Goal: Task Accomplishment & Management: Use online tool/utility

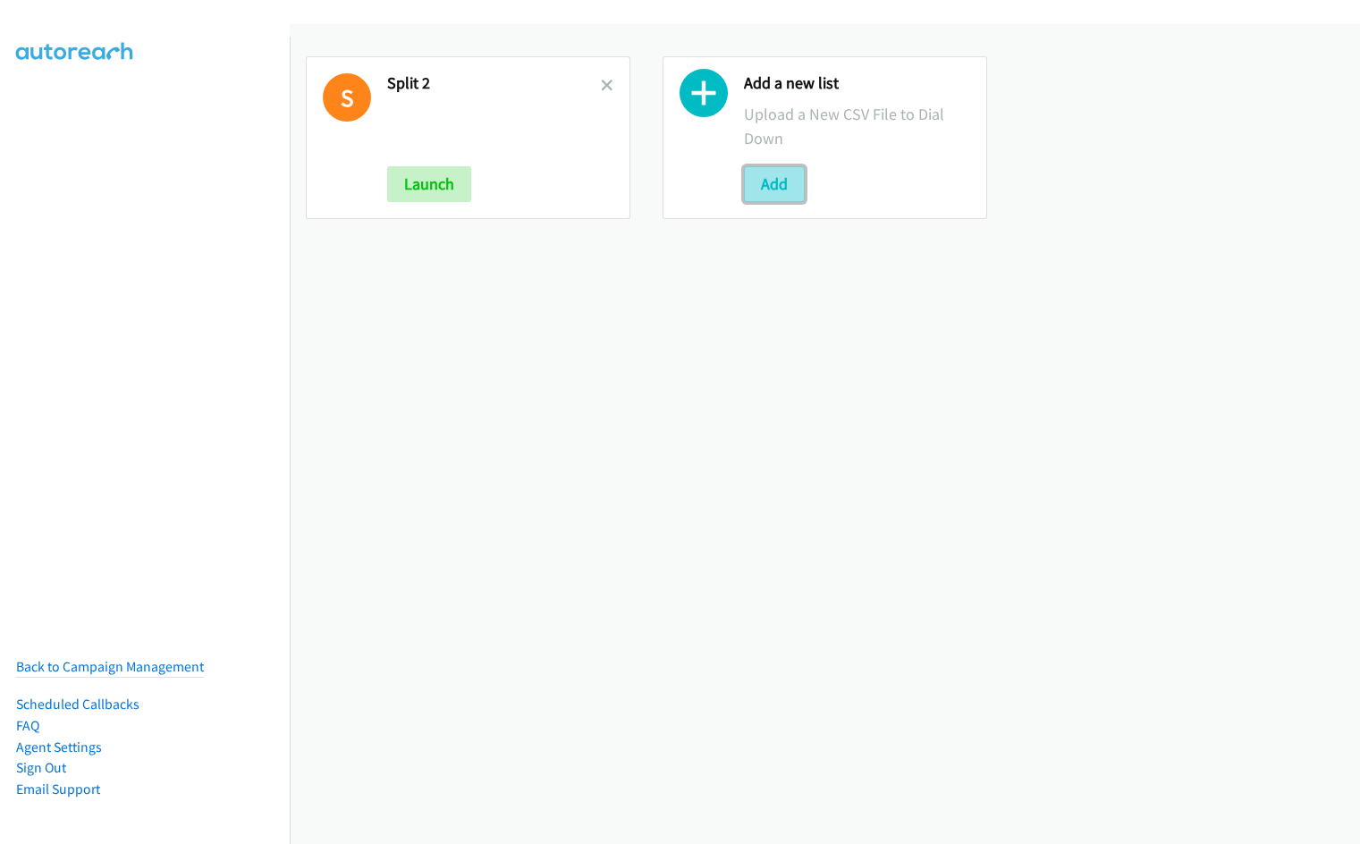
click at [773, 175] on button "Add" at bounding box center [774, 184] width 61 height 36
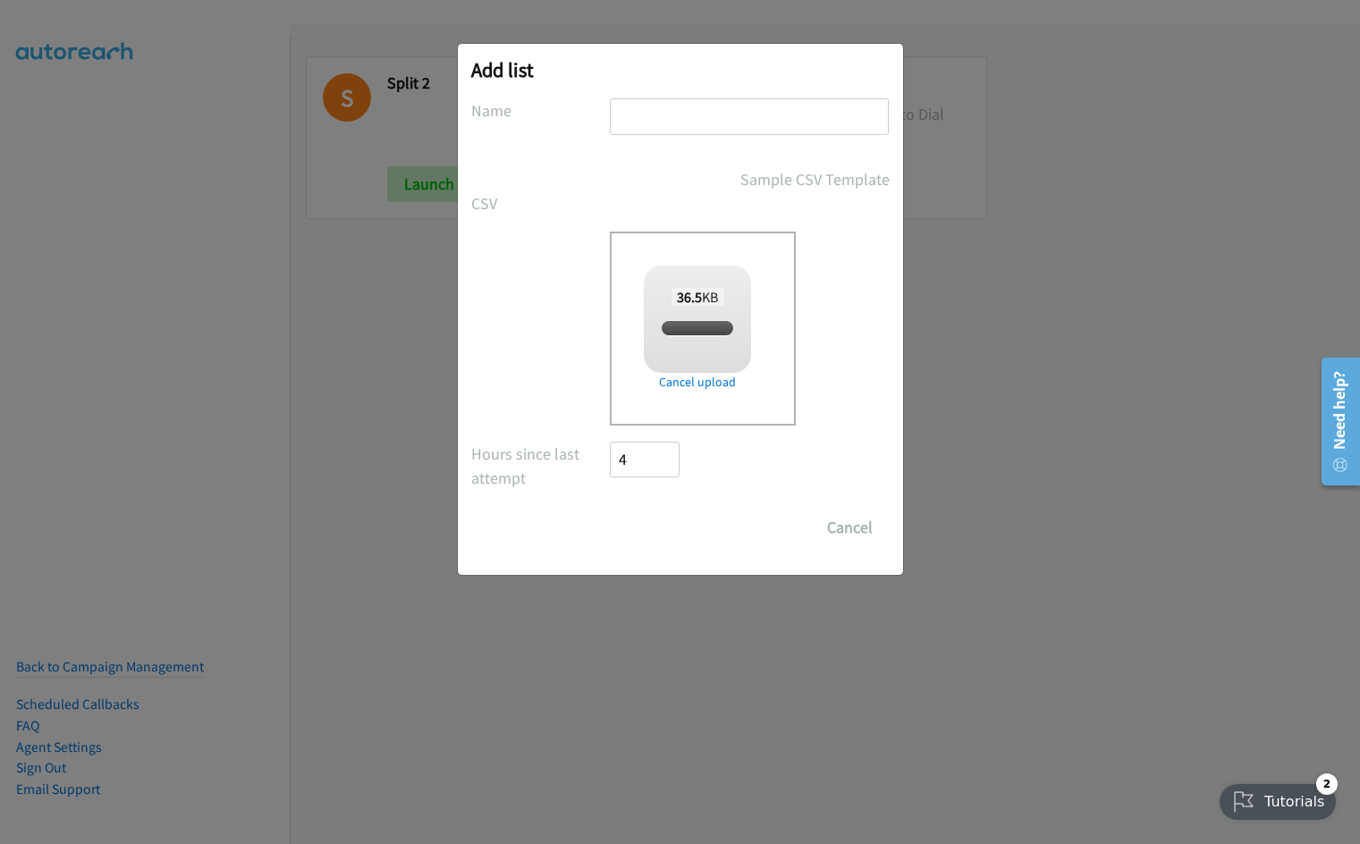
click at [682, 114] on input "text" at bounding box center [749, 116] width 279 height 37
checkbox input "true"
type input "Split 1 MY"
click at [611, 510] on input "Save List" at bounding box center [658, 528] width 94 height 36
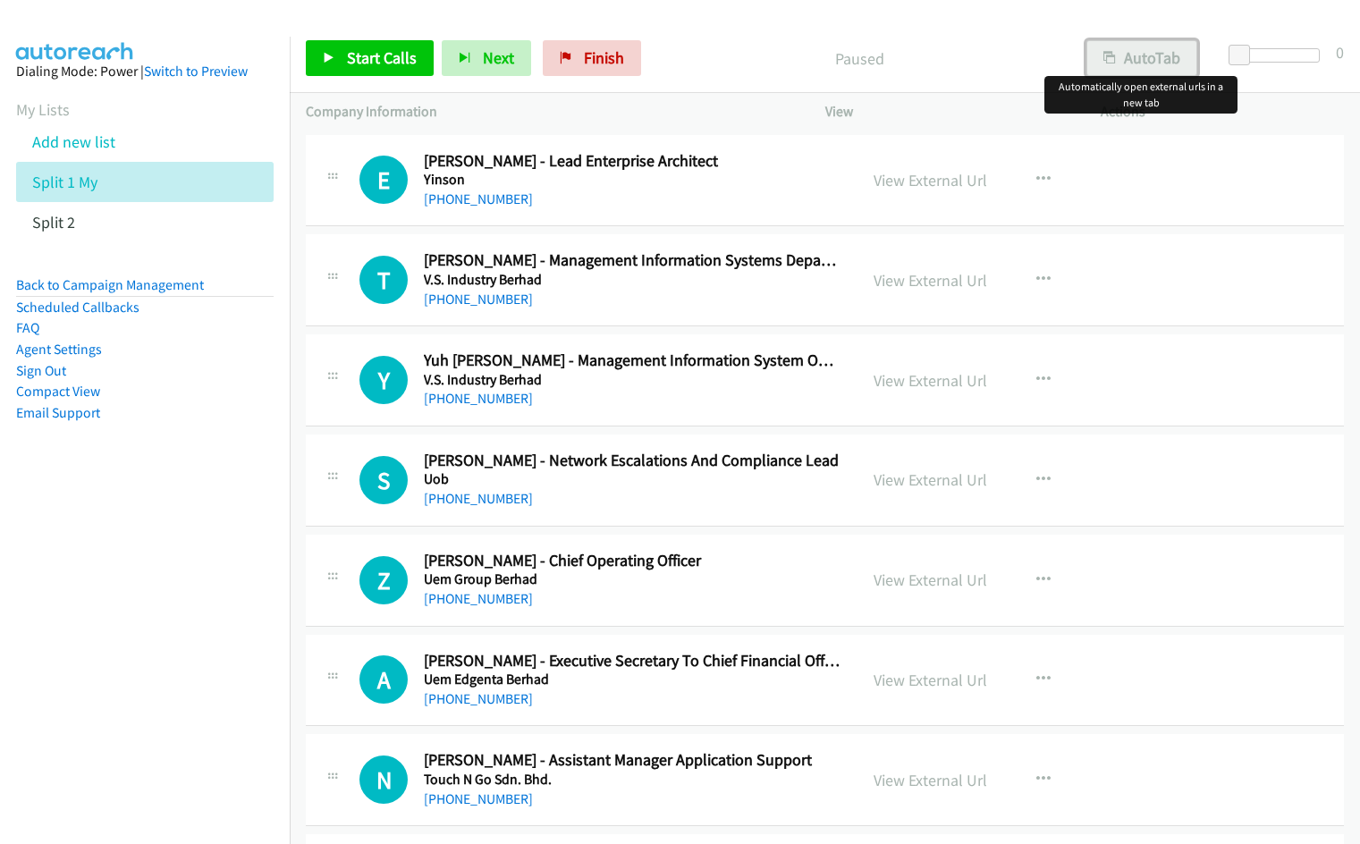
click at [1133, 67] on button "AutoTab" at bounding box center [1141, 58] width 111 height 36
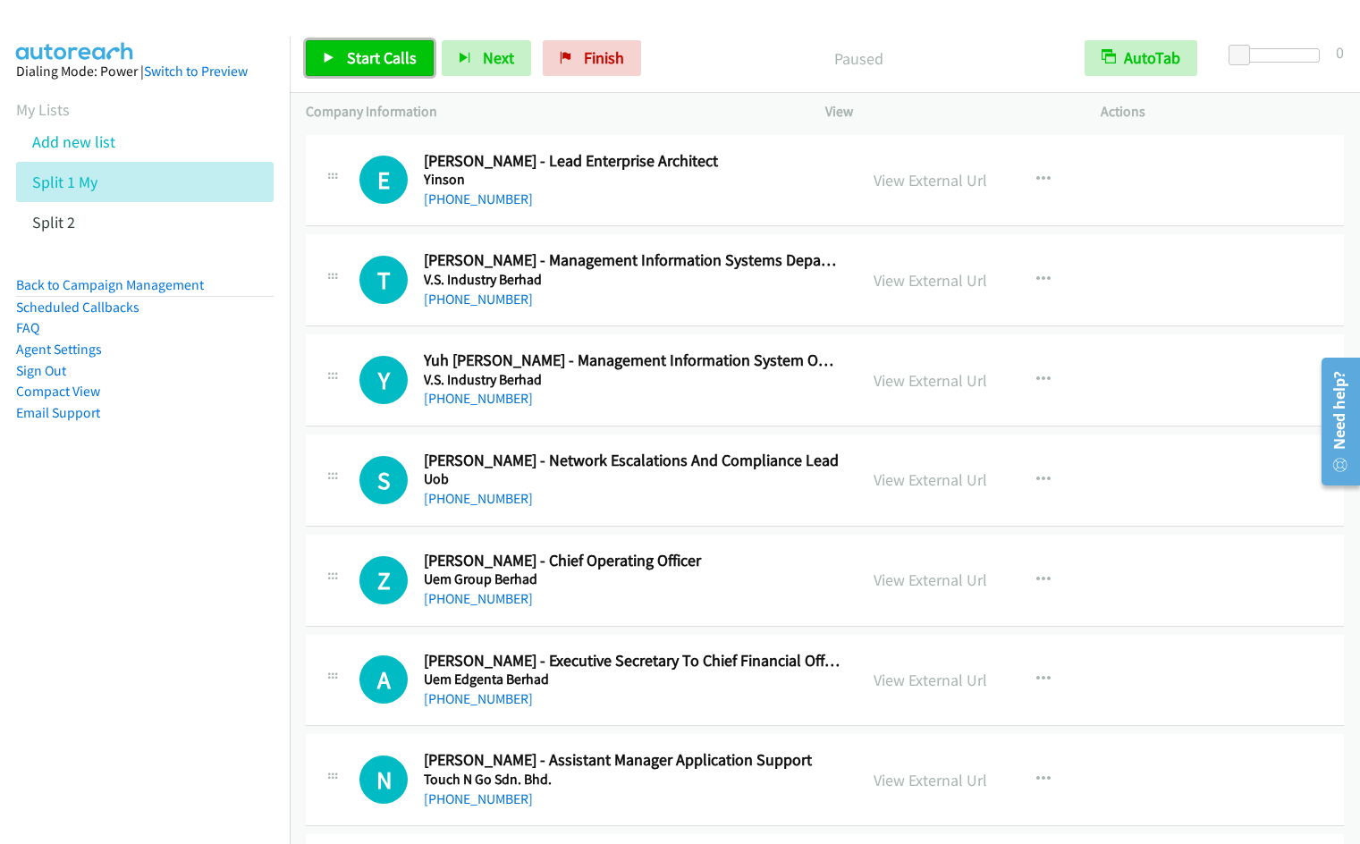
click at [363, 66] on span "Start Calls" at bounding box center [382, 57] width 70 height 21
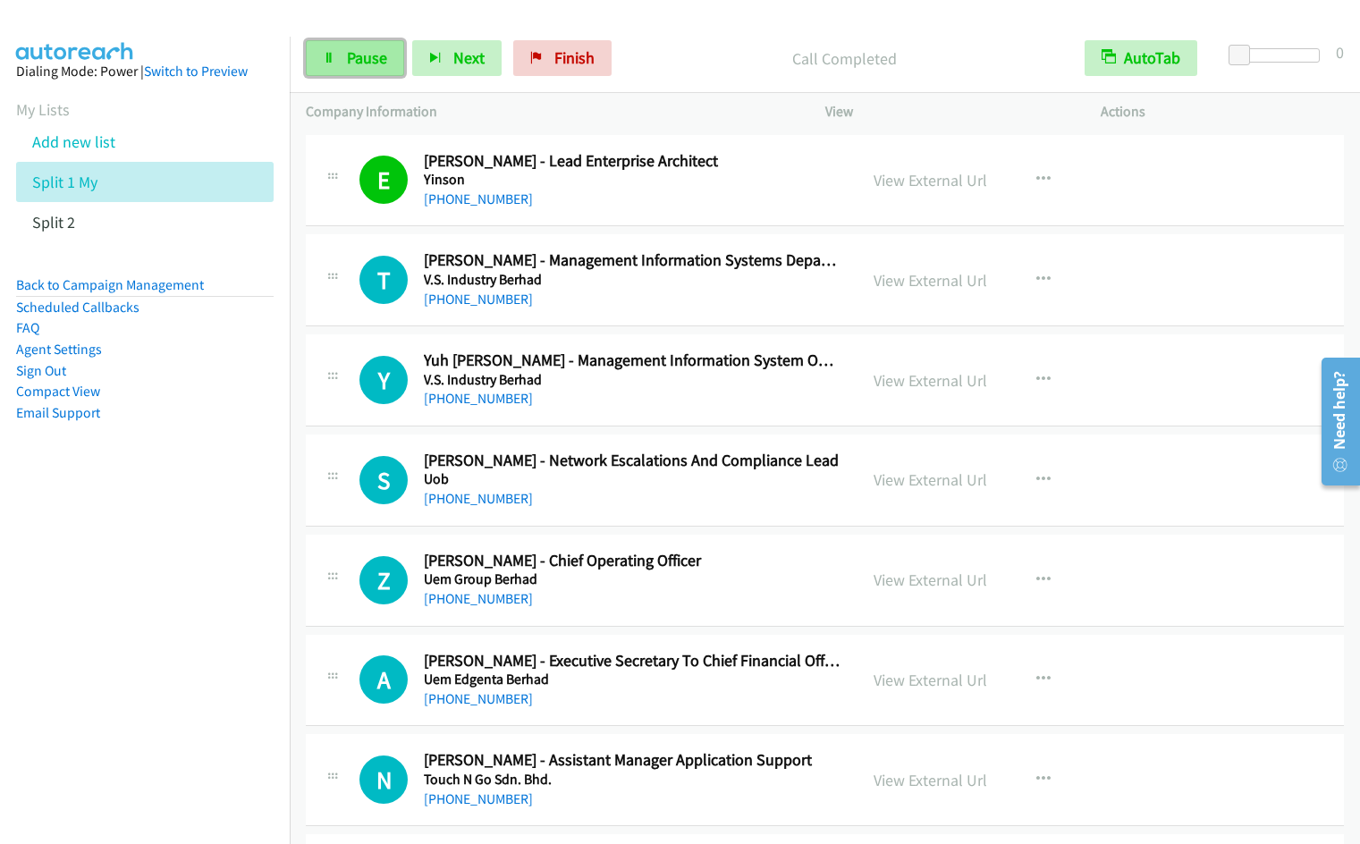
click at [371, 61] on span "Pause" at bounding box center [367, 57] width 40 height 21
drag, startPoint x: 362, startPoint y: 57, endPoint x: 396, endPoint y: 49, distance: 34.9
click at [361, 57] on span "Start Calls" at bounding box center [382, 57] width 70 height 21
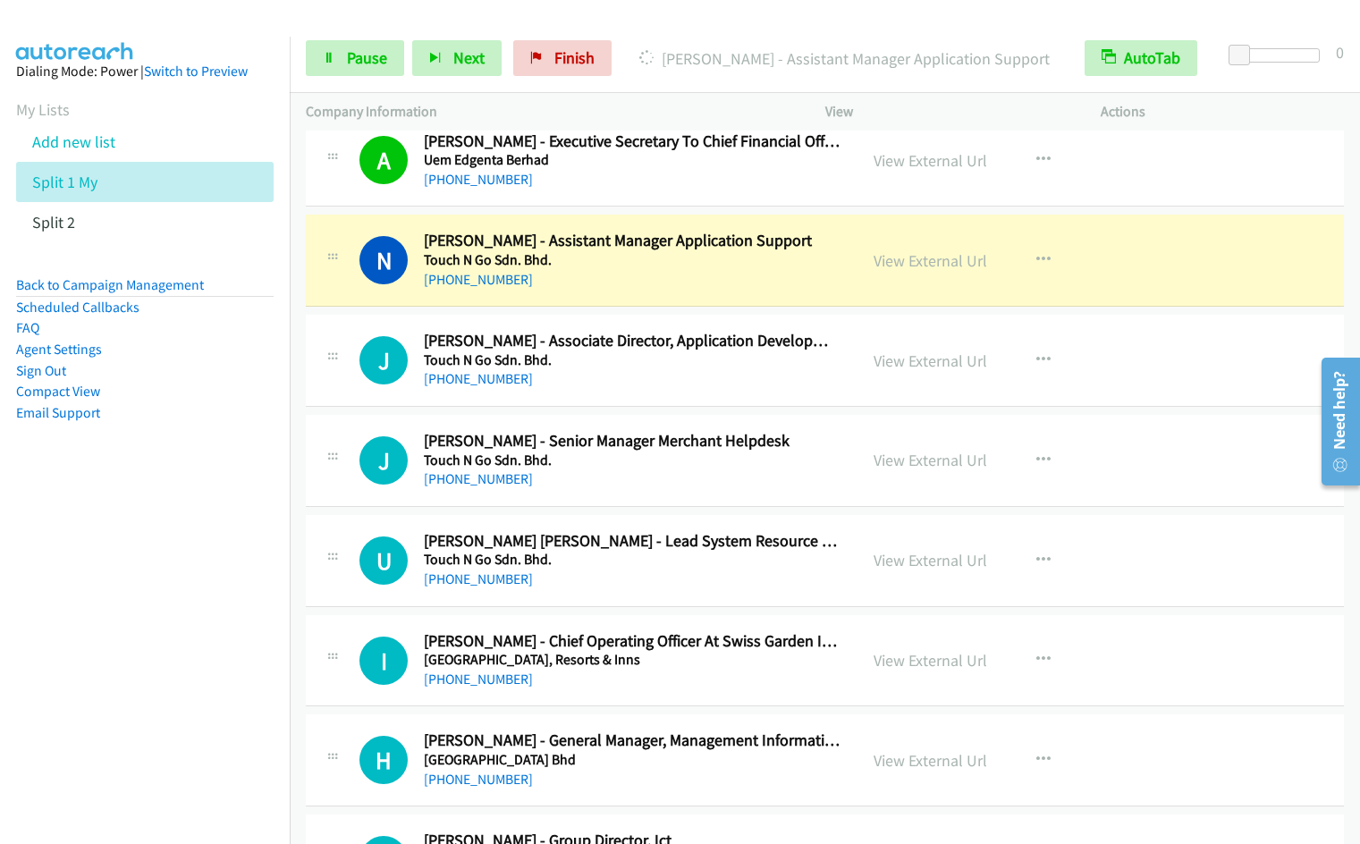
scroll to position [484, 0]
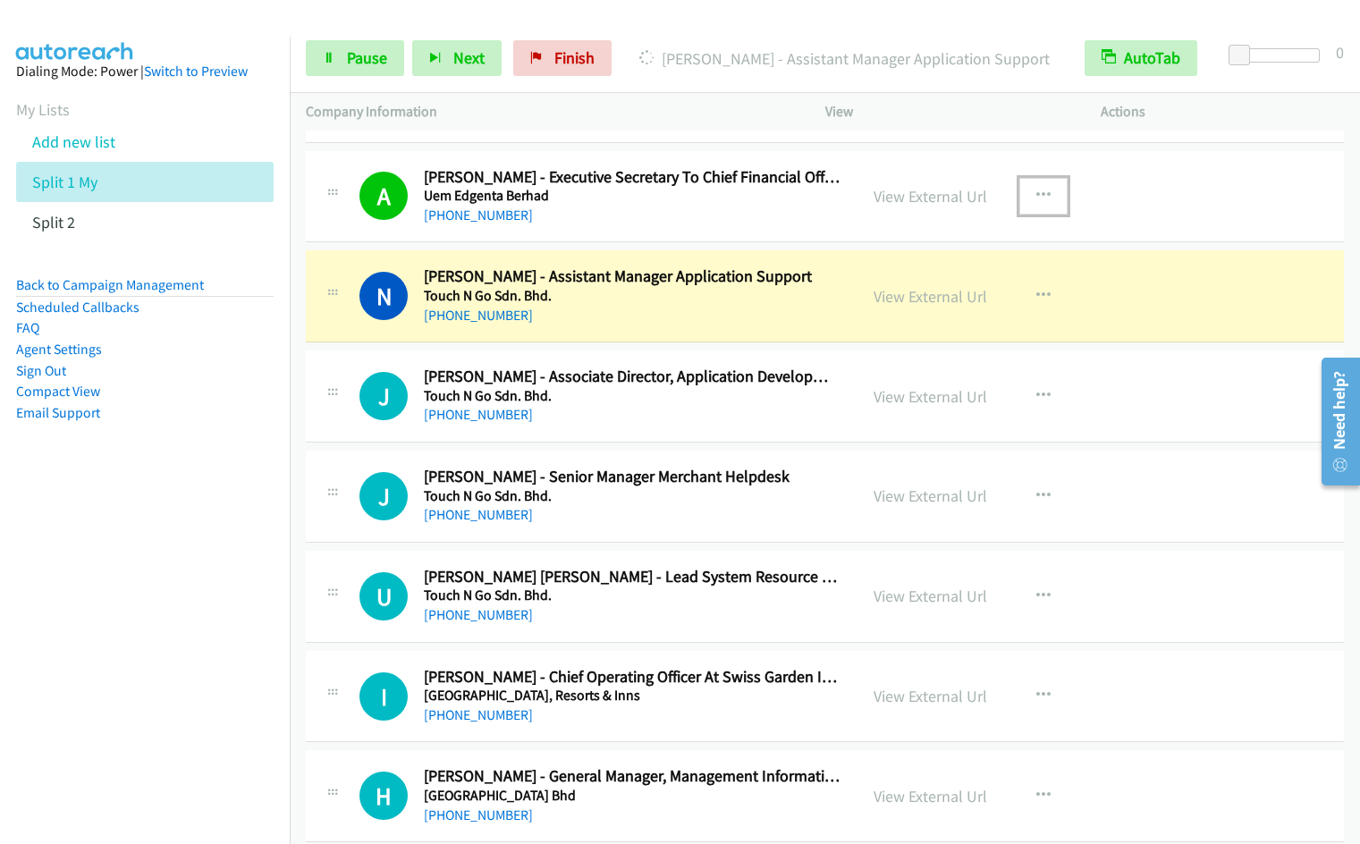
click at [1037, 191] on icon "button" at bounding box center [1043, 196] width 14 height 14
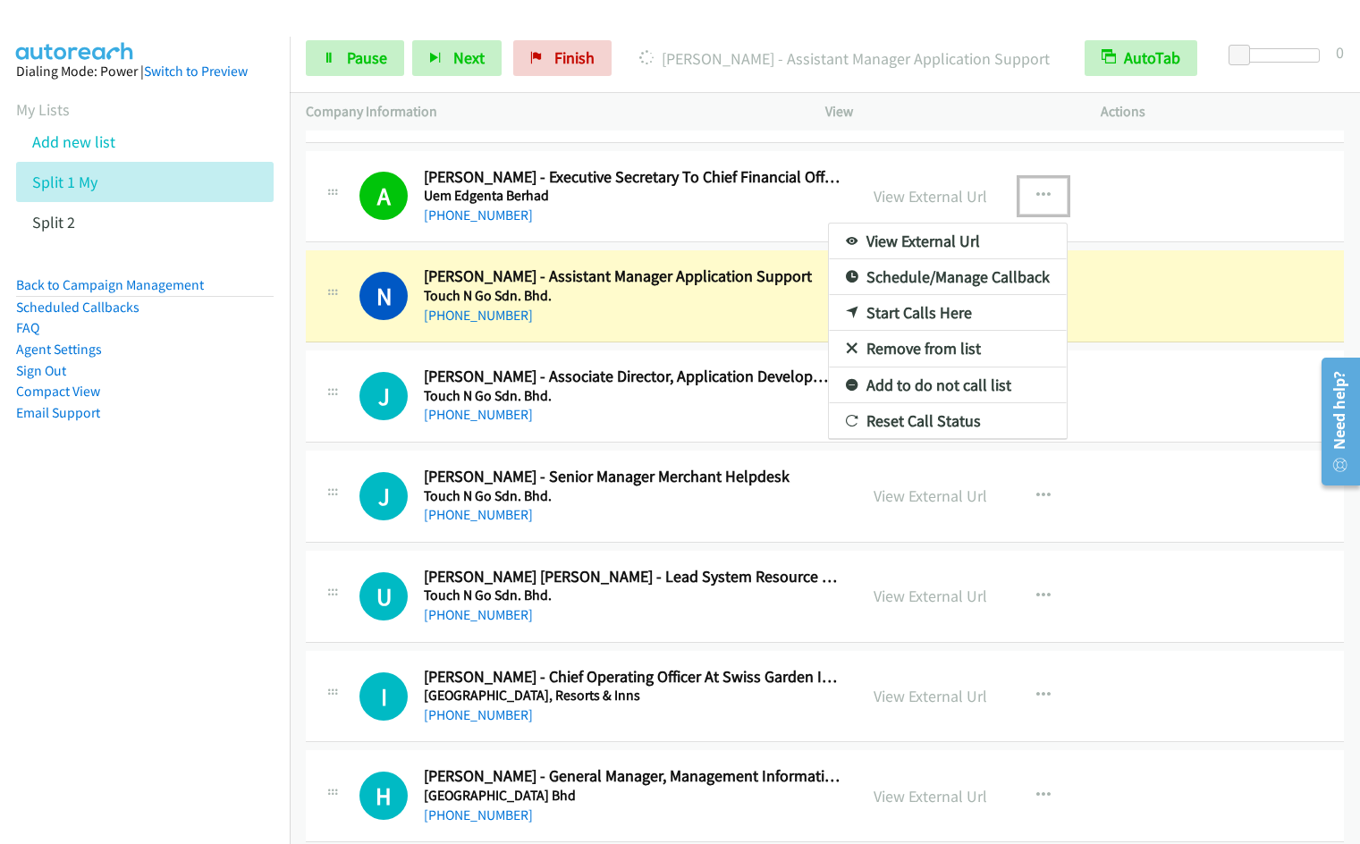
click at [929, 346] on link "Remove from list" at bounding box center [948, 349] width 238 height 36
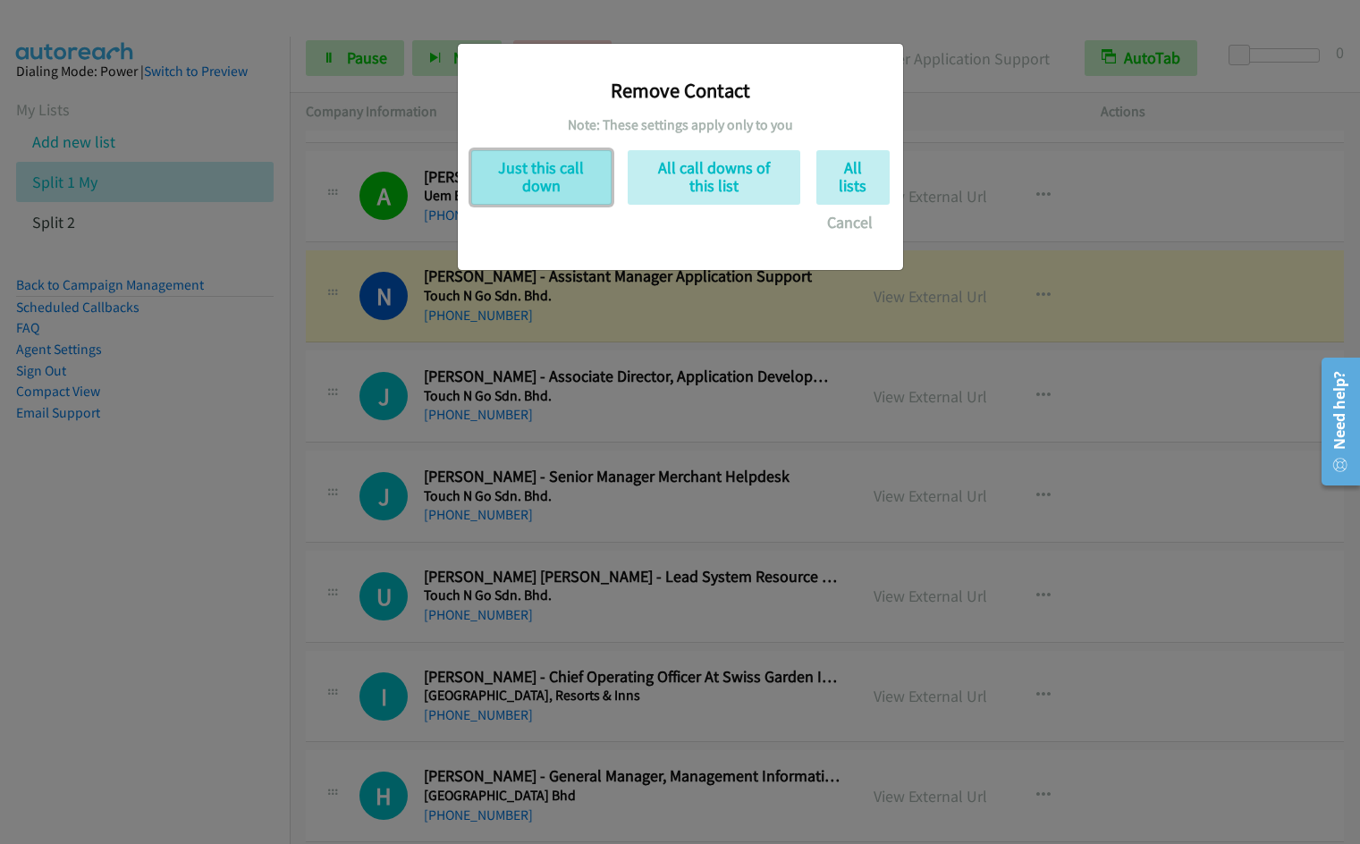
click at [493, 184] on button "Just this call down" at bounding box center [541, 177] width 140 height 55
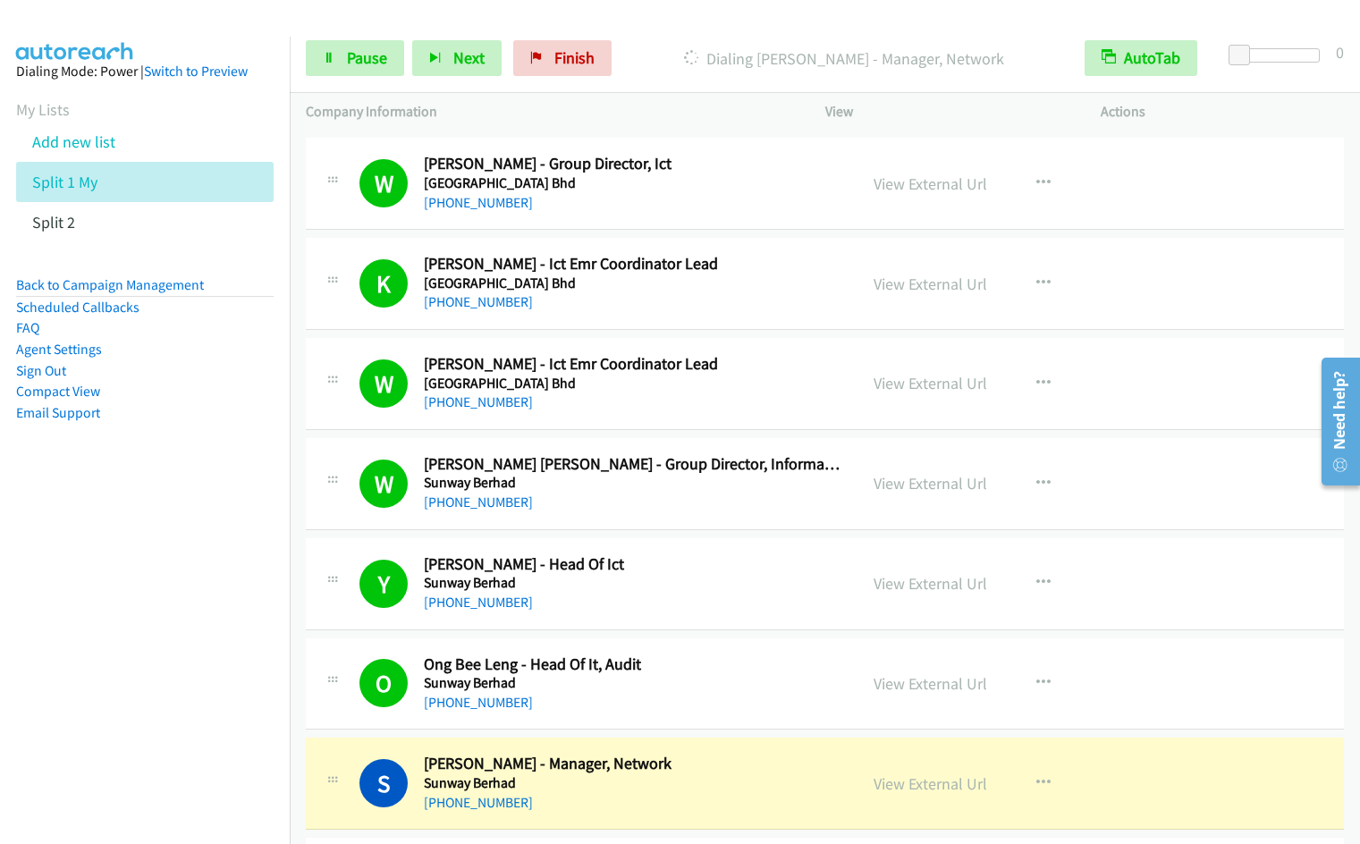
scroll to position [1709, 0]
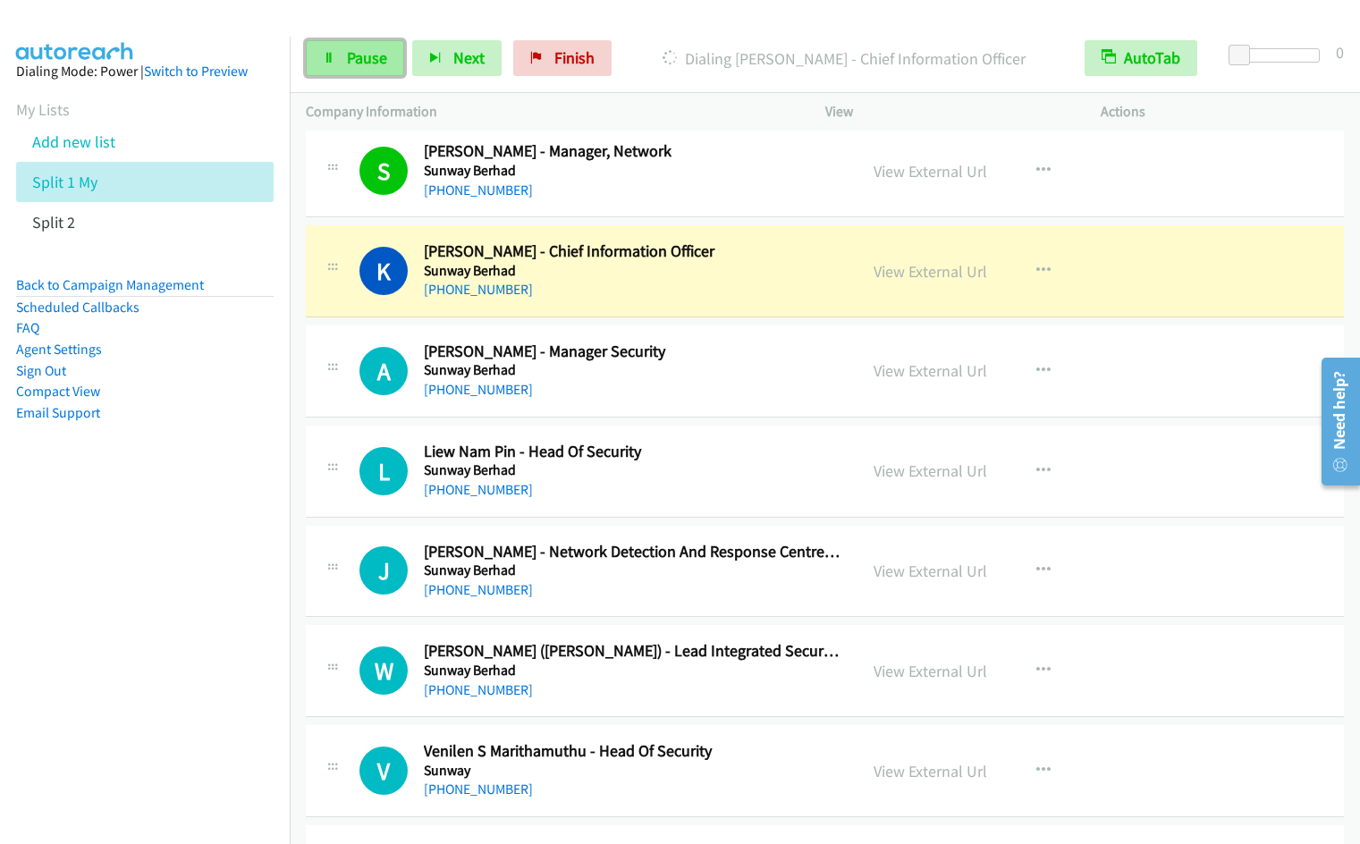
click at [376, 63] on span "Pause" at bounding box center [367, 57] width 40 height 21
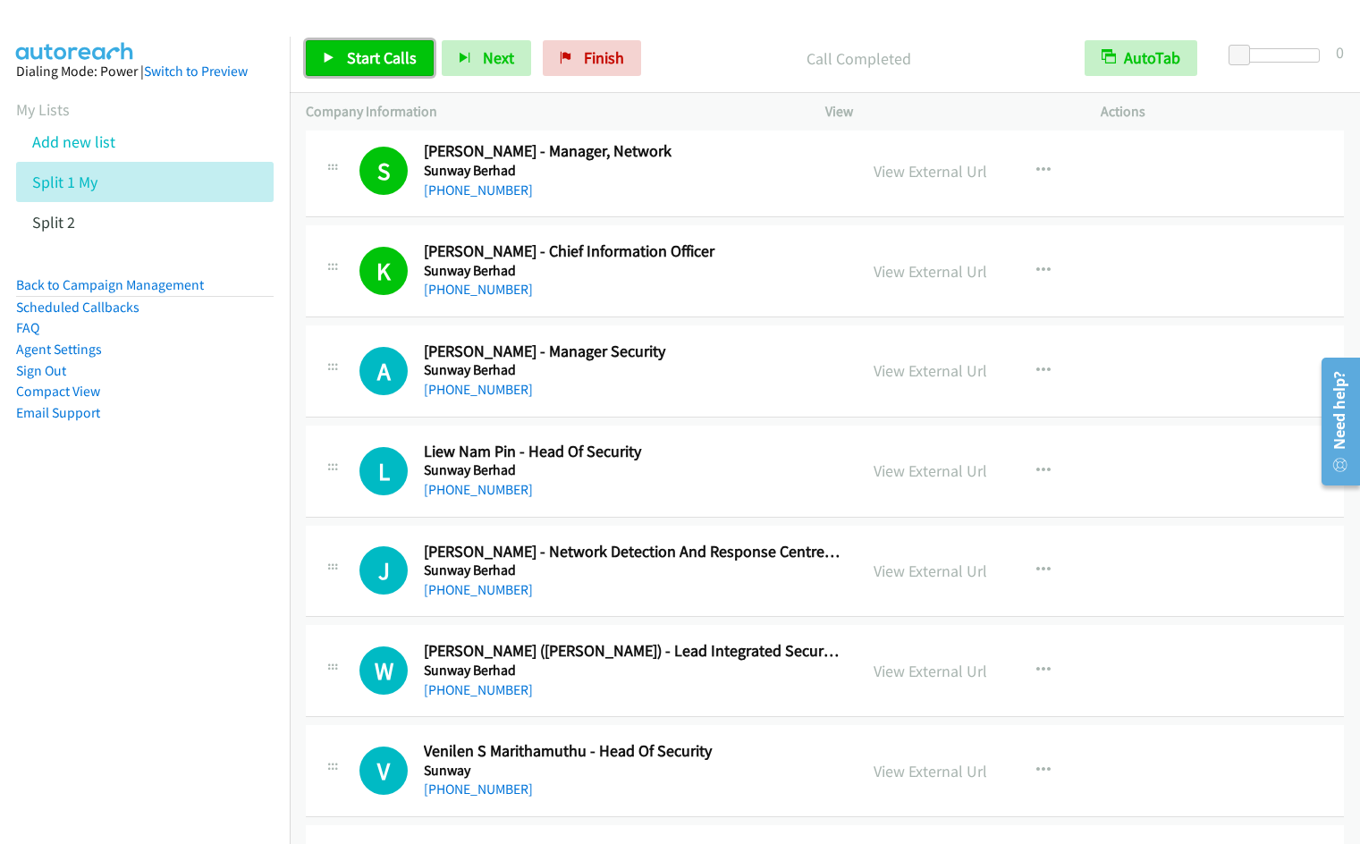
drag, startPoint x: 367, startPoint y: 55, endPoint x: 376, endPoint y: 56, distance: 9.9
click at [367, 55] on span "Start Calls" at bounding box center [382, 57] width 70 height 21
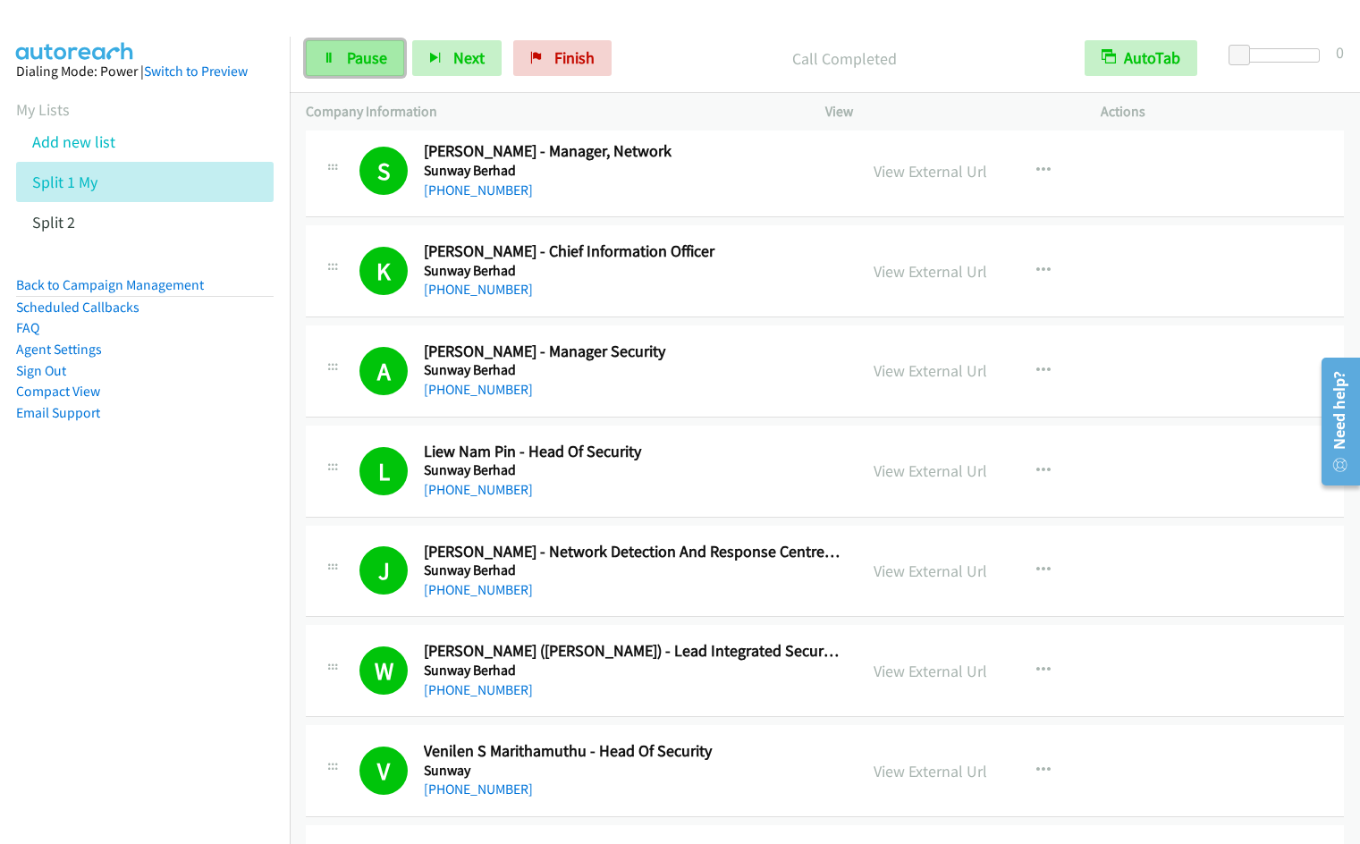
click at [359, 58] on span "Pause" at bounding box center [367, 57] width 40 height 21
click at [359, 58] on span "Start Calls" at bounding box center [382, 57] width 70 height 21
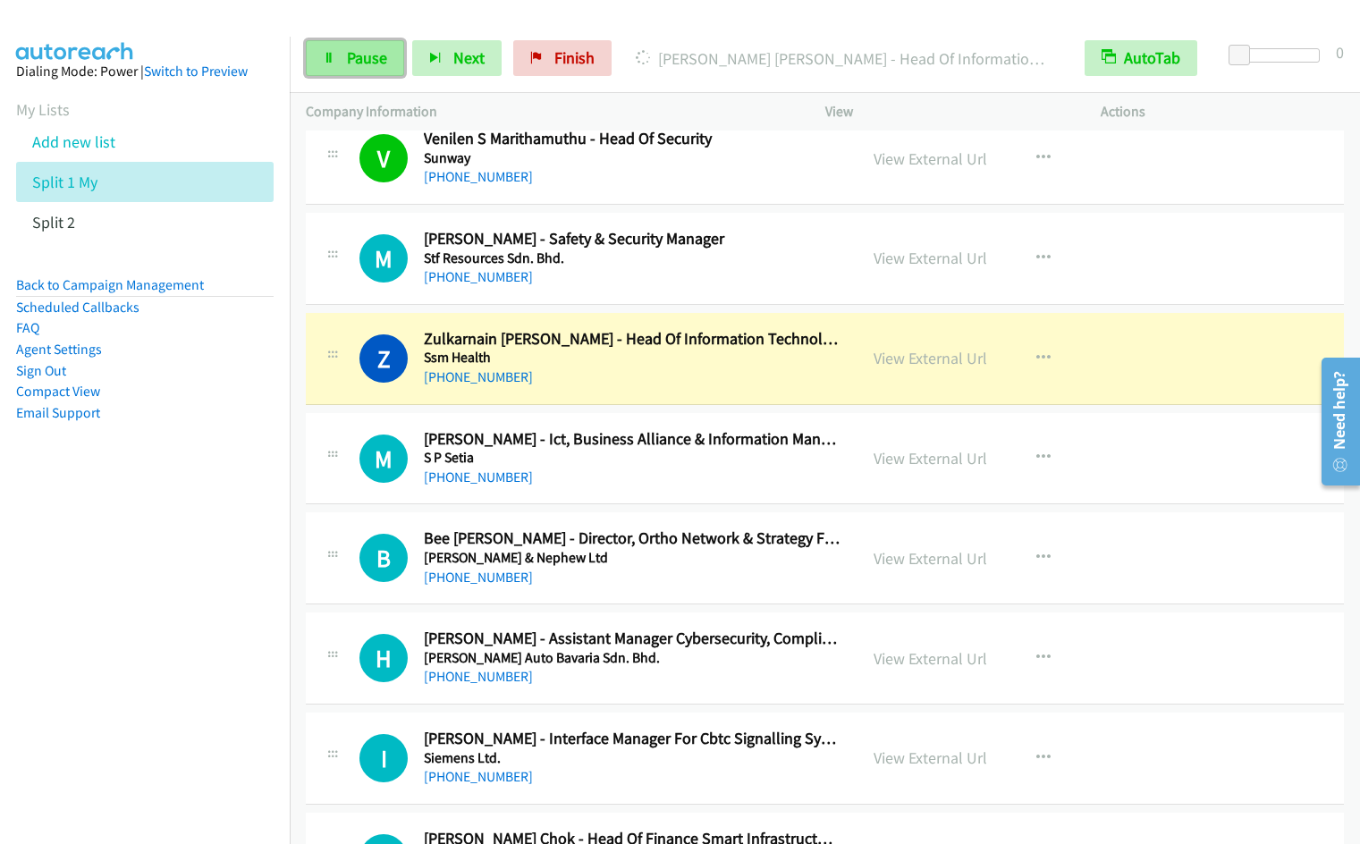
click at [354, 62] on span "Pause" at bounding box center [367, 57] width 40 height 21
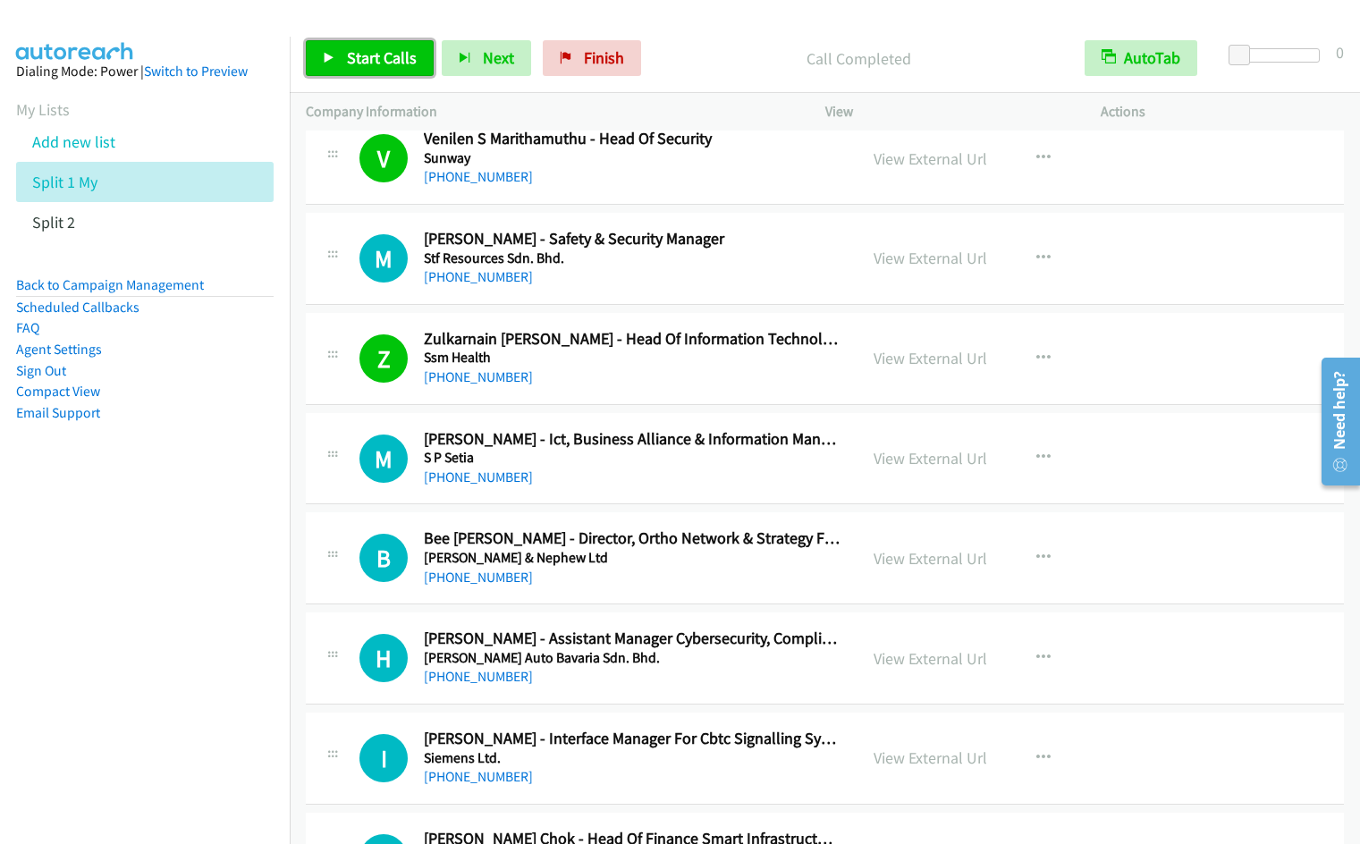
click at [376, 65] on span "Start Calls" at bounding box center [382, 57] width 70 height 21
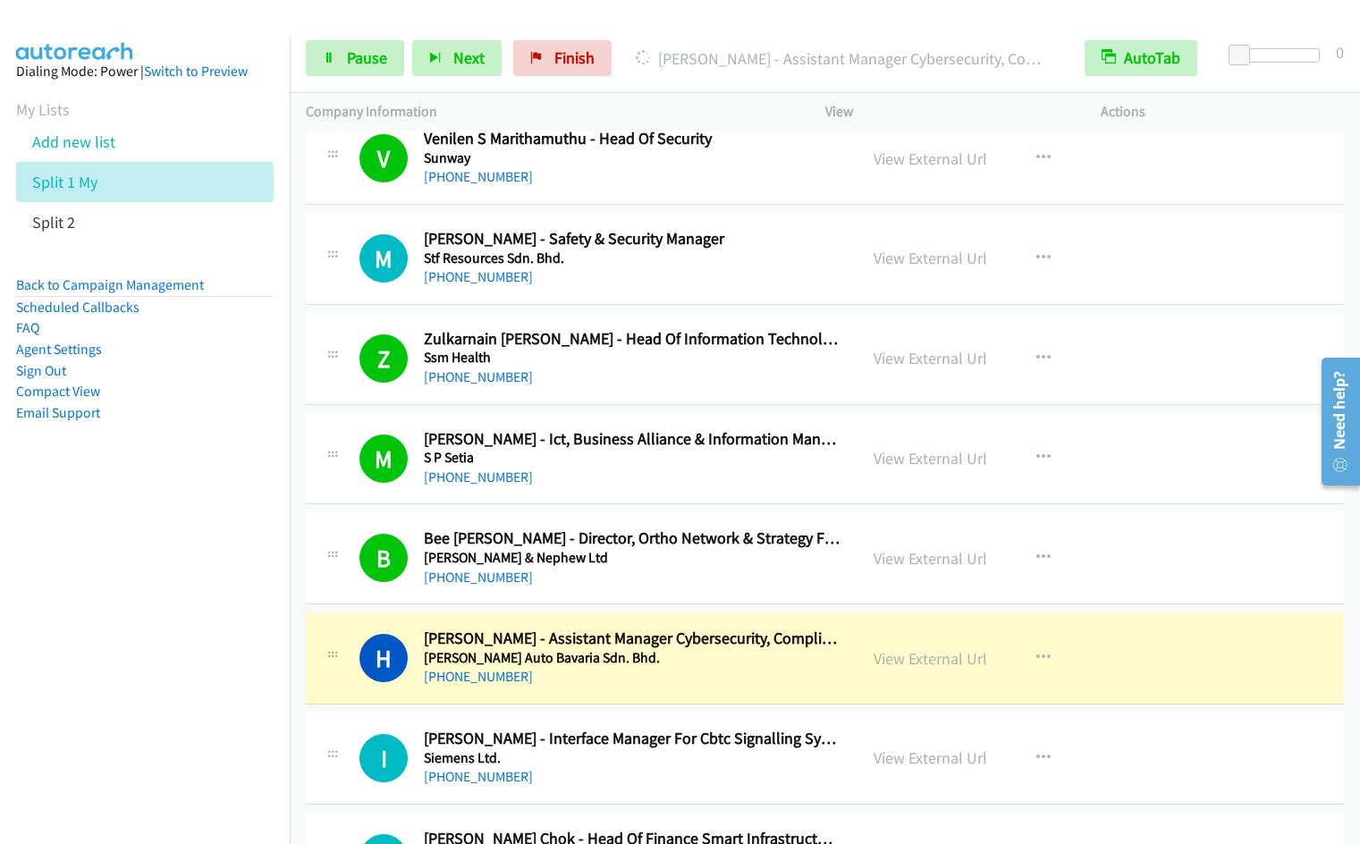
scroll to position [2934, 0]
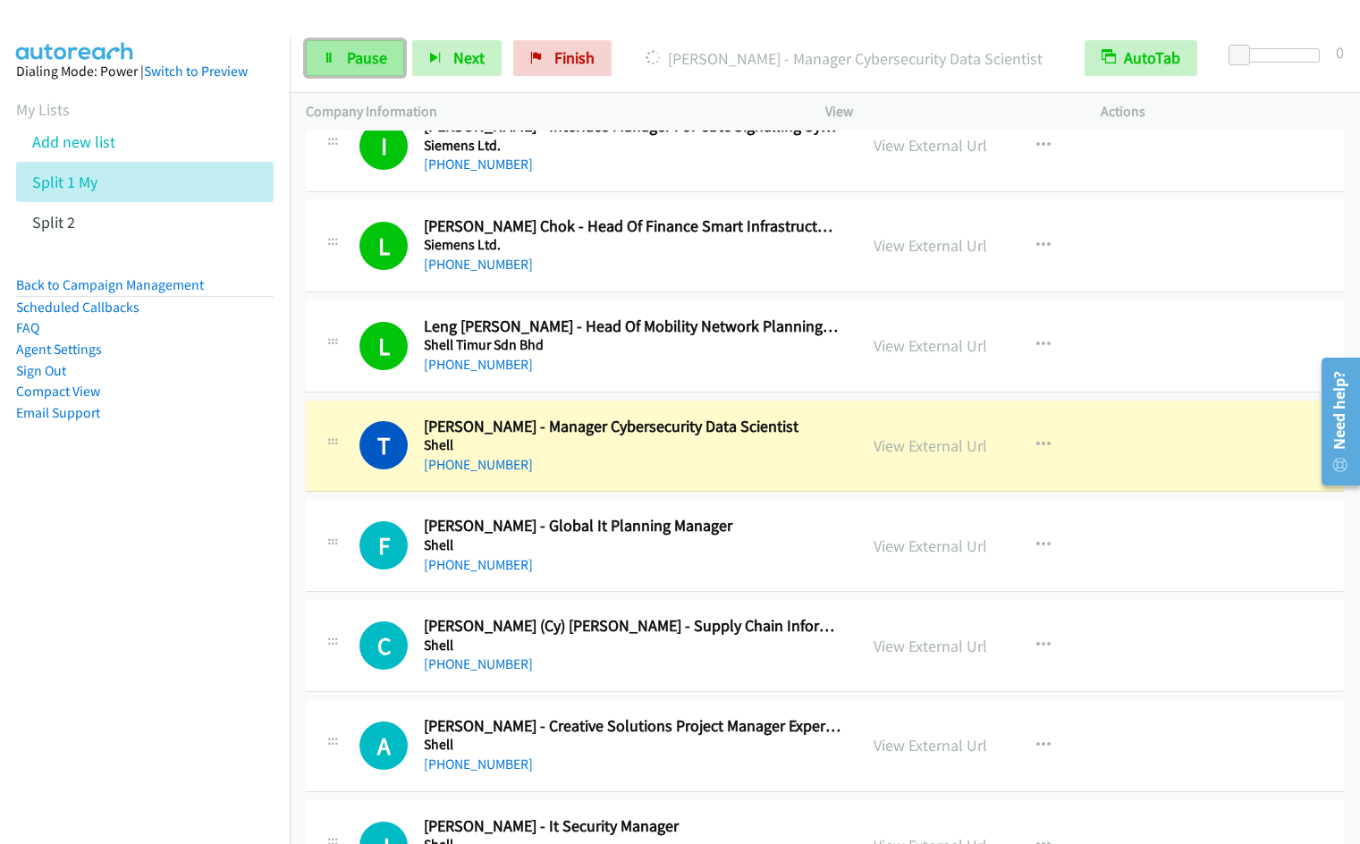
click at [345, 66] on link "Pause" at bounding box center [355, 58] width 98 height 36
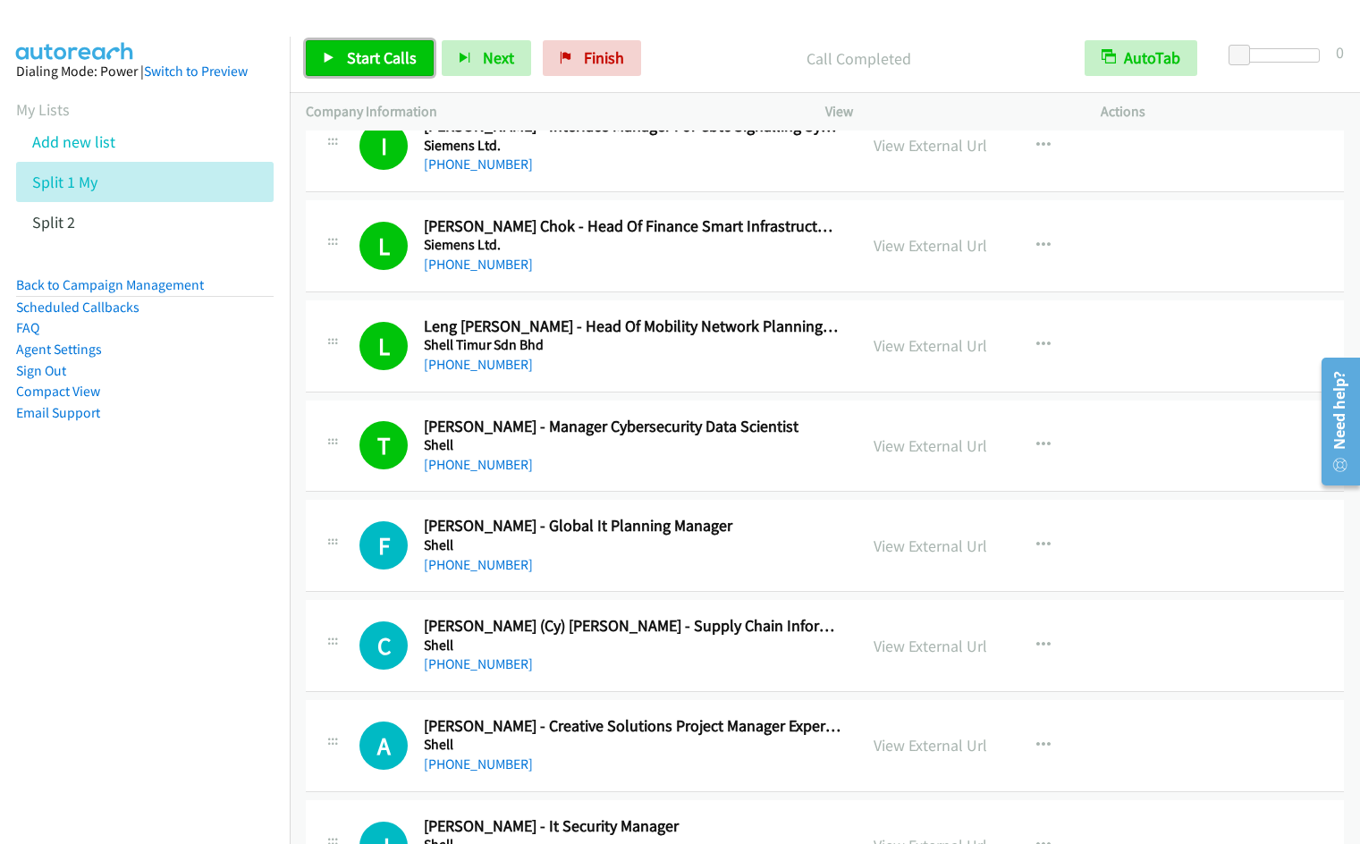
click at [368, 65] on span "Start Calls" at bounding box center [382, 57] width 70 height 21
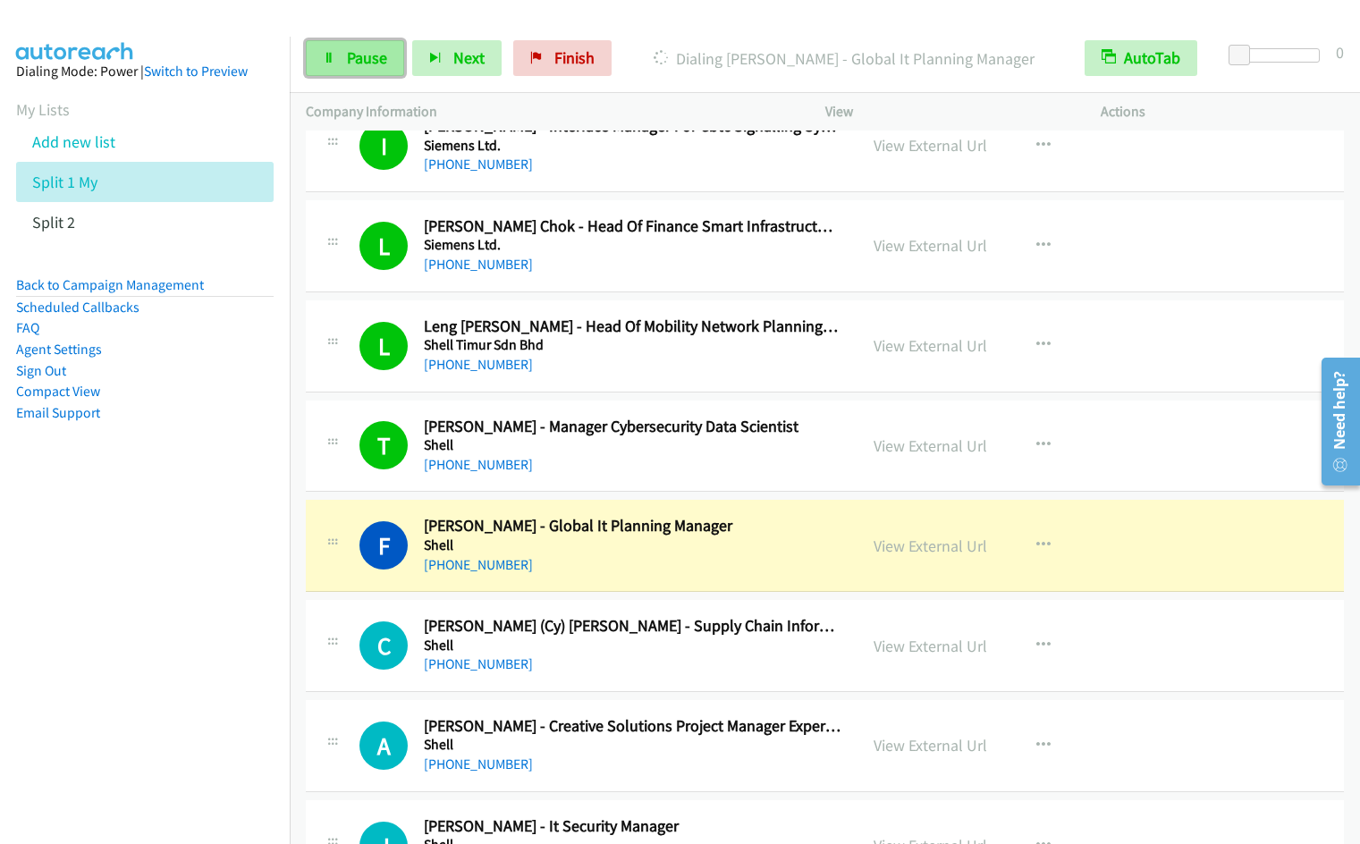
click at [322, 73] on link "Pause" at bounding box center [355, 58] width 98 height 36
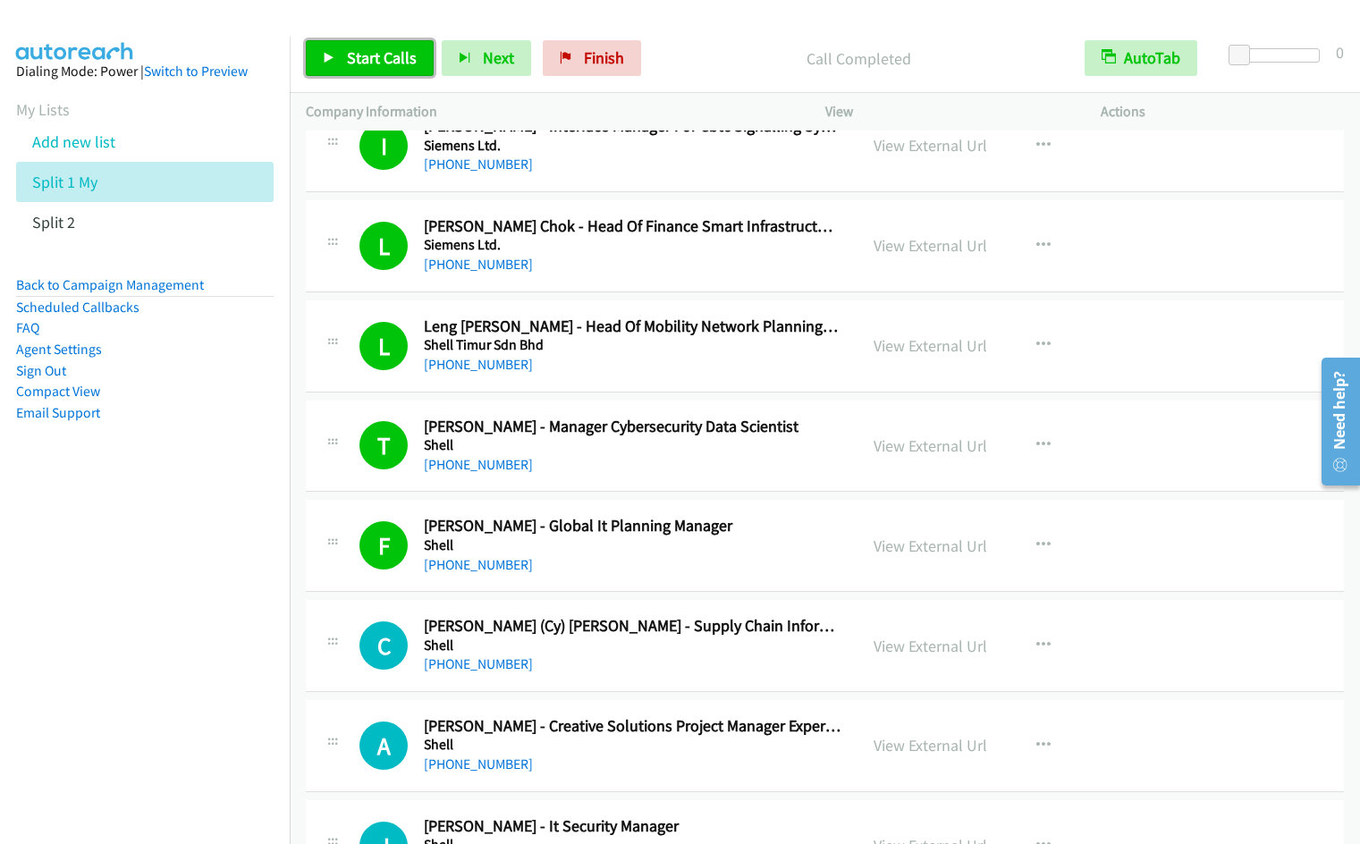
click at [359, 64] on span "Start Calls" at bounding box center [382, 57] width 70 height 21
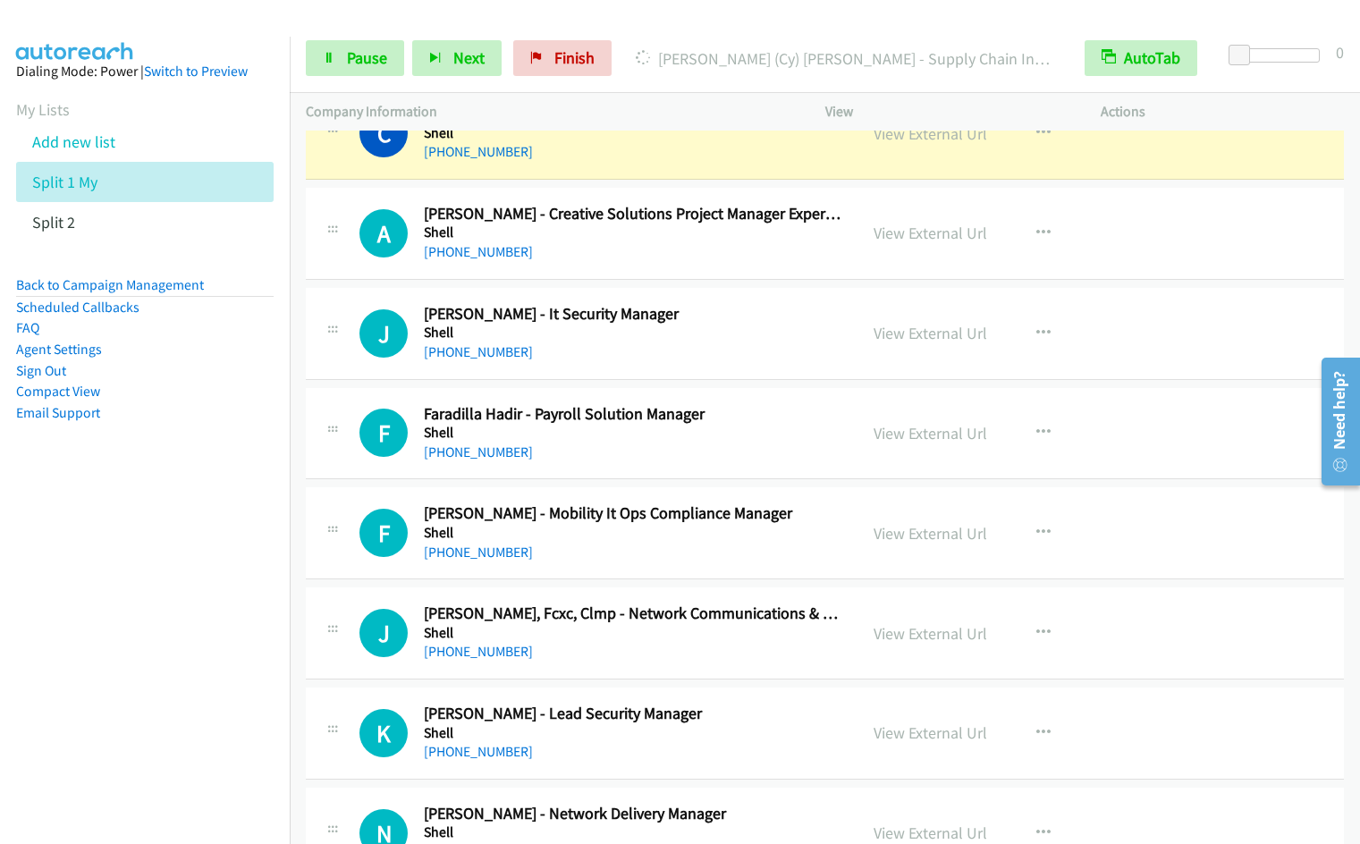
scroll to position [3427, 0]
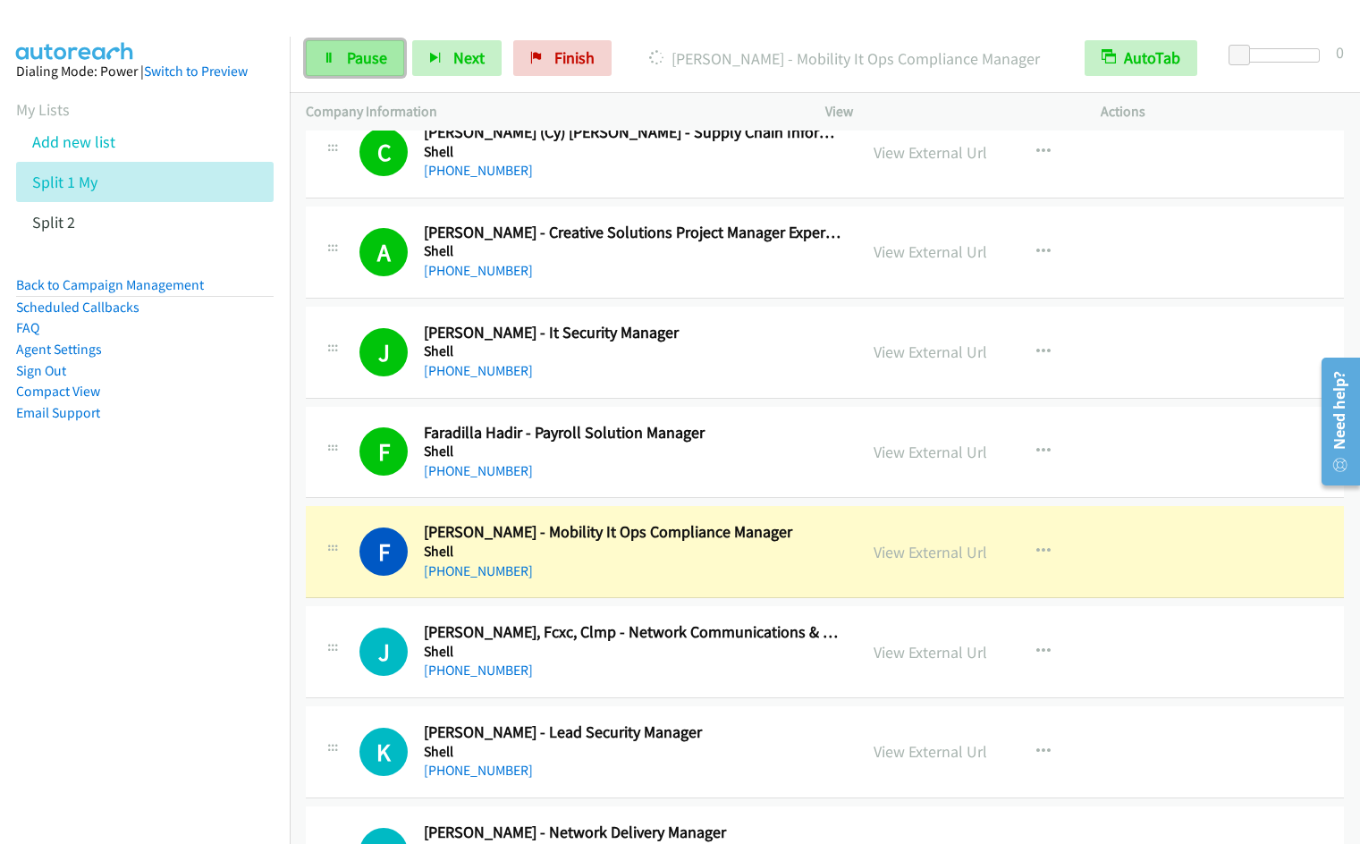
click at [338, 61] on link "Pause" at bounding box center [355, 58] width 98 height 36
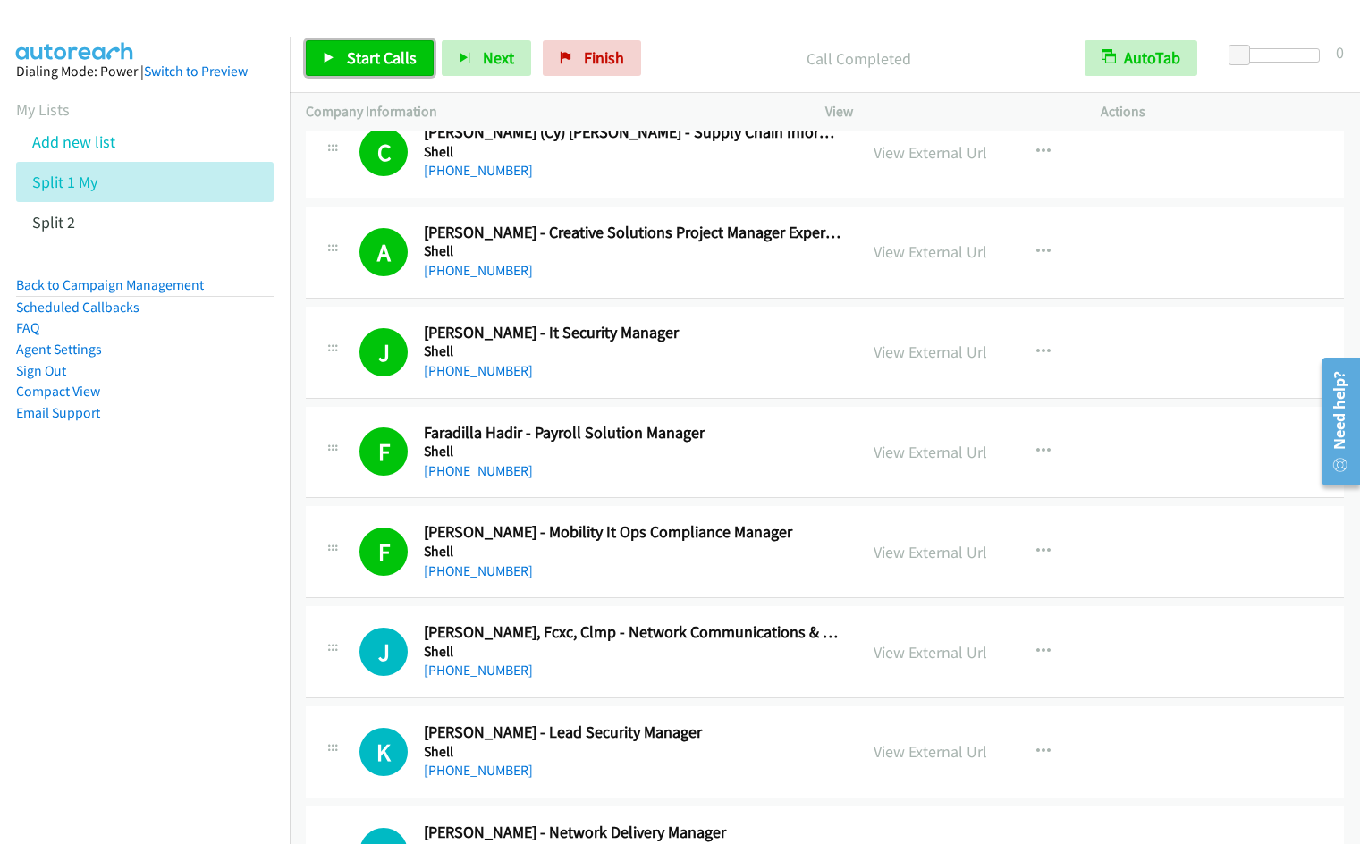
click at [385, 64] on span "Start Calls" at bounding box center [382, 57] width 70 height 21
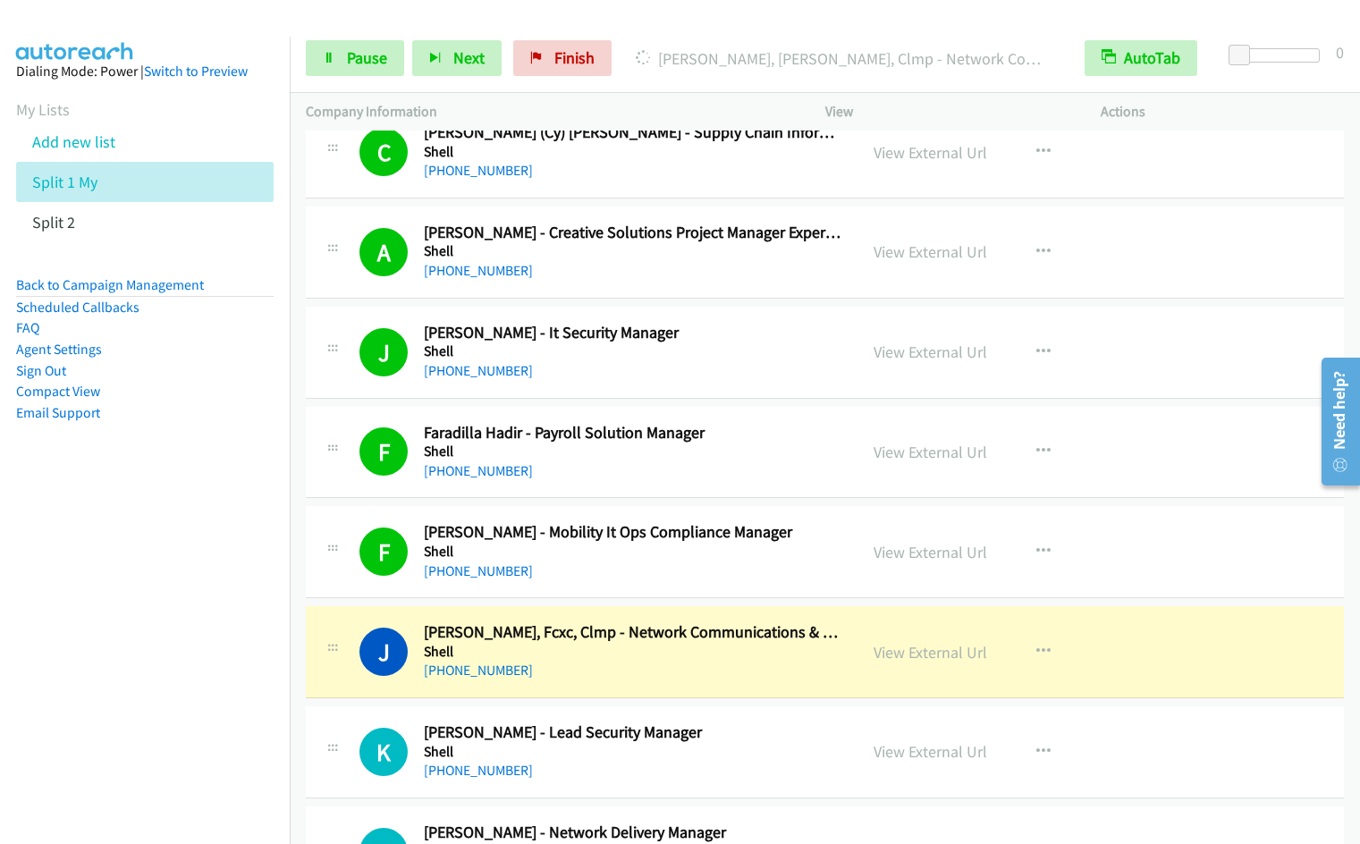
click at [356, 80] on div "Start Calls Pause Next Finish Dialing Joseph Wong, Fcxc, Clmp - Network Communi…" at bounding box center [825, 58] width 1070 height 69
click at [356, 63] on span "Pause" at bounding box center [367, 57] width 40 height 21
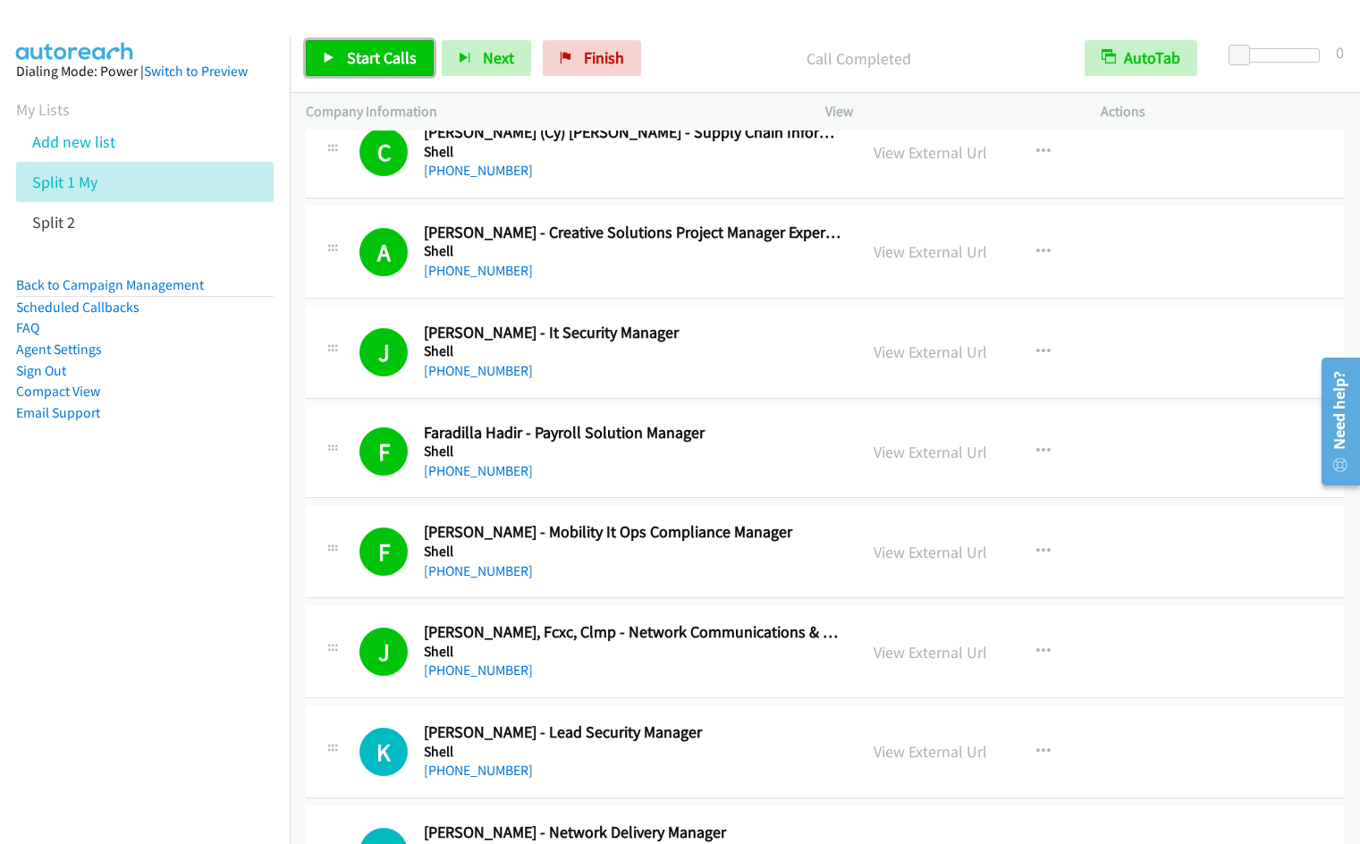
click at [367, 54] on span "Start Calls" at bounding box center [382, 57] width 70 height 21
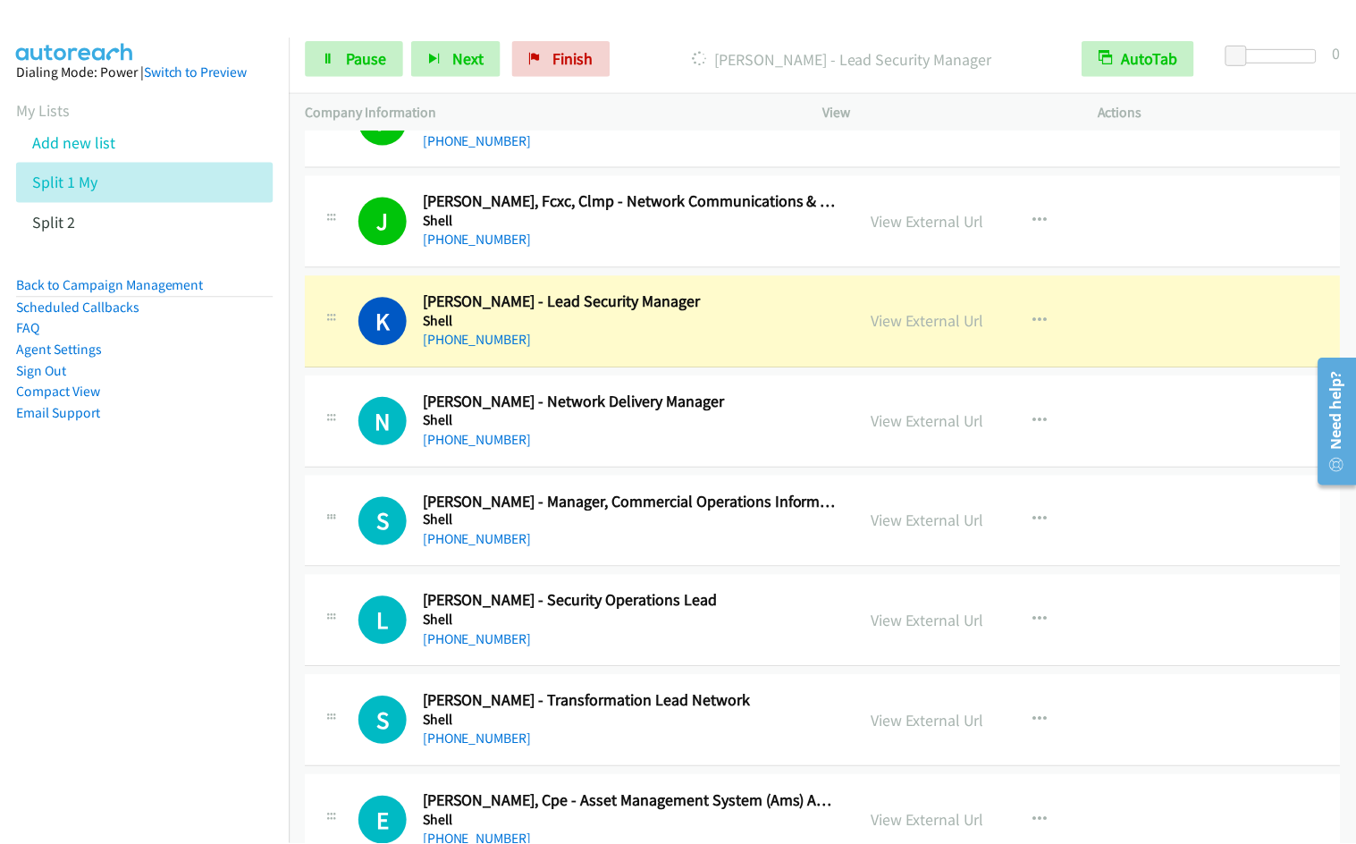
scroll to position [3930, 0]
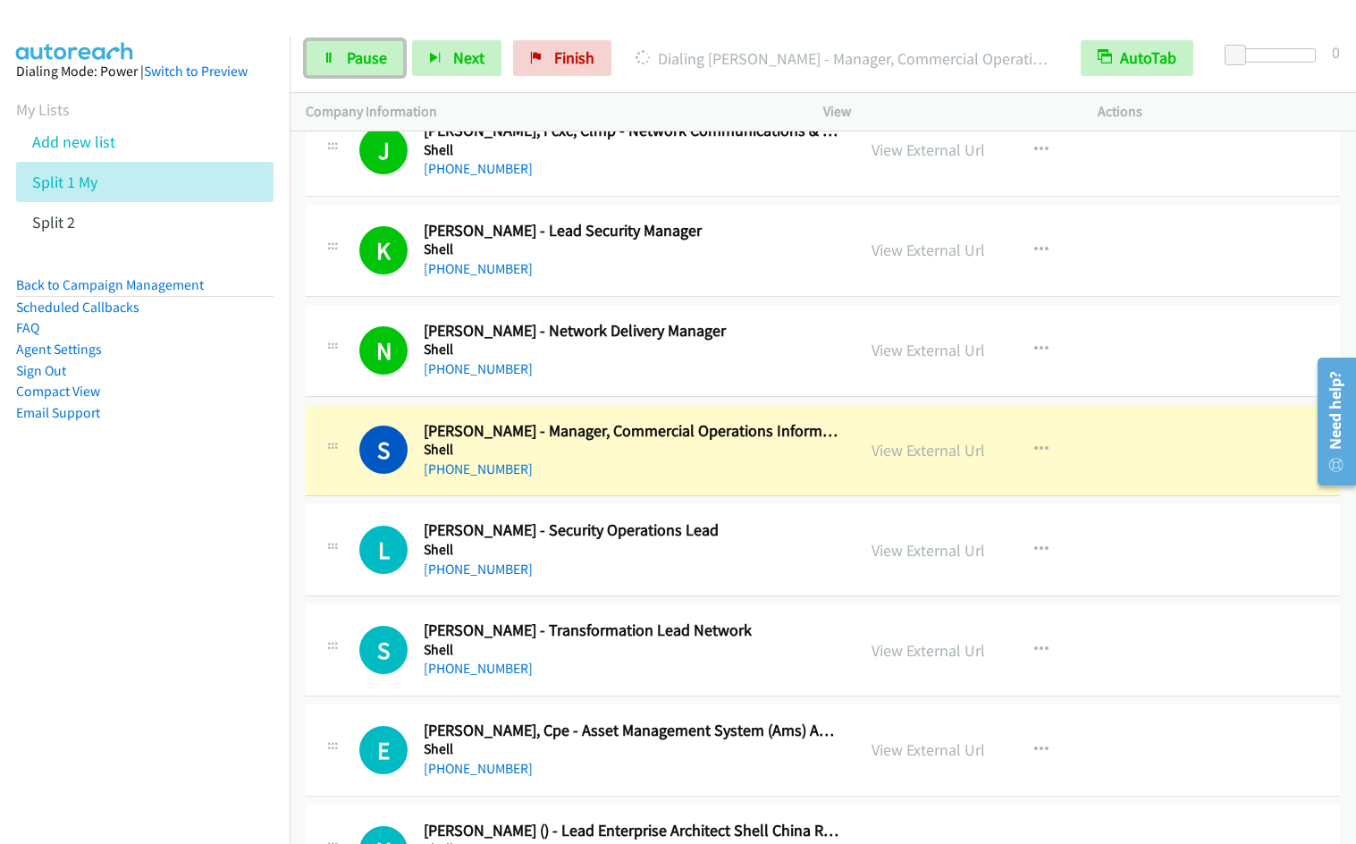
click at [327, 59] on icon at bounding box center [329, 59] width 13 height 13
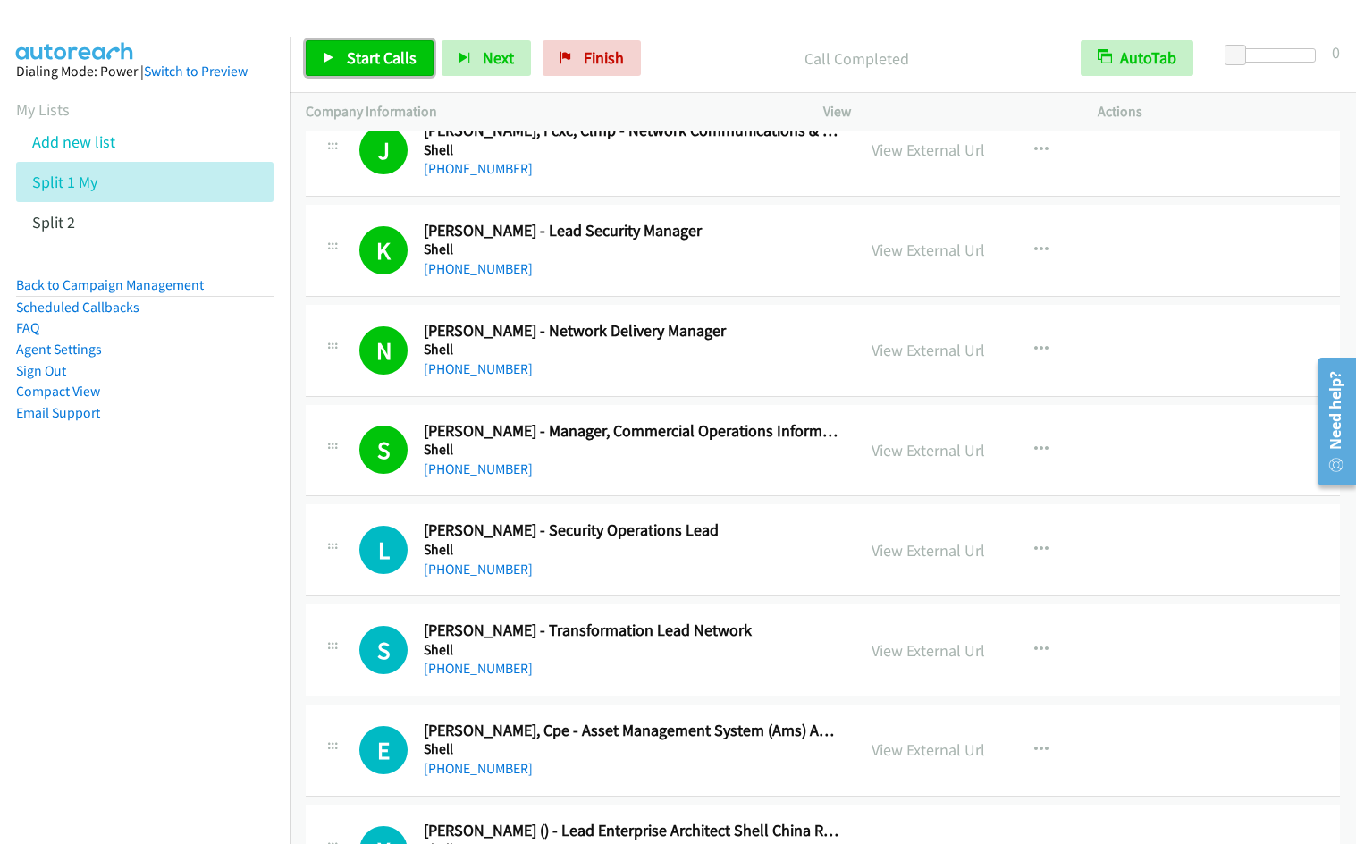
click at [371, 61] on span "Start Calls" at bounding box center [382, 57] width 70 height 21
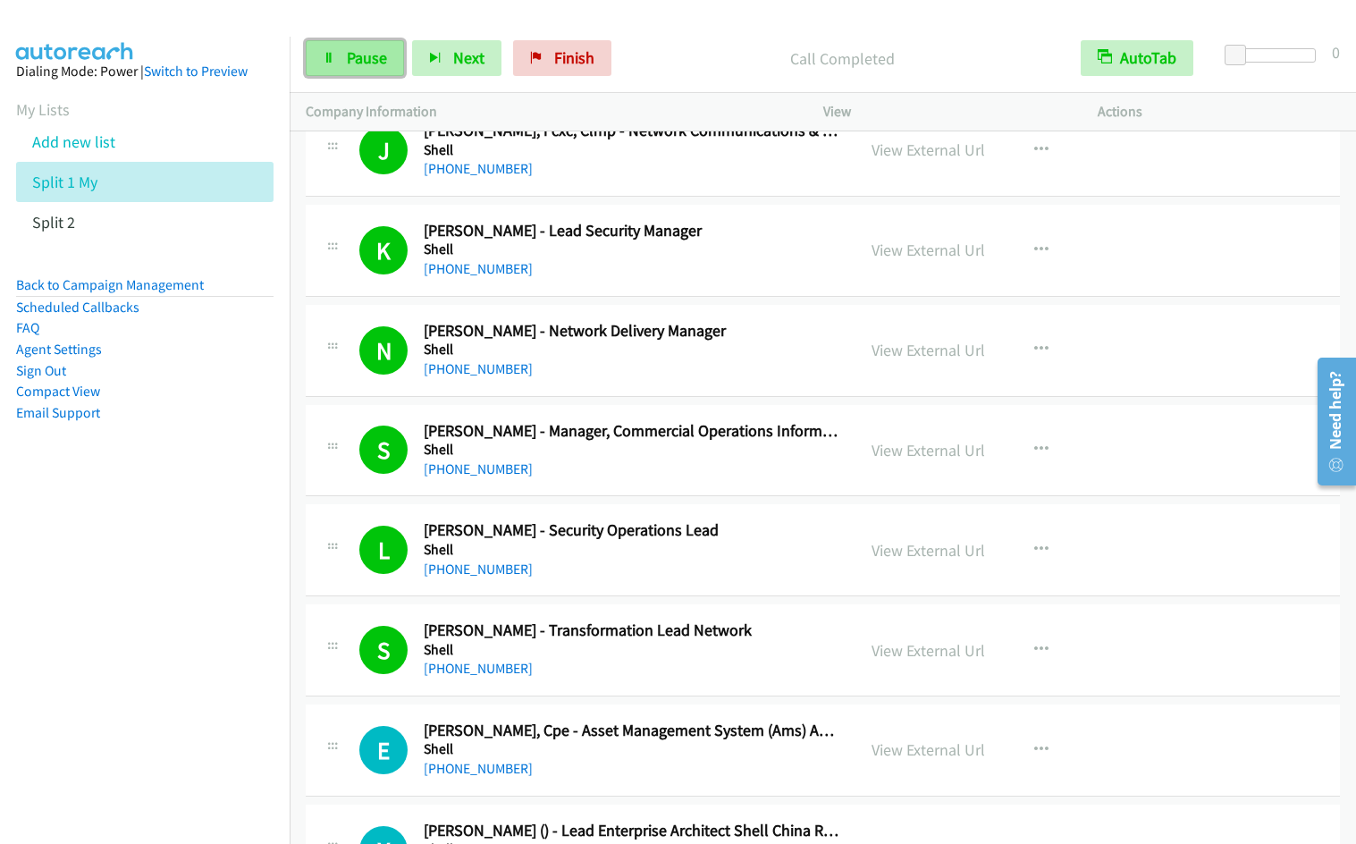
click at [370, 71] on link "Pause" at bounding box center [355, 58] width 98 height 36
click at [365, 65] on span "Start Calls" at bounding box center [382, 57] width 70 height 21
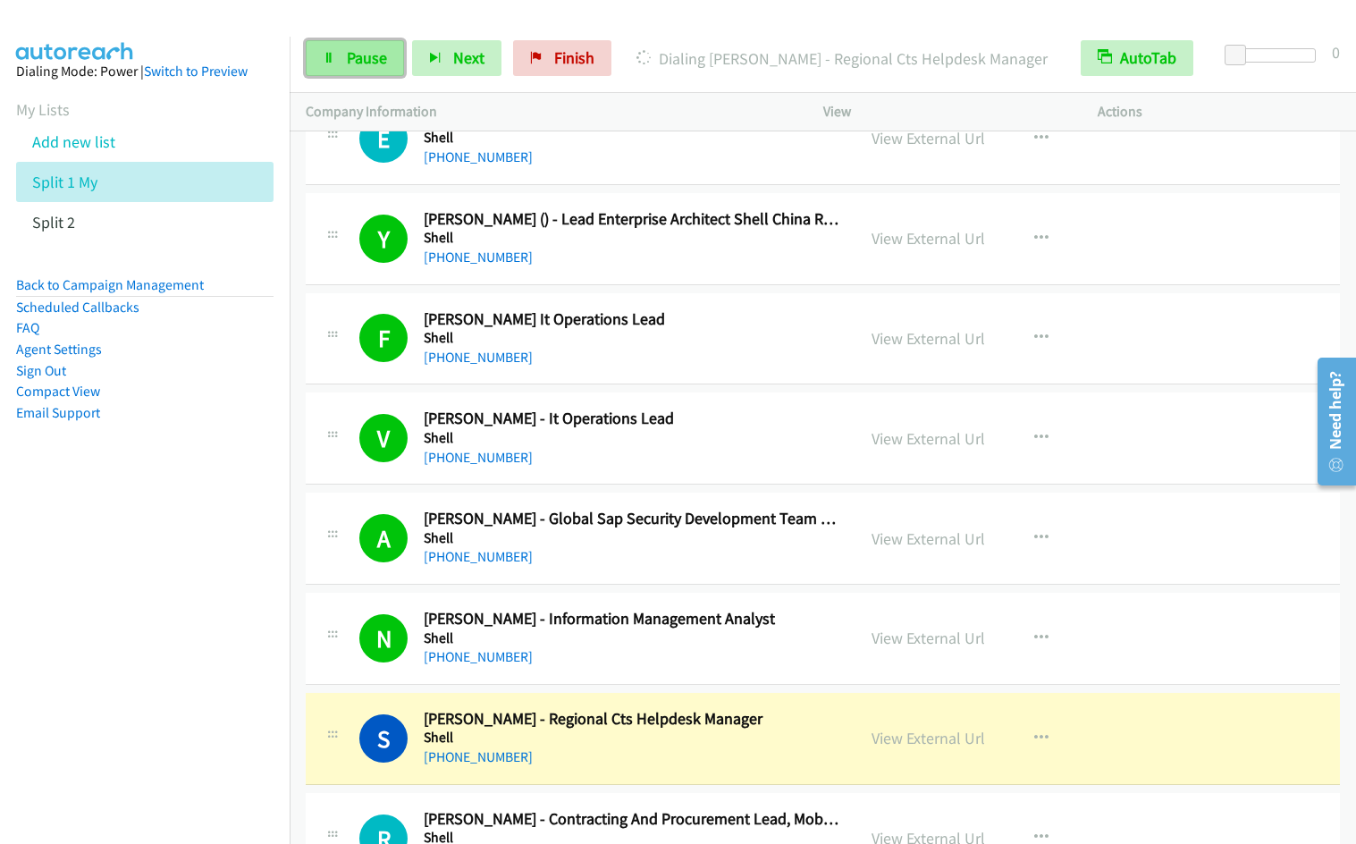
click at [376, 64] on span "Pause" at bounding box center [367, 57] width 40 height 21
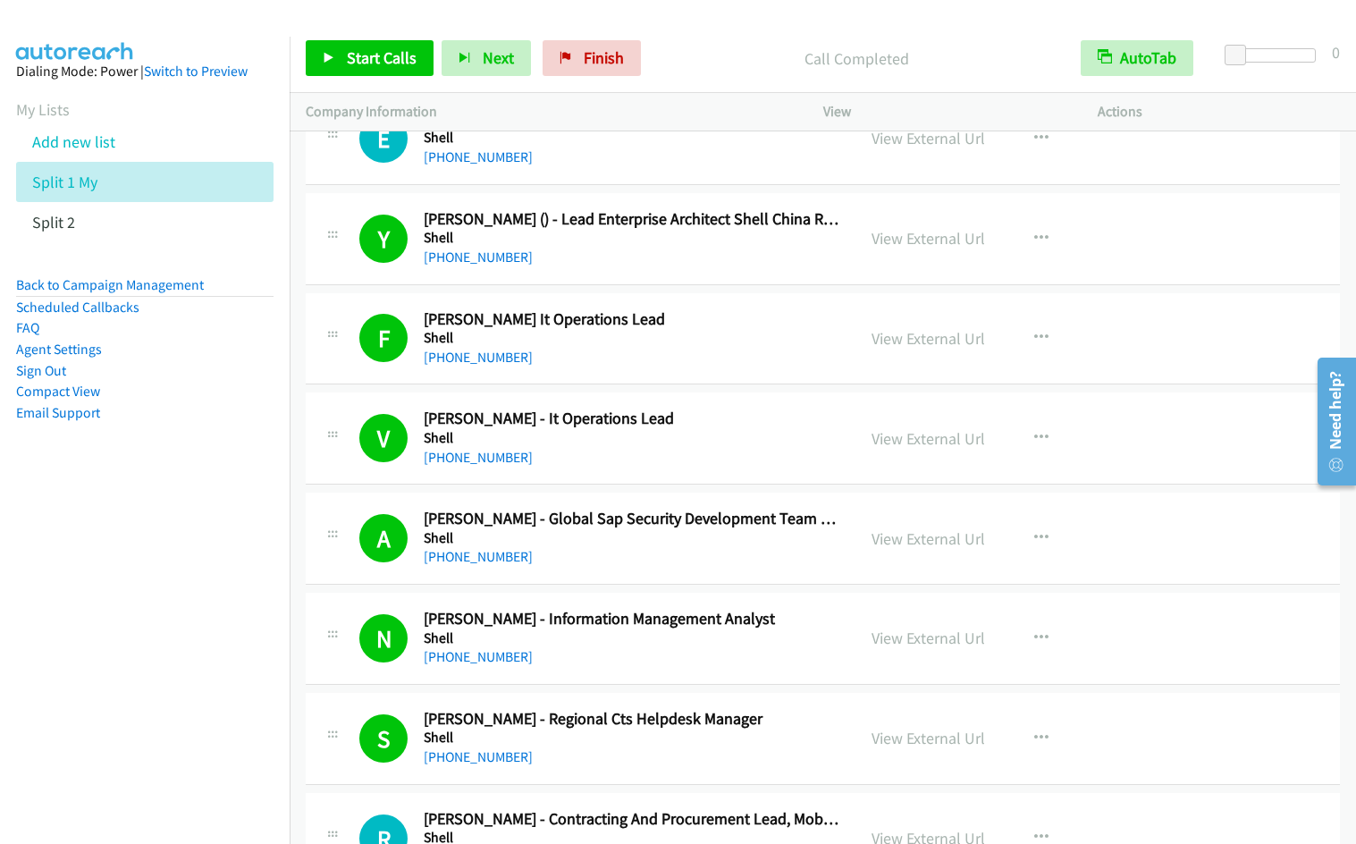
scroll to position [5153, 0]
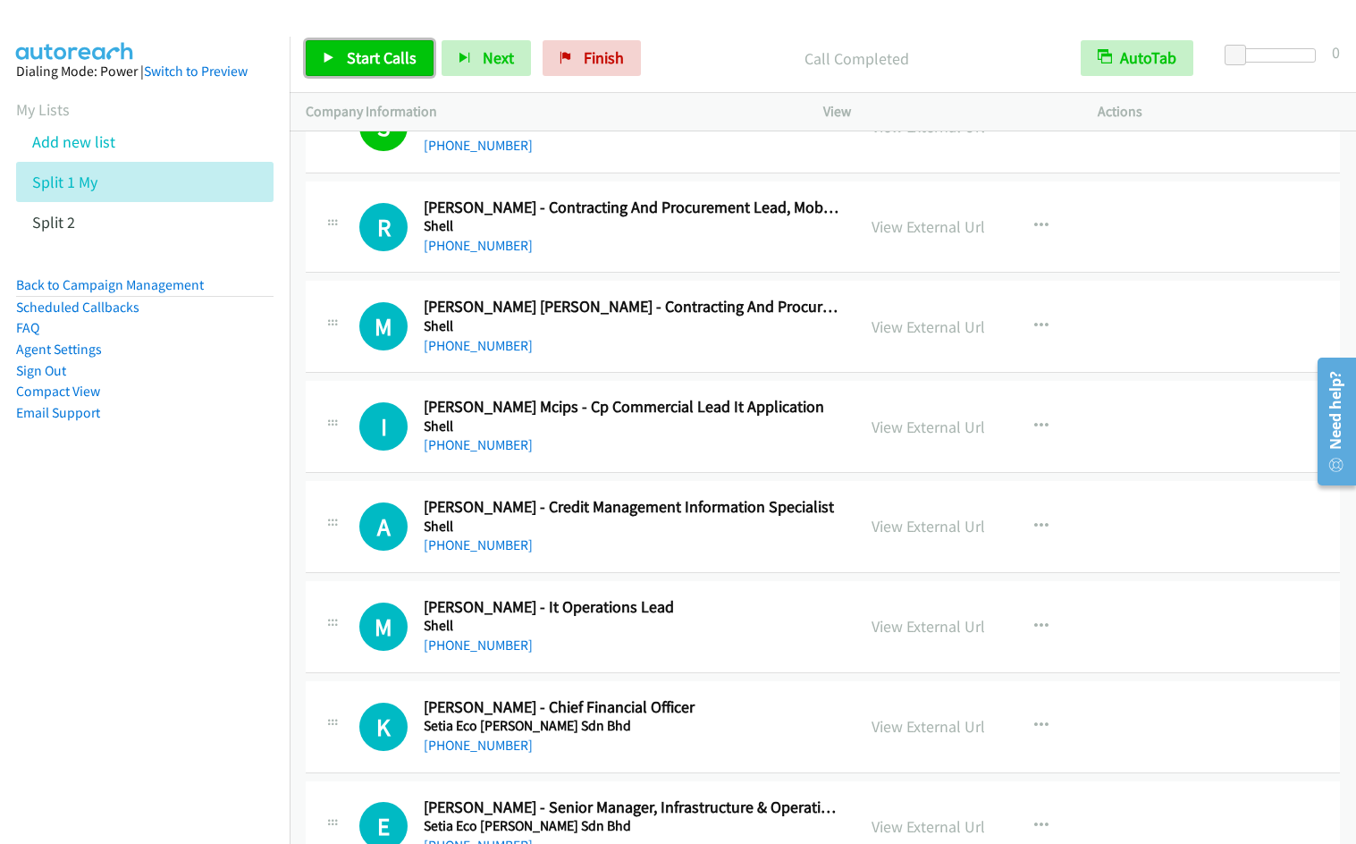
click at [367, 61] on span "Start Calls" at bounding box center [382, 57] width 70 height 21
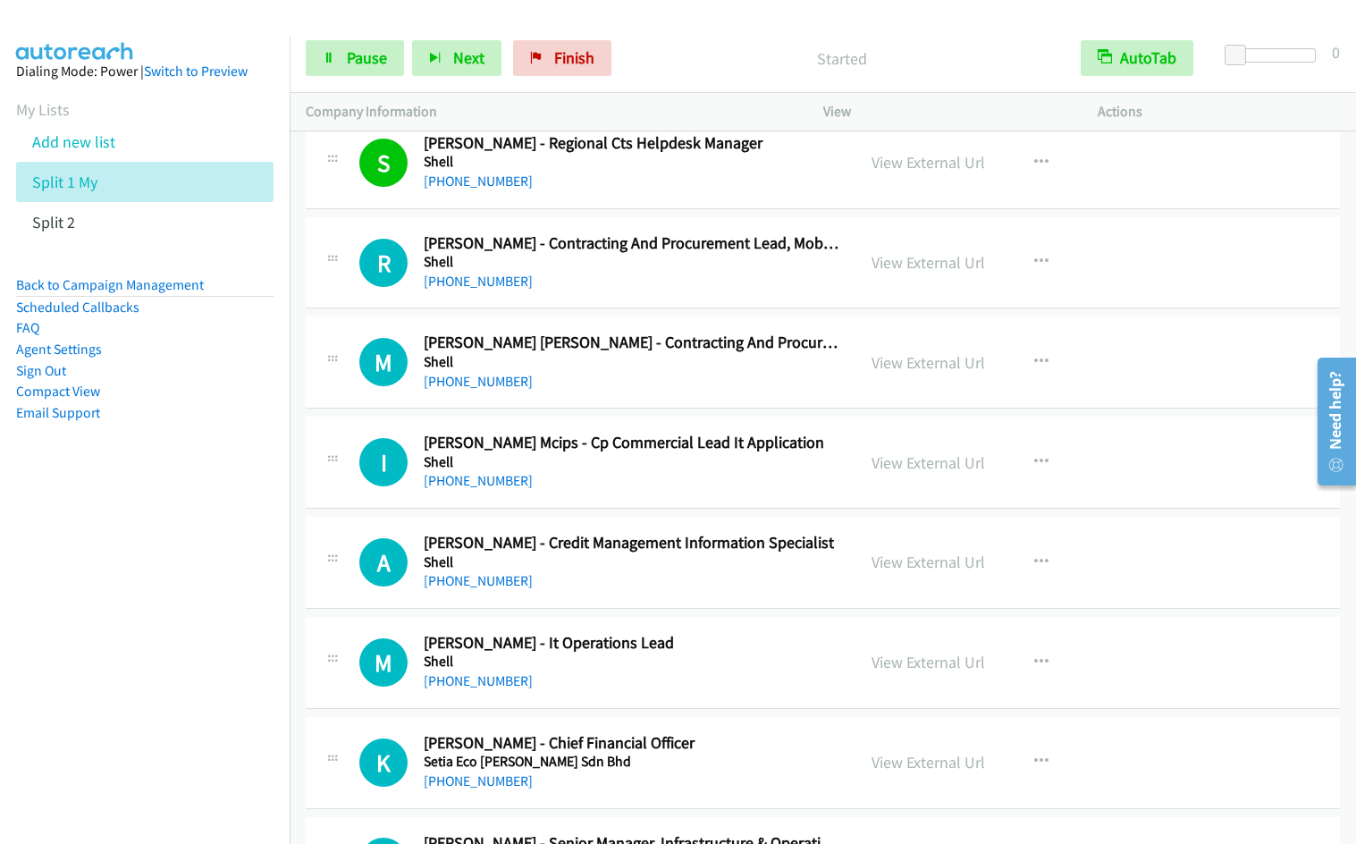
scroll to position [5082, 0]
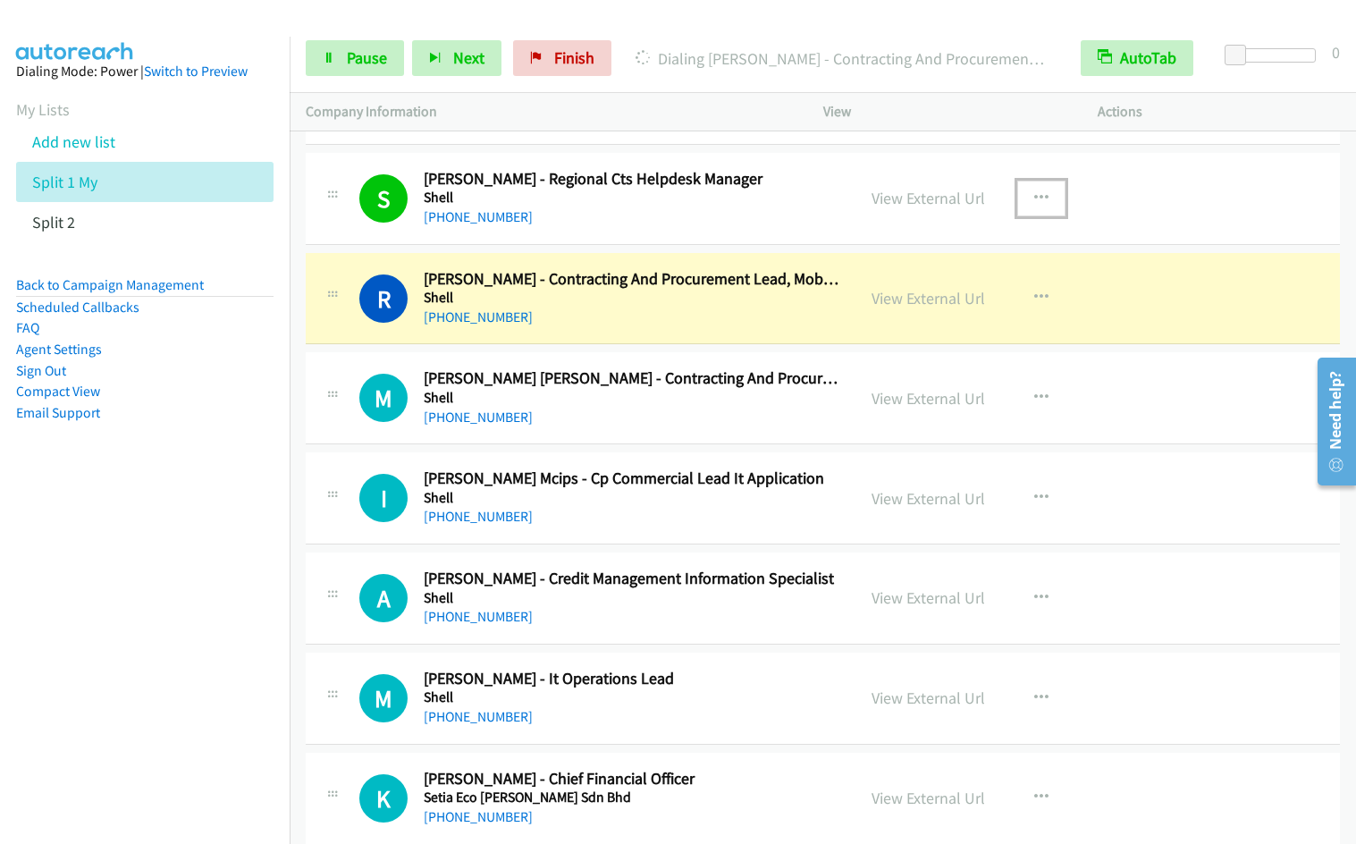
click at [1040, 201] on icon "button" at bounding box center [1042, 198] width 14 height 14
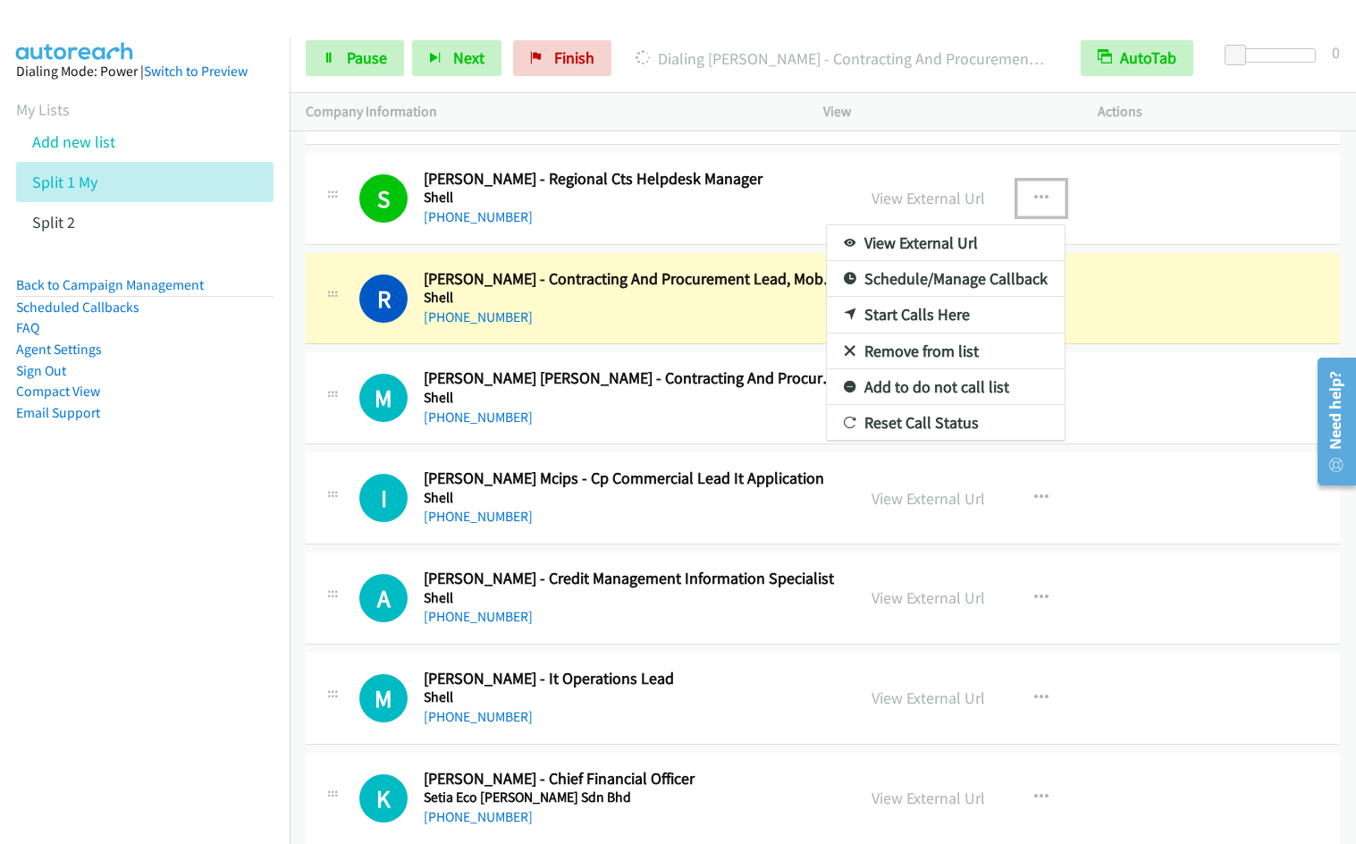
click at [916, 354] on link "Remove from list" at bounding box center [946, 352] width 238 height 36
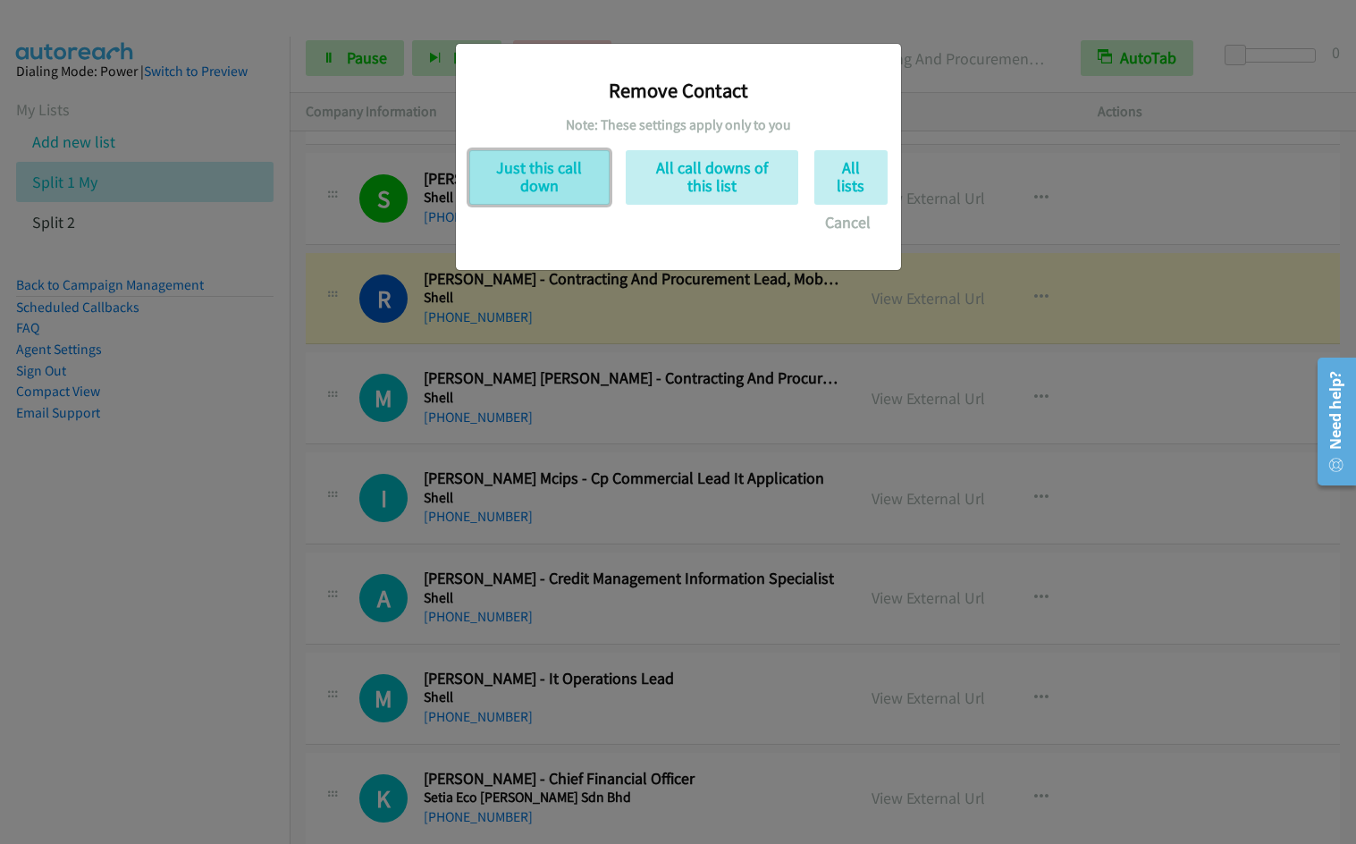
click at [555, 186] on button "Just this call down" at bounding box center [539, 177] width 140 height 55
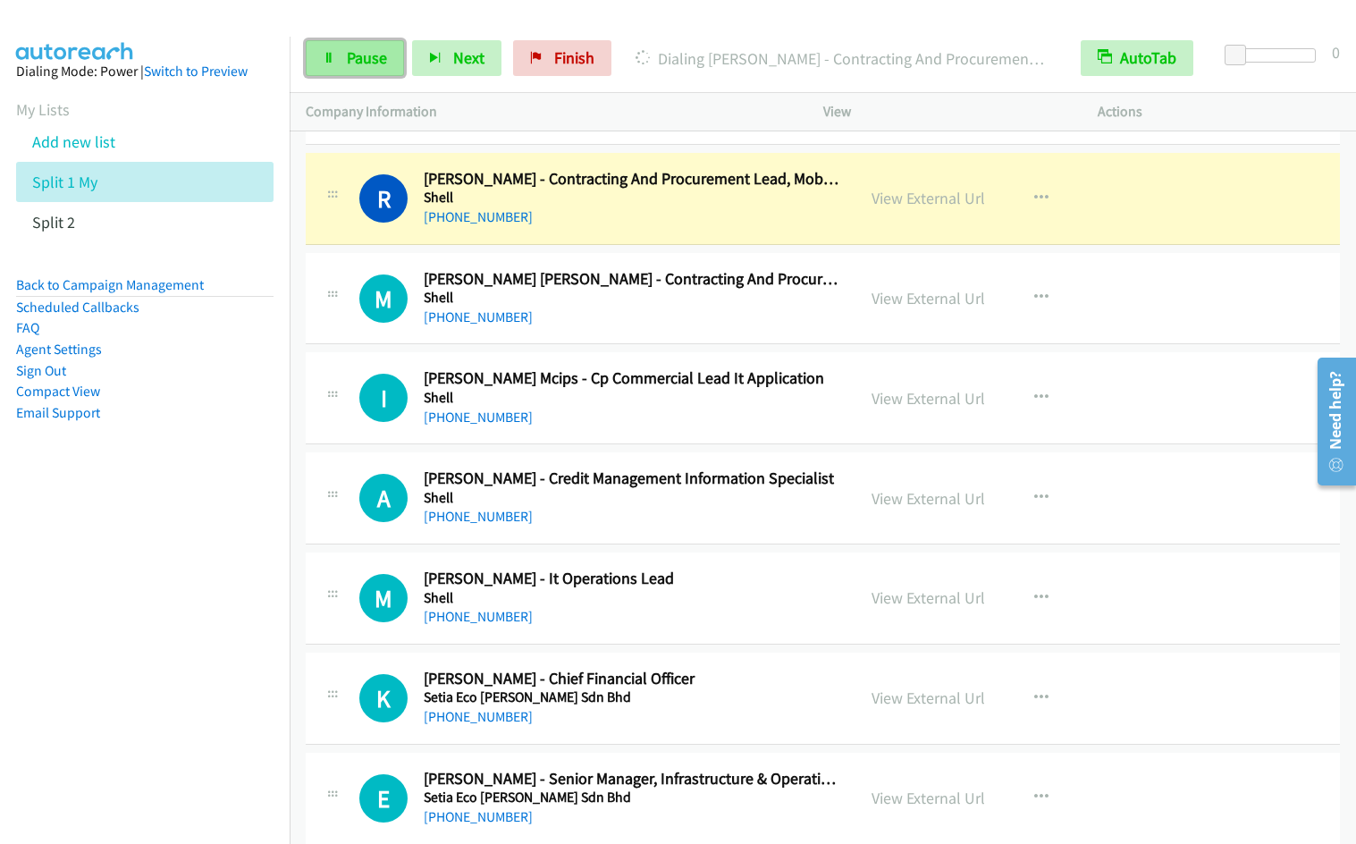
click at [363, 64] on span "Pause" at bounding box center [367, 57] width 40 height 21
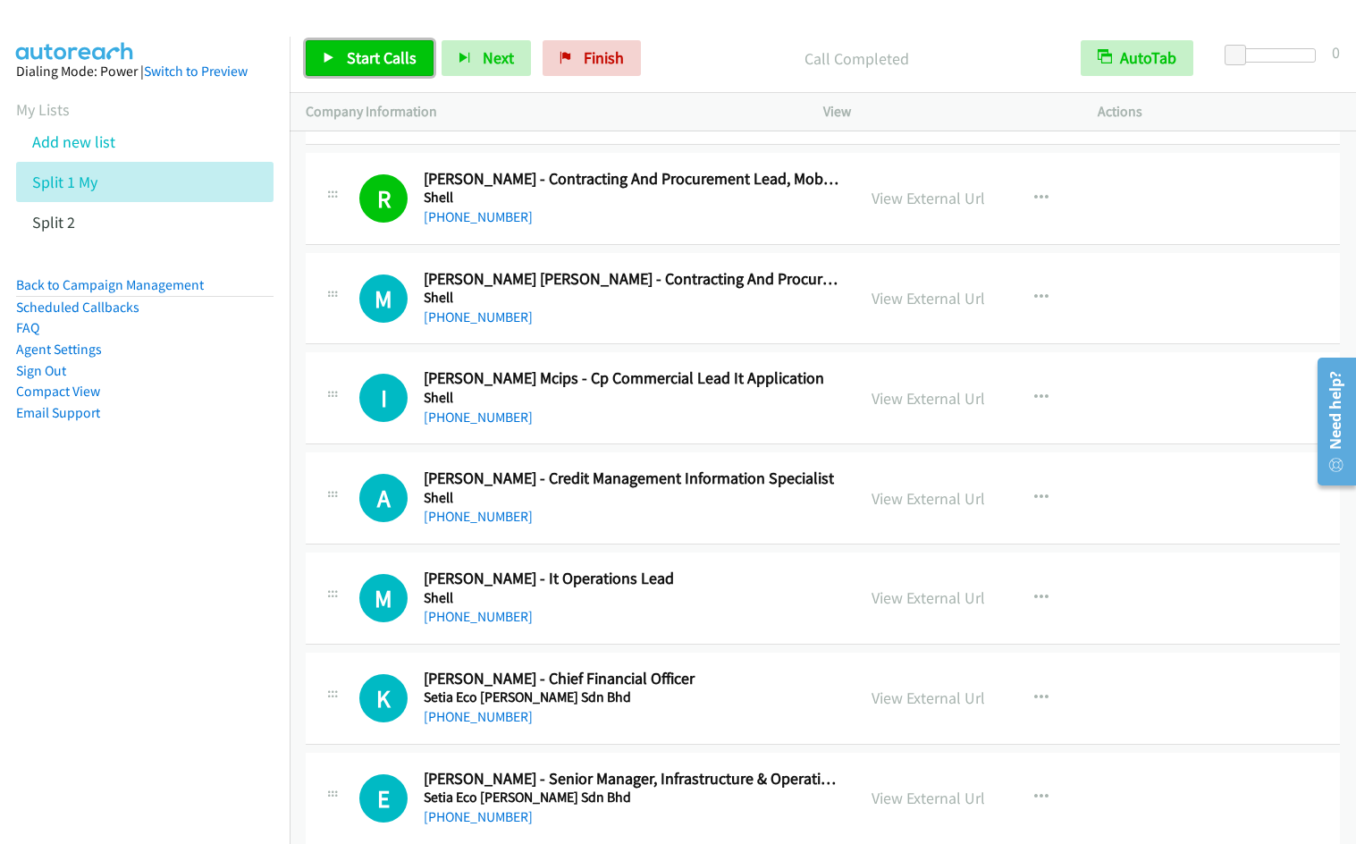
click at [337, 64] on link "Start Calls" at bounding box center [370, 58] width 128 height 36
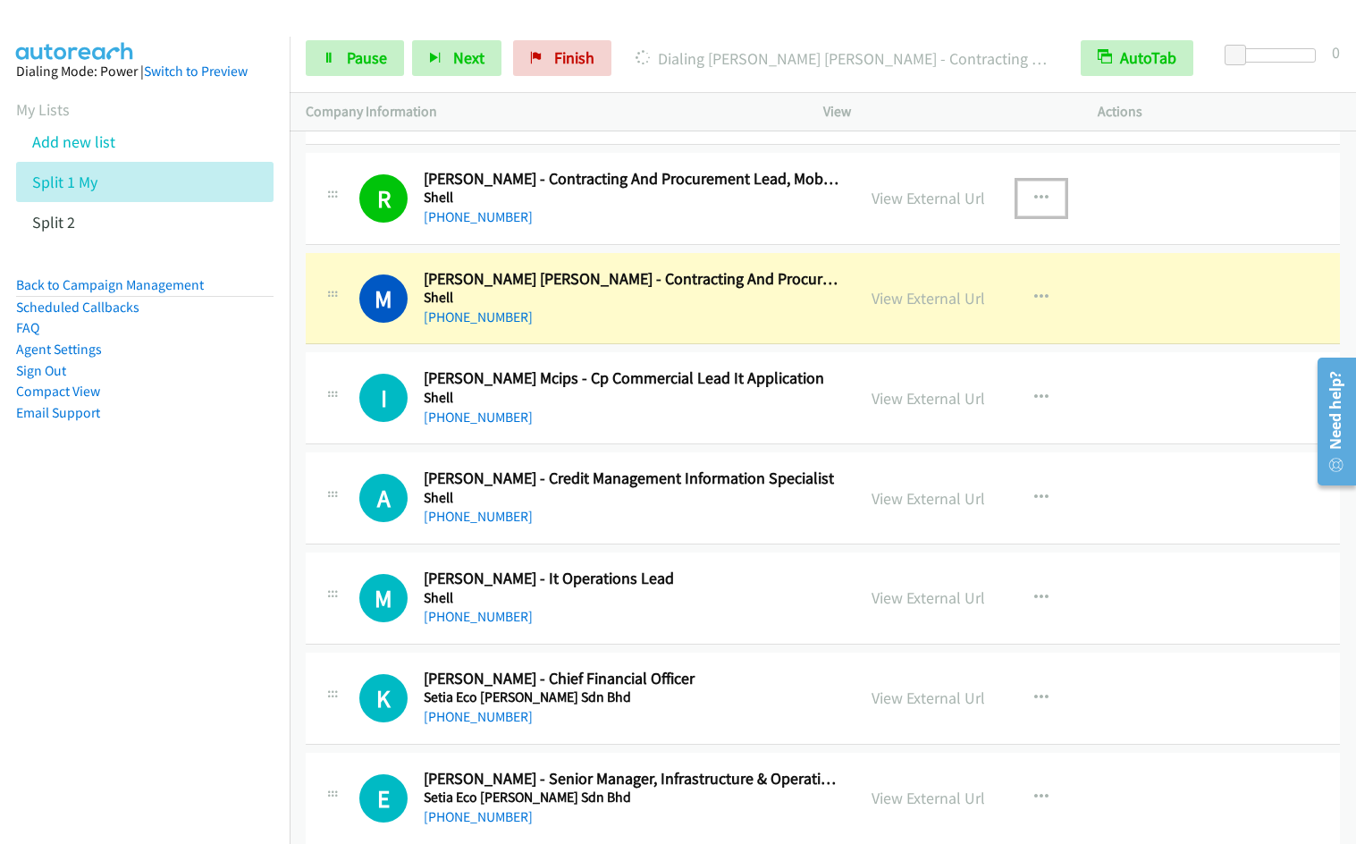
click at [1035, 192] on icon "button" at bounding box center [1042, 198] width 14 height 14
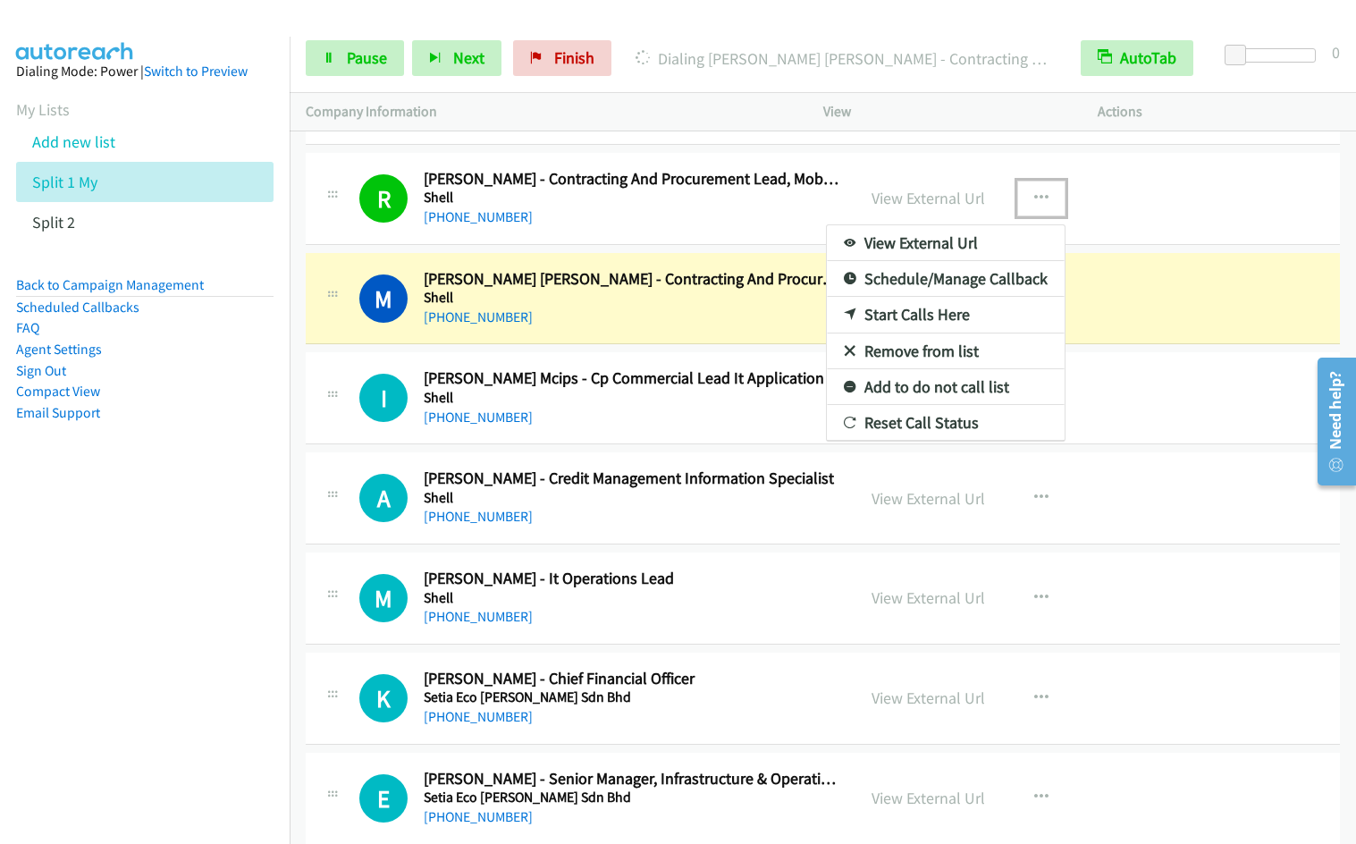
click at [925, 351] on link "Remove from list" at bounding box center [946, 352] width 238 height 36
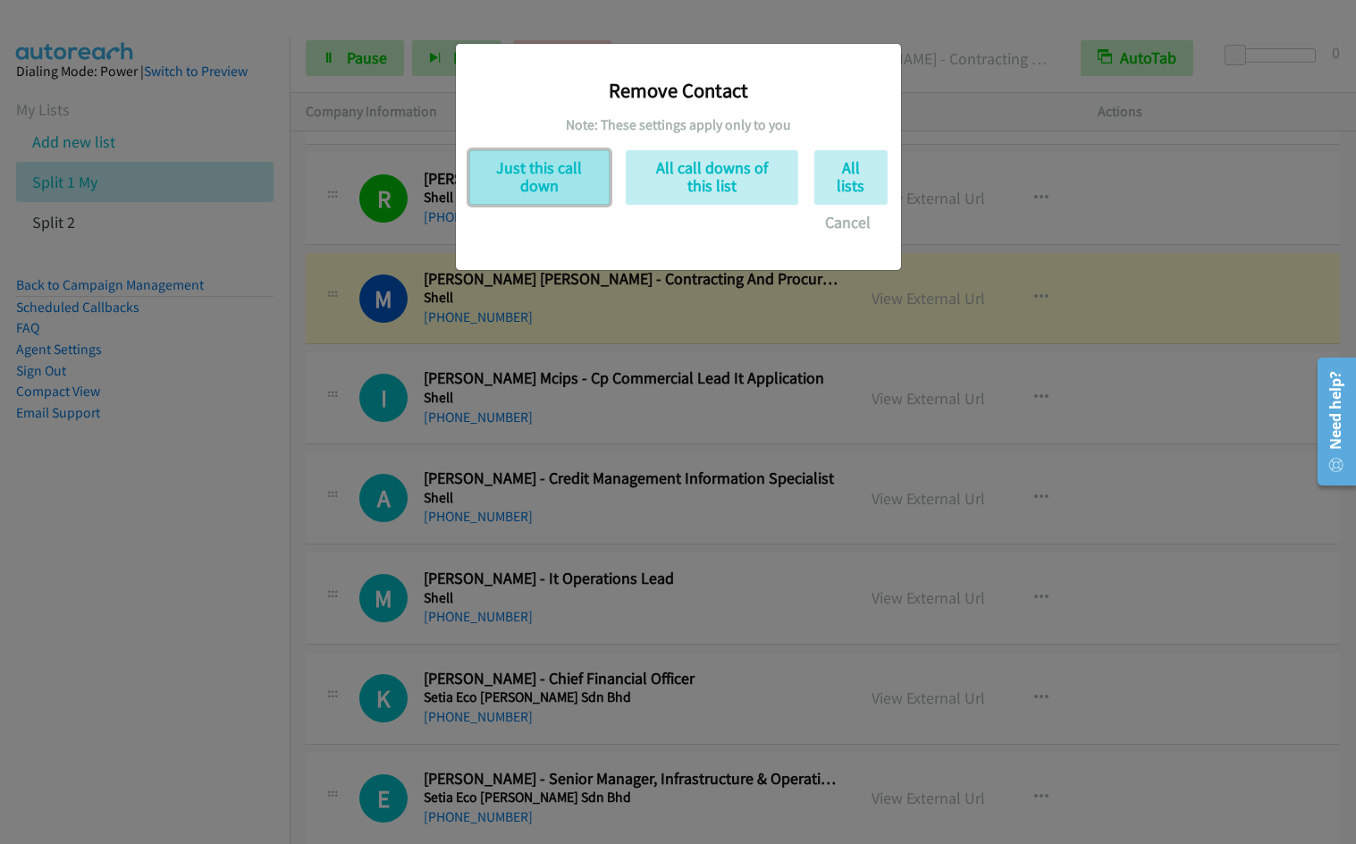
click at [563, 176] on button "Just this call down" at bounding box center [539, 177] width 140 height 55
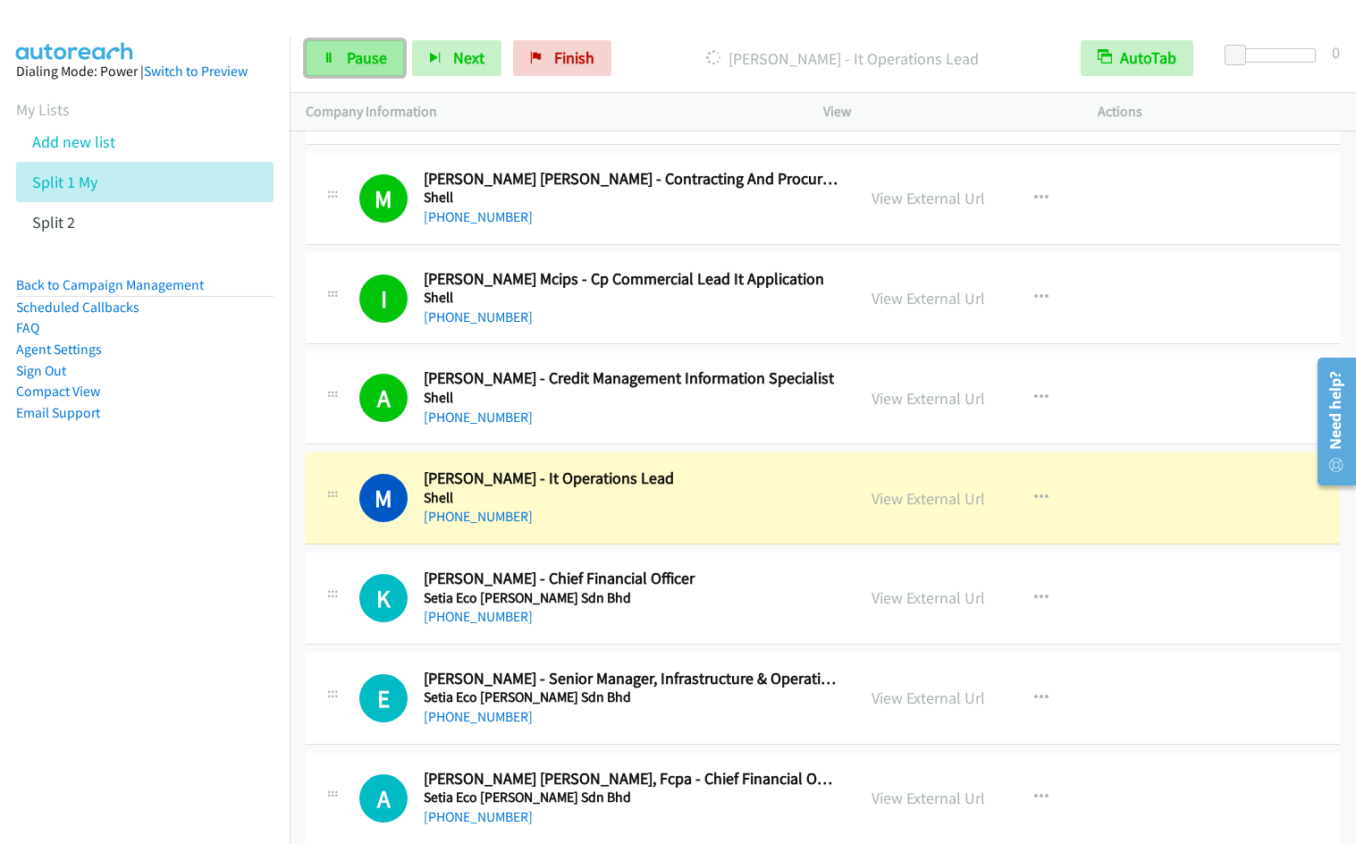
click at [351, 63] on span "Pause" at bounding box center [367, 57] width 40 height 21
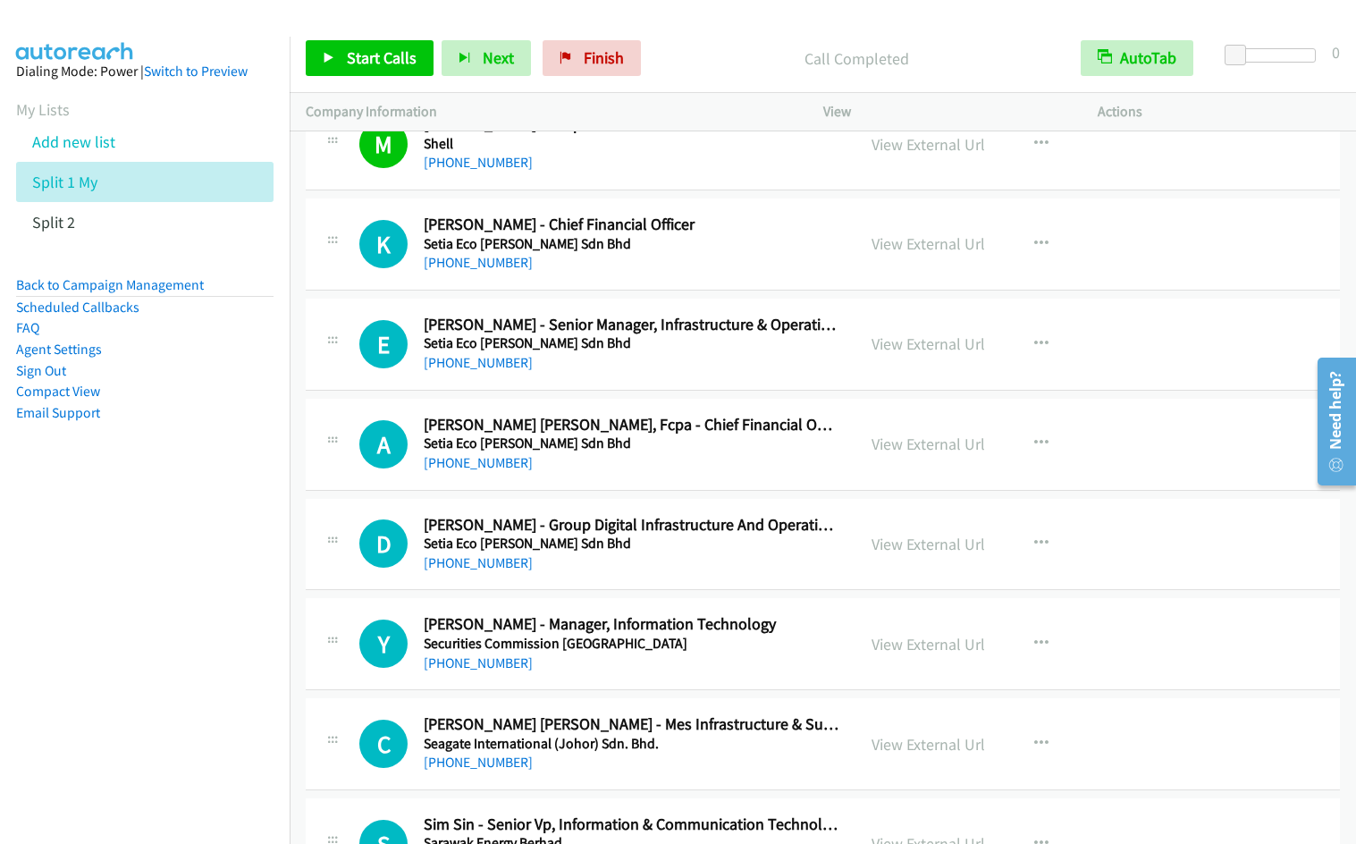
scroll to position [5312, 0]
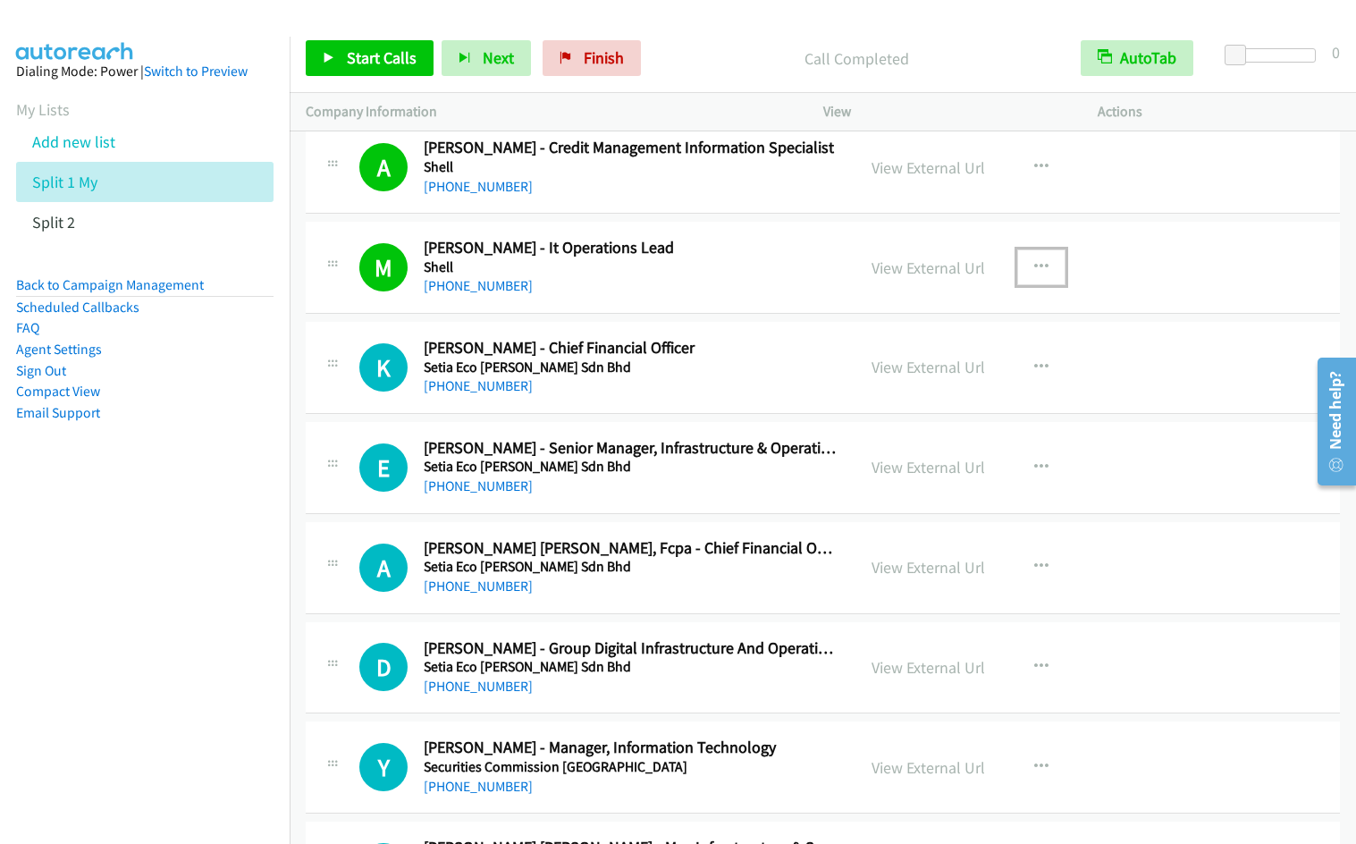
click at [1035, 264] on icon "button" at bounding box center [1042, 267] width 14 height 14
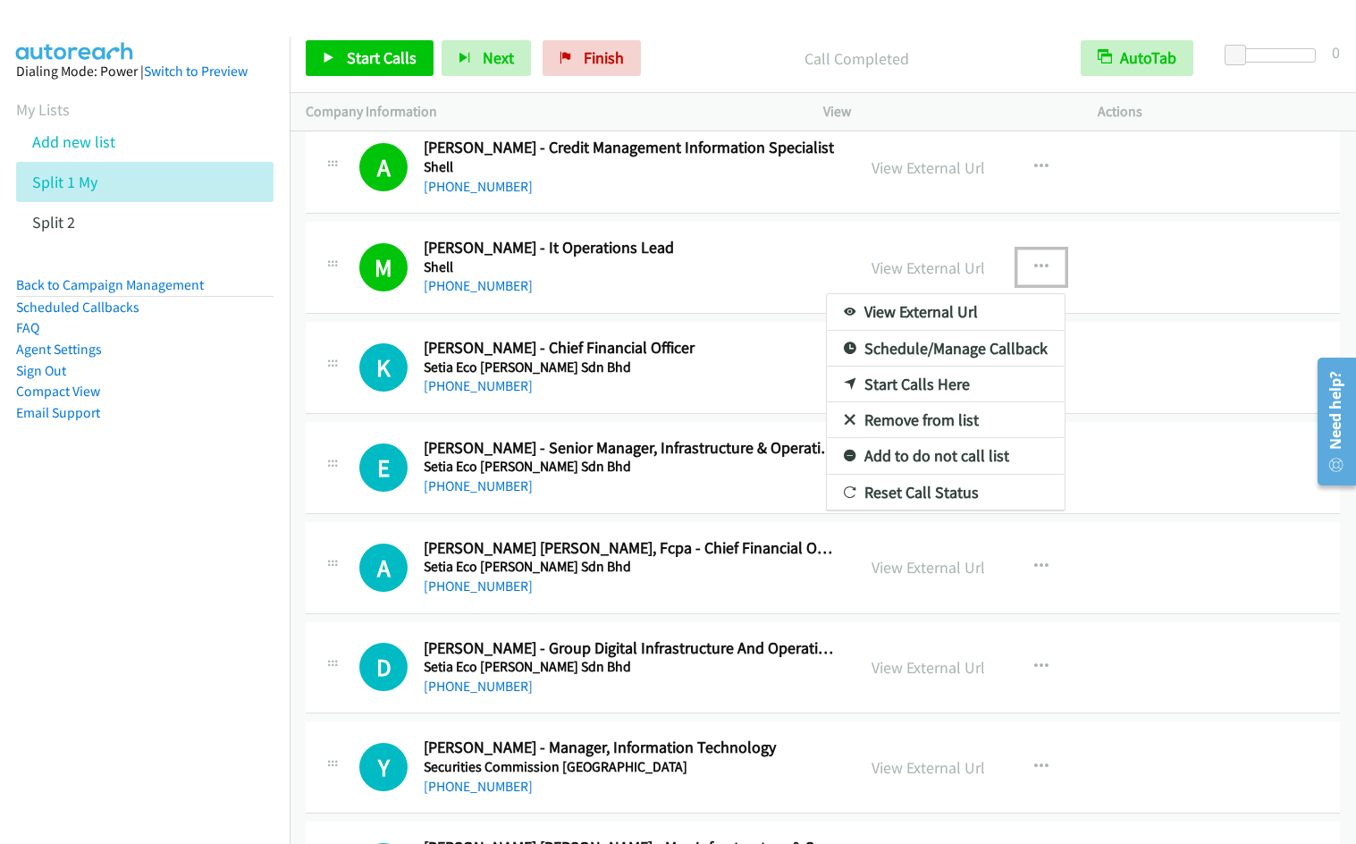
click at [332, 56] on div at bounding box center [678, 422] width 1356 height 844
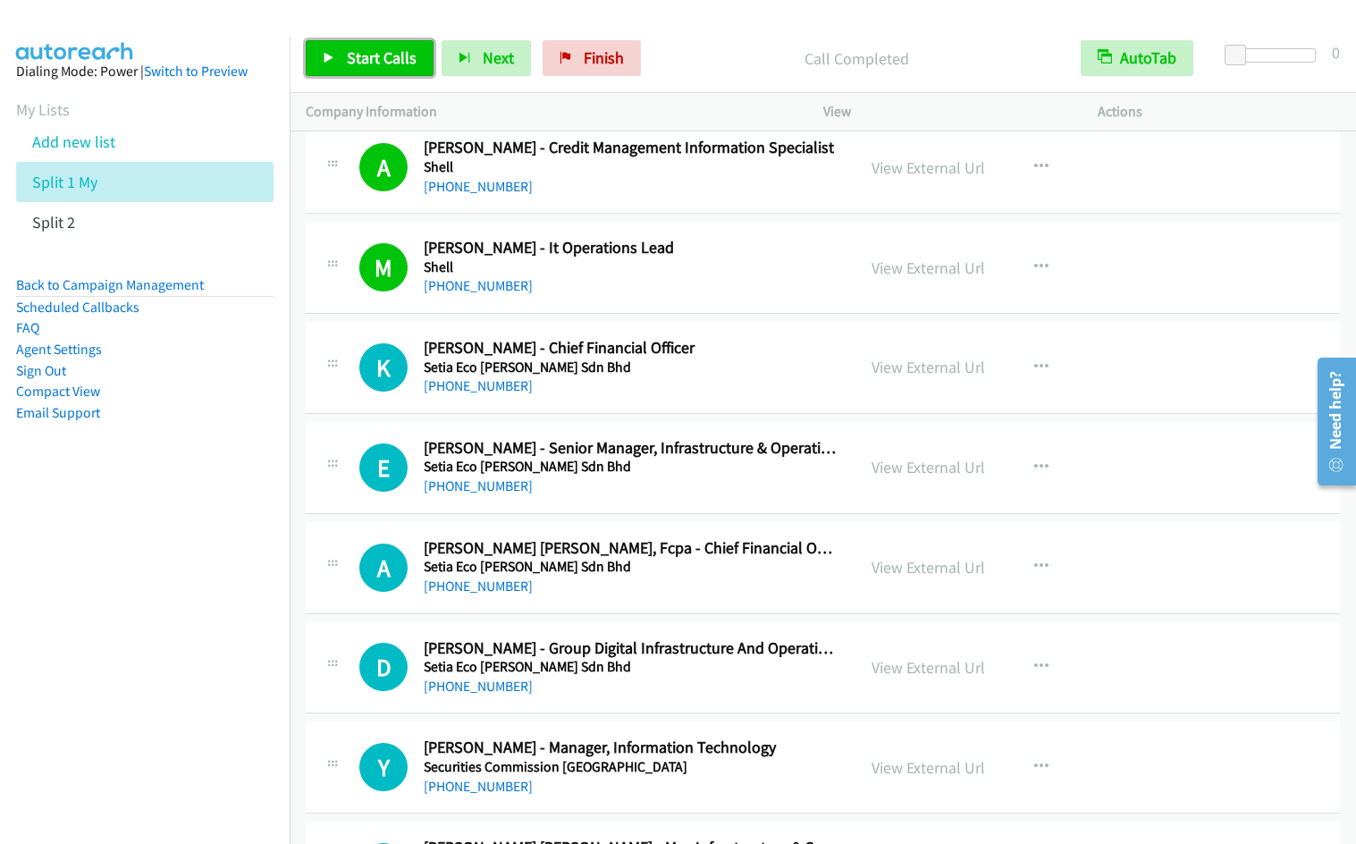
click at [365, 53] on span "Start Calls" at bounding box center [382, 57] width 70 height 21
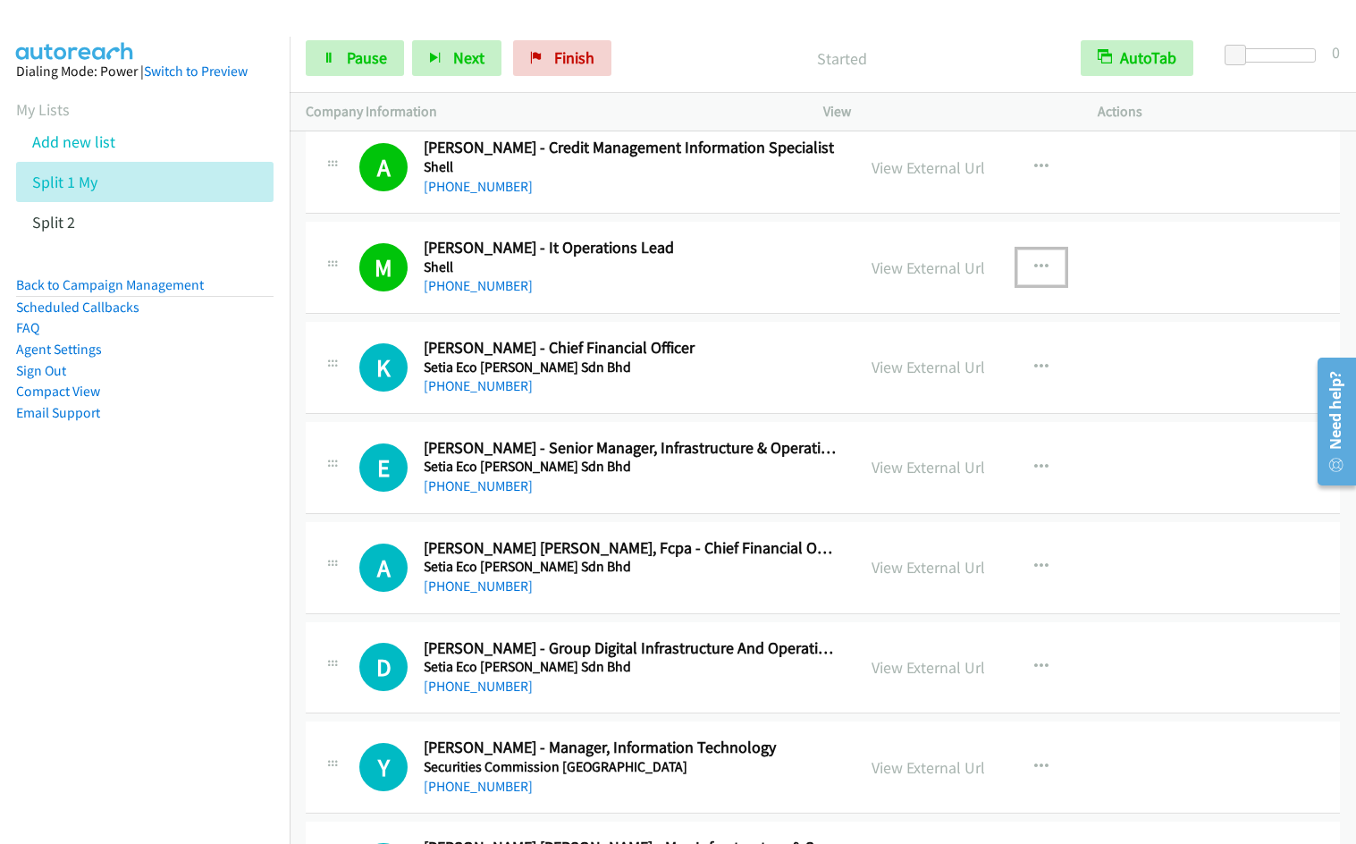
click at [1035, 266] on icon "button" at bounding box center [1042, 267] width 14 height 14
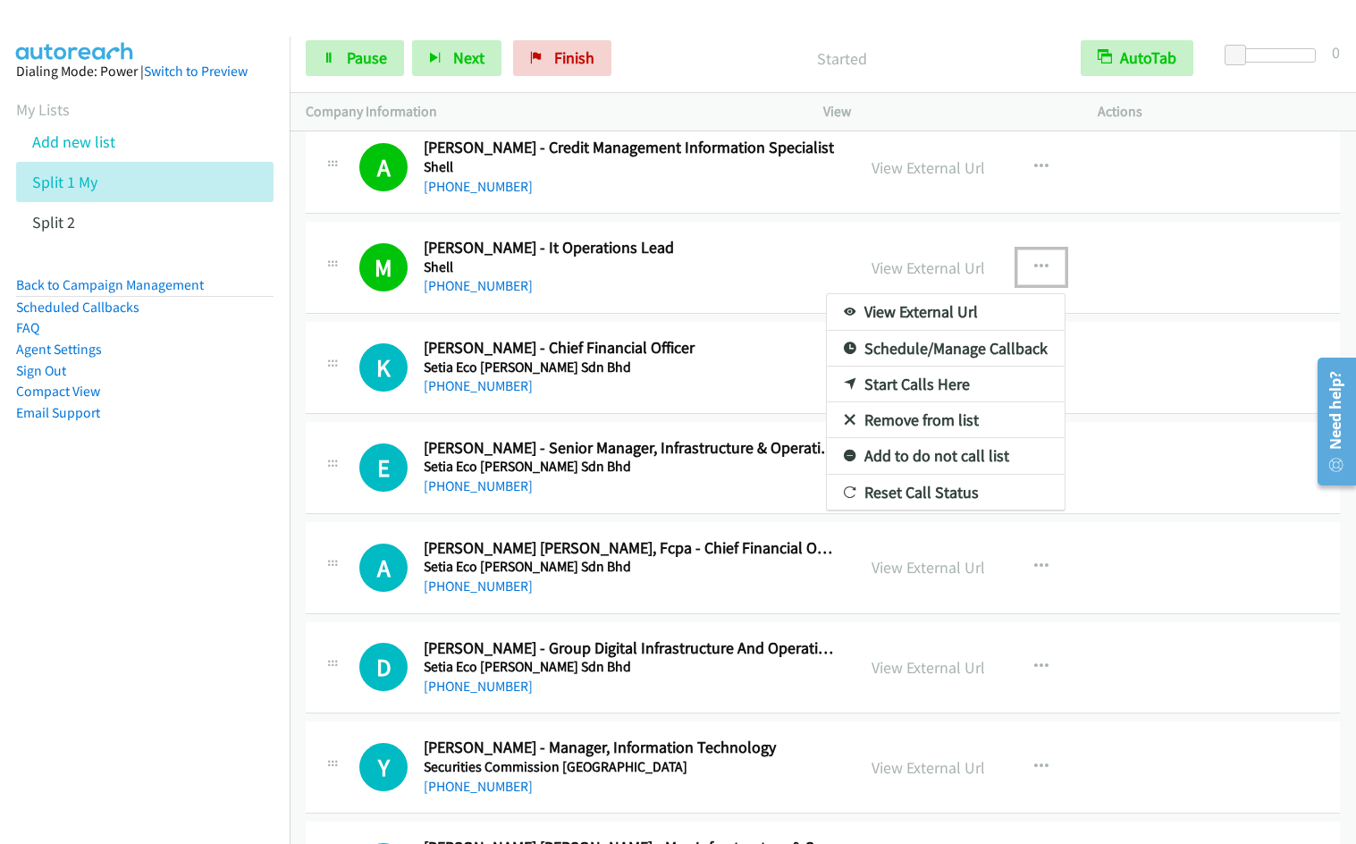
drag, startPoint x: 938, startPoint y: 415, endPoint x: 925, endPoint y: 375, distance: 42.1
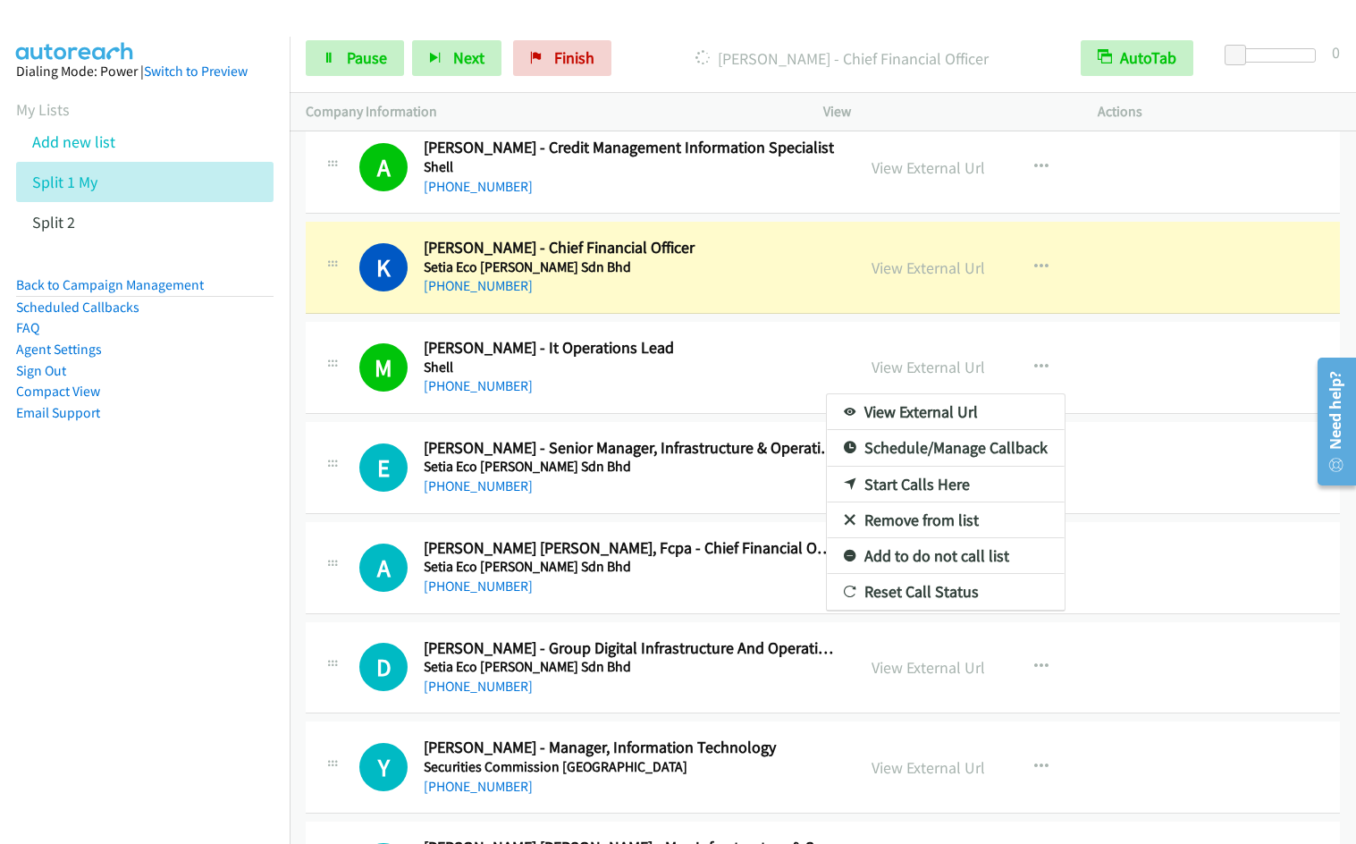
click at [1035, 363] on div at bounding box center [678, 422] width 1356 height 844
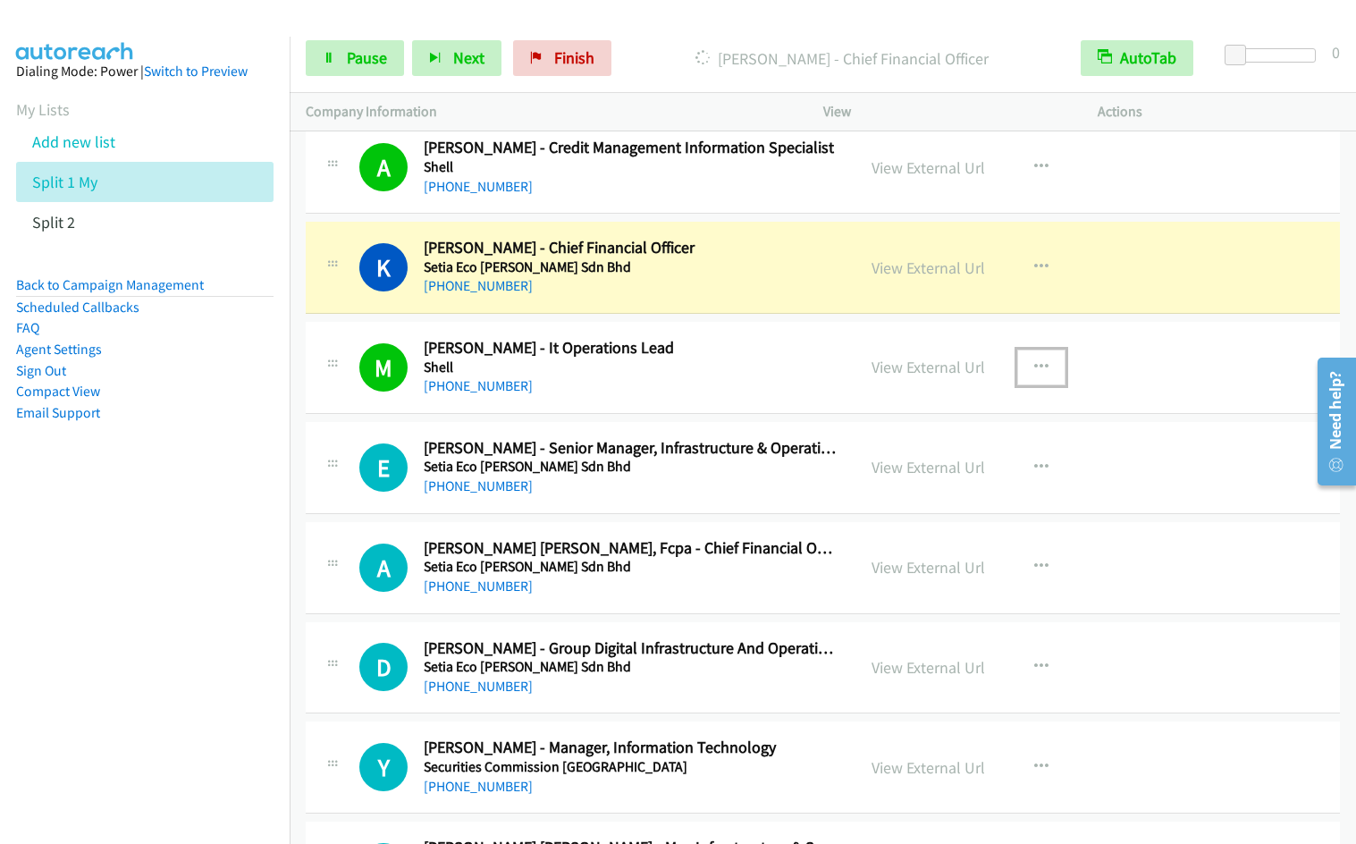
click at [1035, 363] on icon "button" at bounding box center [1042, 367] width 14 height 14
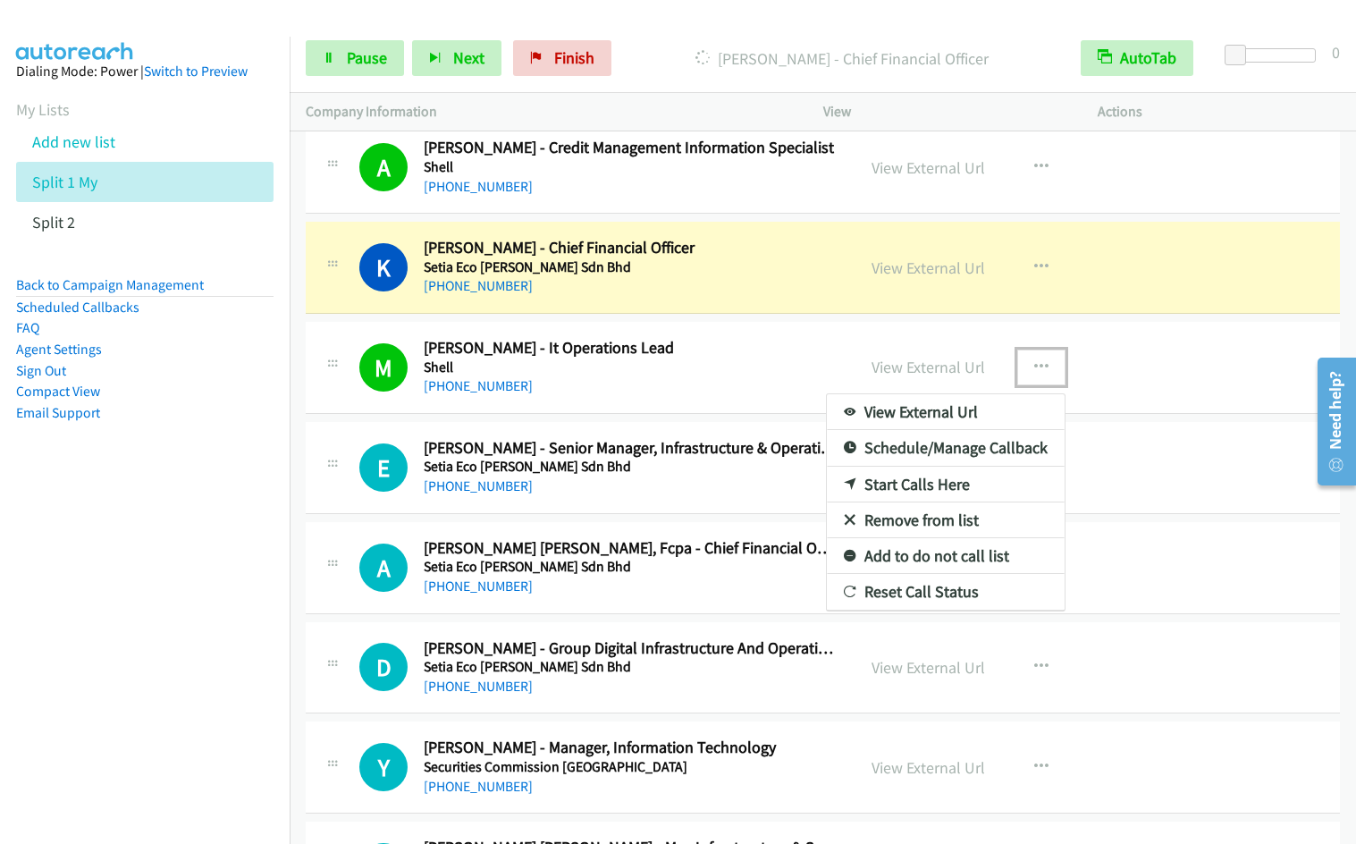
click at [897, 520] on link "Remove from list" at bounding box center [946, 521] width 238 height 36
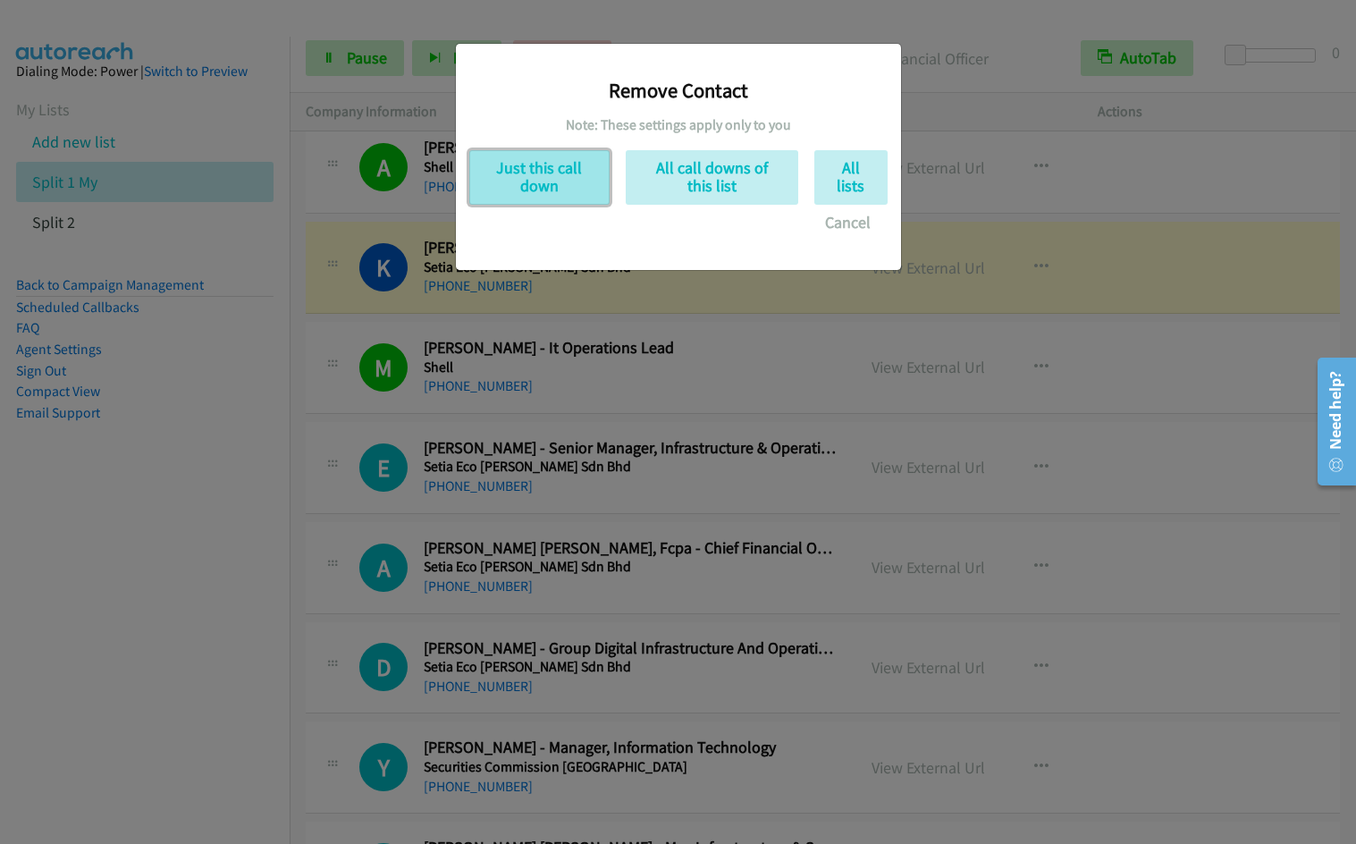
click at [551, 180] on button "Just this call down" at bounding box center [539, 177] width 140 height 55
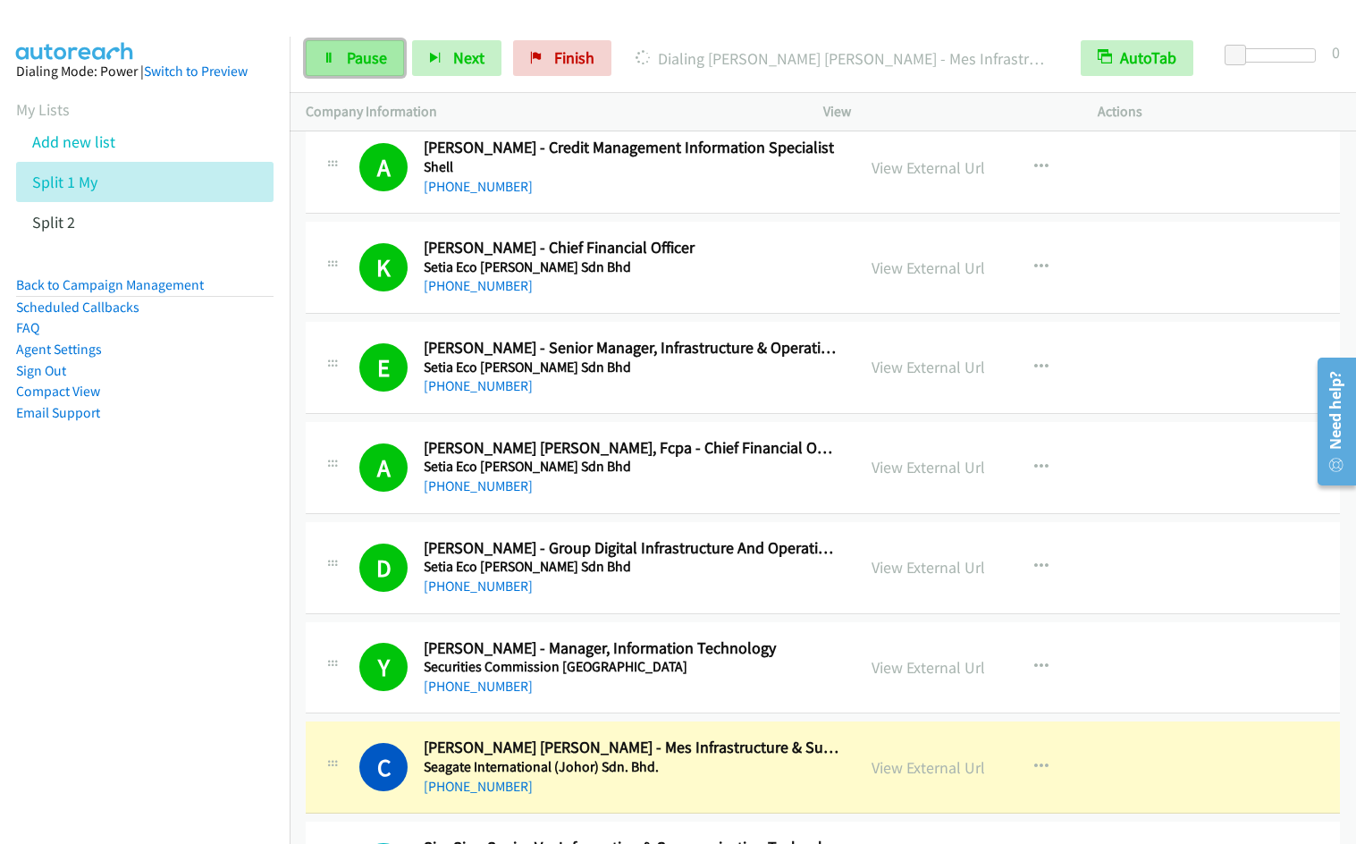
click at [347, 68] on link "Pause" at bounding box center [355, 58] width 98 height 36
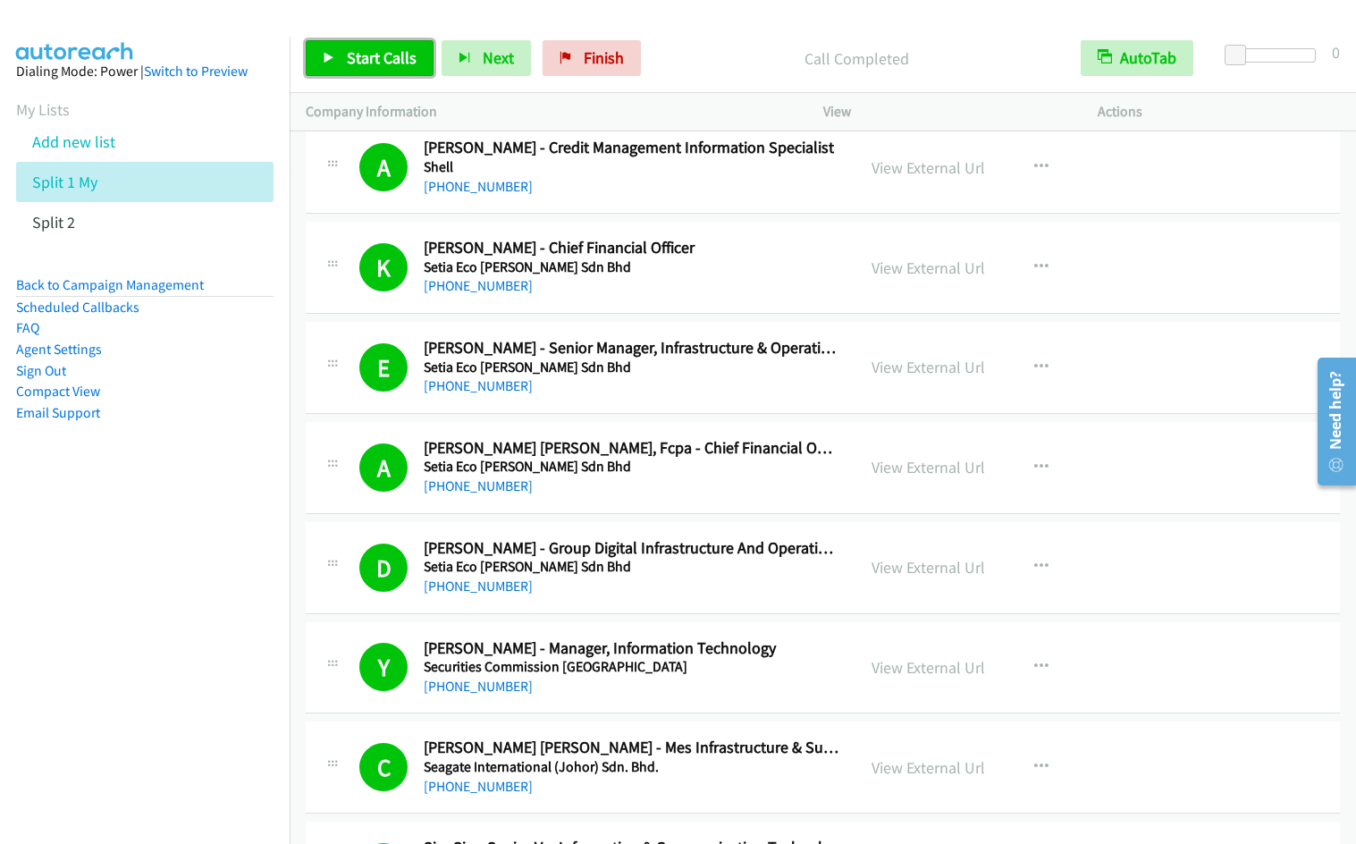
click at [358, 70] on link "Start Calls" at bounding box center [370, 58] width 128 height 36
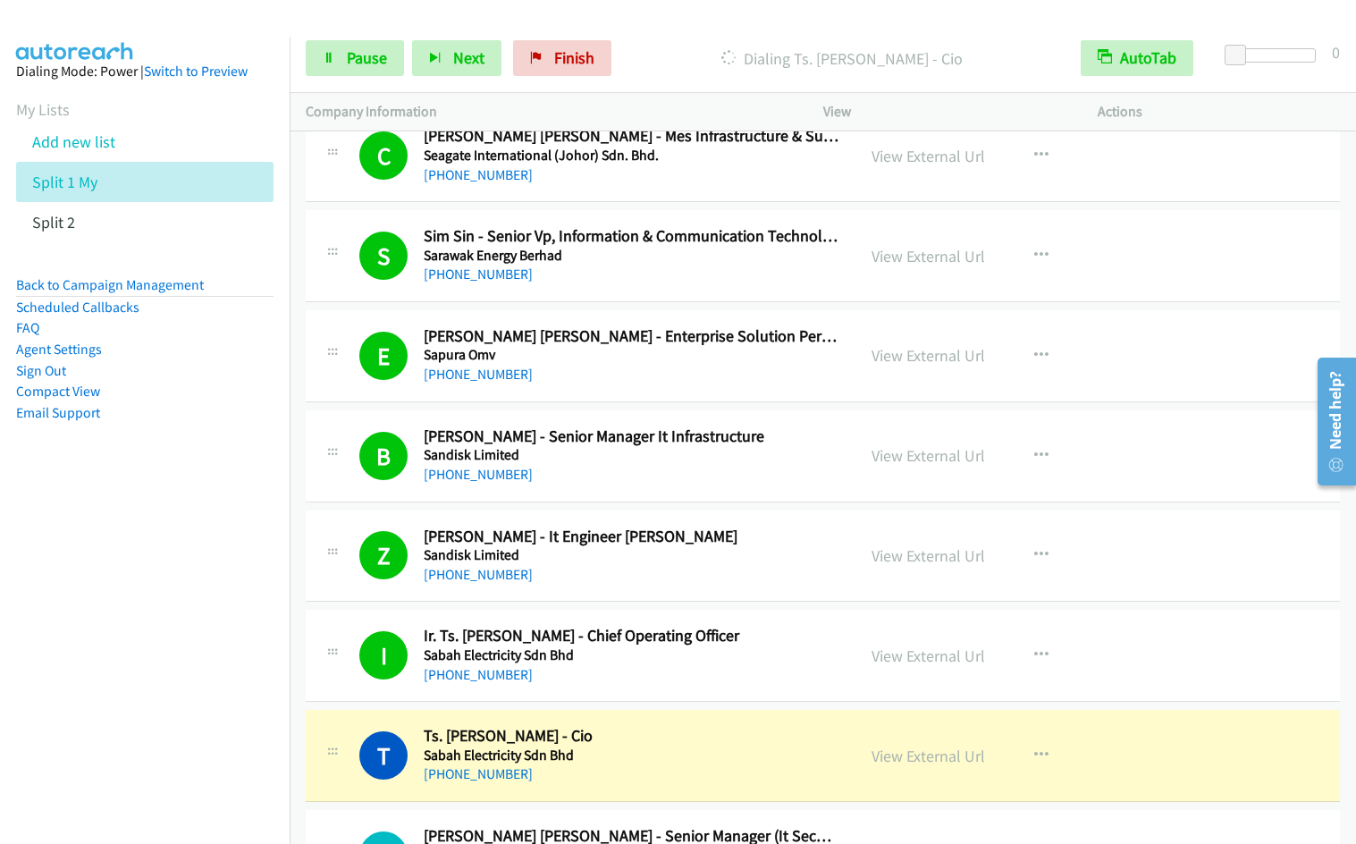
scroll to position [6536, 0]
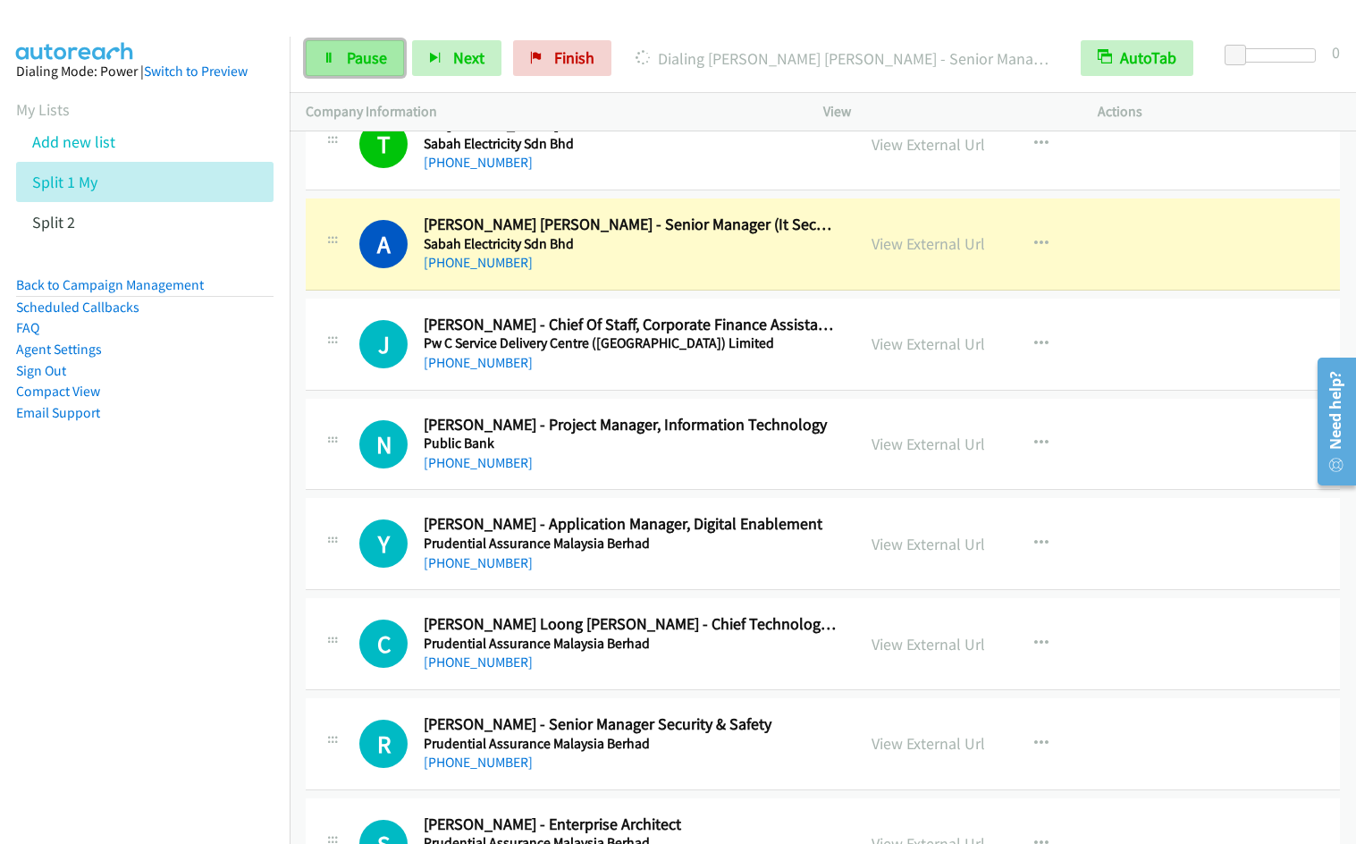
click at [338, 58] on link "Pause" at bounding box center [355, 58] width 98 height 36
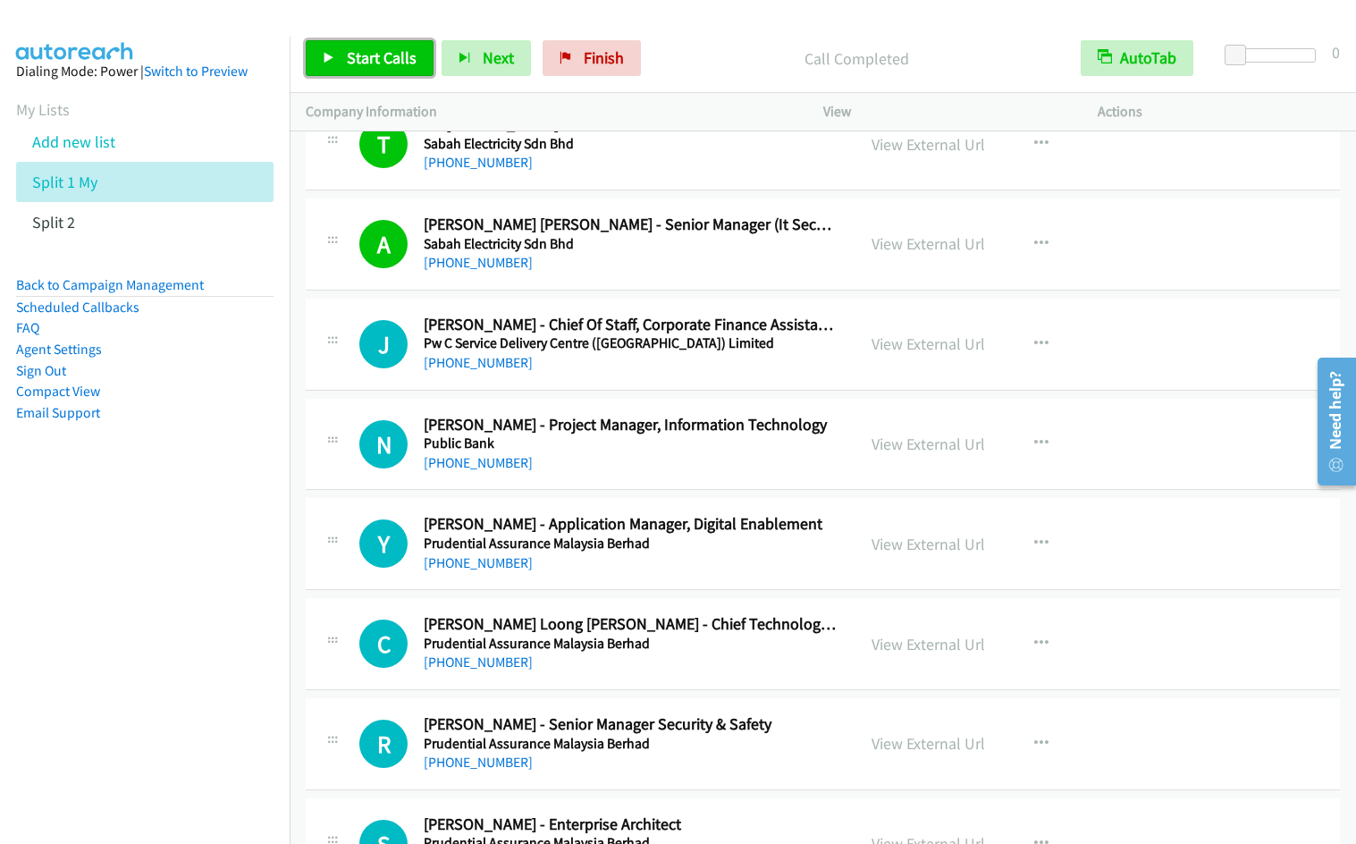
click at [395, 55] on span "Start Calls" at bounding box center [382, 57] width 70 height 21
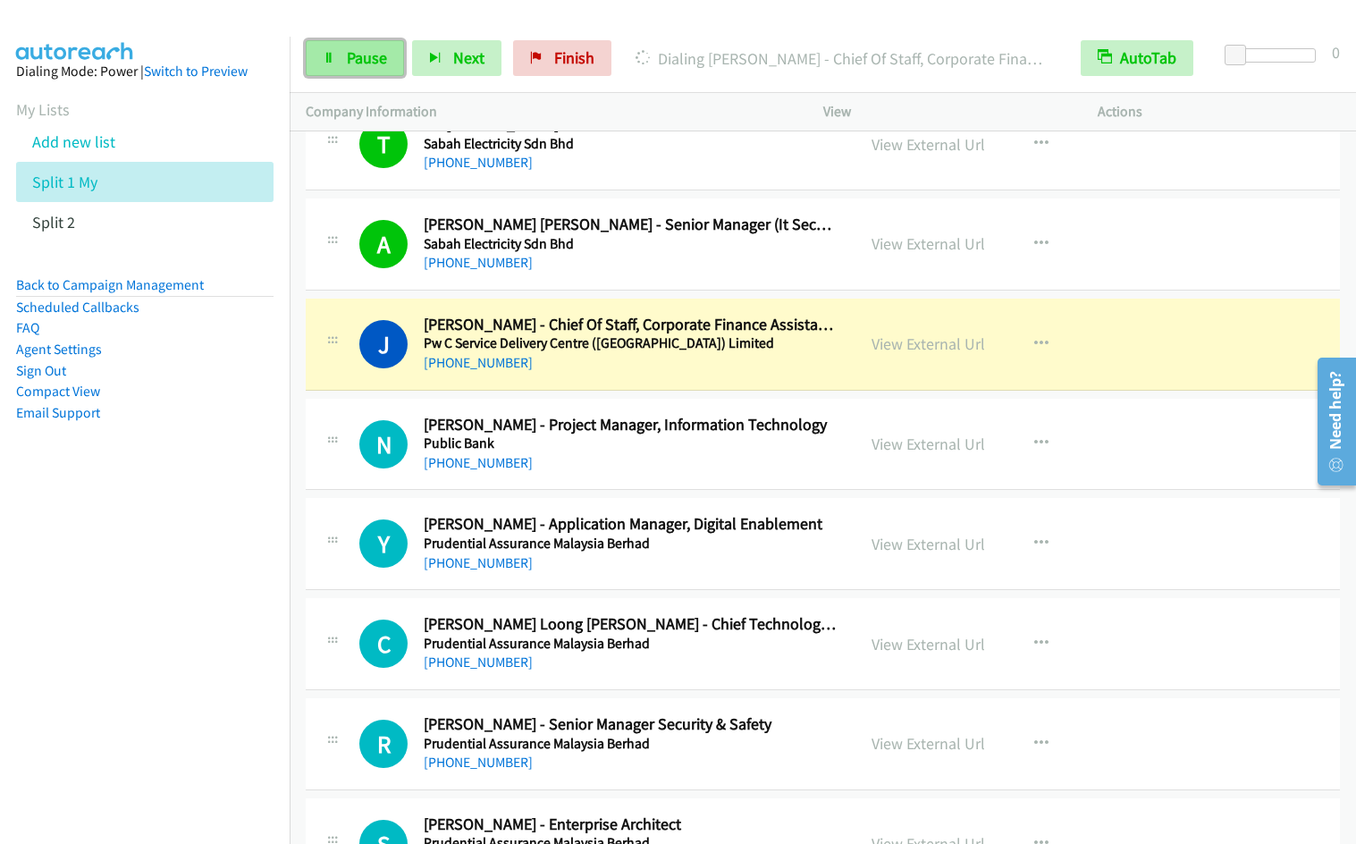
click at [351, 62] on span "Pause" at bounding box center [367, 57] width 40 height 21
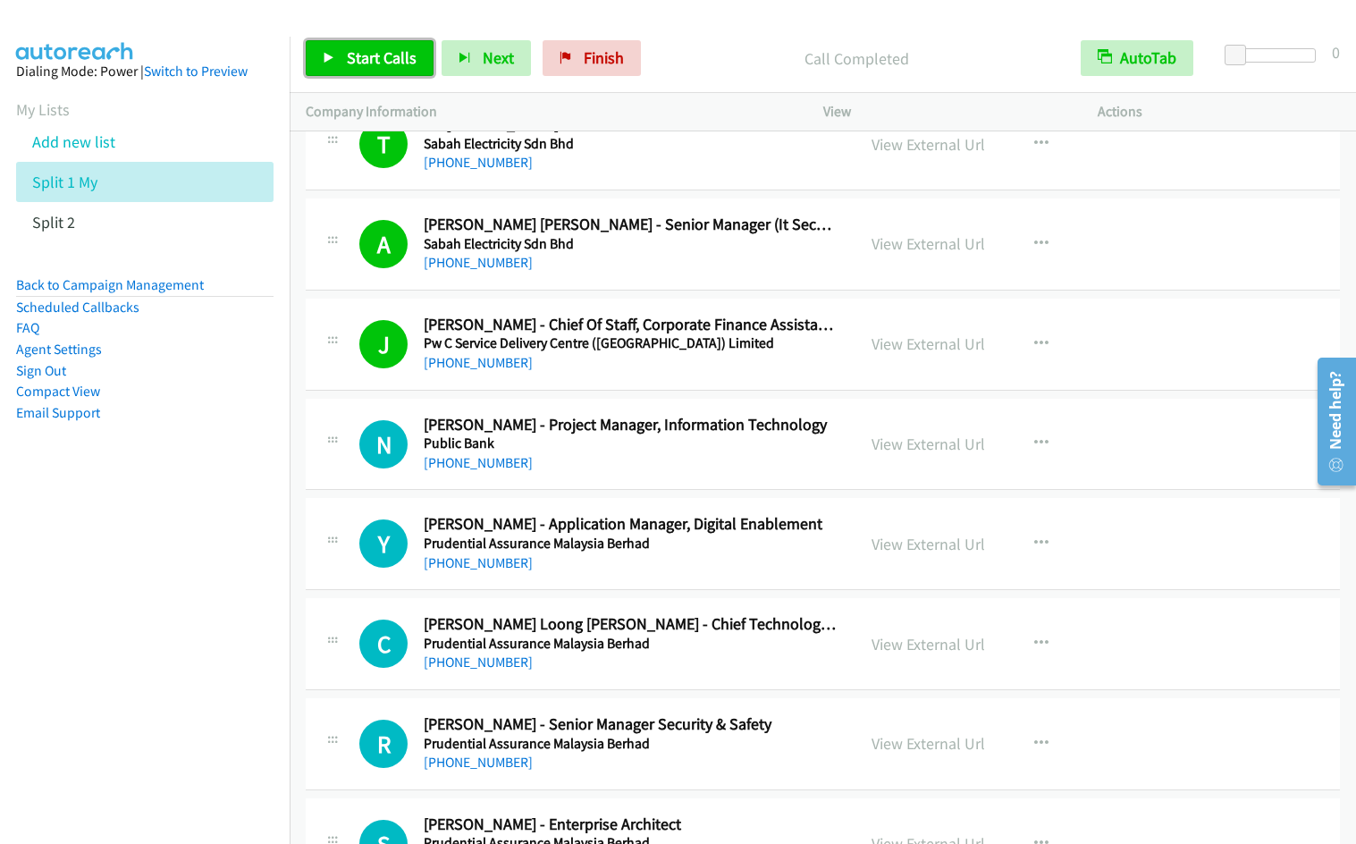
click at [368, 62] on span "Start Calls" at bounding box center [382, 57] width 70 height 21
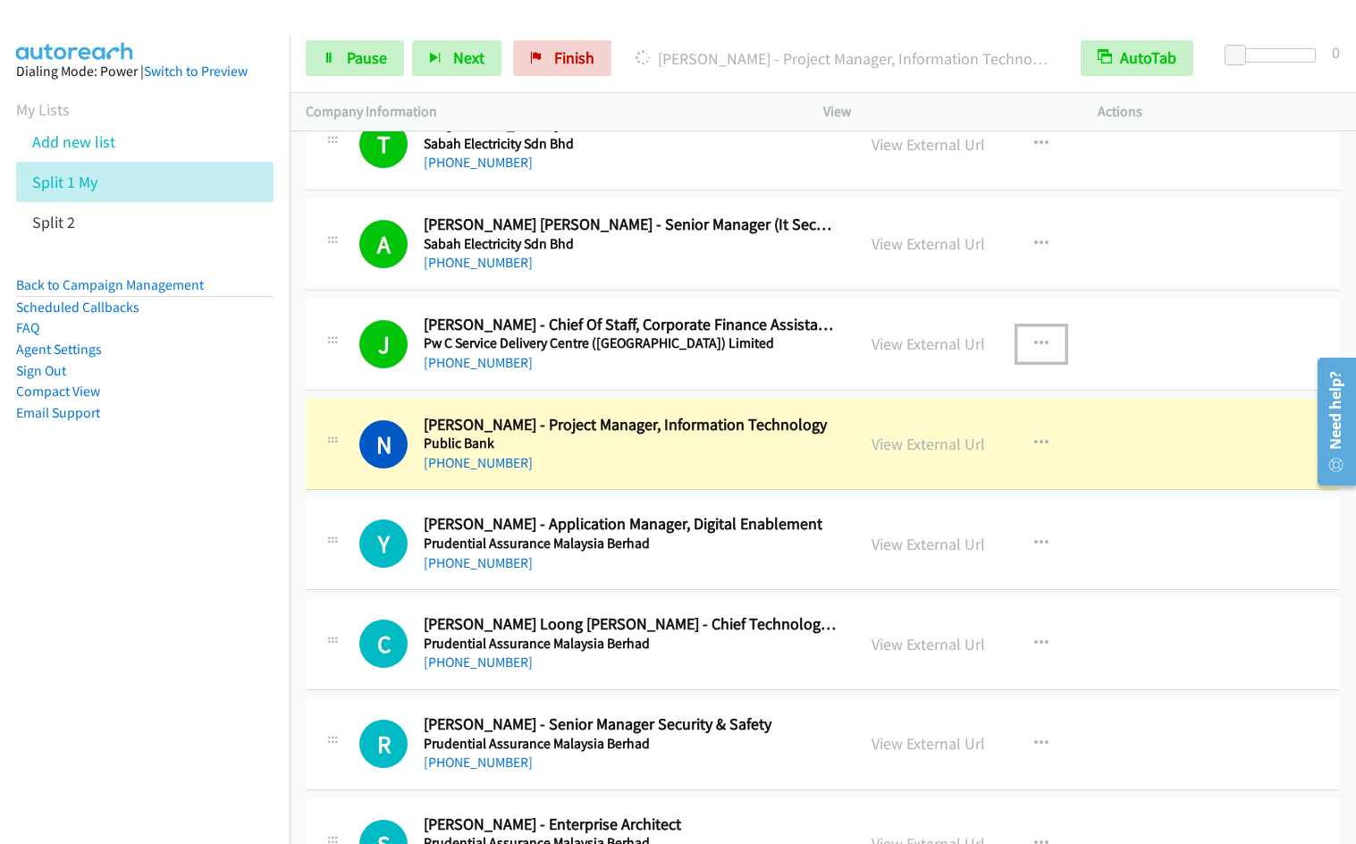
click at [1035, 342] on icon "button" at bounding box center [1042, 344] width 14 height 14
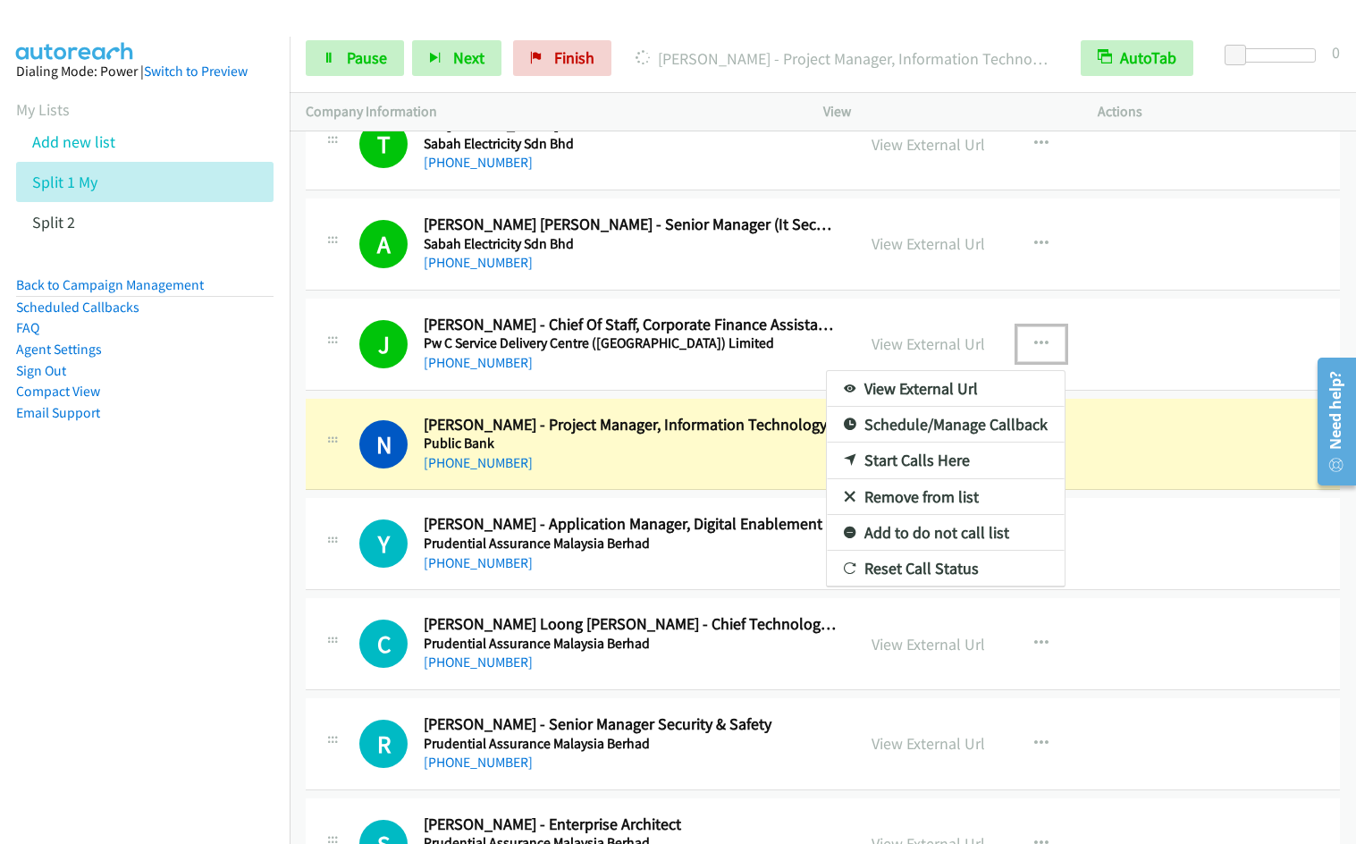
click at [900, 492] on link "Remove from list" at bounding box center [946, 497] width 238 height 36
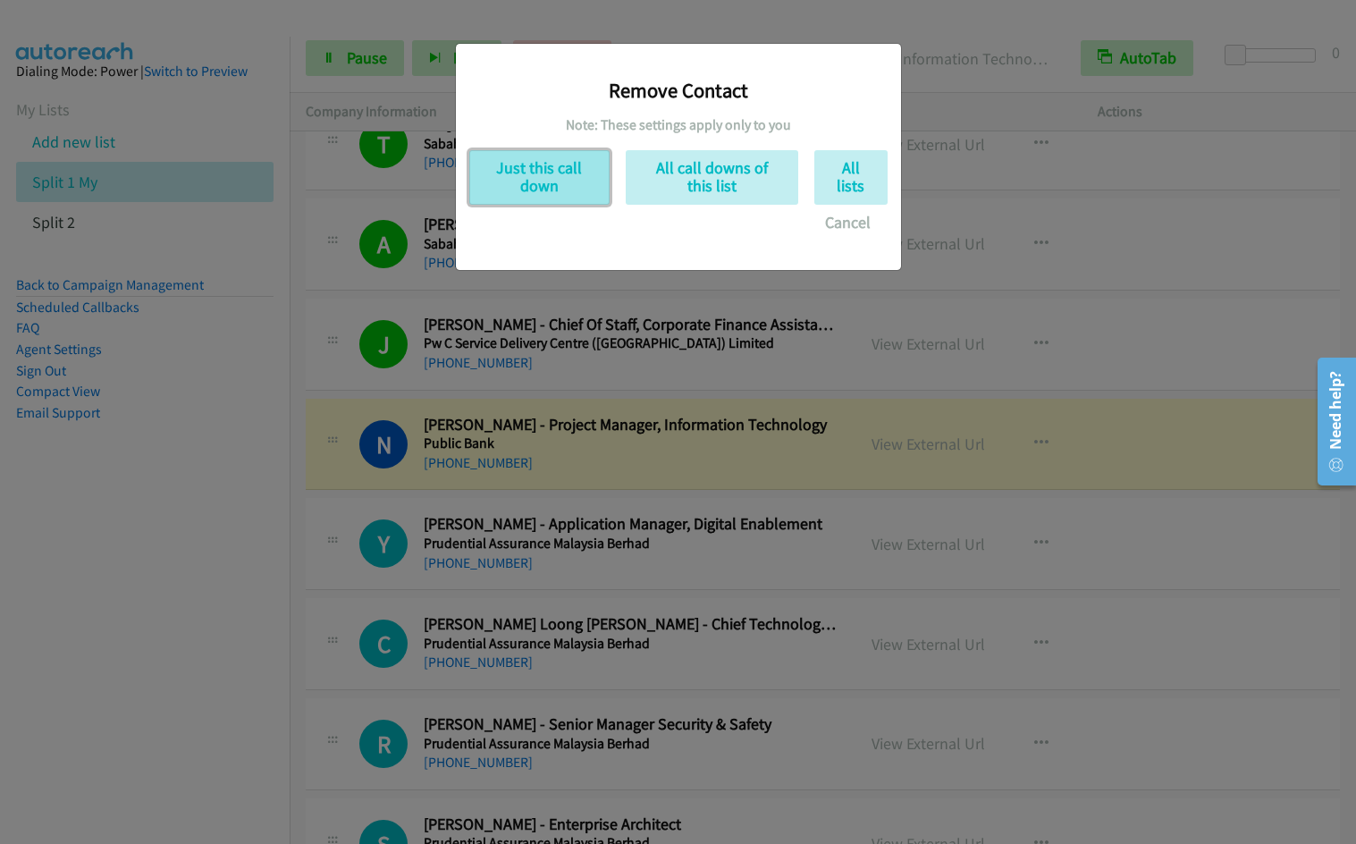
click at [570, 155] on button "Just this call down" at bounding box center [539, 177] width 140 height 55
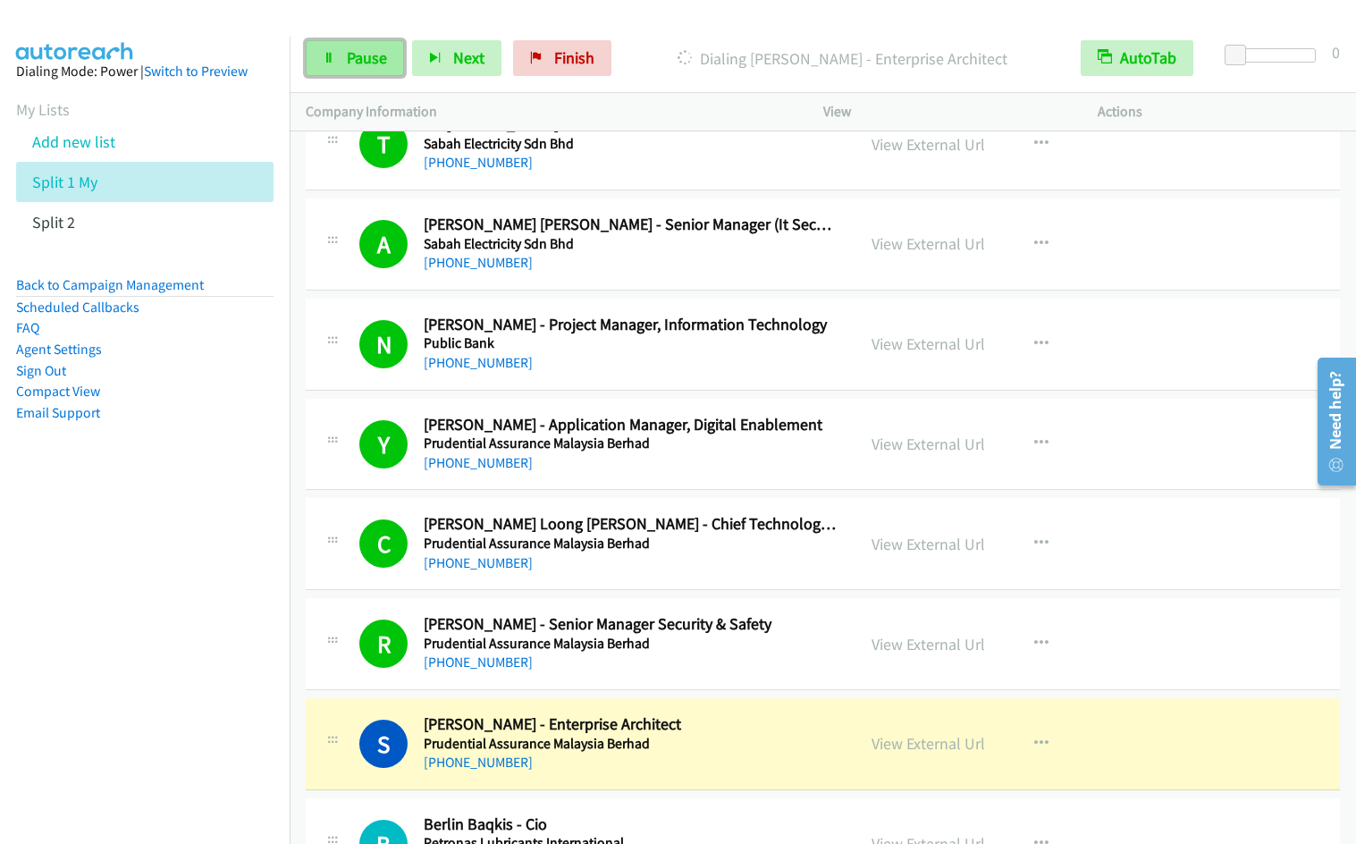
click at [354, 66] on span "Pause" at bounding box center [367, 57] width 40 height 21
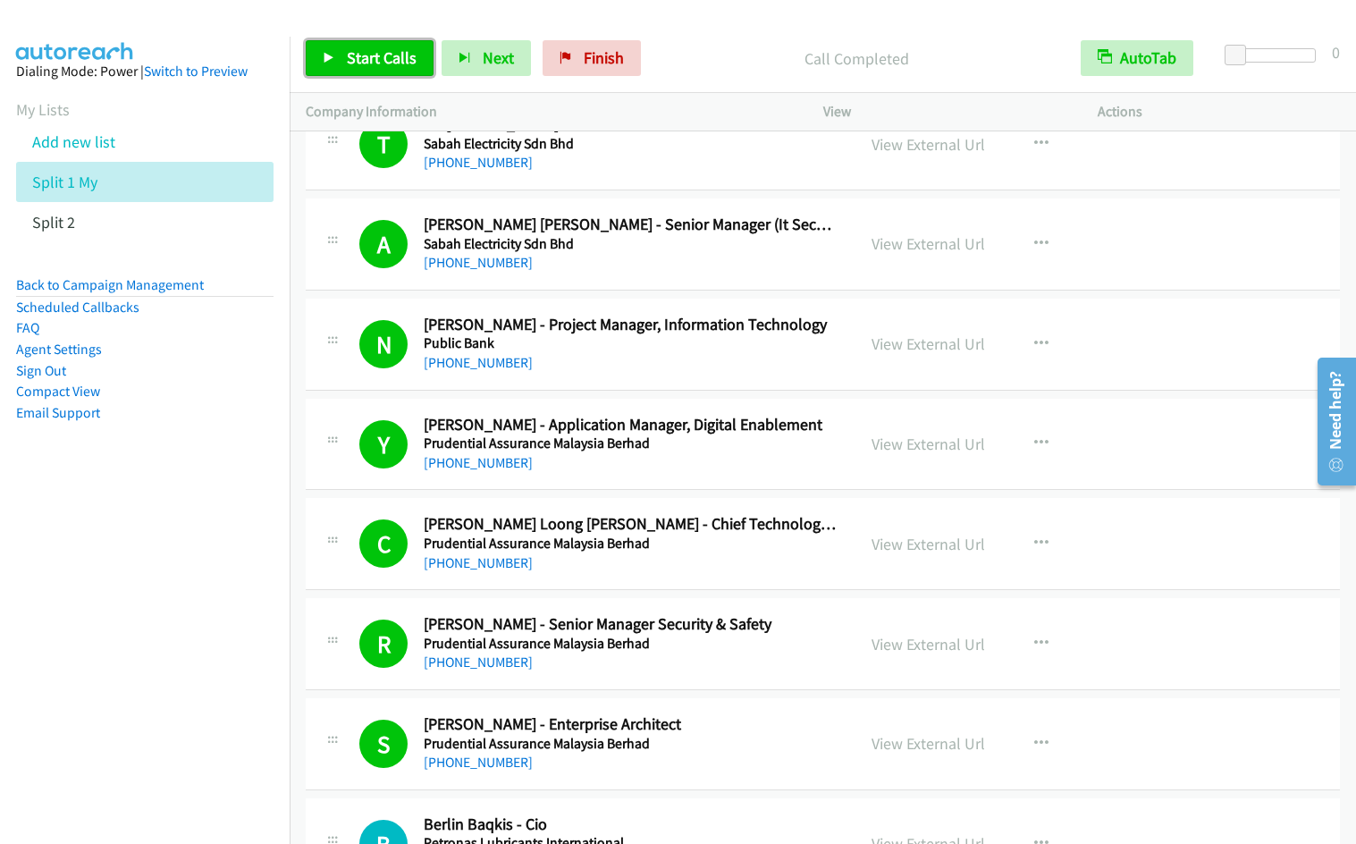
click at [368, 62] on span "Start Calls" at bounding box center [382, 57] width 70 height 21
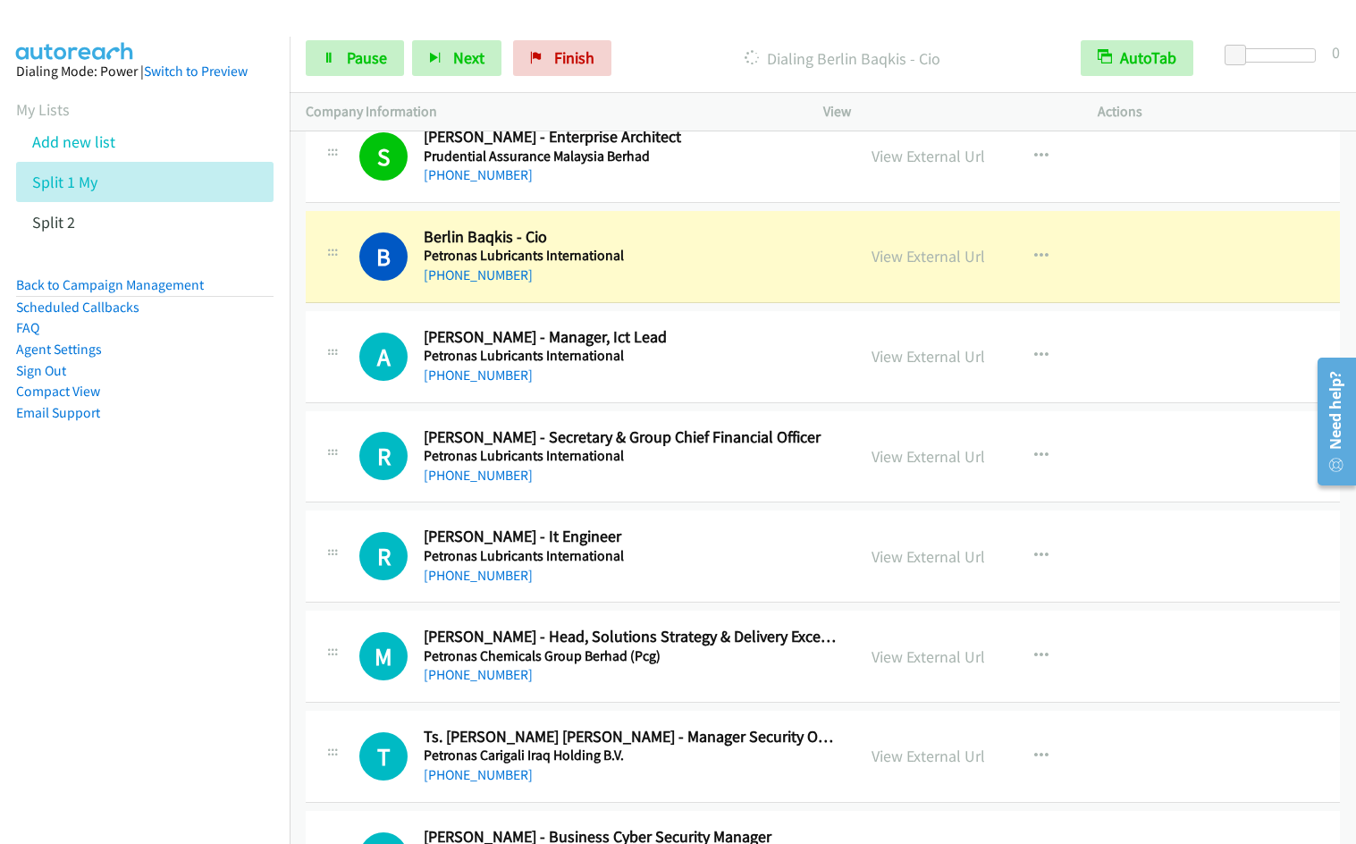
scroll to position [7111, 0]
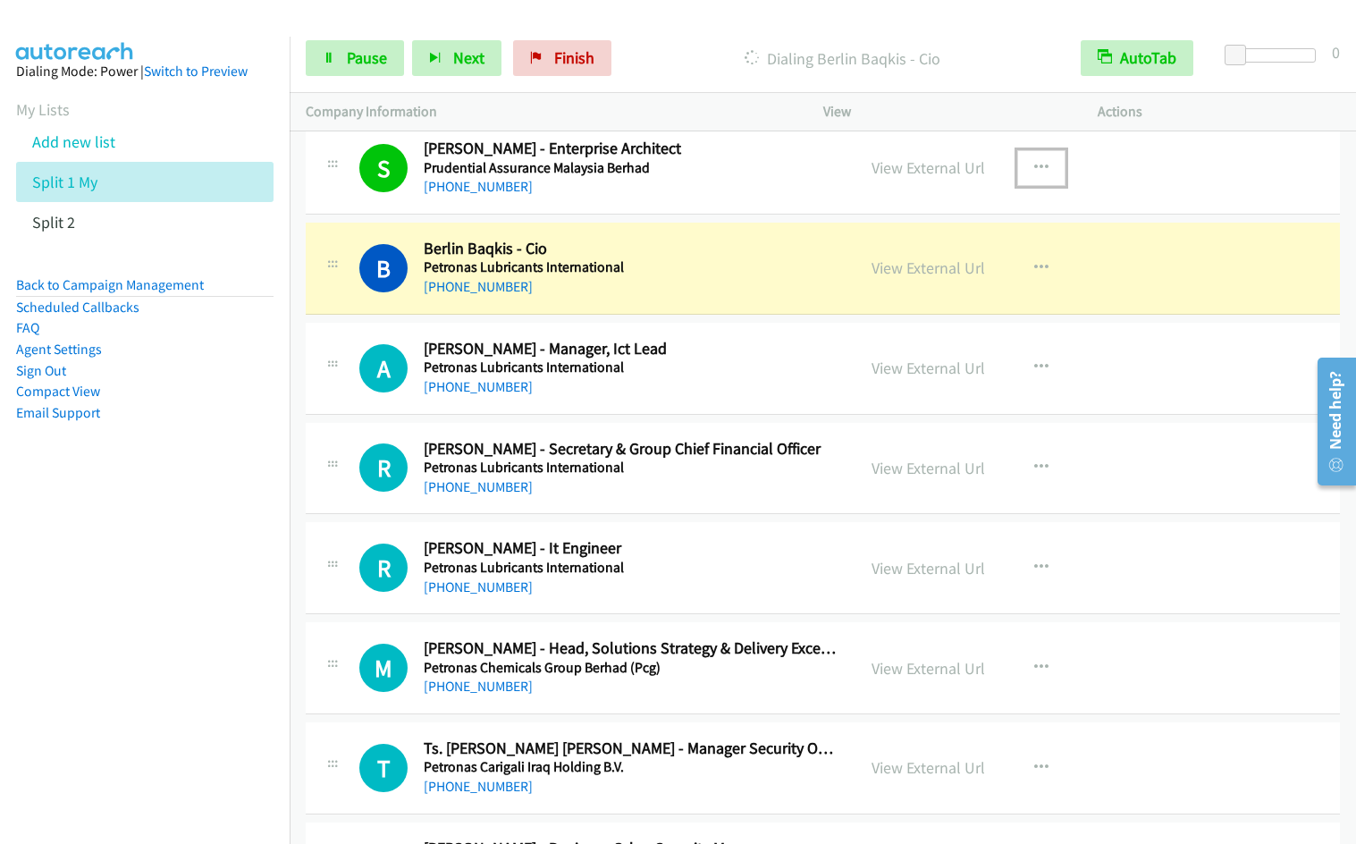
click at [1038, 167] on icon "button" at bounding box center [1042, 168] width 14 height 14
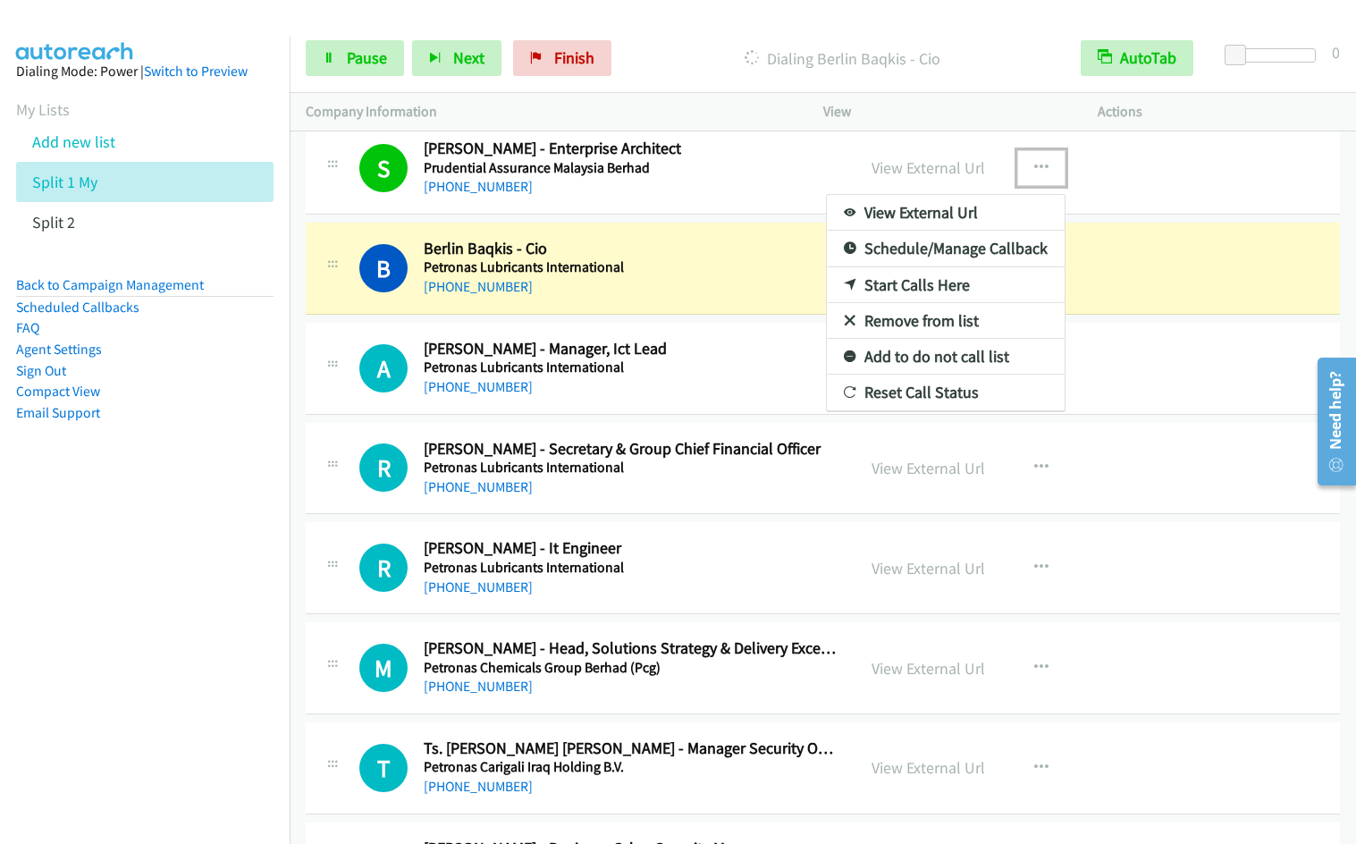
click at [903, 324] on link "Remove from list" at bounding box center [946, 321] width 238 height 36
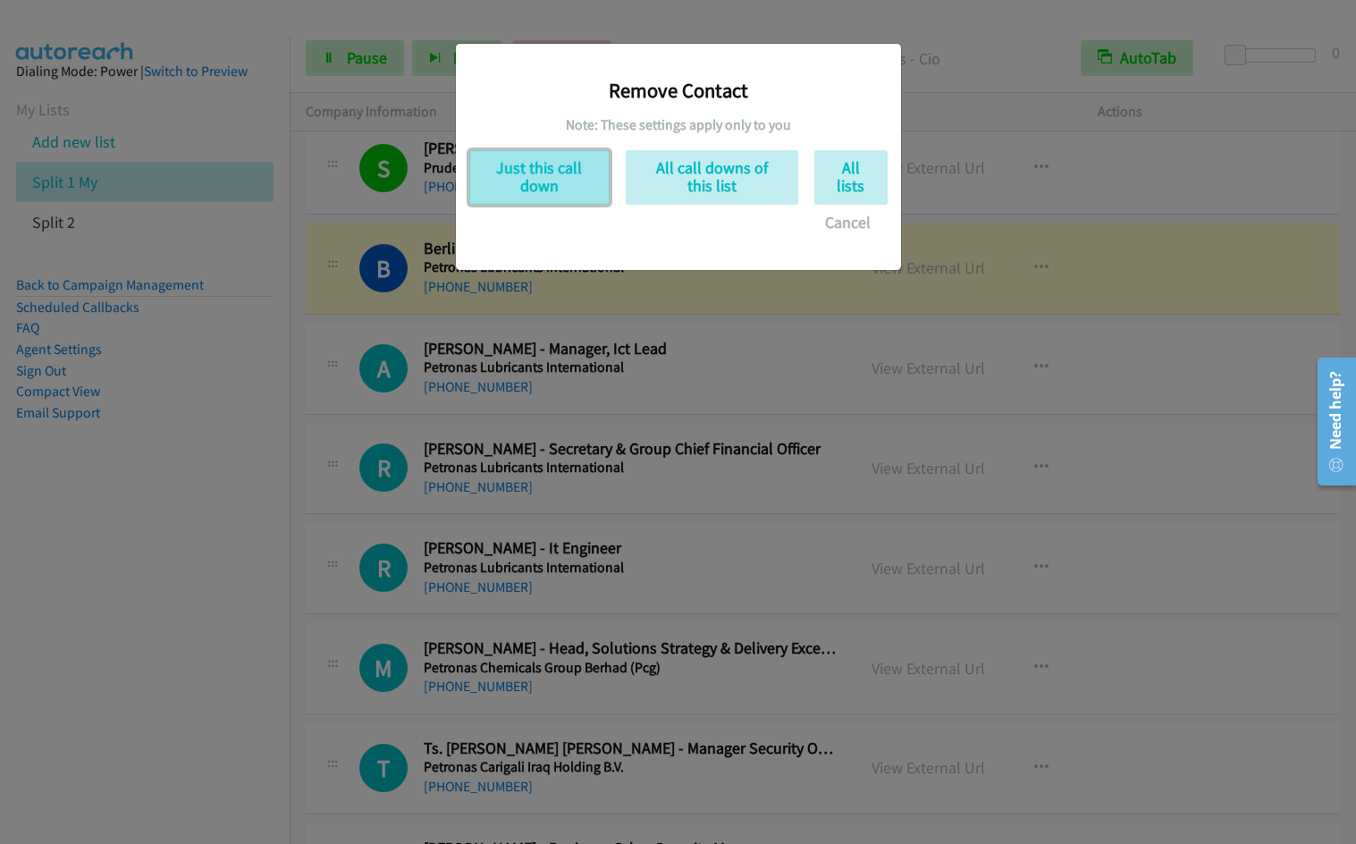
click at [553, 176] on button "Just this call down" at bounding box center [539, 177] width 140 height 55
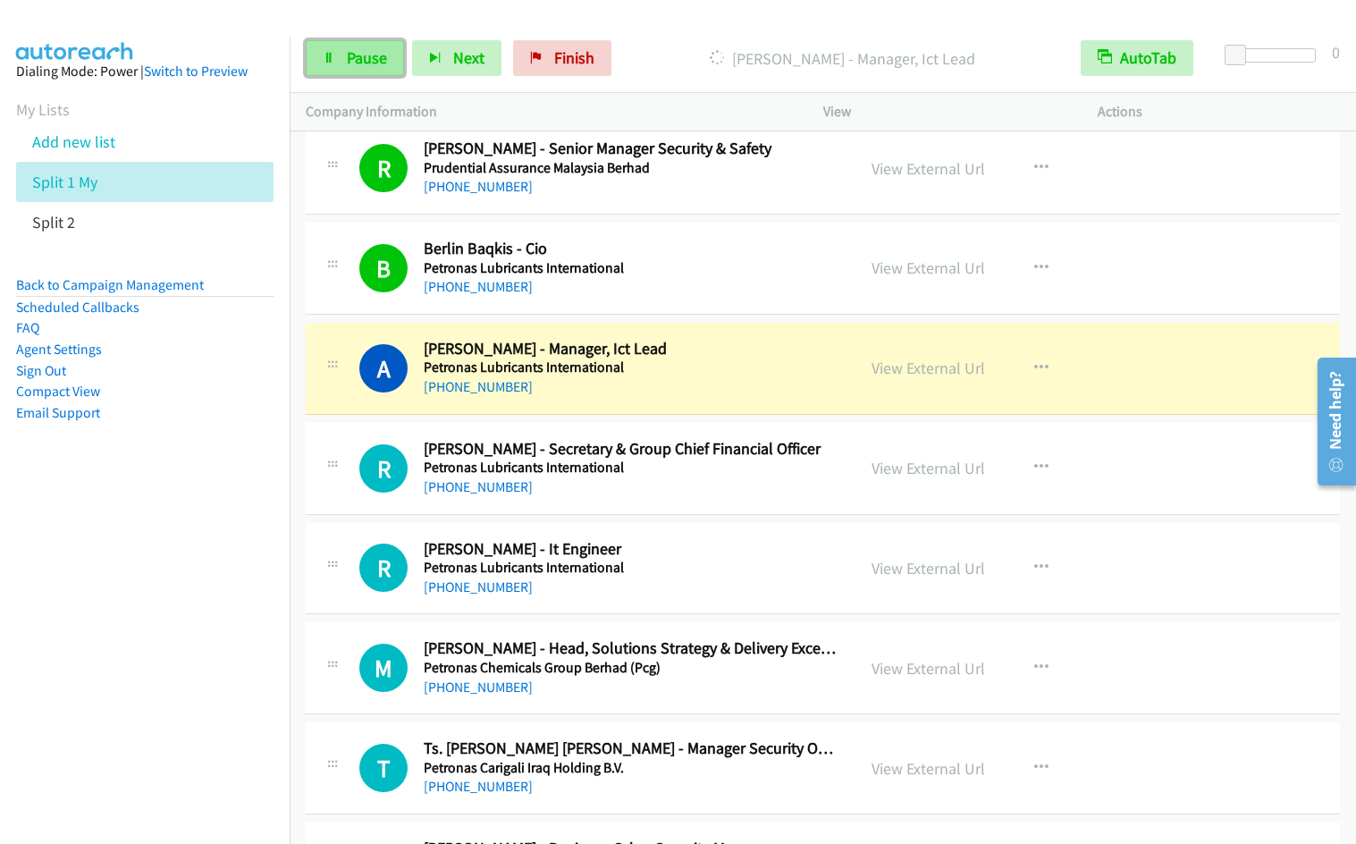
click at [349, 66] on span "Pause" at bounding box center [367, 57] width 40 height 21
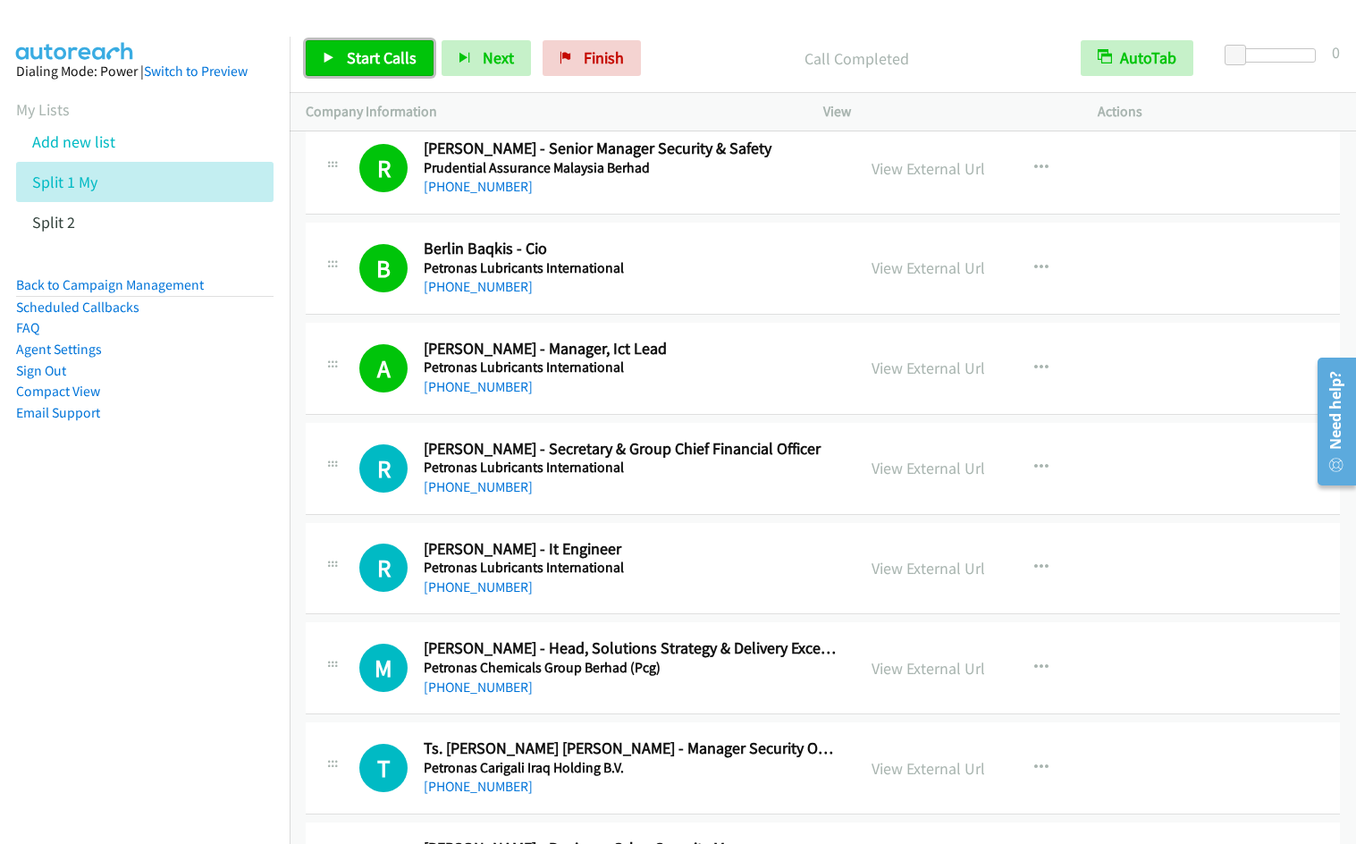
click at [369, 55] on span "Start Calls" at bounding box center [382, 57] width 70 height 21
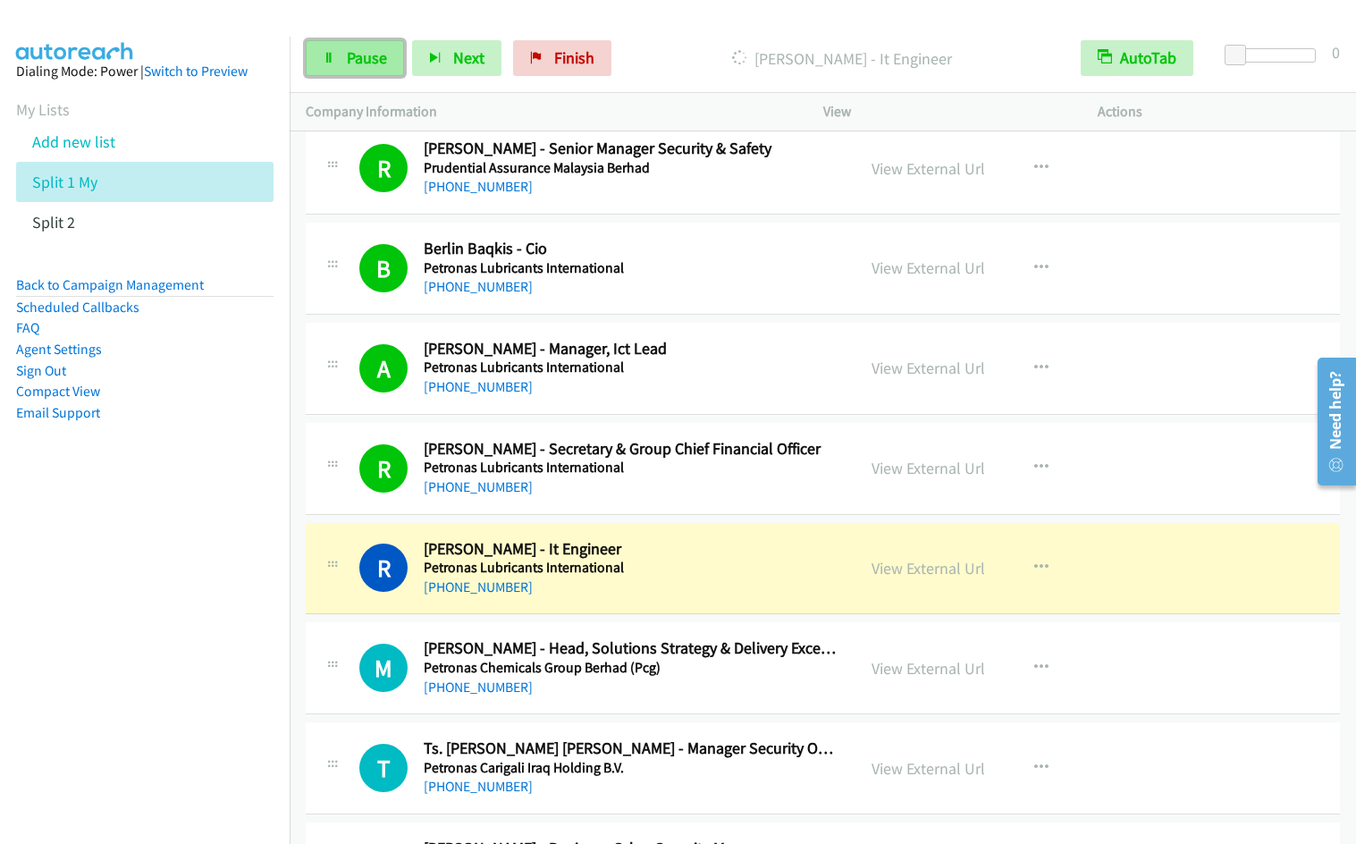
click at [342, 72] on link "Pause" at bounding box center [355, 58] width 98 height 36
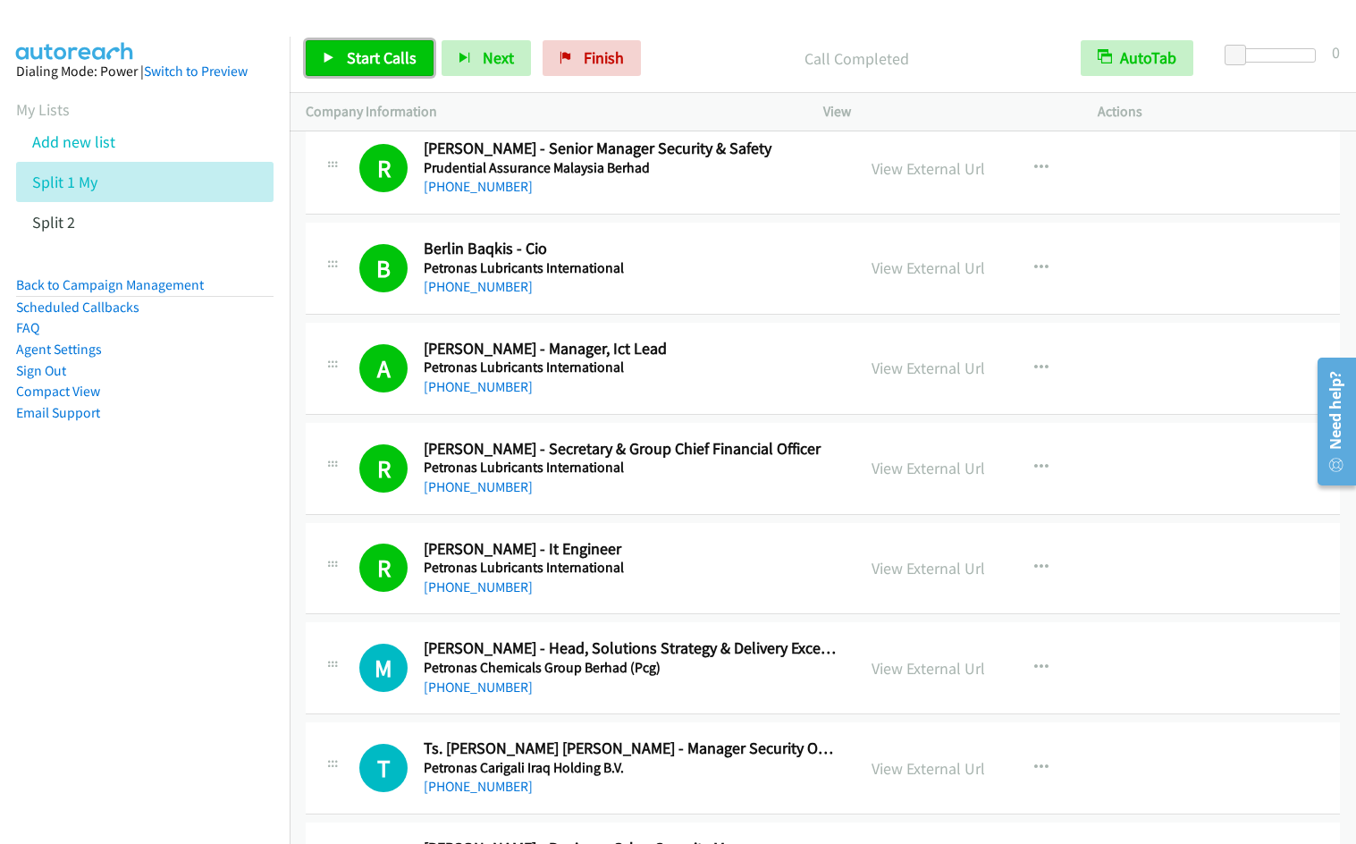
drag, startPoint x: 352, startPoint y: 54, endPoint x: 444, endPoint y: 33, distance: 94.4
click at [354, 54] on span "Start Calls" at bounding box center [382, 57] width 70 height 21
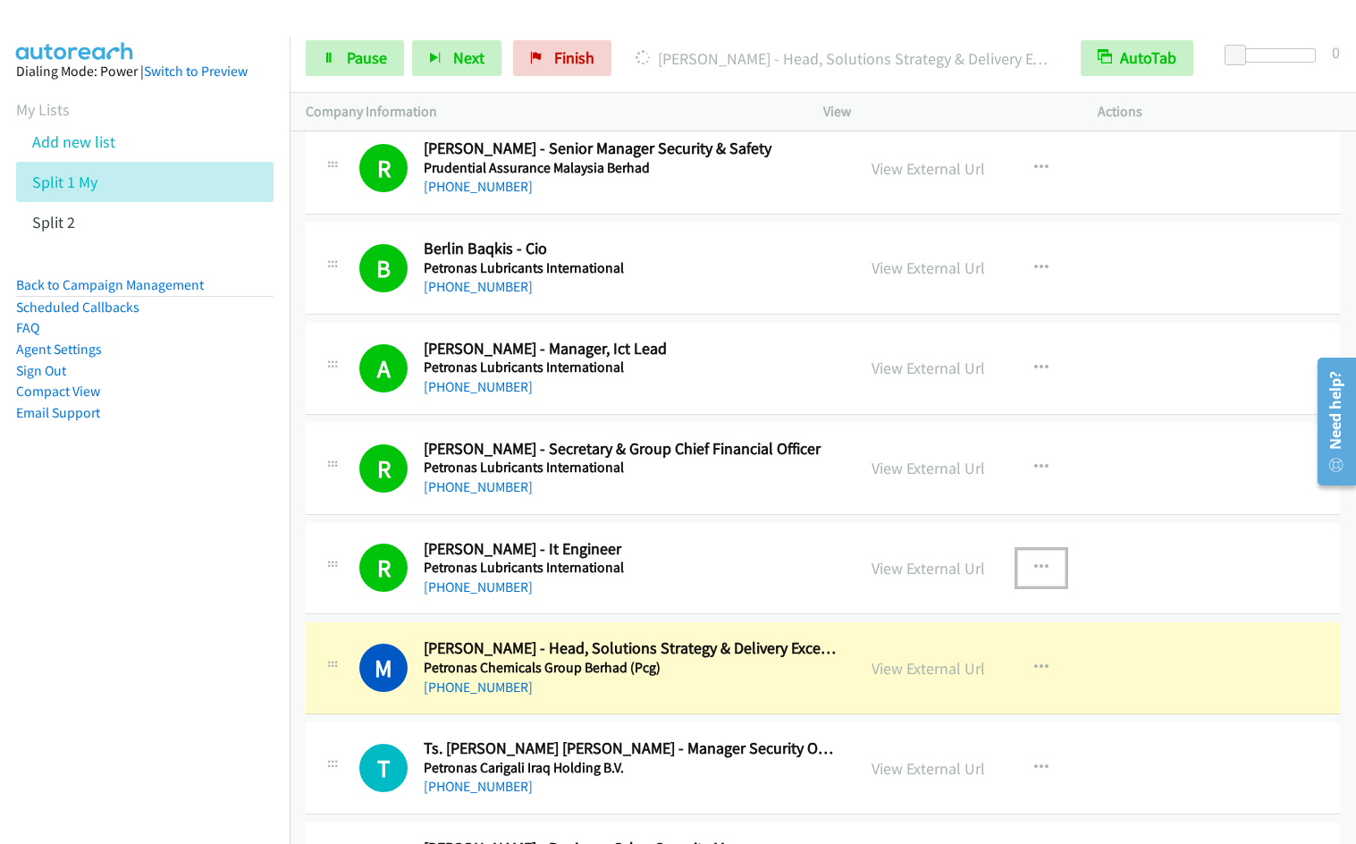
click at [1036, 563] on icon "button" at bounding box center [1042, 568] width 14 height 14
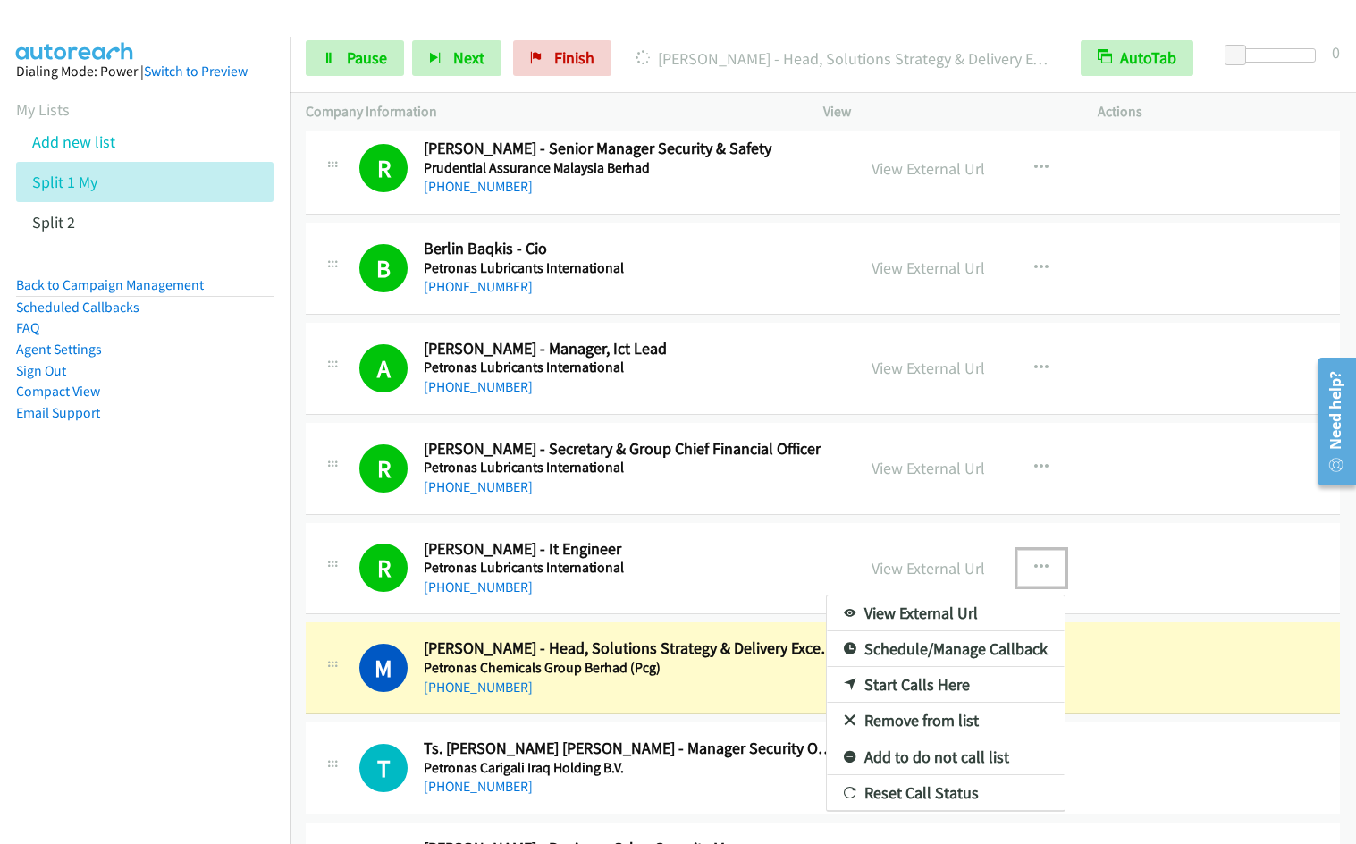
click at [917, 724] on link "Remove from list" at bounding box center [946, 721] width 238 height 36
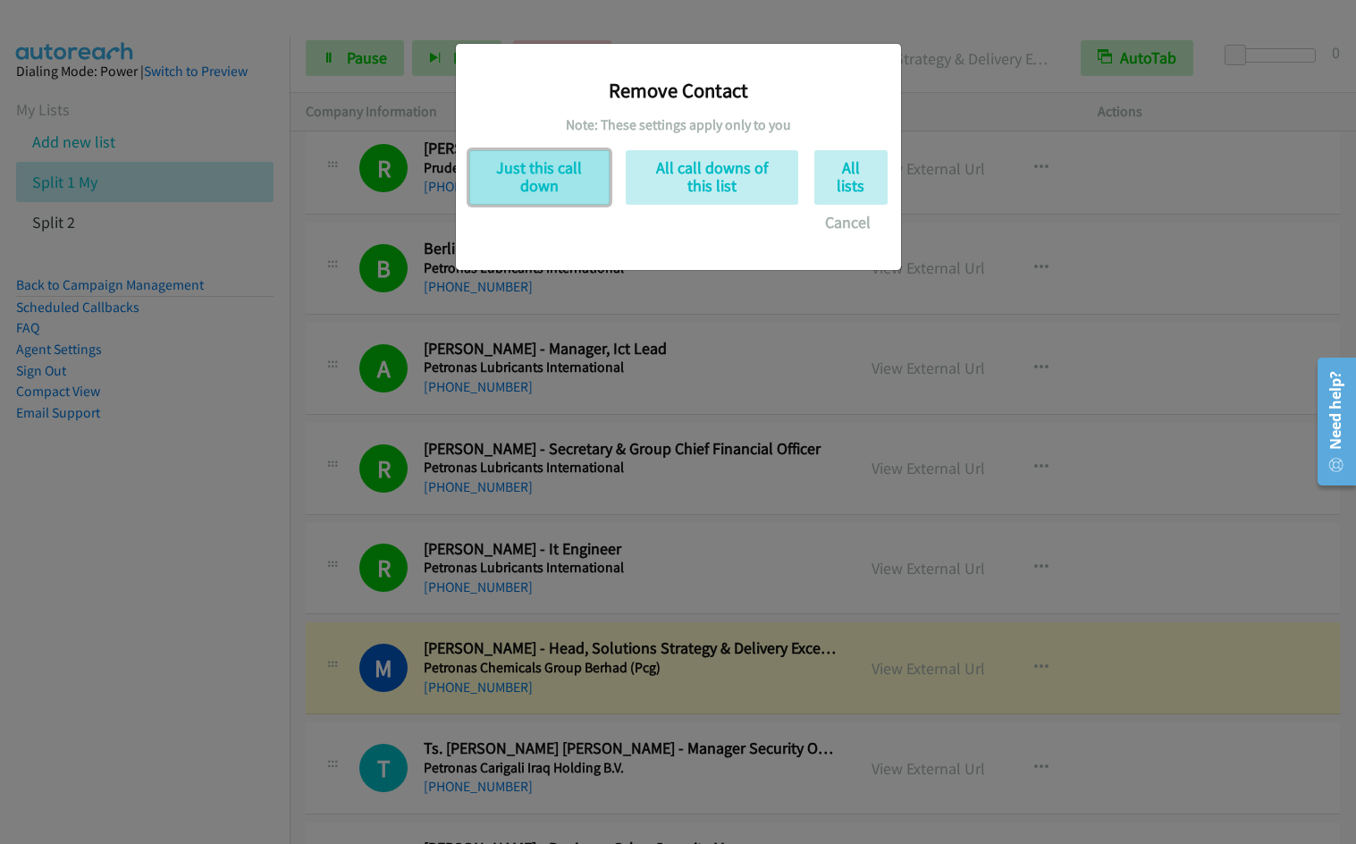
click at [548, 178] on button "Just this call down" at bounding box center [539, 177] width 140 height 55
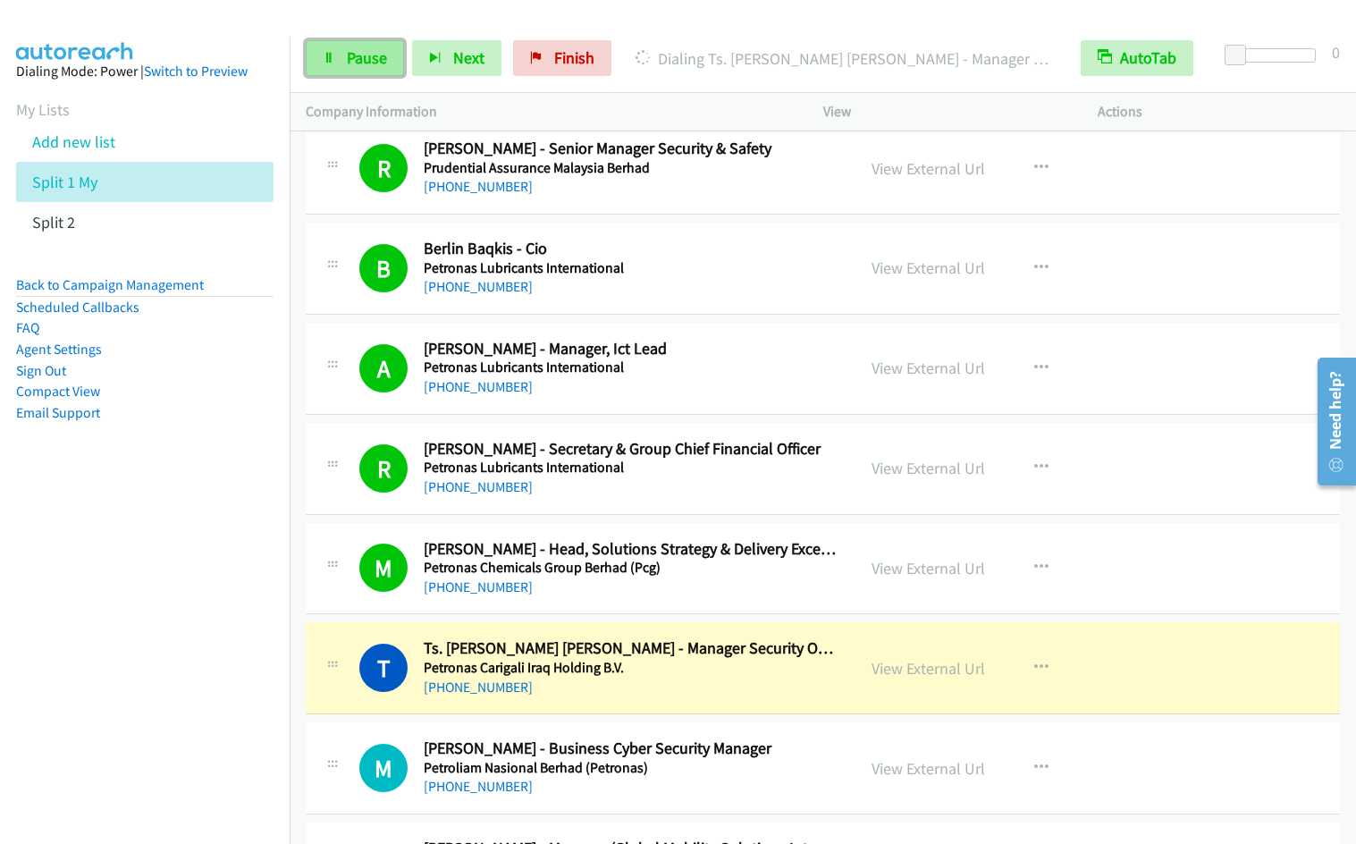
click at [328, 62] on icon at bounding box center [329, 59] width 13 height 13
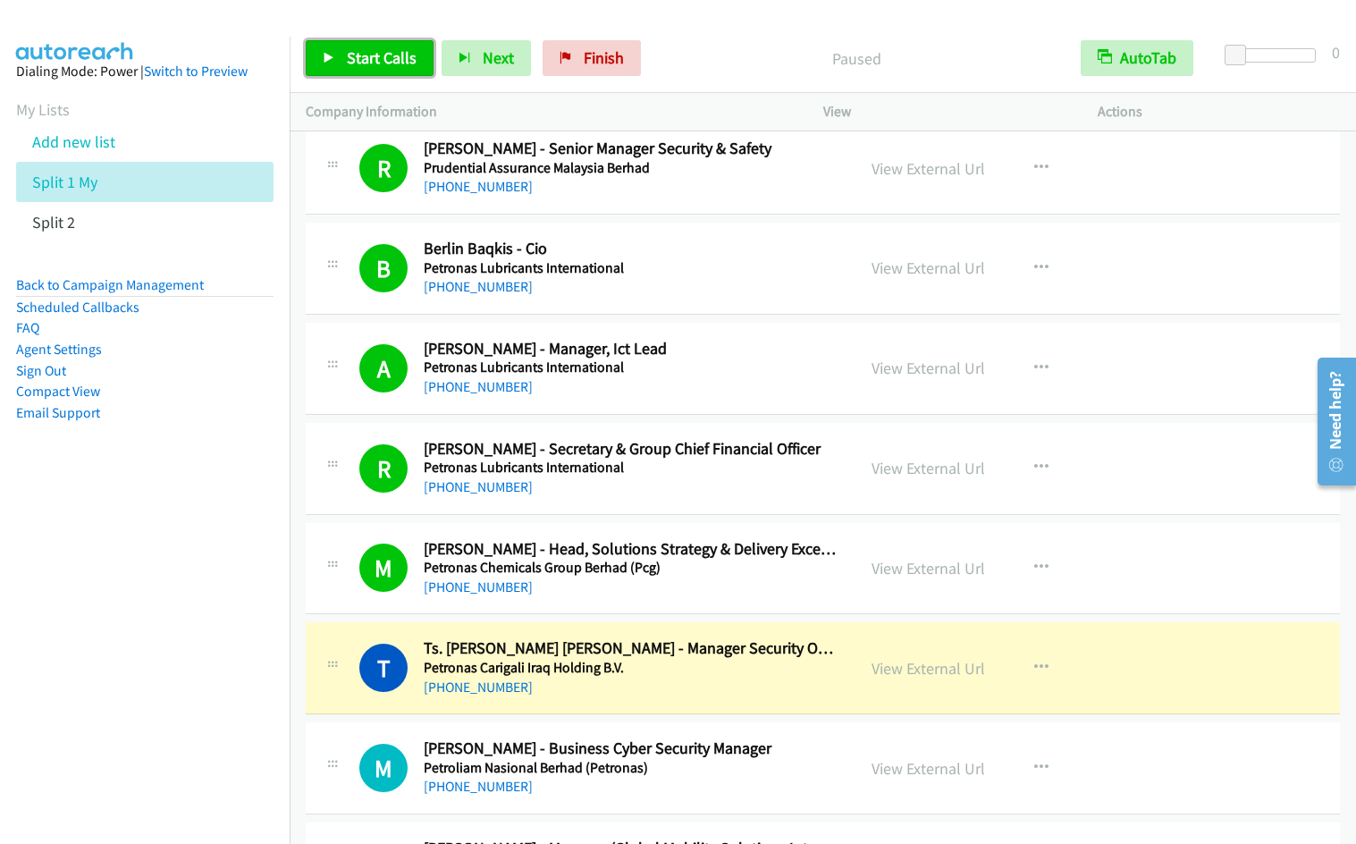
click at [329, 61] on icon at bounding box center [329, 59] width 13 height 13
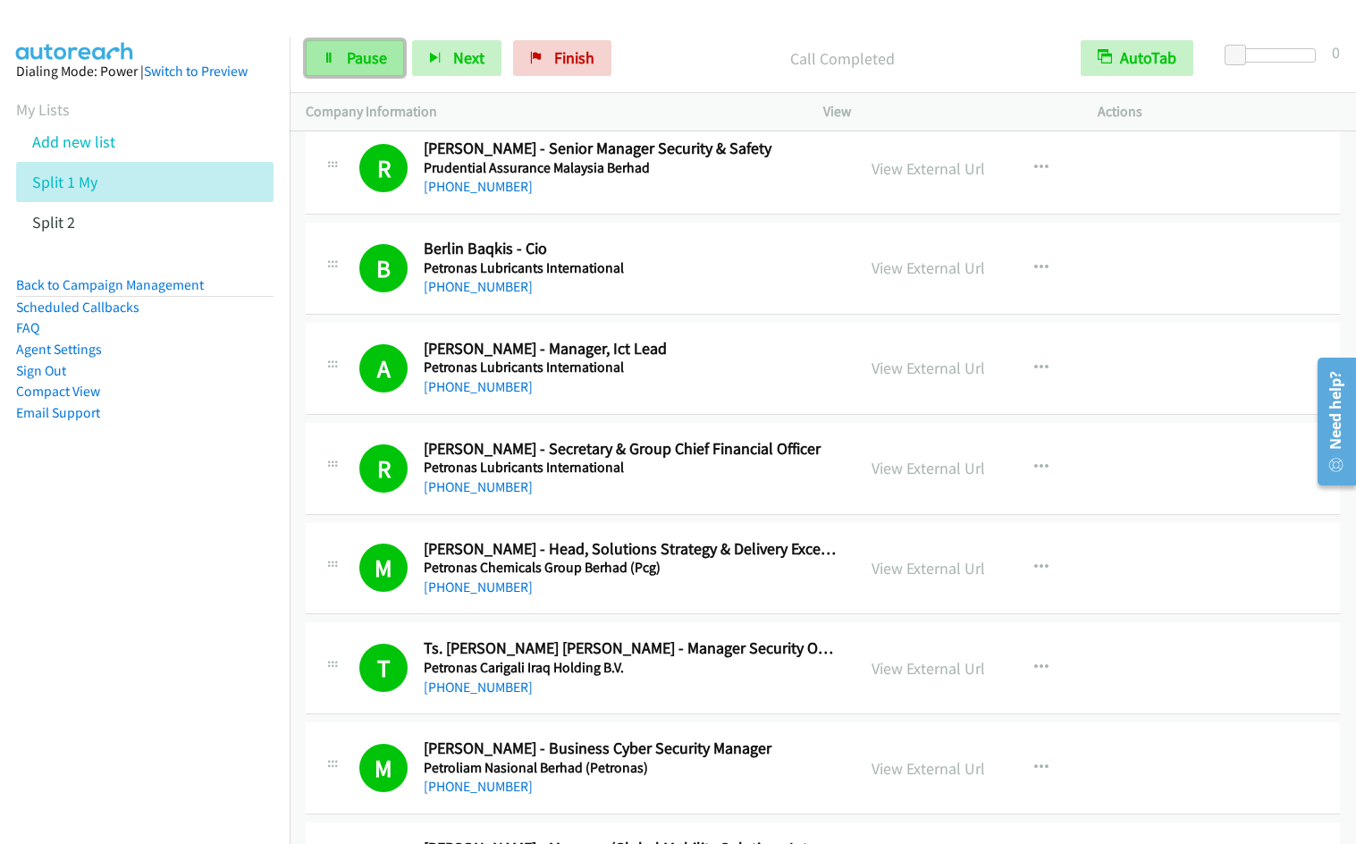
click at [365, 60] on span "Pause" at bounding box center [367, 57] width 40 height 21
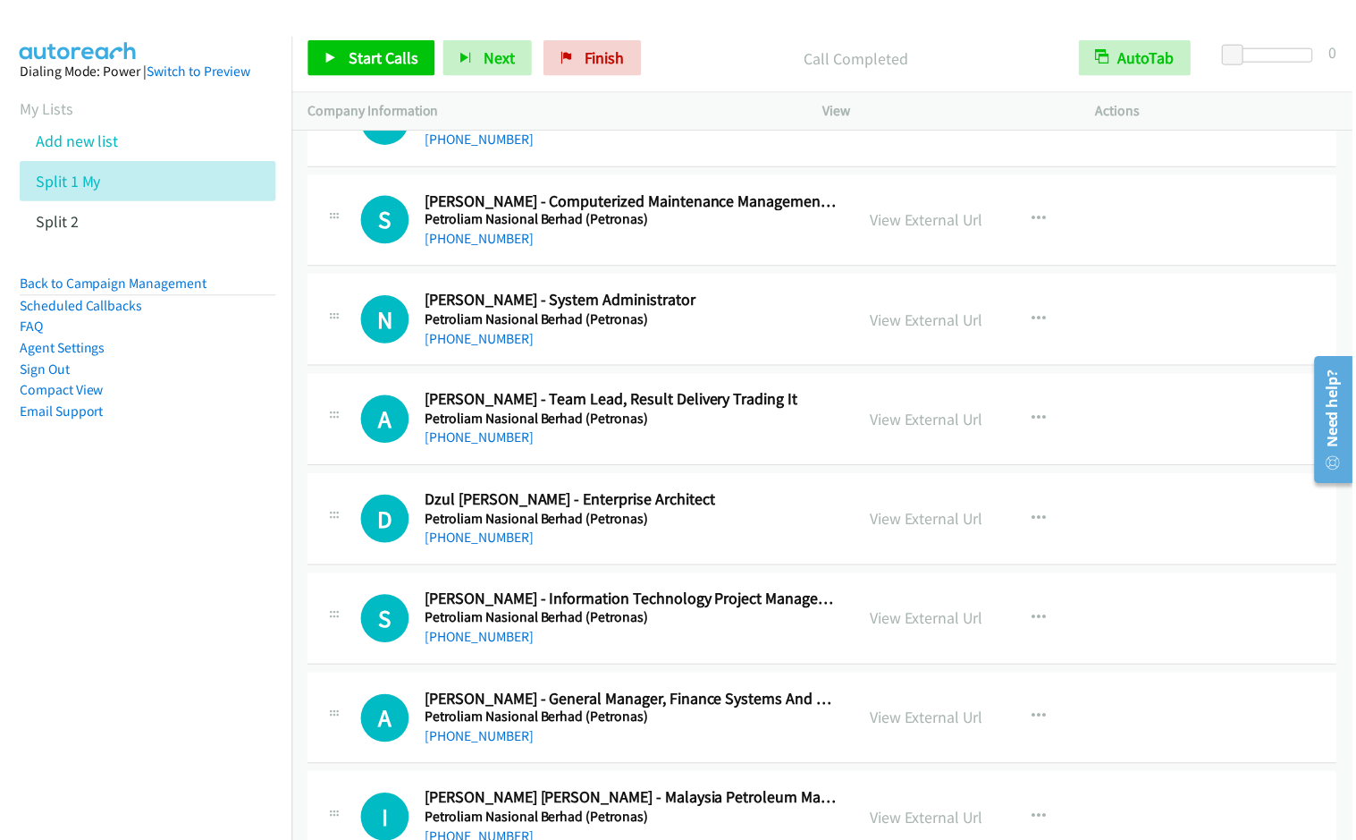
scroll to position [10069, 0]
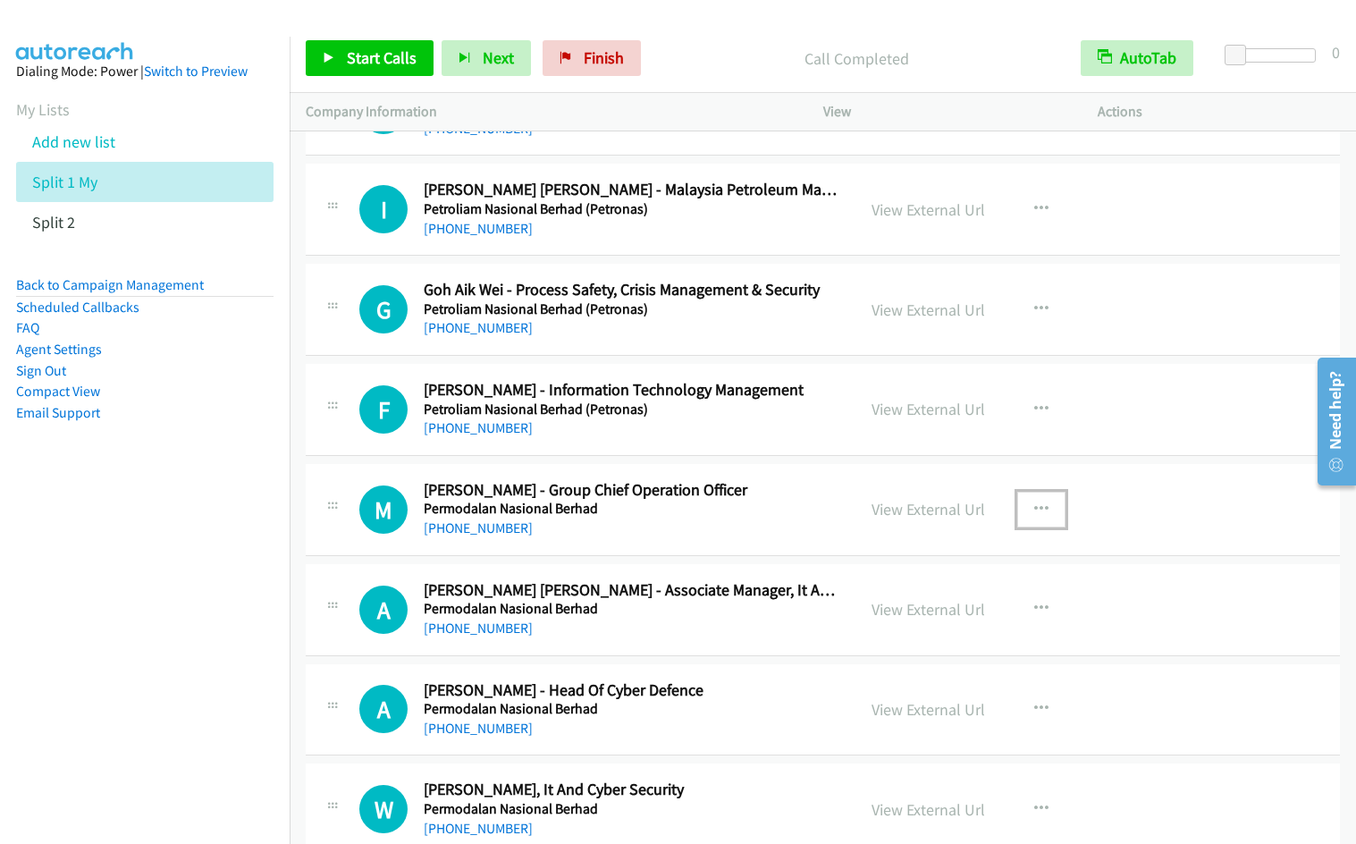
click at [1035, 503] on icon "button" at bounding box center [1042, 510] width 14 height 14
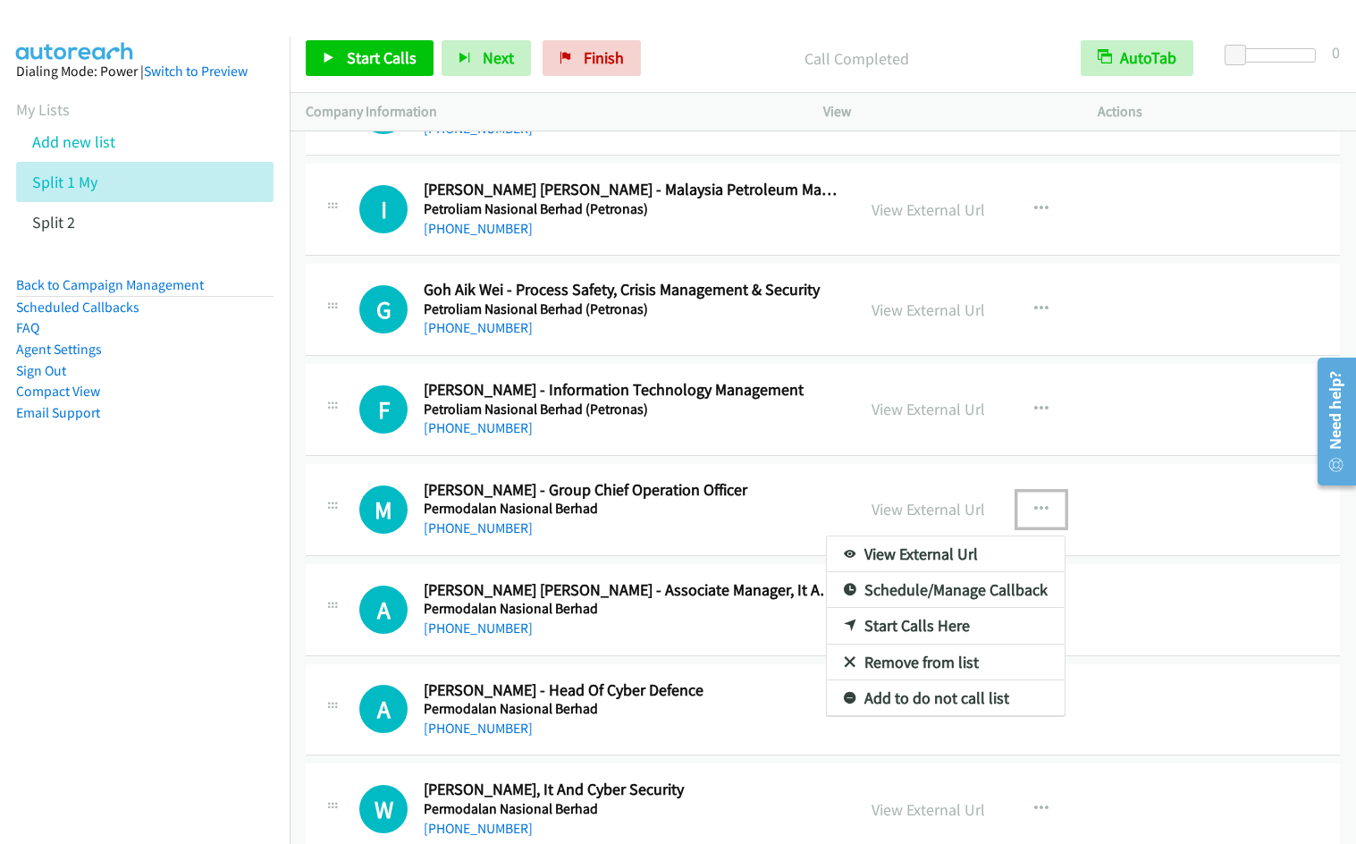
click at [921, 623] on link "Start Calls Here" at bounding box center [946, 626] width 238 height 36
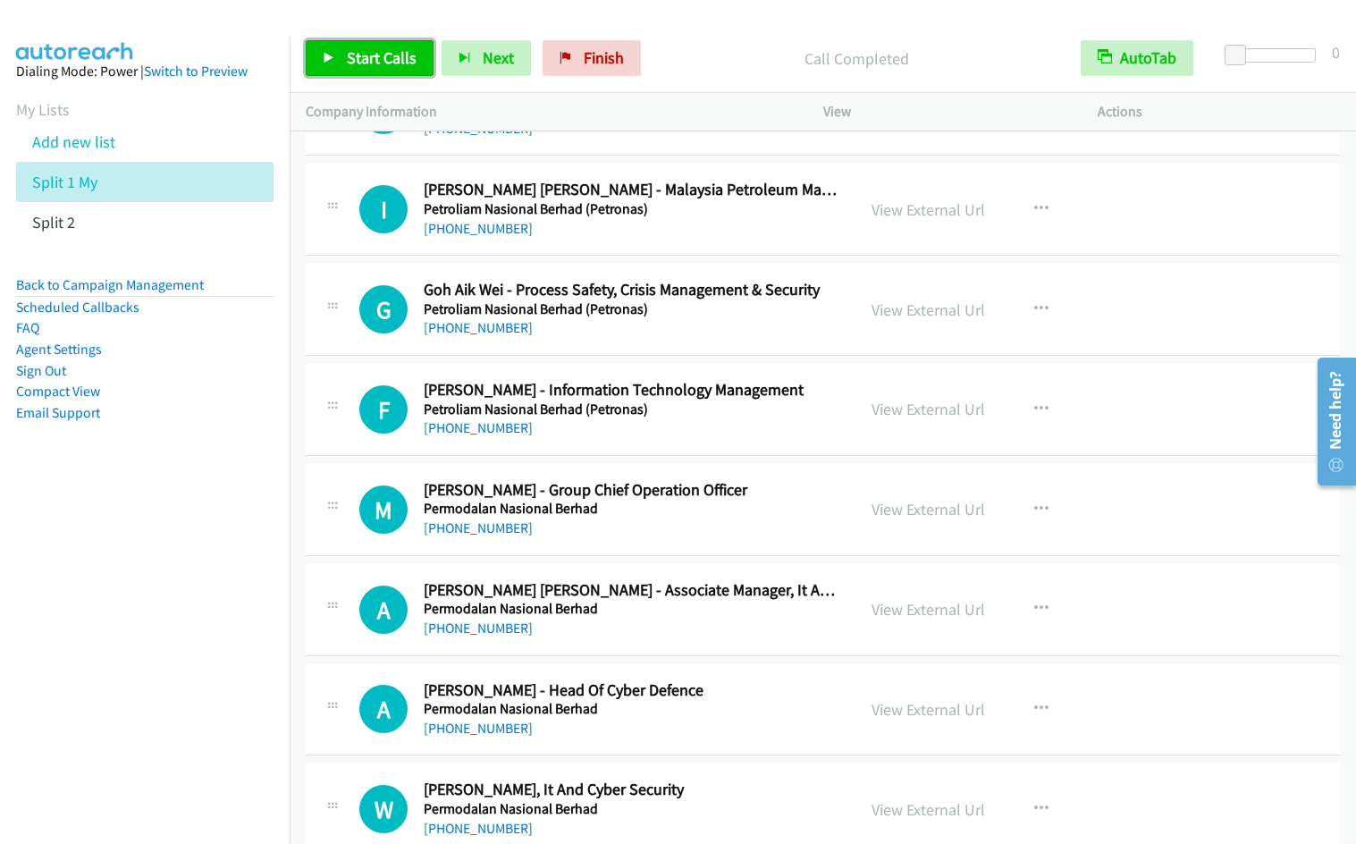
click at [367, 57] on span "Start Calls" at bounding box center [382, 57] width 70 height 21
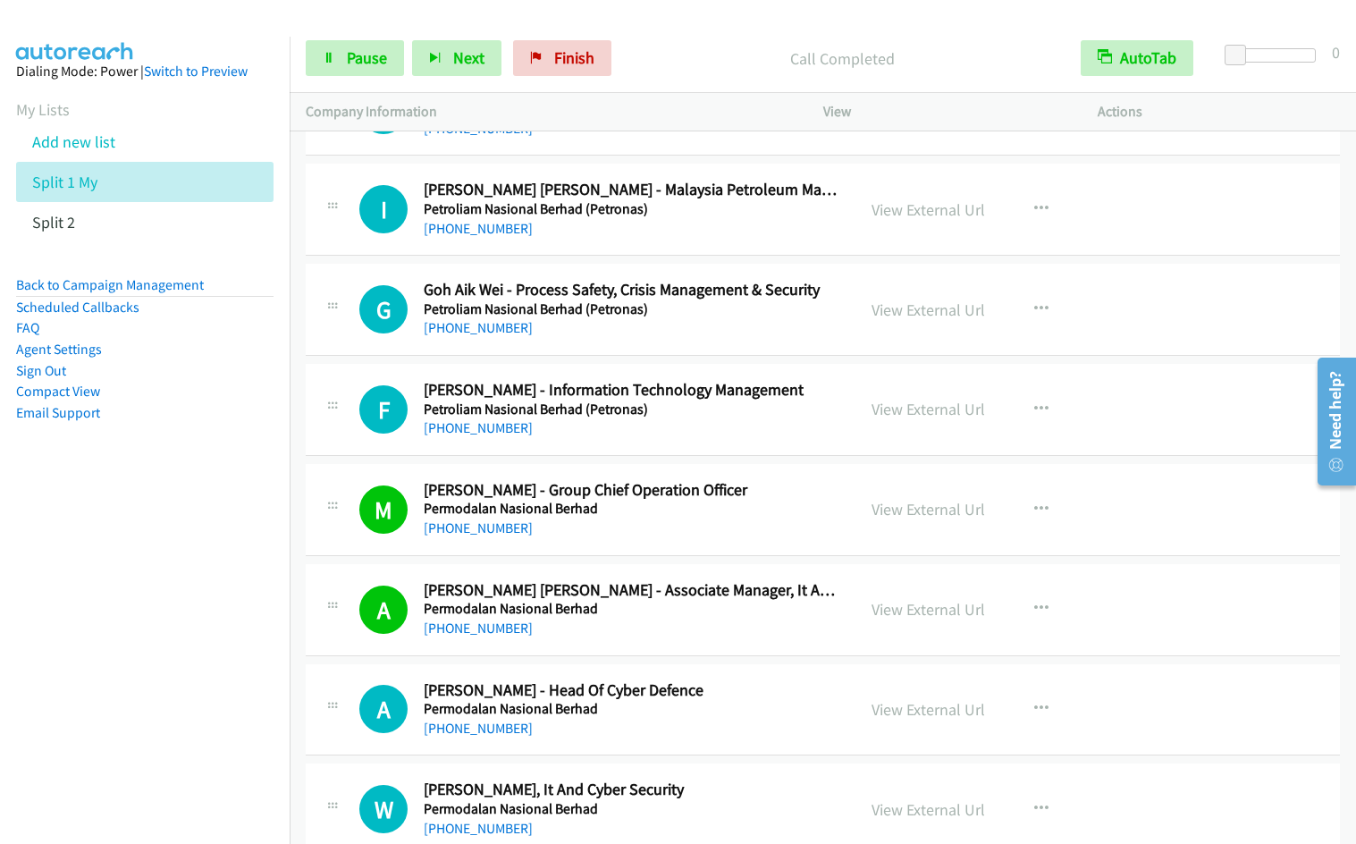
click at [161, 592] on nav "Dialing Mode: Power | Switch to Preview My Lists Add new list Split 1 My Split …" at bounding box center [145, 459] width 291 height 844
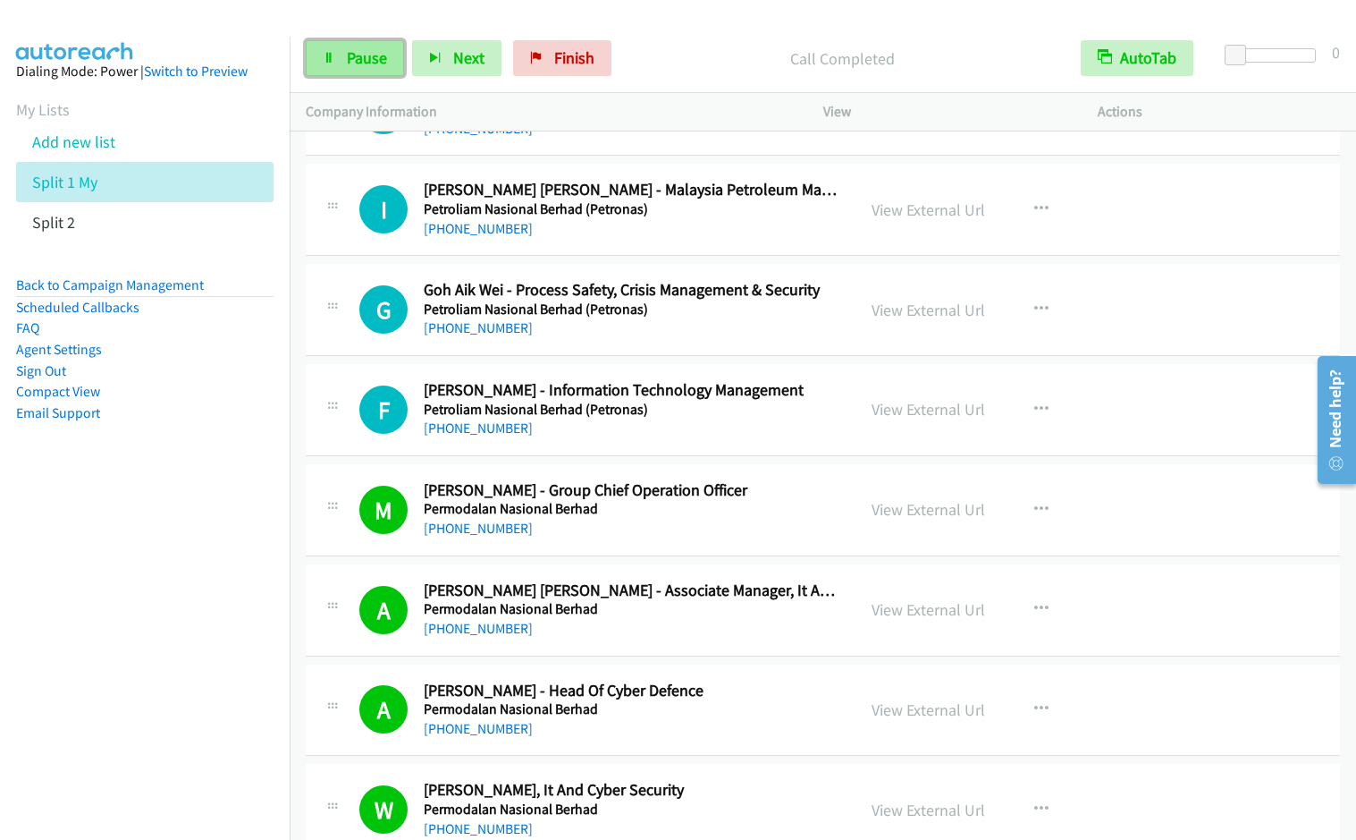
click at [349, 50] on span "Pause" at bounding box center [367, 57] width 40 height 21
click at [349, 50] on span "Start Calls" at bounding box center [382, 57] width 70 height 21
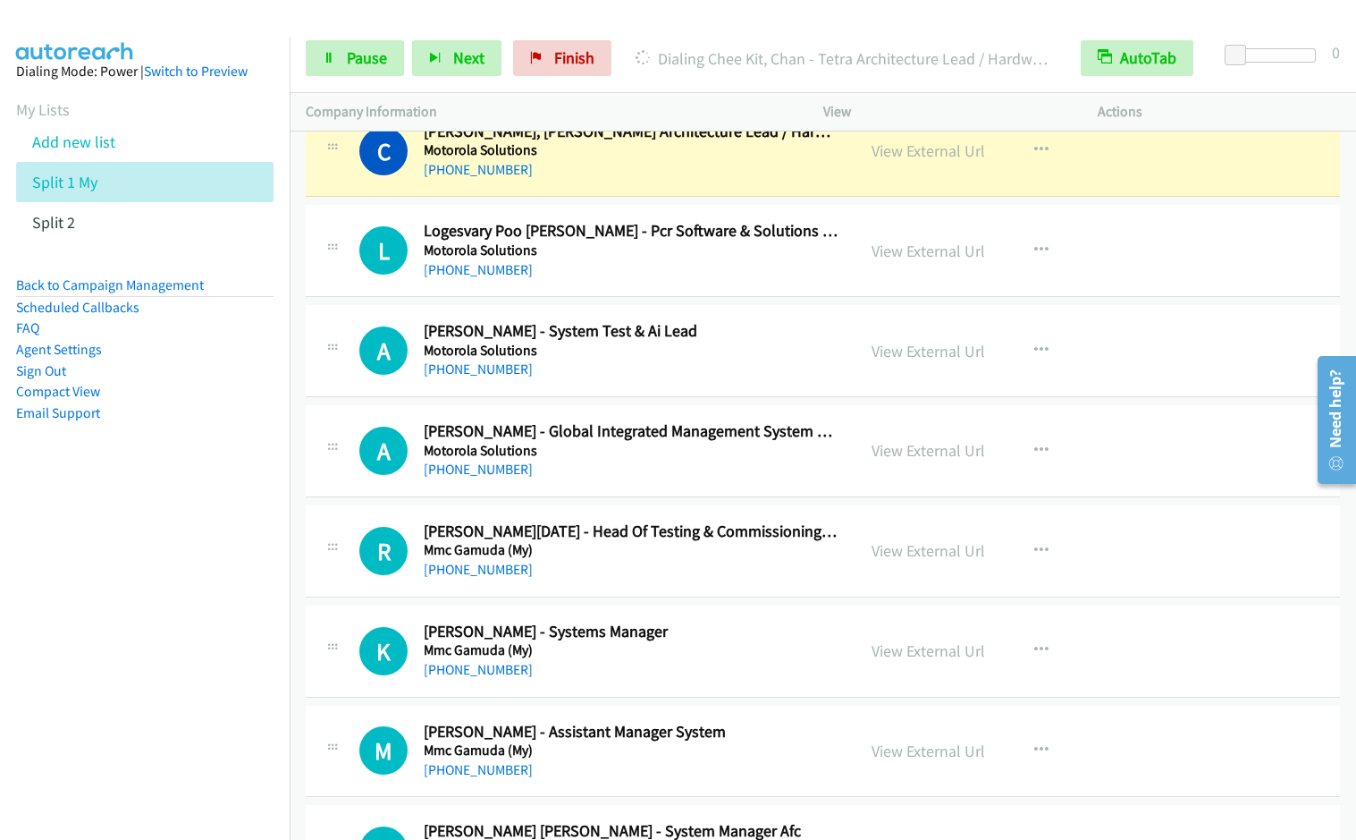
scroll to position [11571, 0]
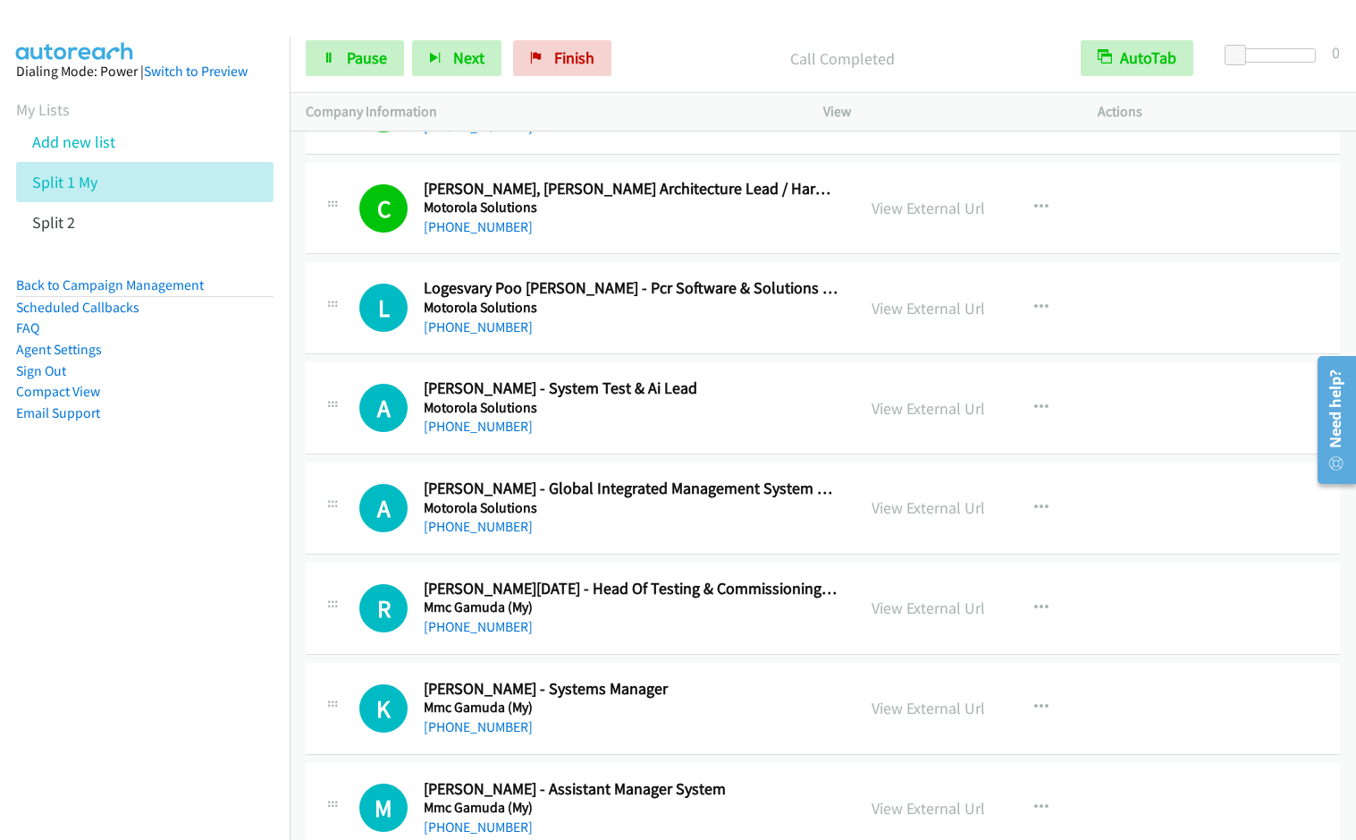
click at [168, 556] on nav "Dialing Mode: Power | Switch to Preview My Lists Add new list Split 1 My Split …" at bounding box center [145, 457] width 291 height 840
click at [351, 59] on span "Pause" at bounding box center [367, 57] width 40 height 21
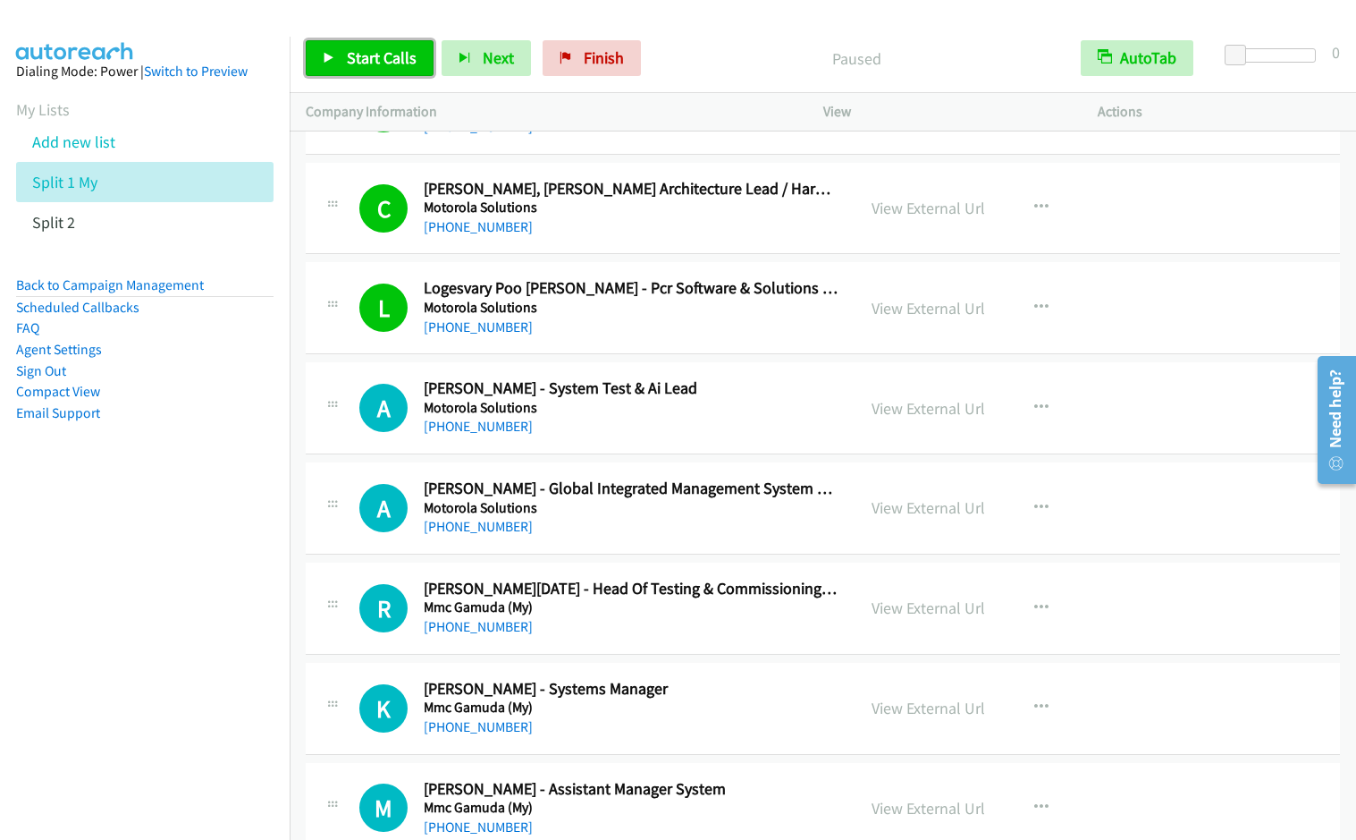
click at [351, 59] on span "Start Calls" at bounding box center [382, 57] width 70 height 21
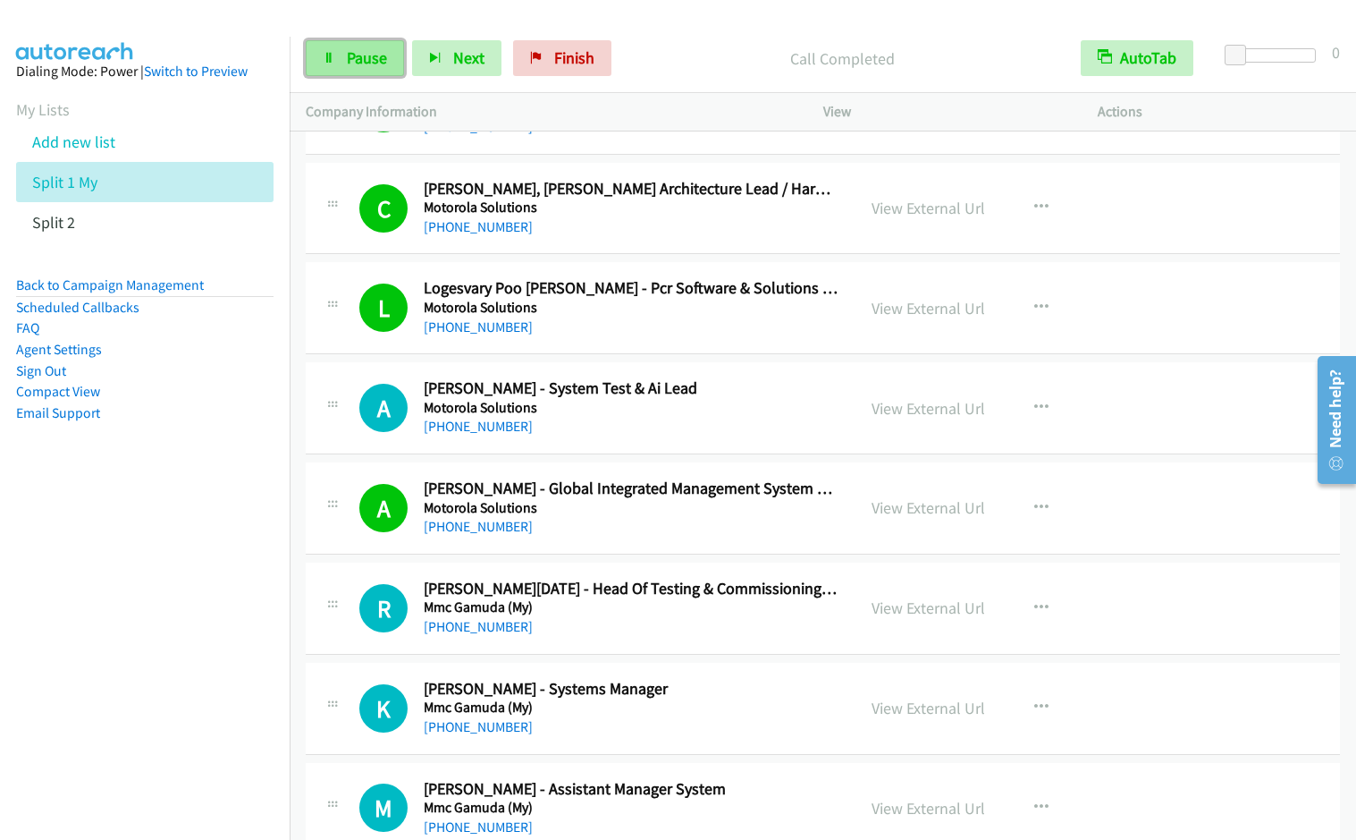
click at [332, 55] on icon at bounding box center [329, 59] width 13 height 13
click at [355, 61] on span "Start Calls" at bounding box center [382, 57] width 70 height 21
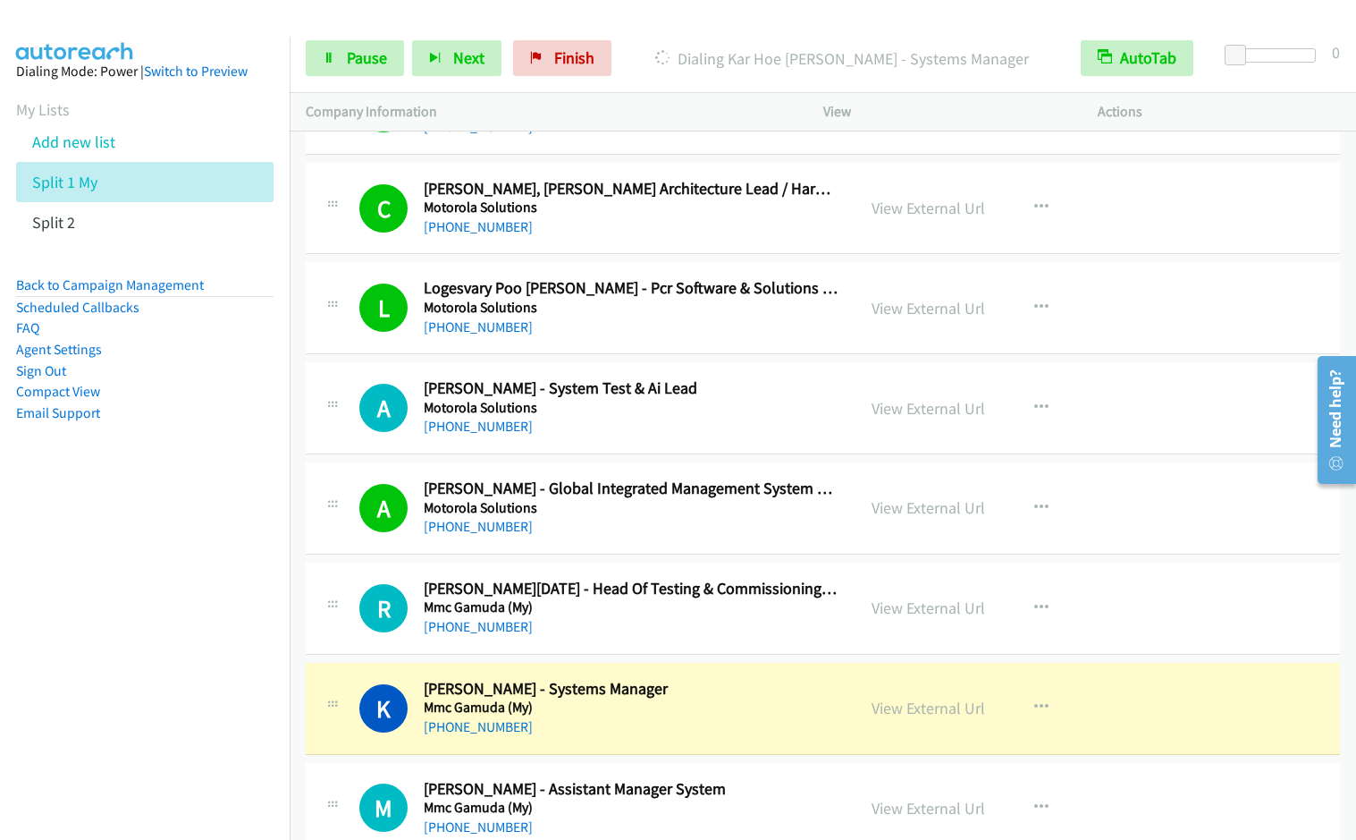
scroll to position [12178, 0]
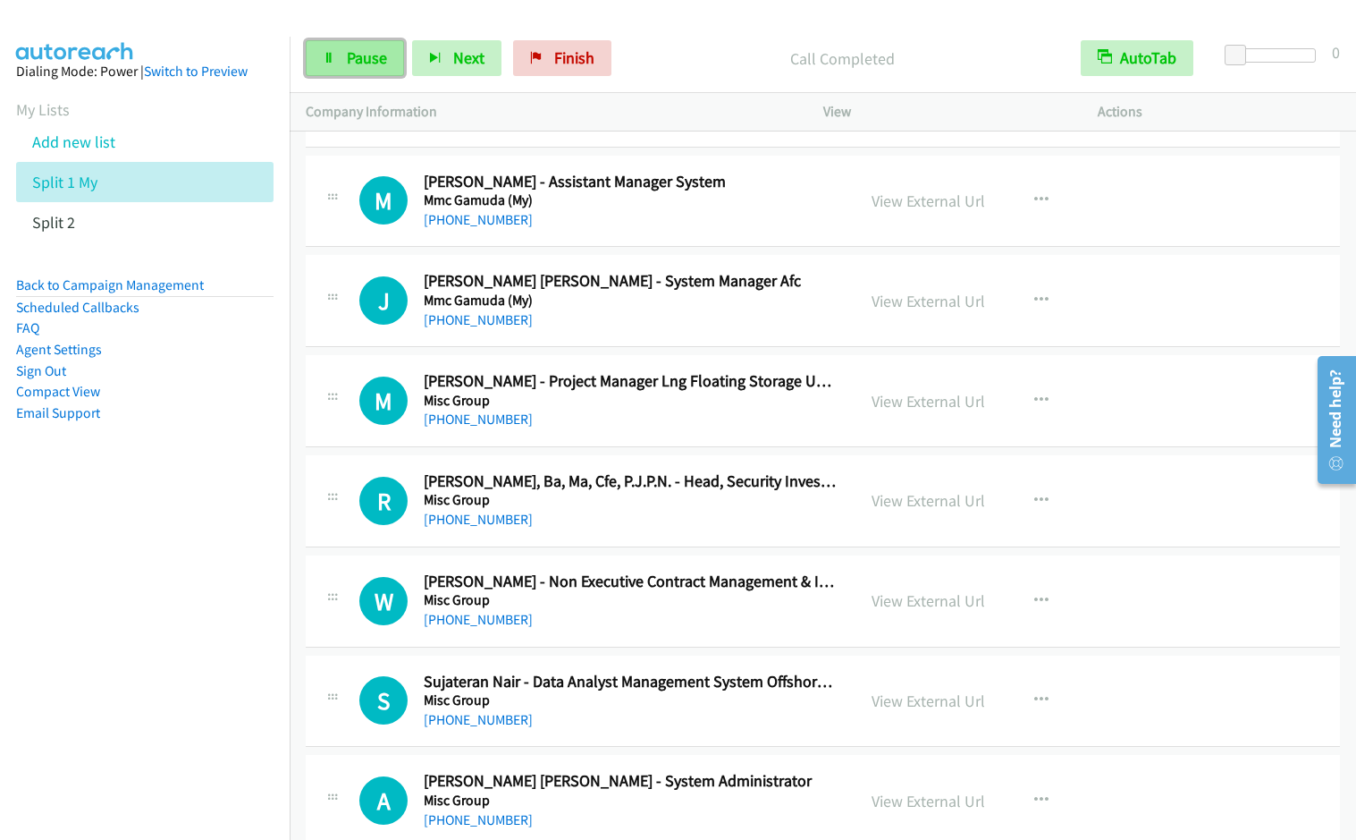
click at [340, 56] on link "Pause" at bounding box center [355, 58] width 98 height 36
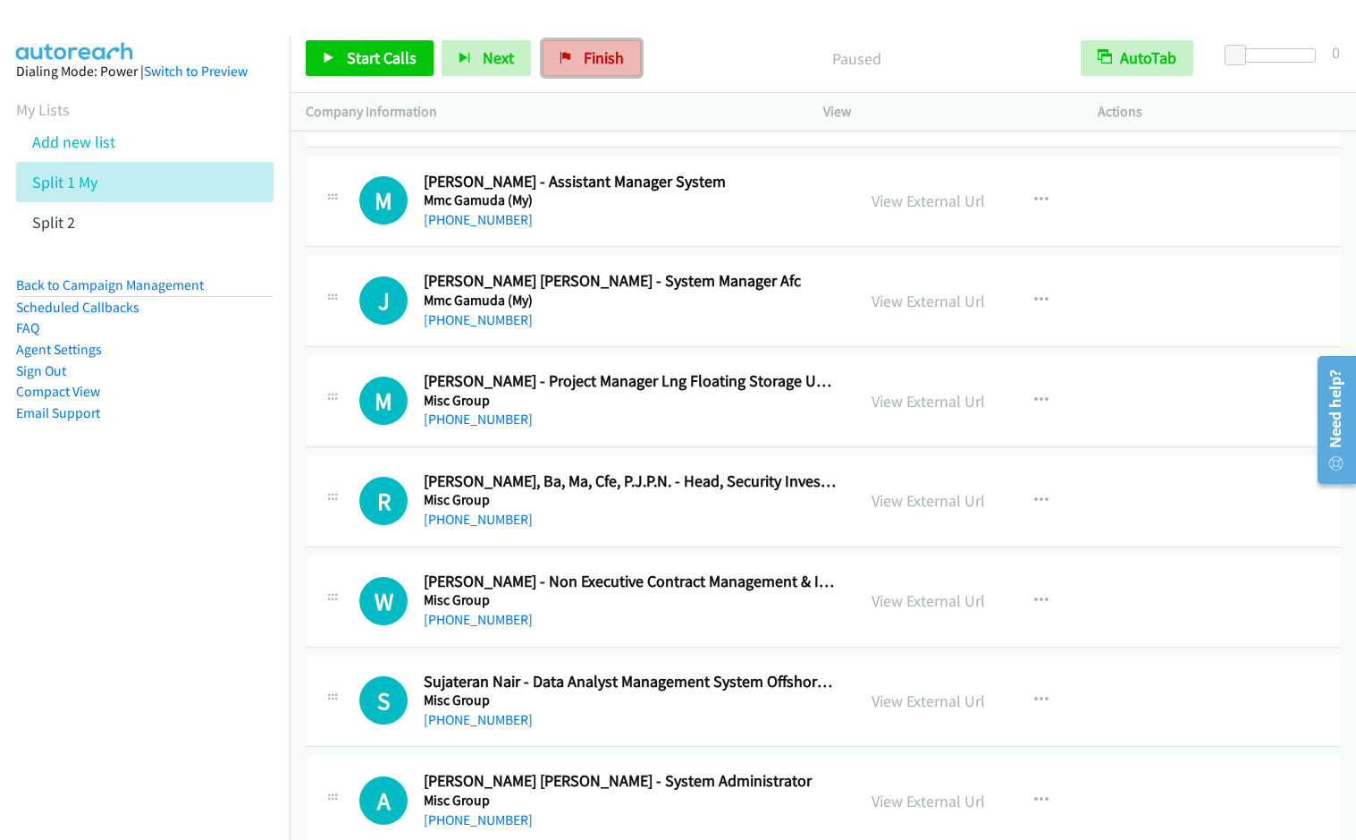
click at [584, 56] on span "Finish" at bounding box center [604, 57] width 40 height 21
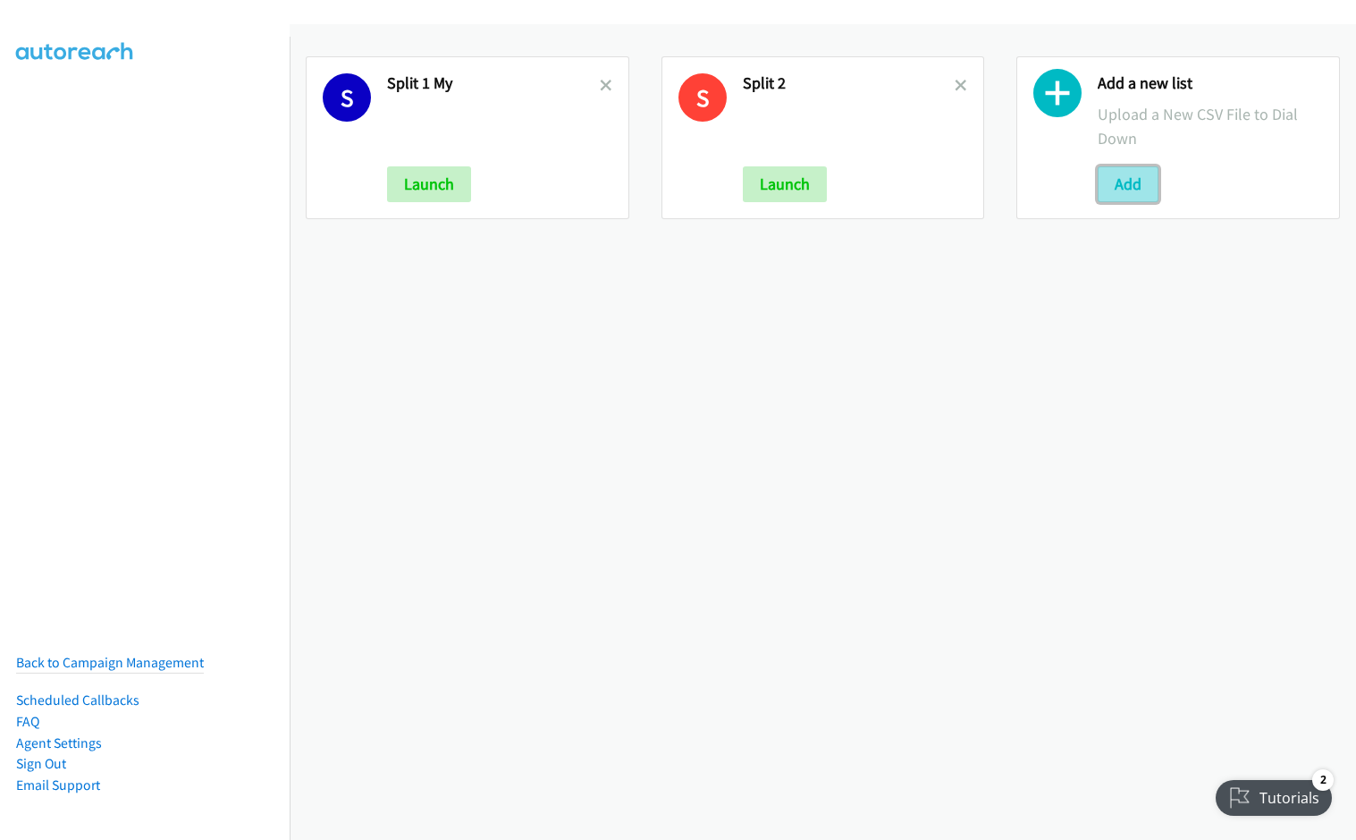
click at [1138, 177] on button "Add" at bounding box center [1128, 184] width 61 height 36
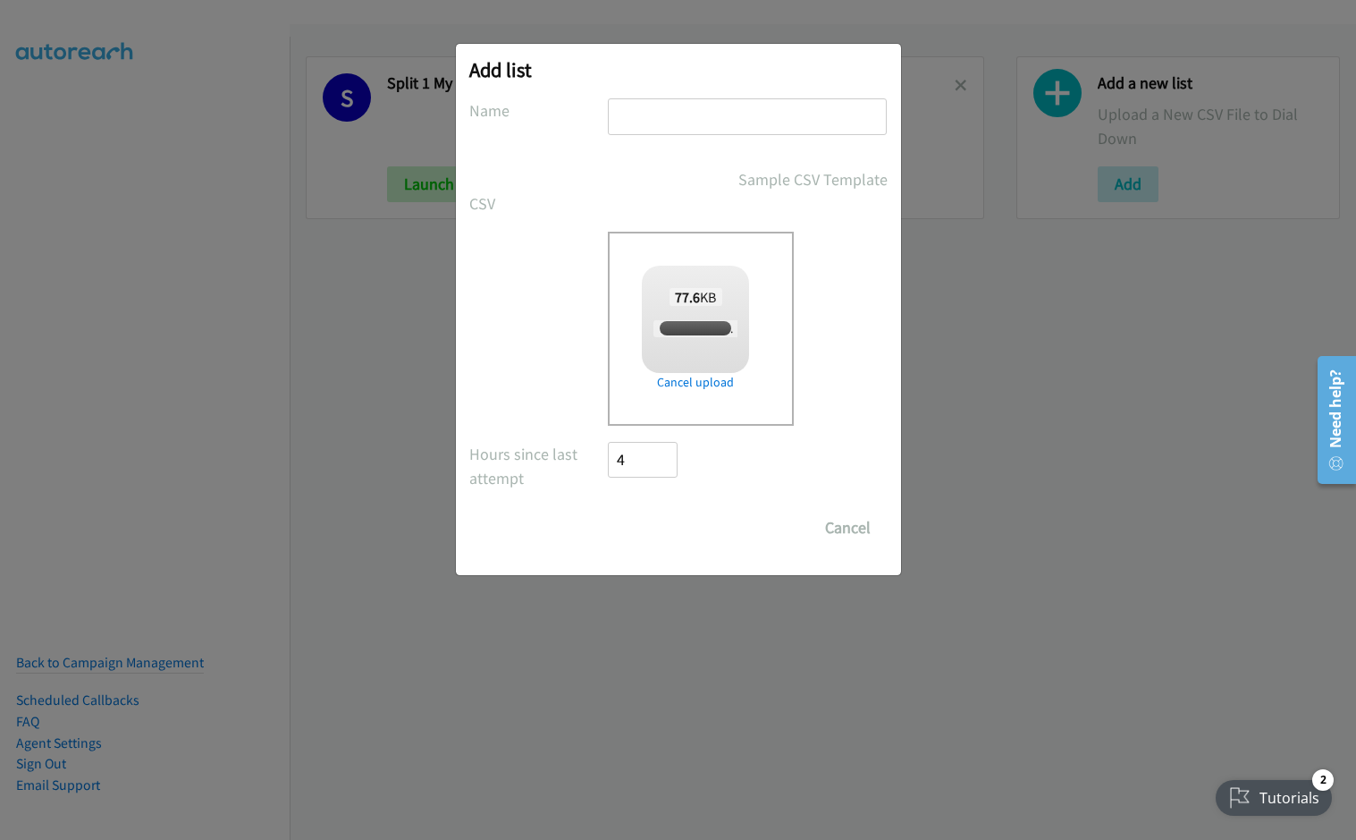
click at [691, 126] on input "text" at bounding box center [747, 116] width 279 height 37
checkbox input "true"
click at [698, 120] on input "text" at bounding box center [747, 116] width 279 height 37
type input "HP SMB WS"
click at [659, 534] on input "Save List" at bounding box center [656, 528] width 94 height 36
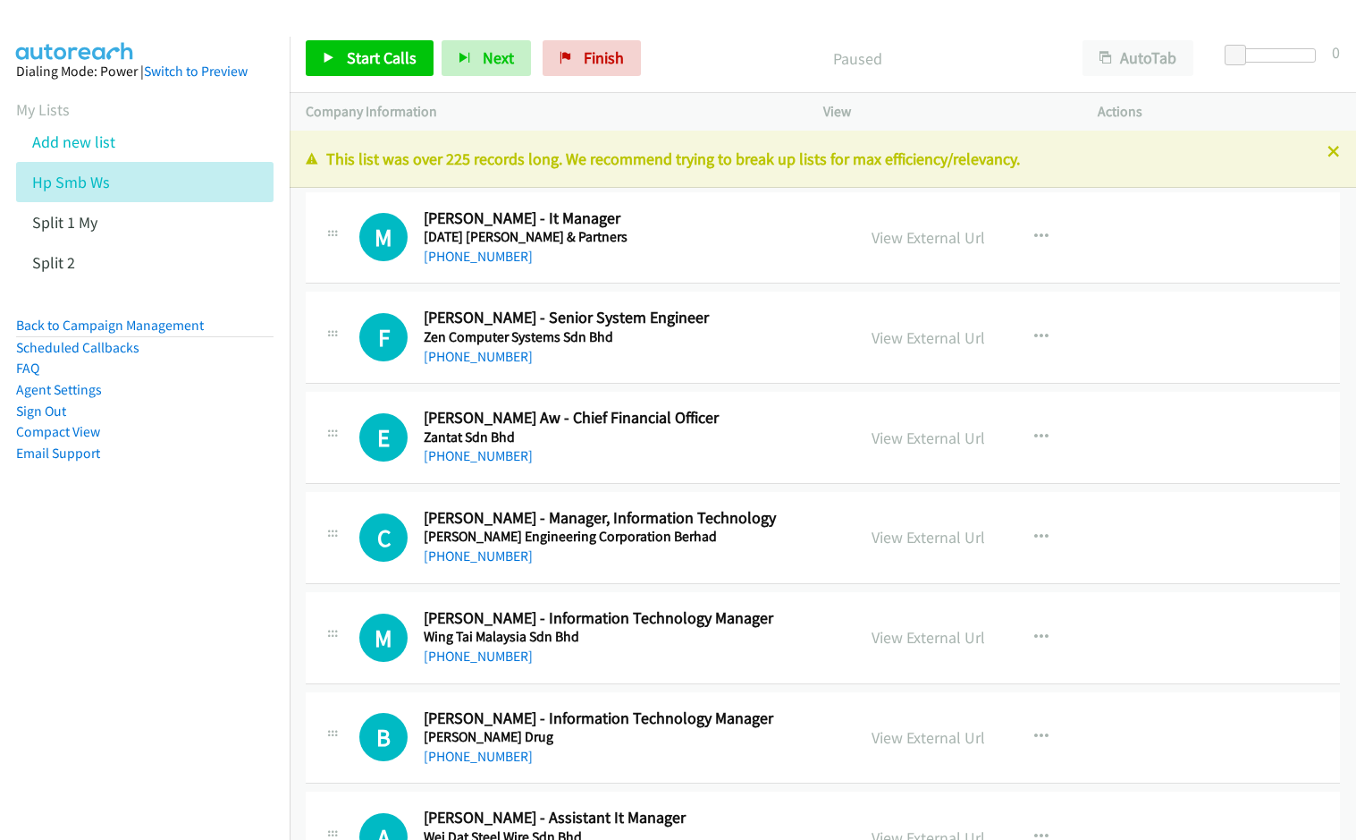
click at [765, 20] on main "Start Calls Pause Next Finish Paused AutoTab AutoTab 0 Company Information Info…" at bounding box center [678, 42] width 1356 height 85
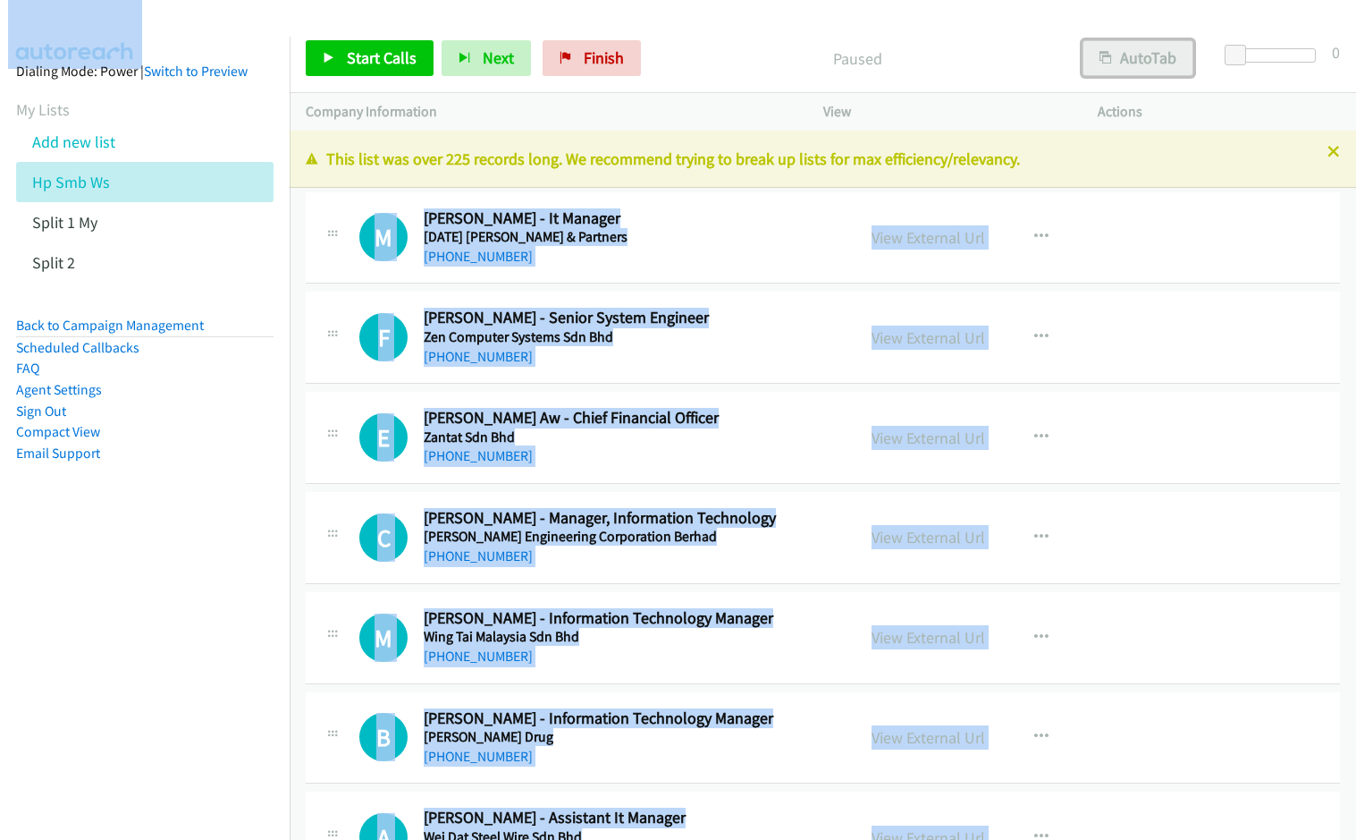
click at [1159, 66] on button "AutoTab" at bounding box center [1138, 58] width 111 height 36
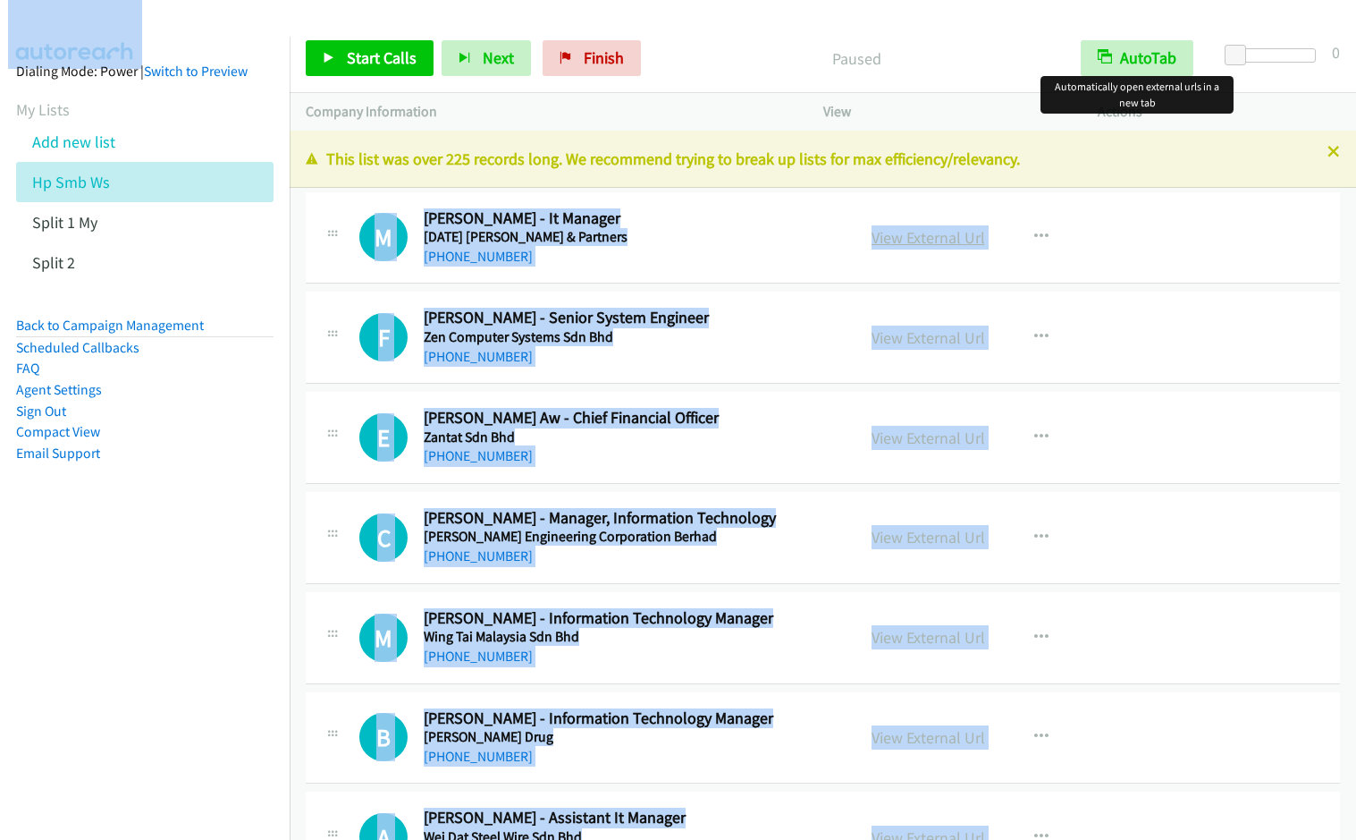
click at [924, 236] on link "View External Url" at bounding box center [929, 237] width 114 height 21
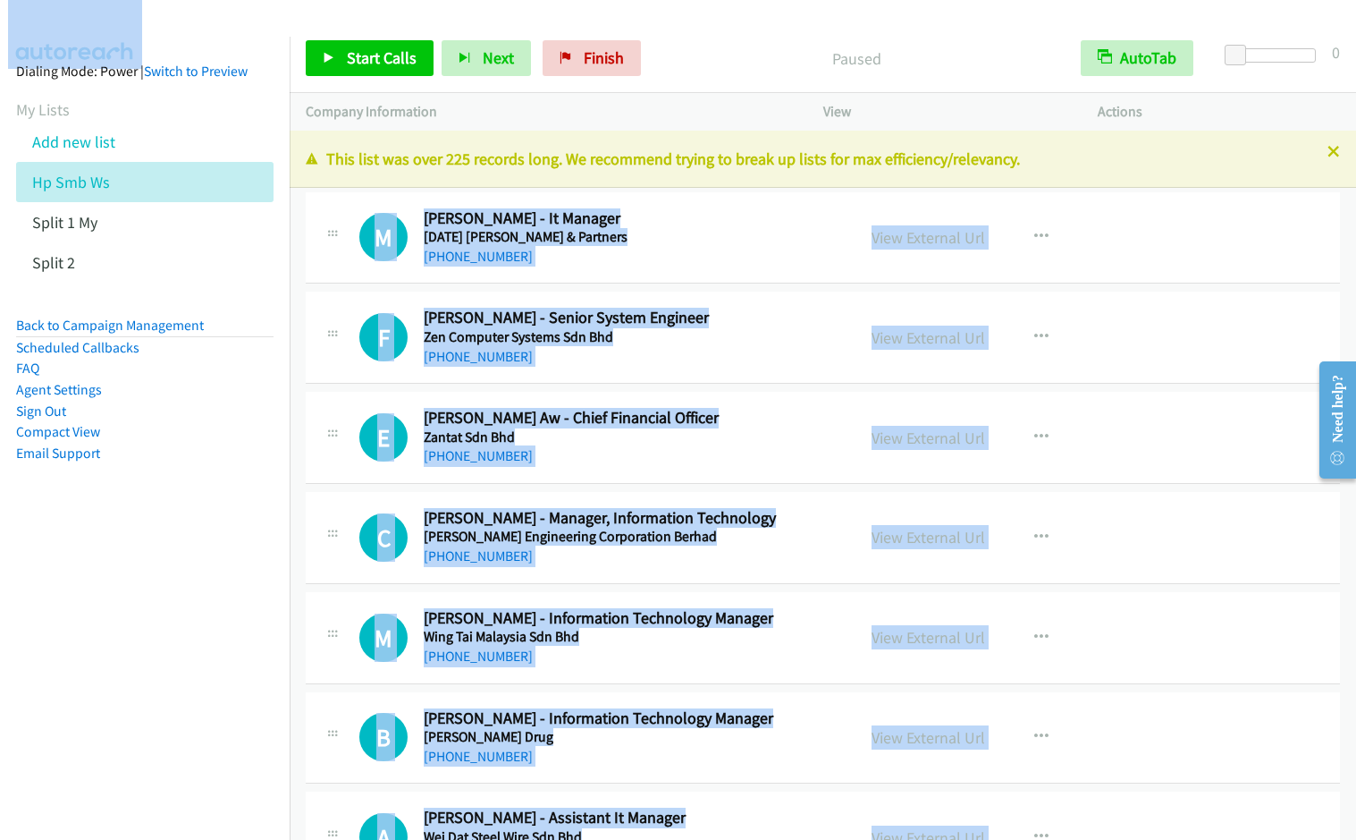
click at [721, 43] on div "Paused" at bounding box center [857, 58] width 416 height 36
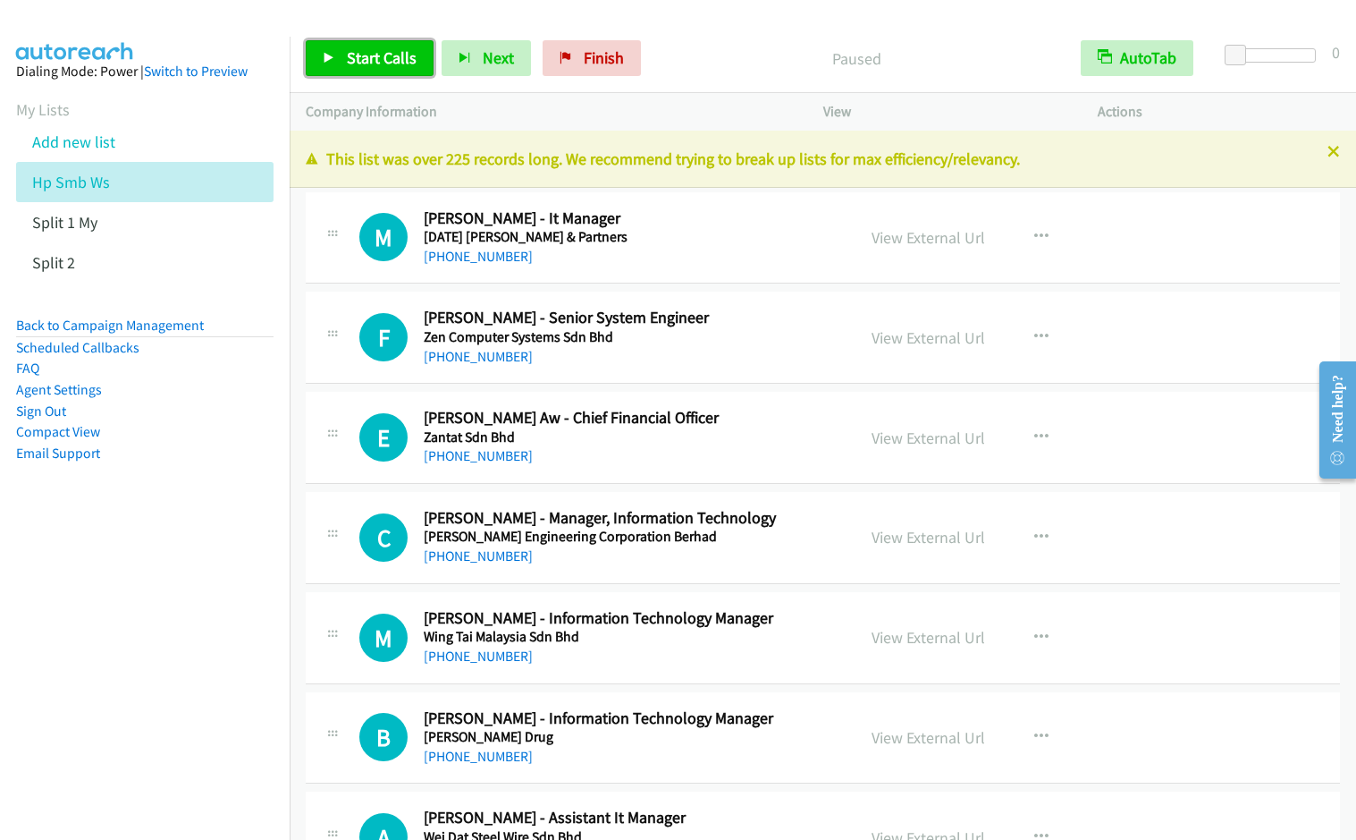
click at [359, 63] on span "Start Calls" at bounding box center [382, 57] width 70 height 21
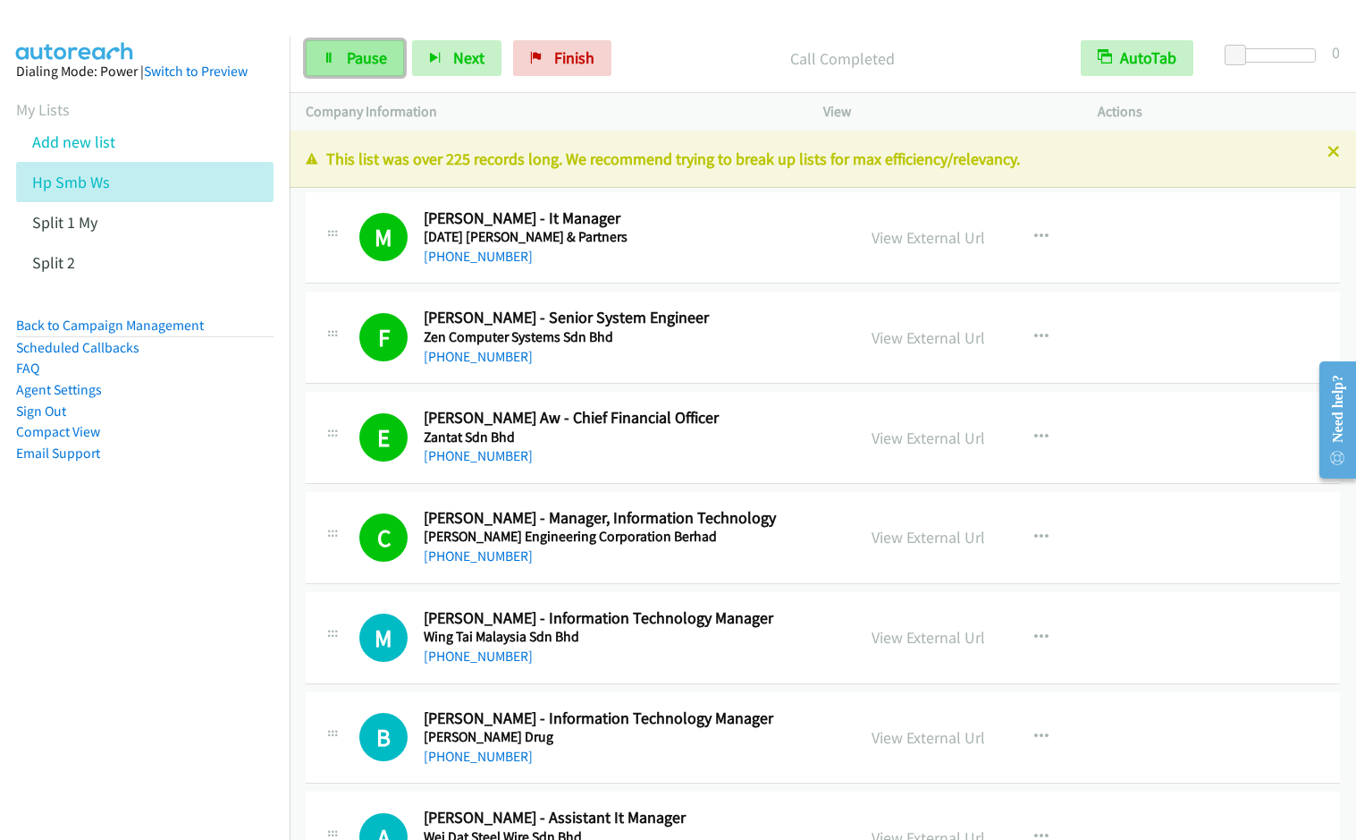
click at [335, 48] on link "Pause" at bounding box center [355, 58] width 98 height 36
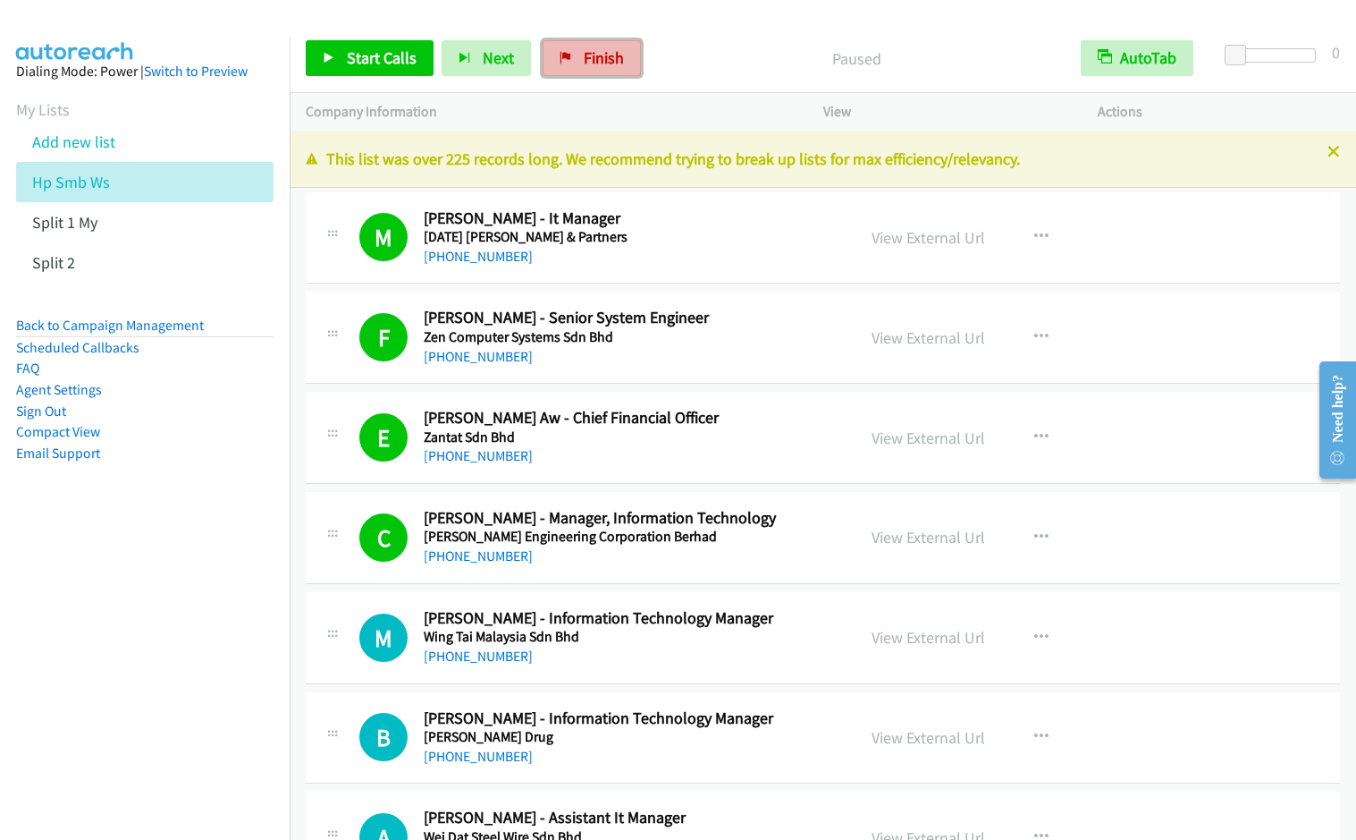
click at [592, 56] on span "Finish" at bounding box center [604, 57] width 40 height 21
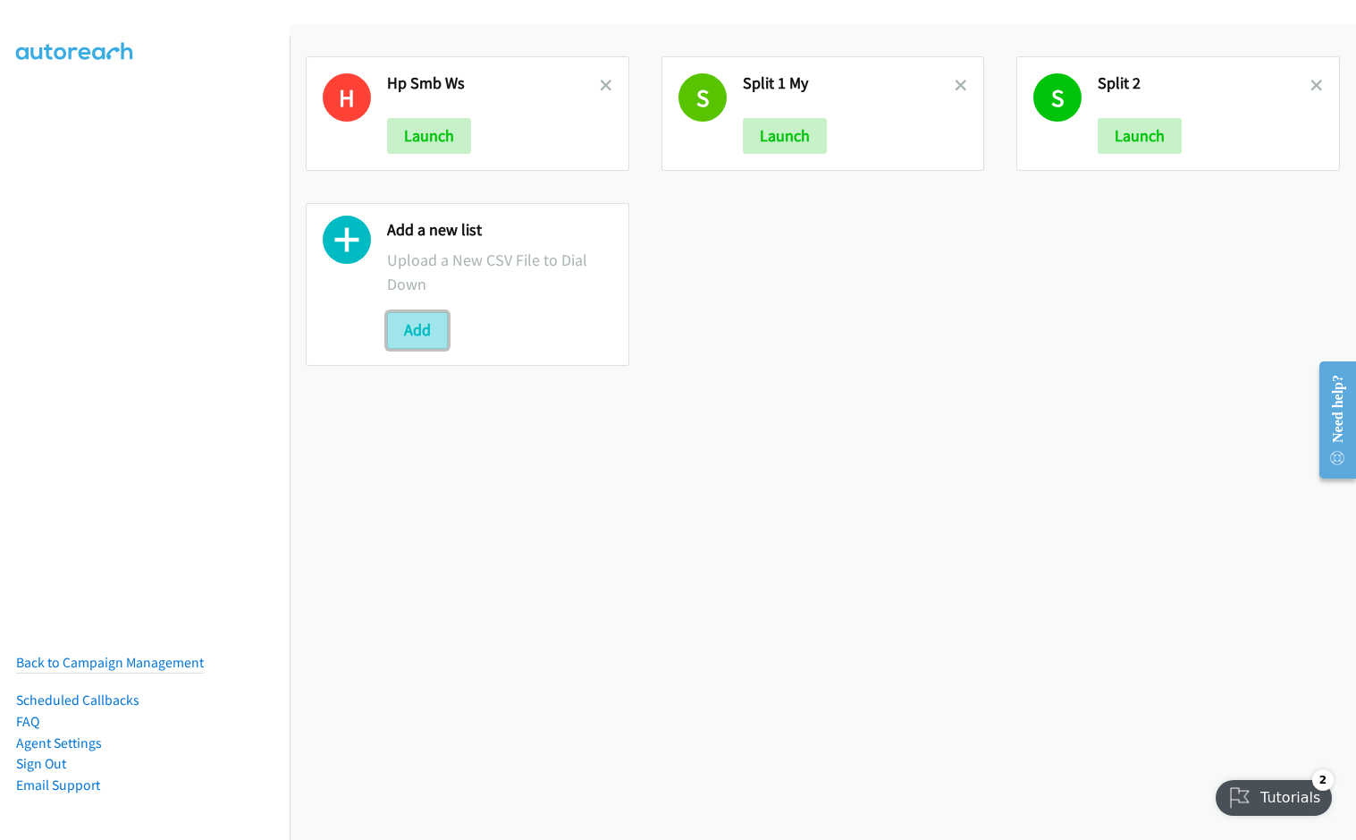
click at [407, 334] on button "Add" at bounding box center [417, 330] width 61 height 36
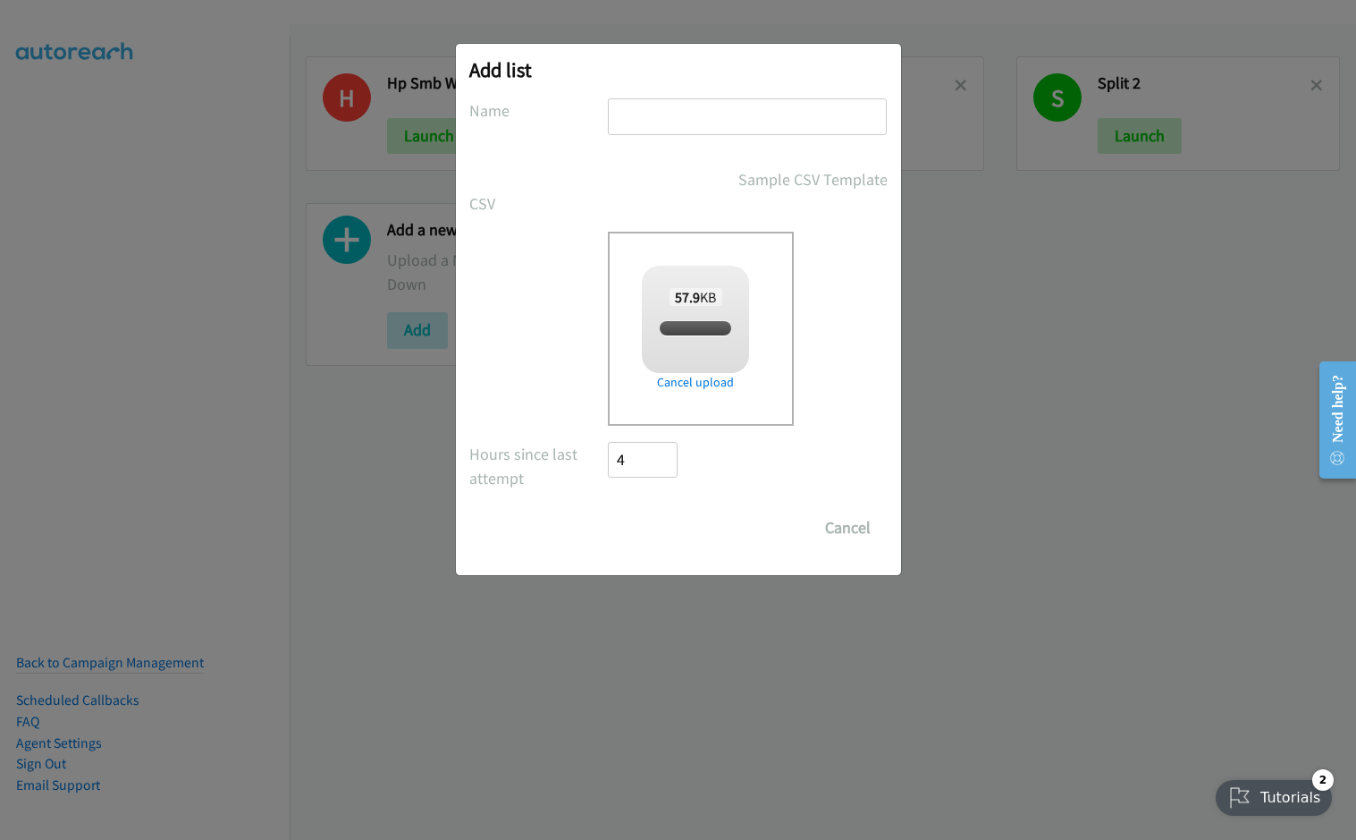
click at [707, 123] on input "text" at bounding box center [747, 116] width 279 height 37
checkbox input "true"
type input "NICE"
click at [609, 510] on input "Save List" at bounding box center [656, 528] width 94 height 36
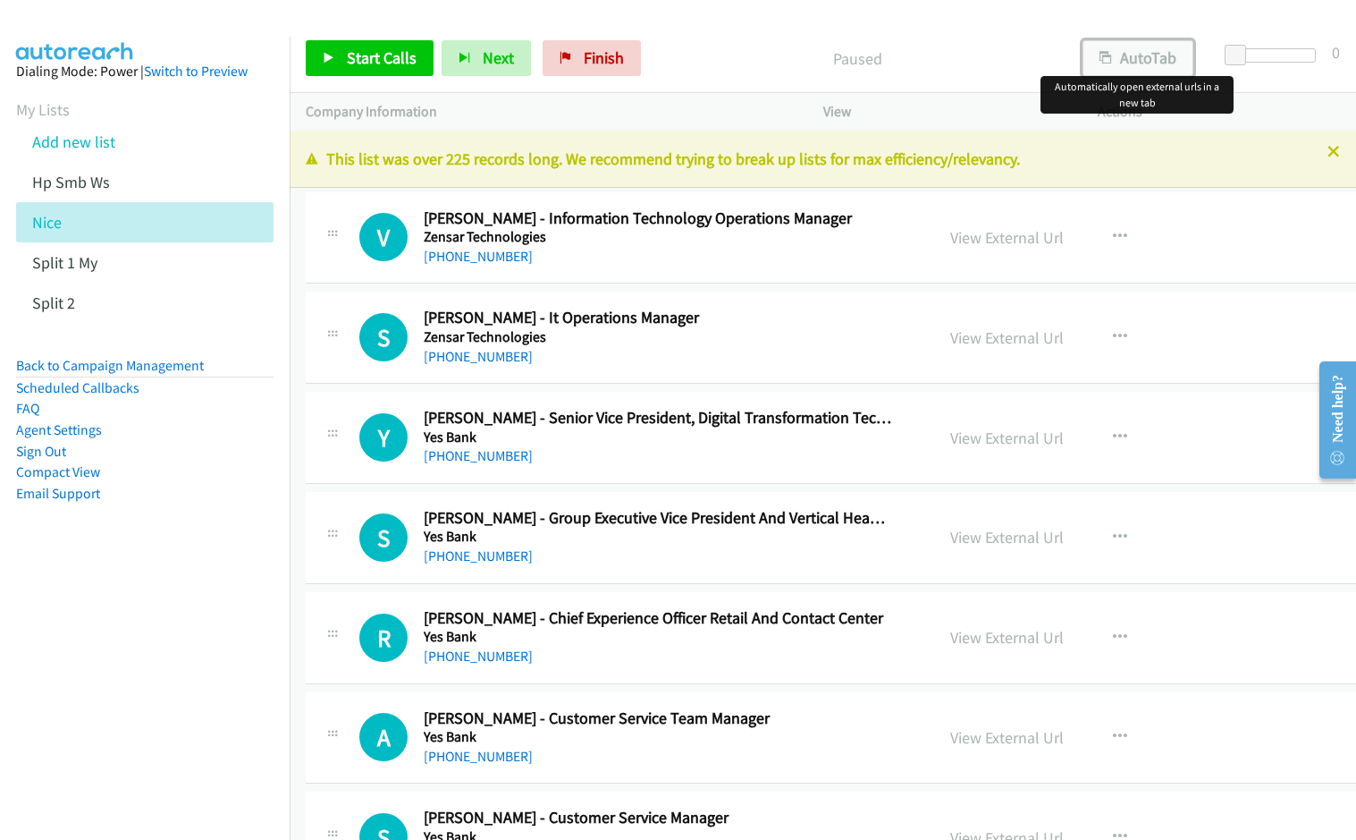
click at [1152, 72] on button "AutoTab" at bounding box center [1138, 58] width 111 height 36
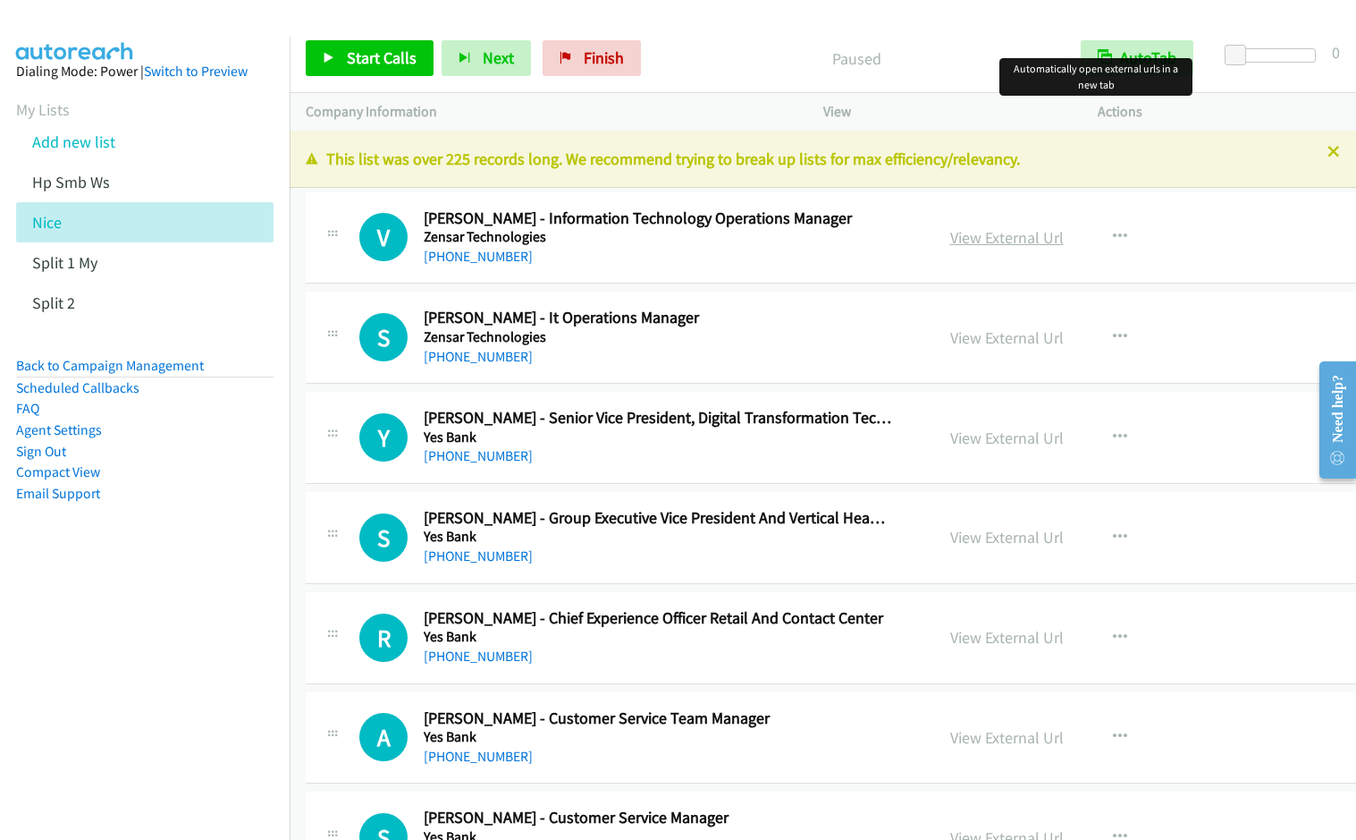
click at [951, 236] on link "View External Url" at bounding box center [1008, 237] width 114 height 21
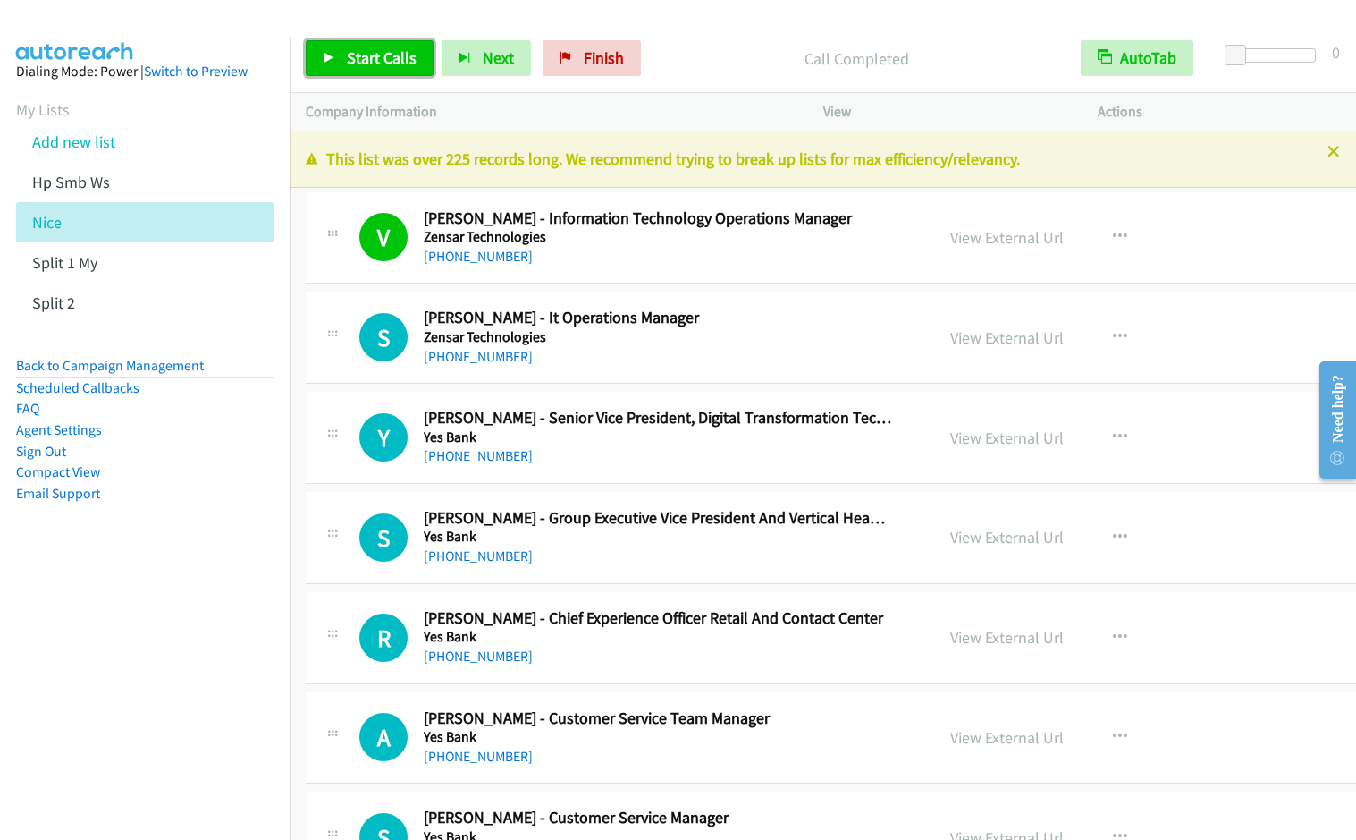
click at [373, 67] on span "Start Calls" at bounding box center [382, 57] width 70 height 21
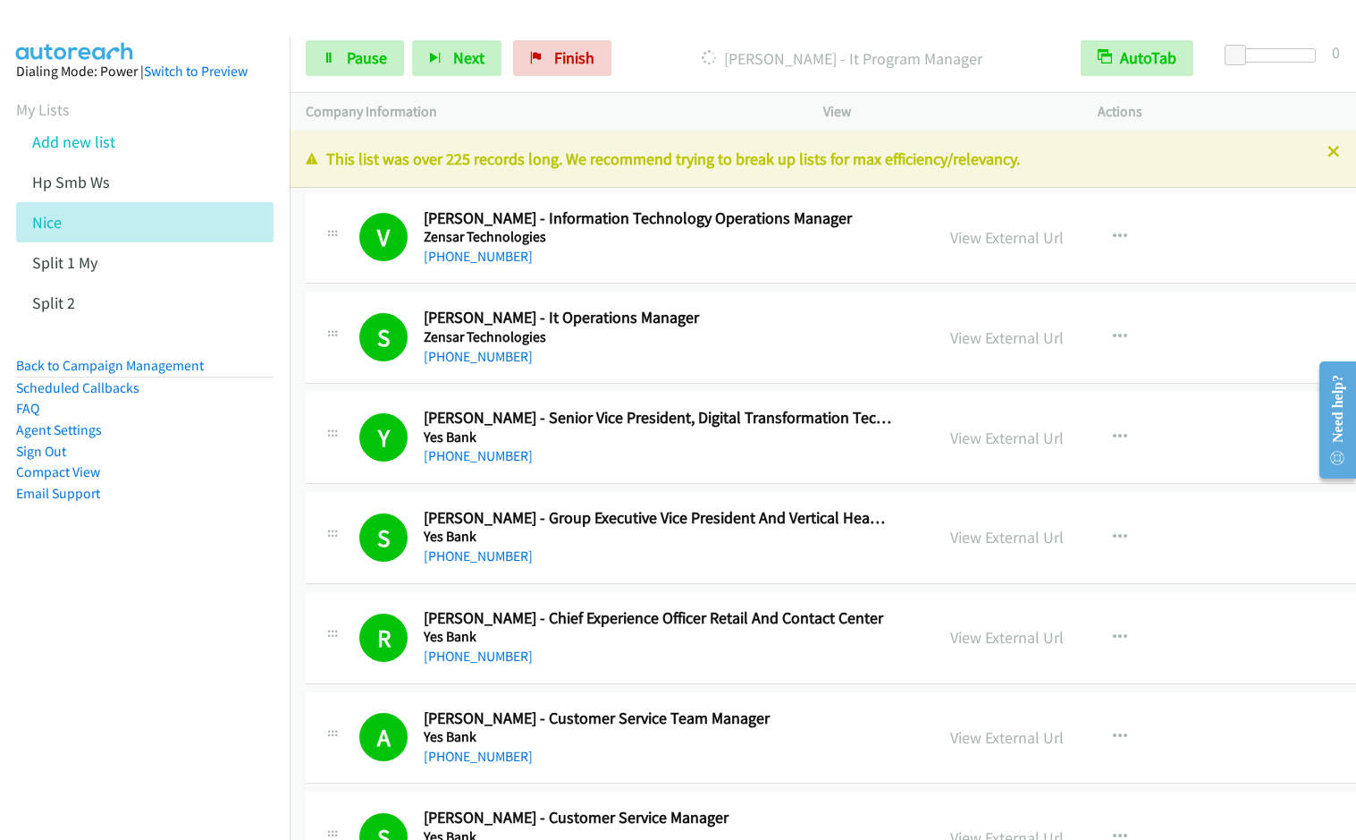
click at [98, 751] on nav "Dialing Mode: Power | Switch to Preview My Lists Add new list Hp Smb Ws Nice Sp…" at bounding box center [145, 457] width 291 height 840
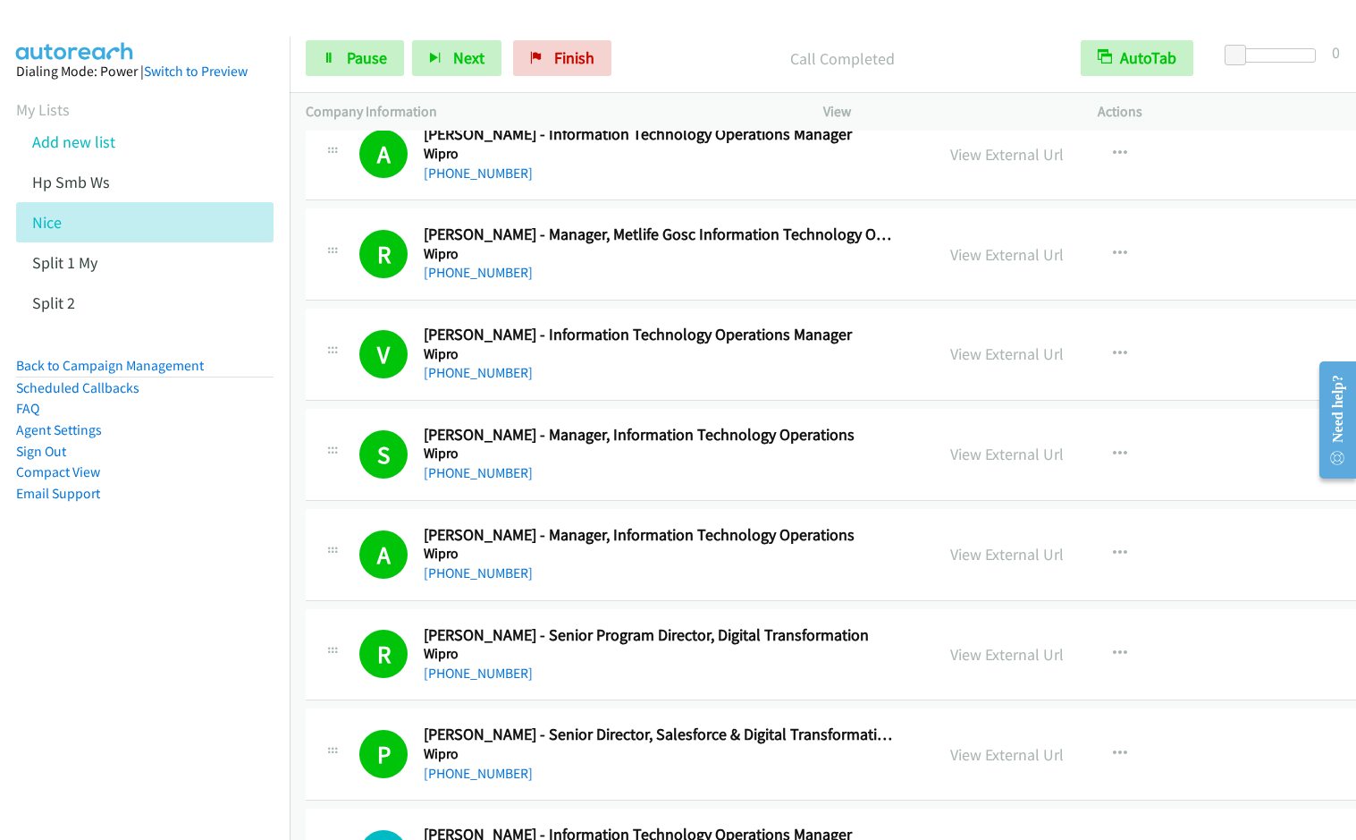
scroll to position [3391, 0]
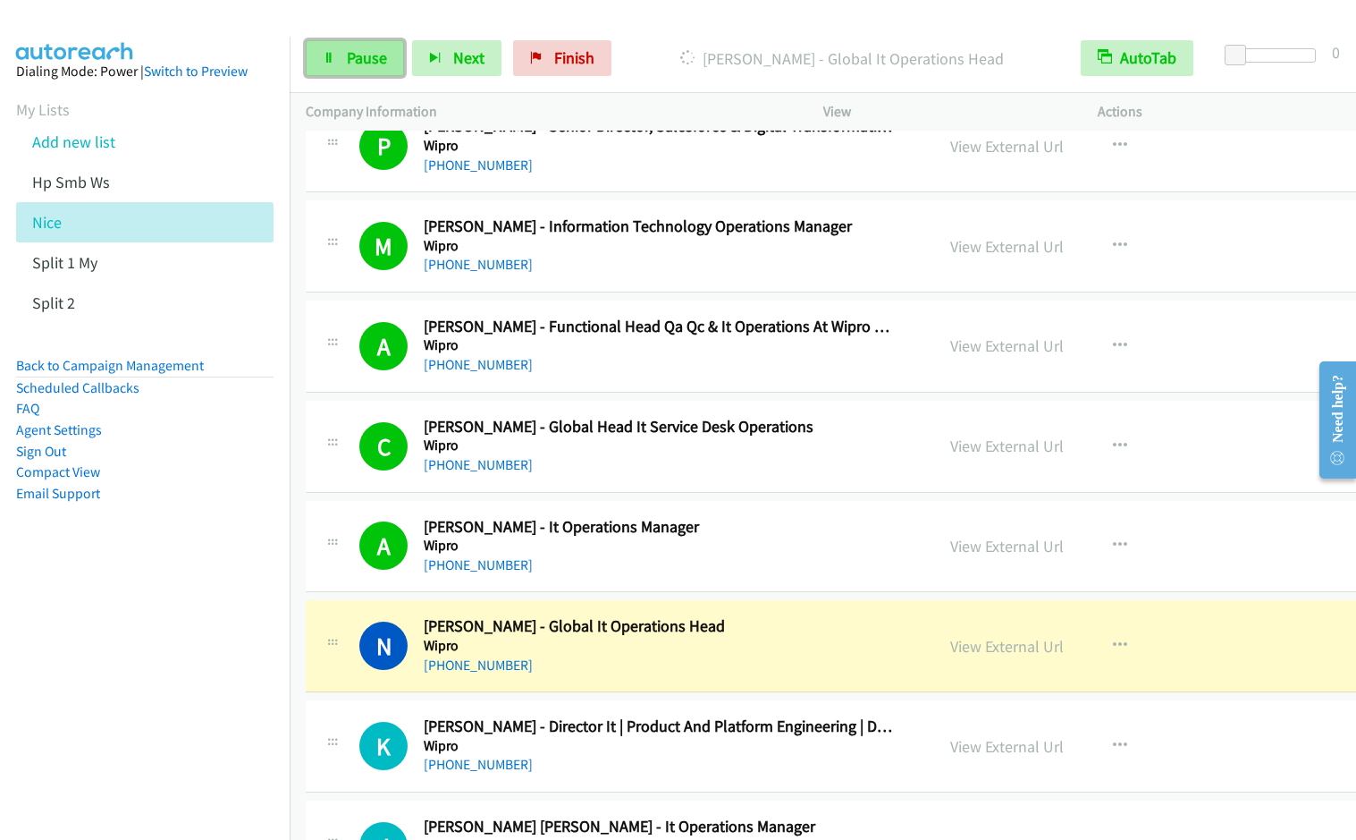
click at [354, 52] on span "Pause" at bounding box center [367, 57] width 40 height 21
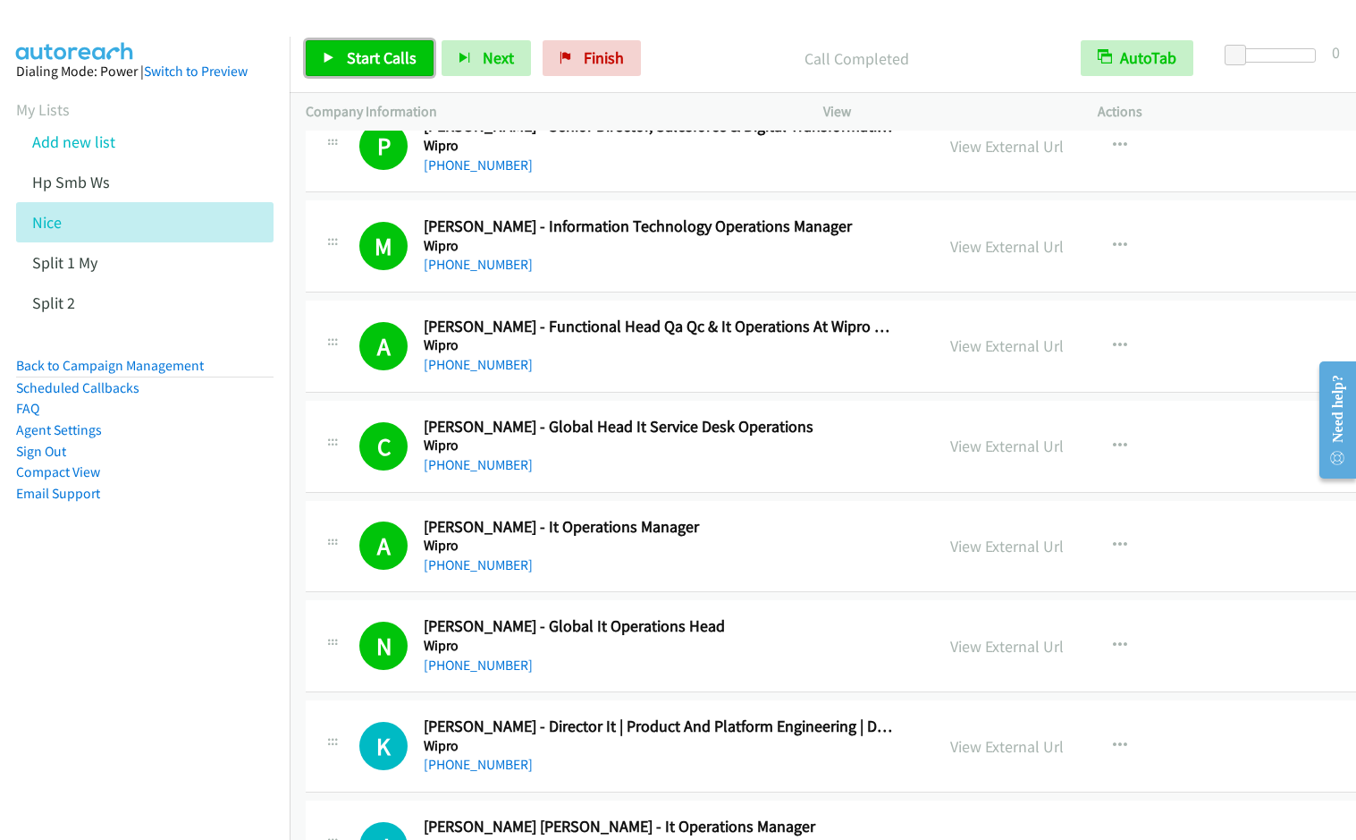
click at [340, 59] on link "Start Calls" at bounding box center [370, 58] width 128 height 36
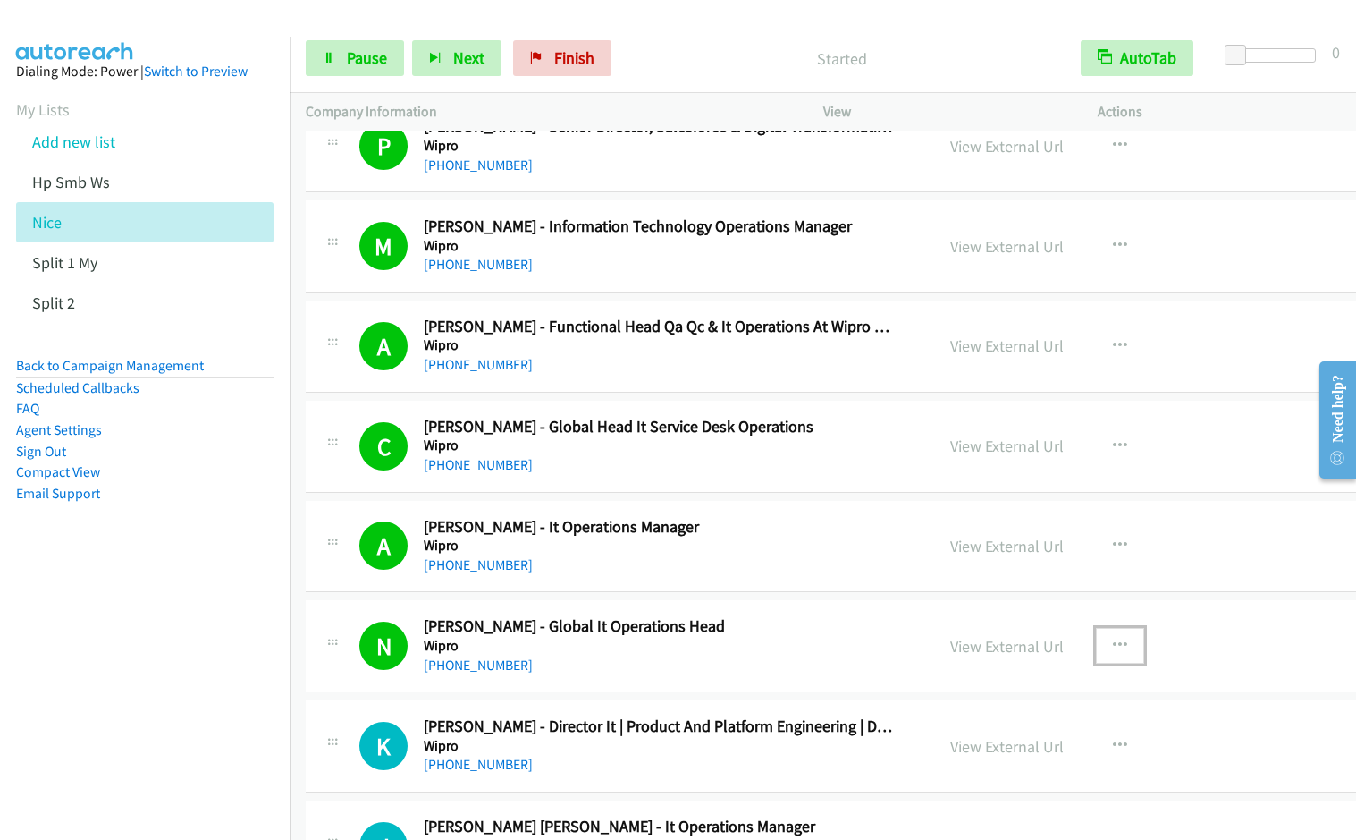
click at [1113, 644] on icon "button" at bounding box center [1120, 645] width 14 height 14
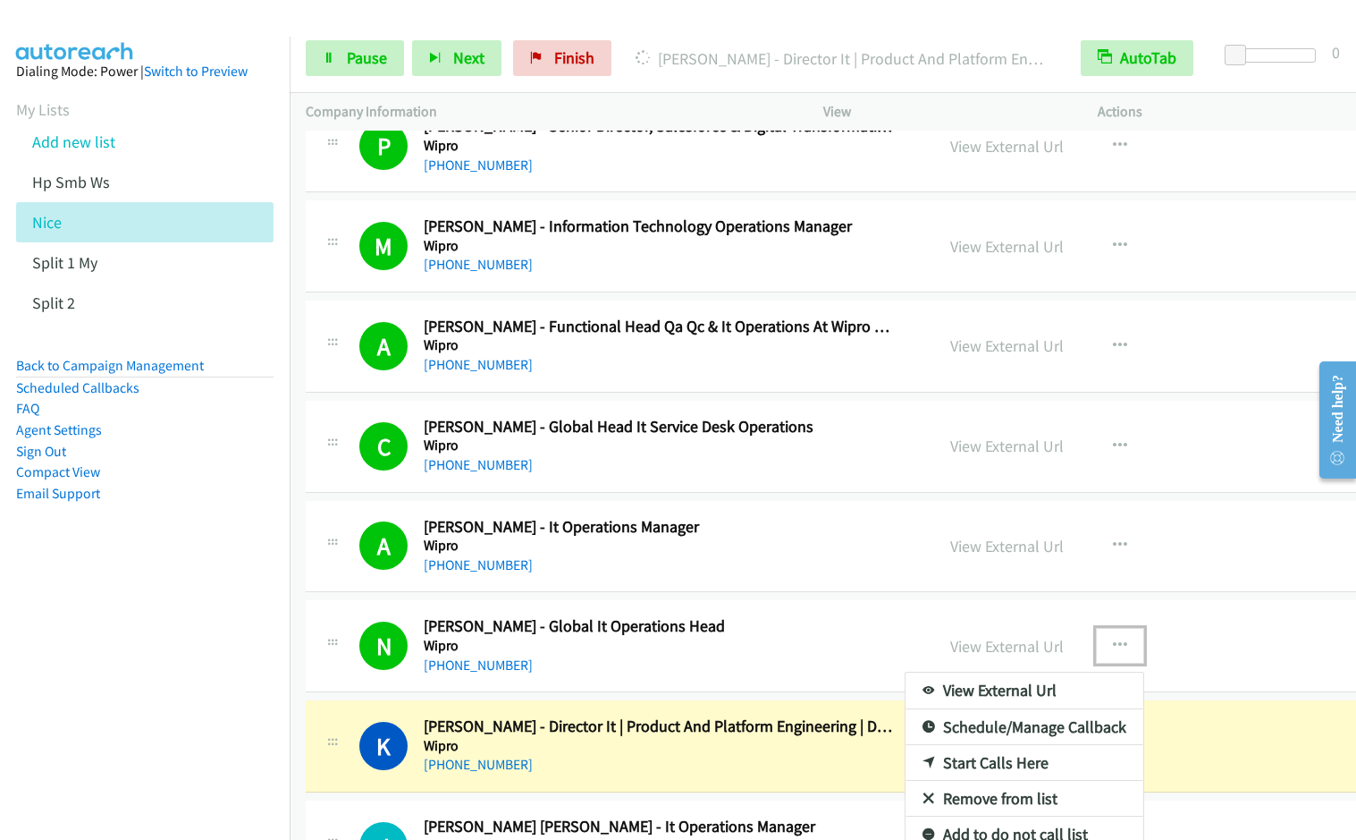
click at [963, 798] on link "Remove from list" at bounding box center [1025, 799] width 238 height 36
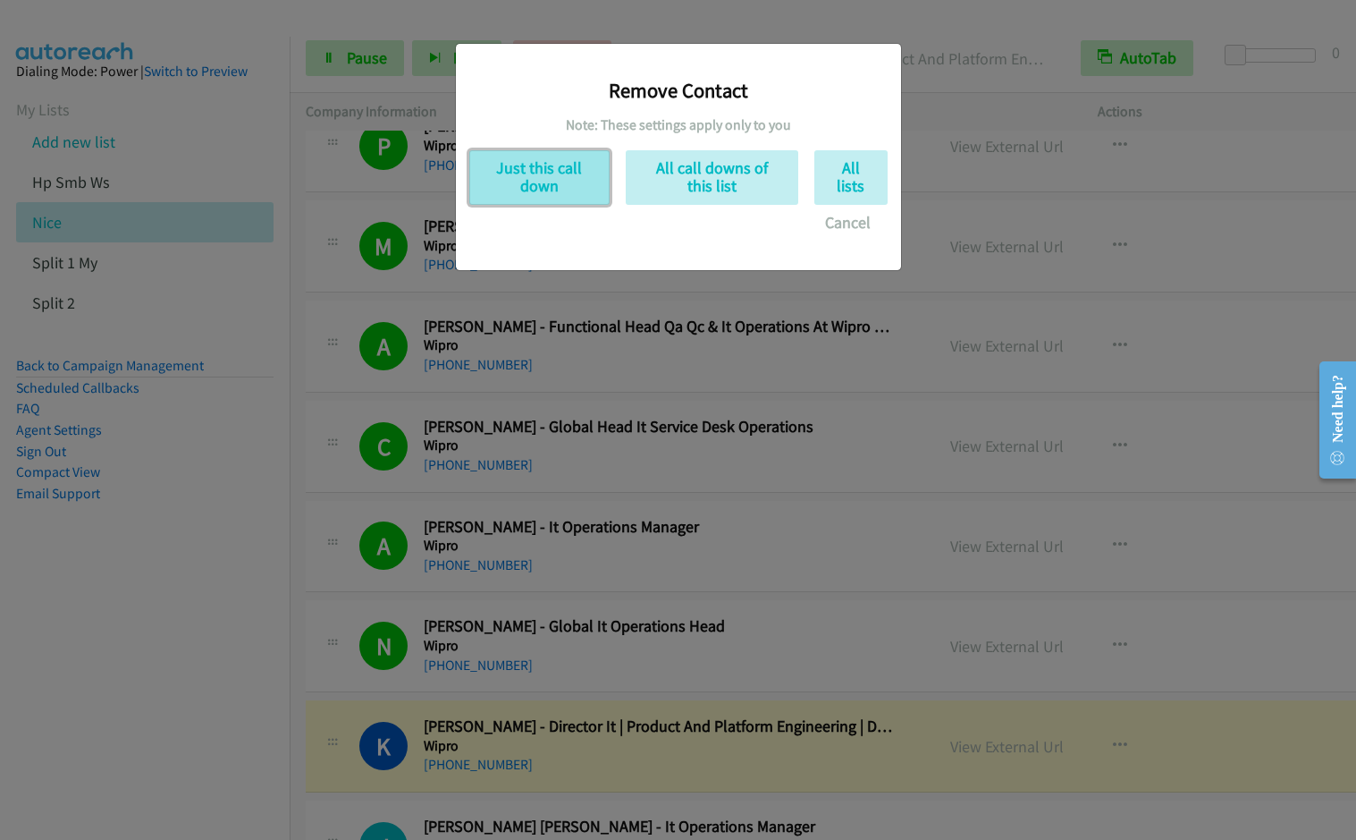
click at [568, 165] on button "Just this call down" at bounding box center [539, 177] width 140 height 55
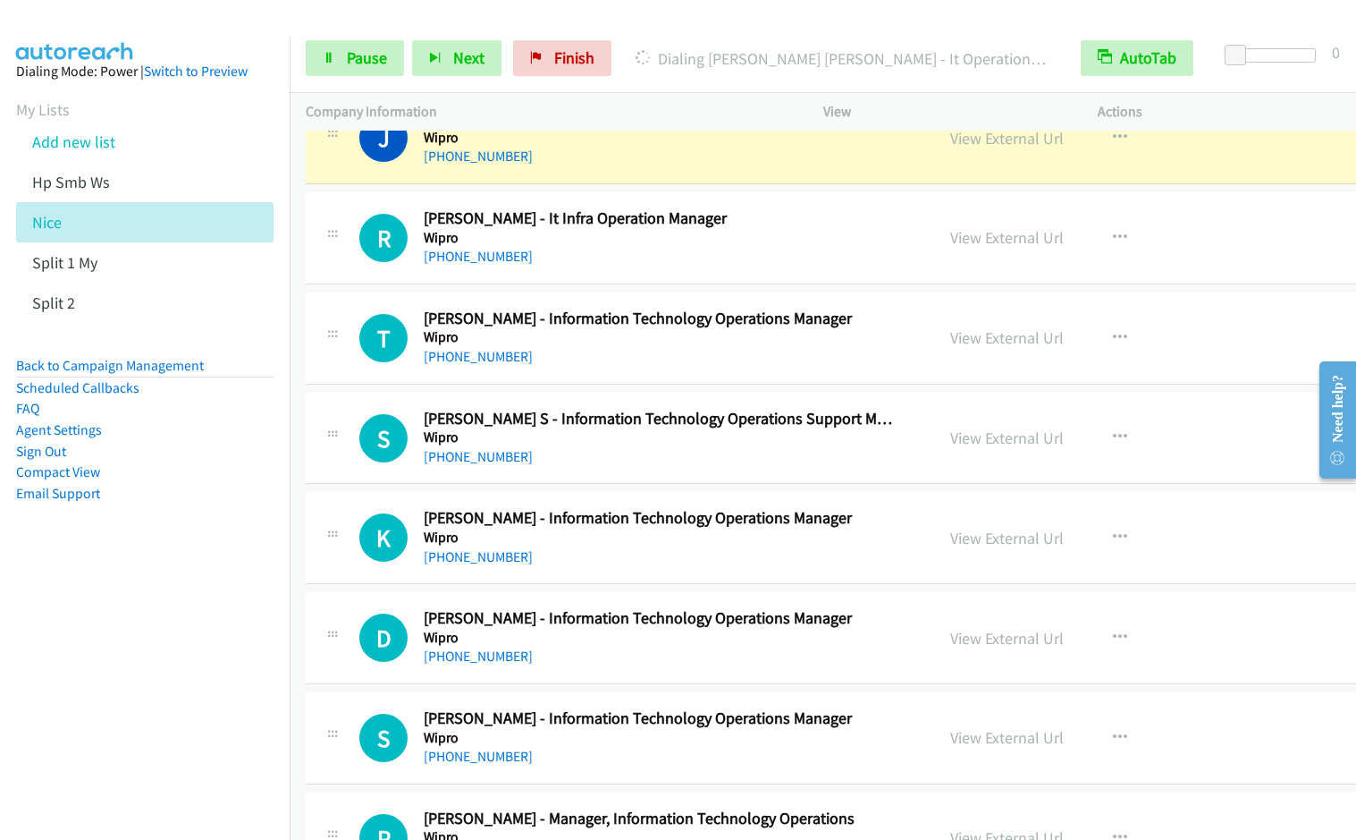
scroll to position [3963, 0]
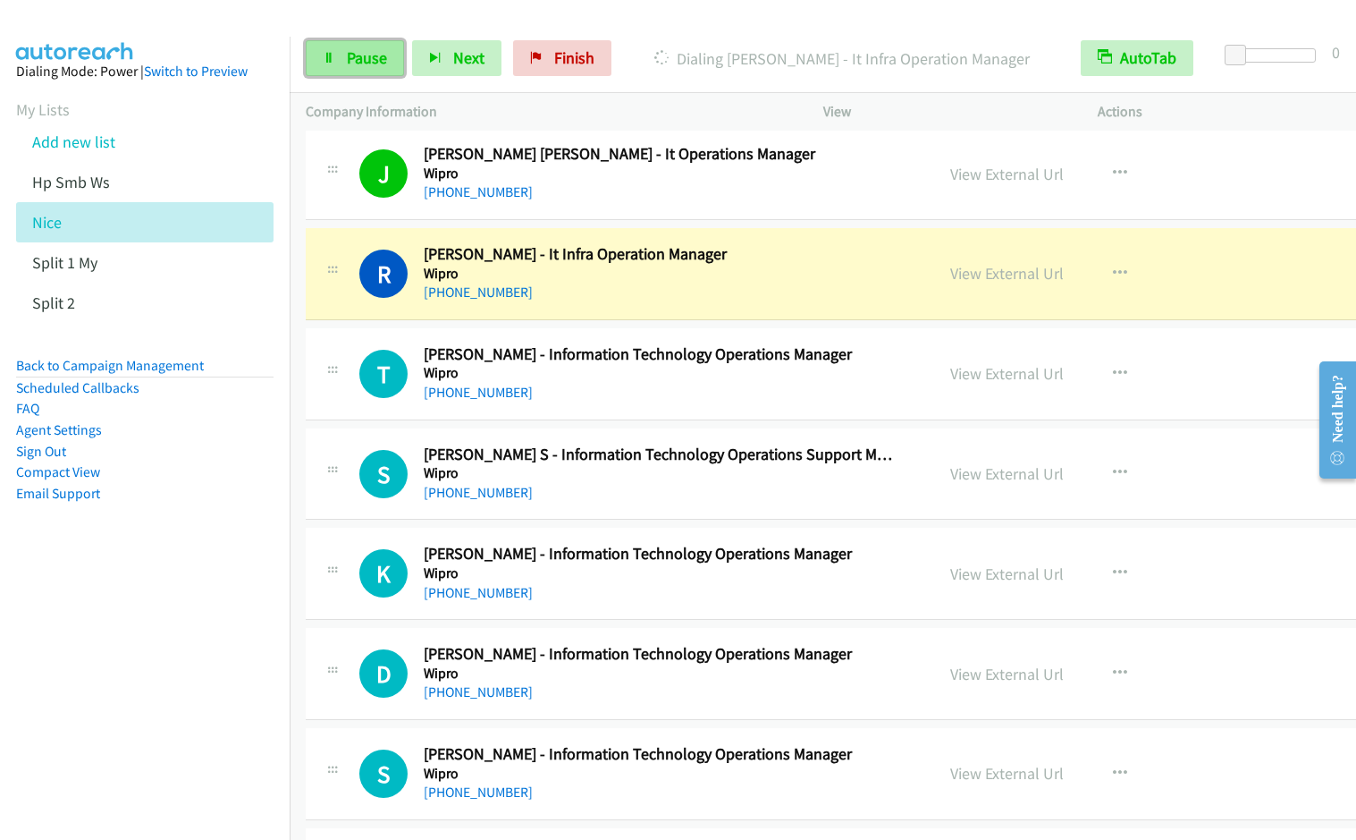
drag, startPoint x: 334, startPoint y: 65, endPoint x: 369, endPoint y: 63, distance: 35.8
click at [334, 65] on link "Pause" at bounding box center [355, 58] width 98 height 36
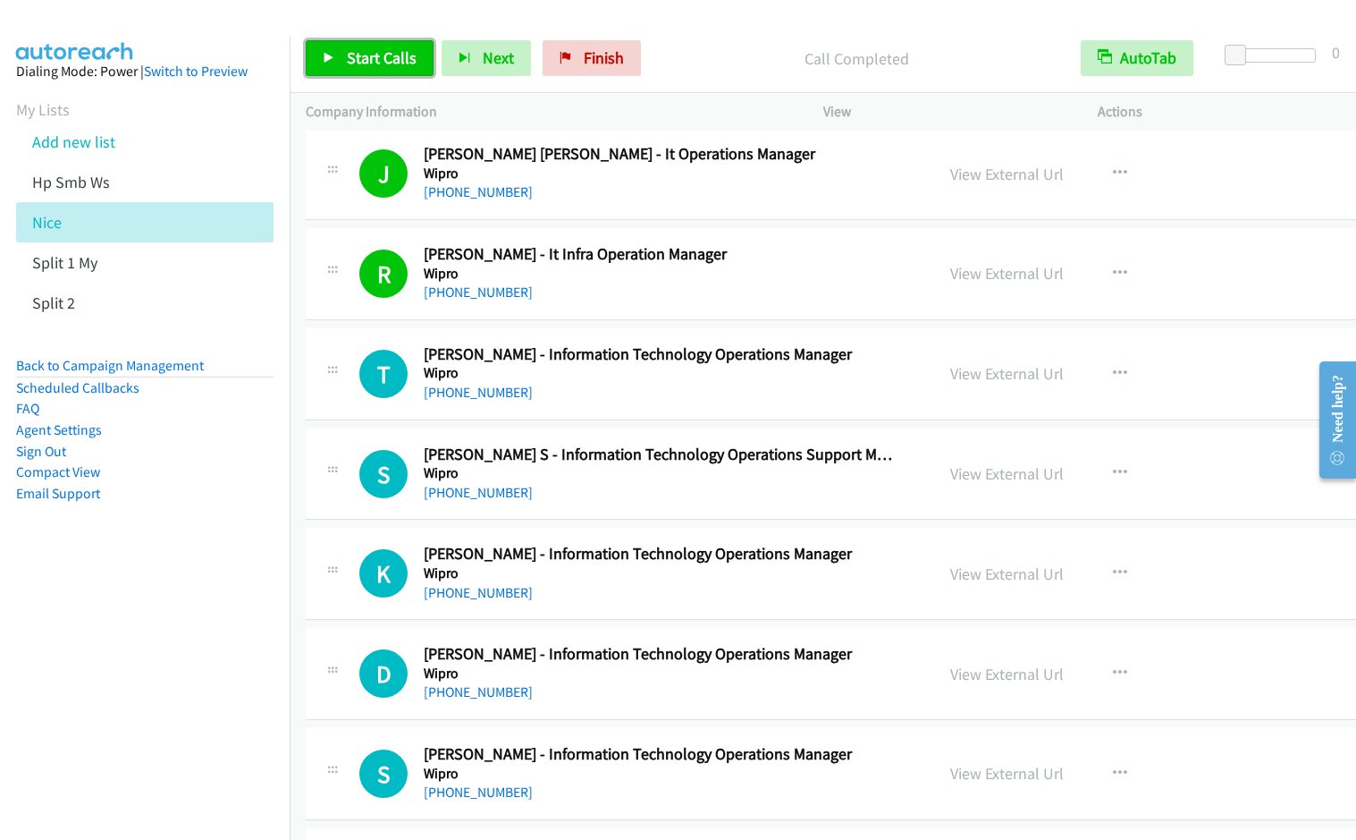
click at [368, 63] on span "Start Calls" at bounding box center [382, 57] width 70 height 21
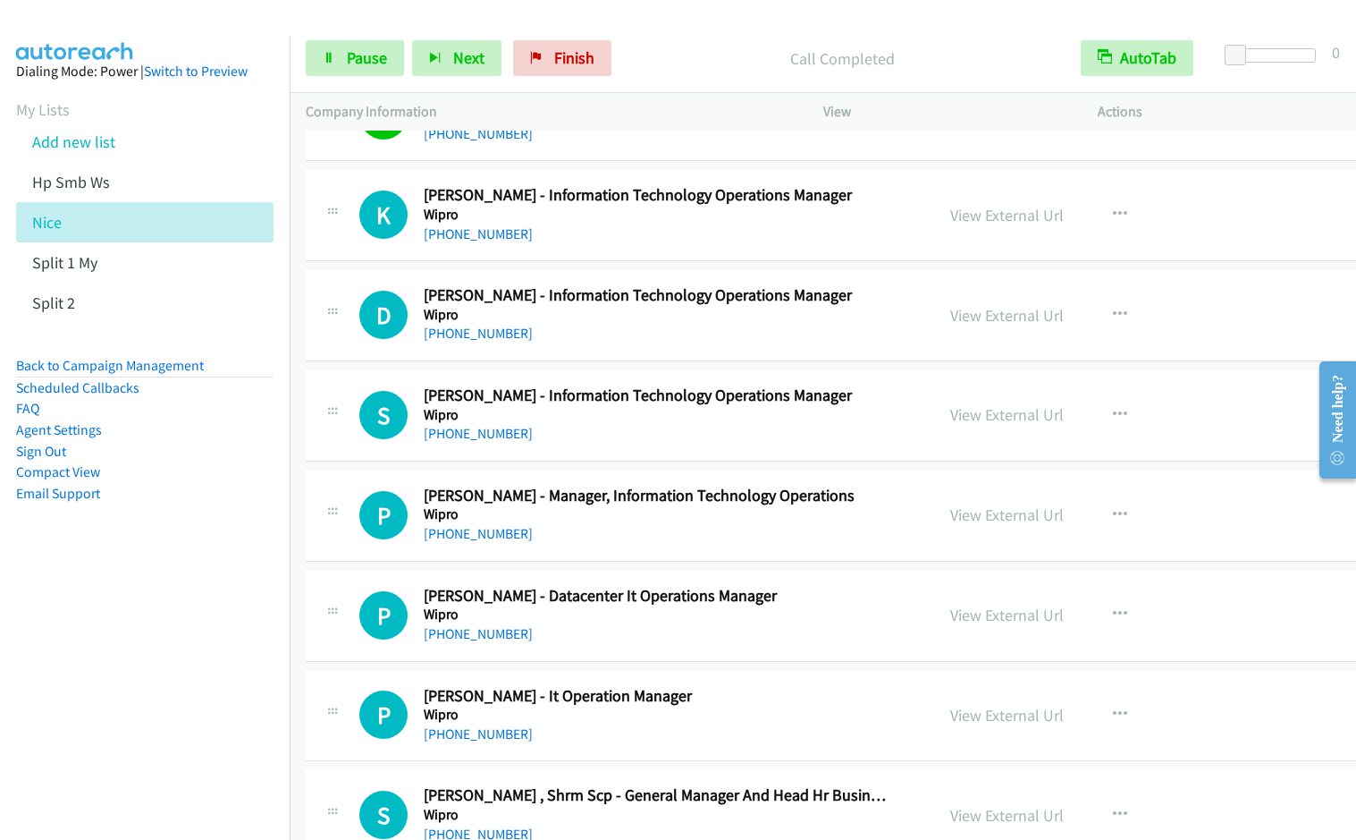
scroll to position [4318, 0]
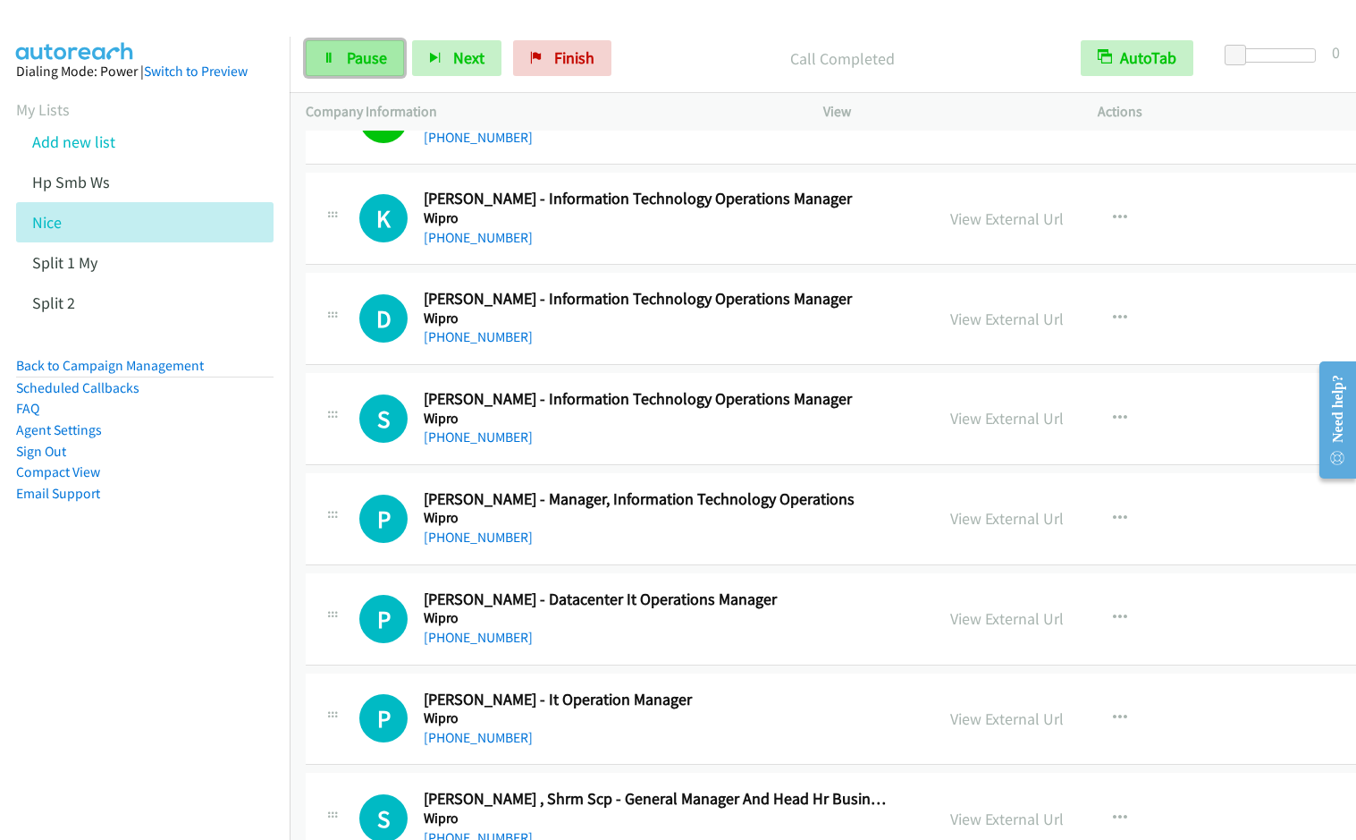
click at [354, 67] on span "Pause" at bounding box center [367, 57] width 40 height 21
click at [354, 65] on span "Start Calls" at bounding box center [382, 57] width 70 height 21
click at [345, 48] on link "Pause" at bounding box center [355, 58] width 98 height 36
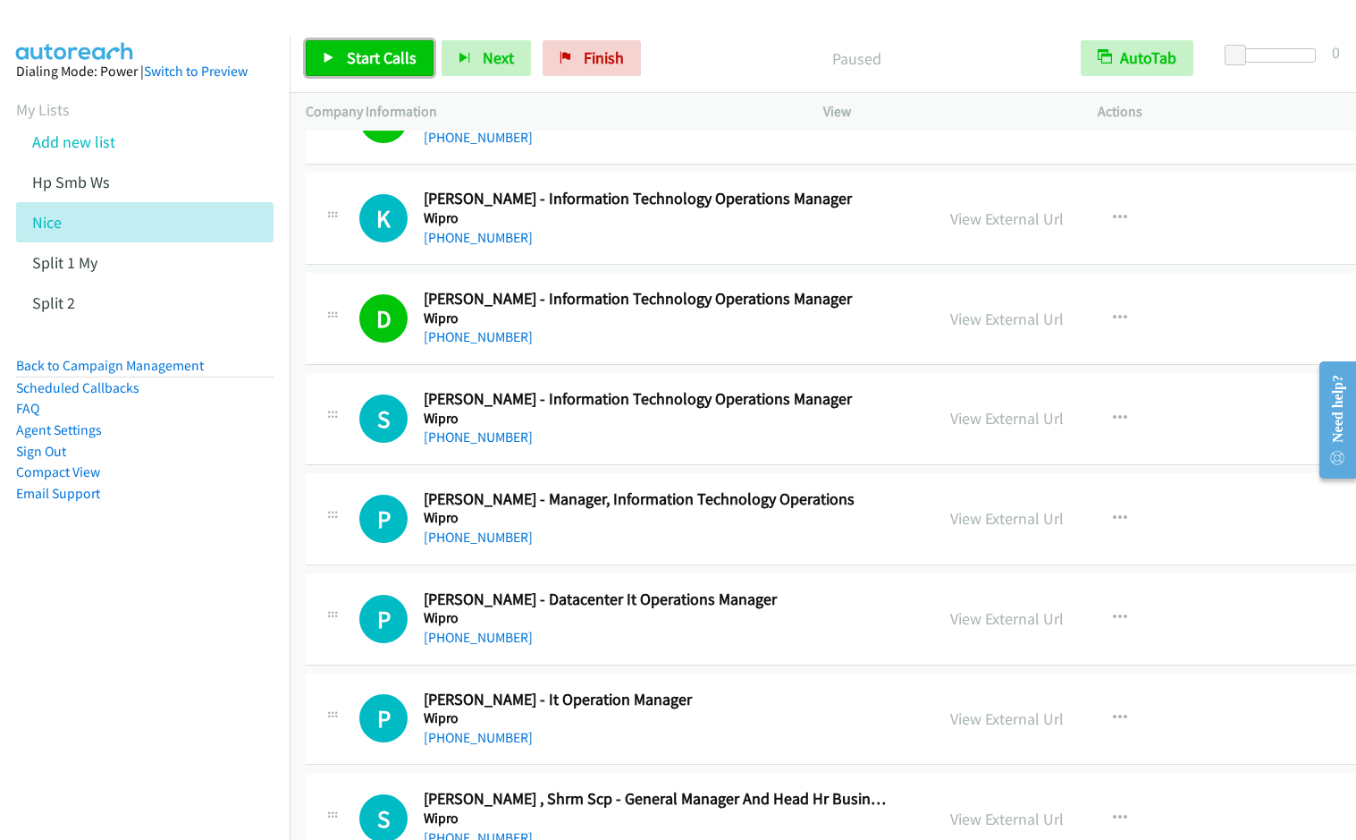
click at [385, 65] on span "Start Calls" at bounding box center [382, 57] width 70 height 21
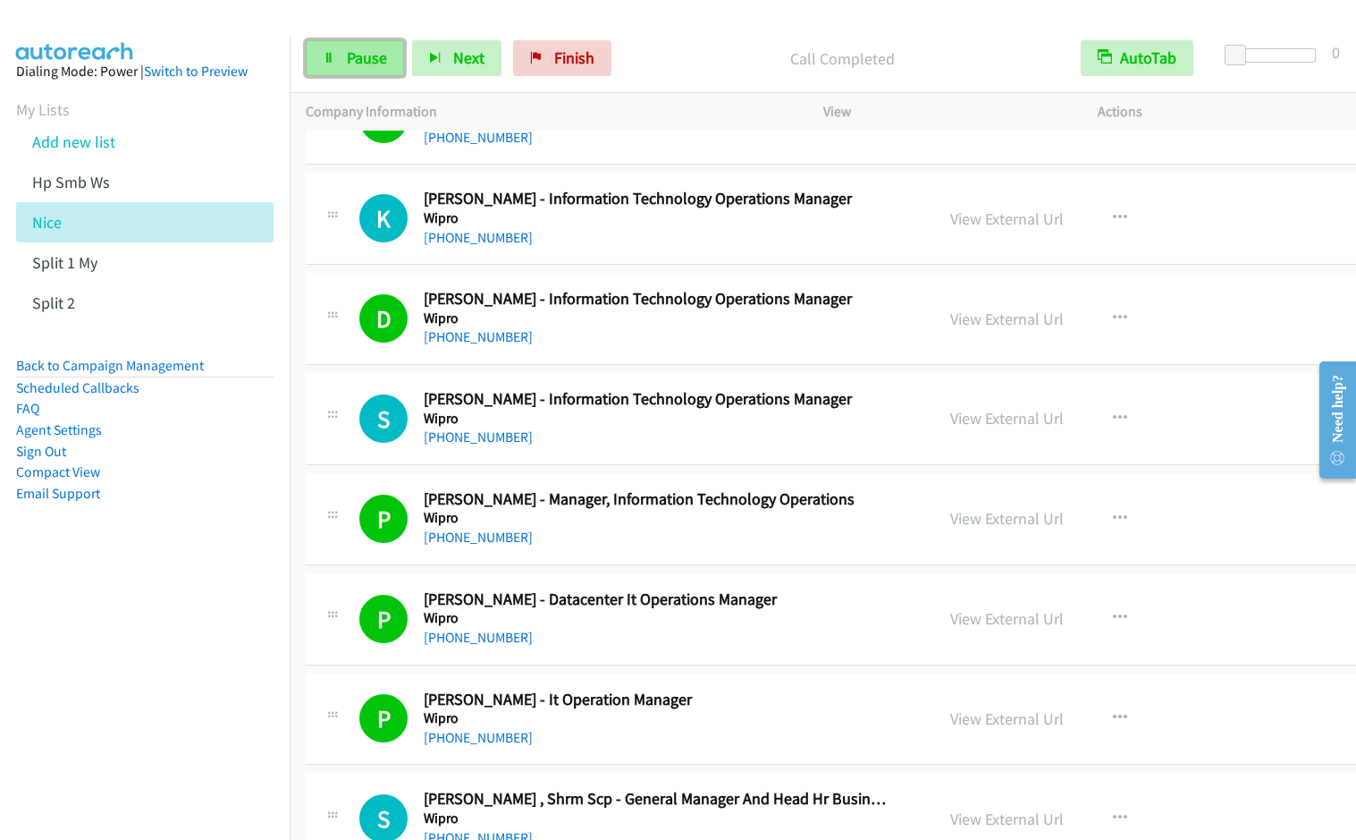
click at [357, 70] on link "Pause" at bounding box center [355, 58] width 98 height 36
click at [357, 68] on link "Start Calls" at bounding box center [370, 58] width 128 height 36
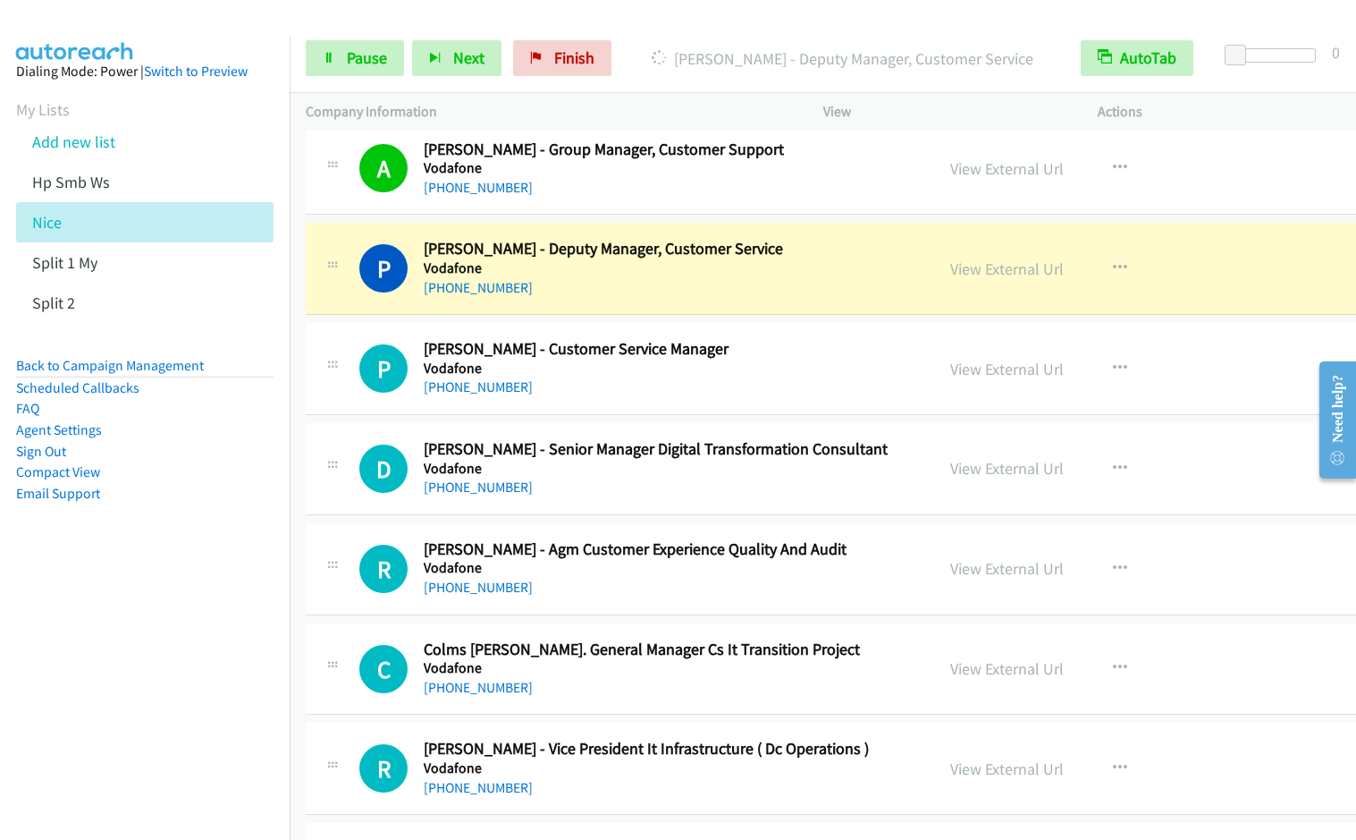
scroll to position [5263, 0]
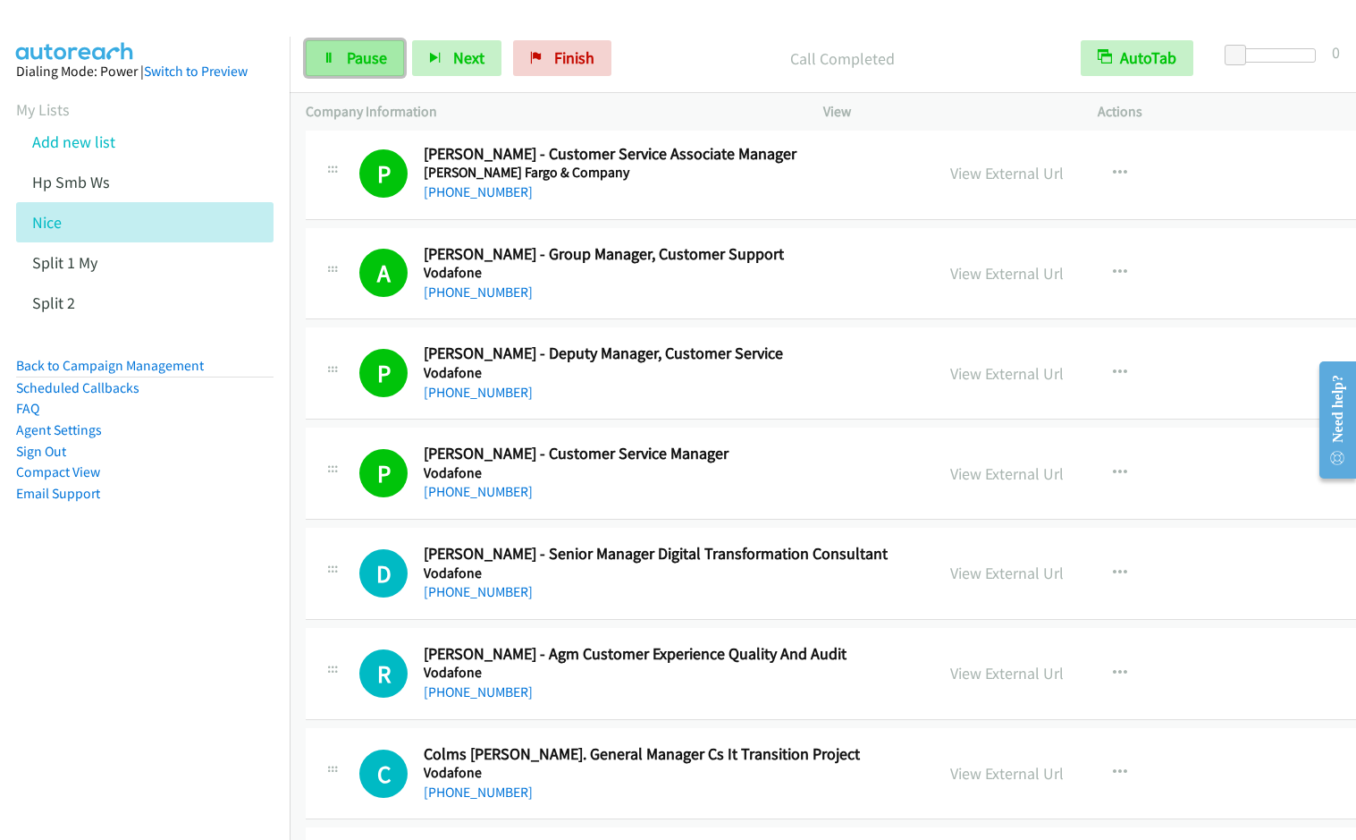
click at [334, 66] on link "Pause" at bounding box center [355, 58] width 98 height 36
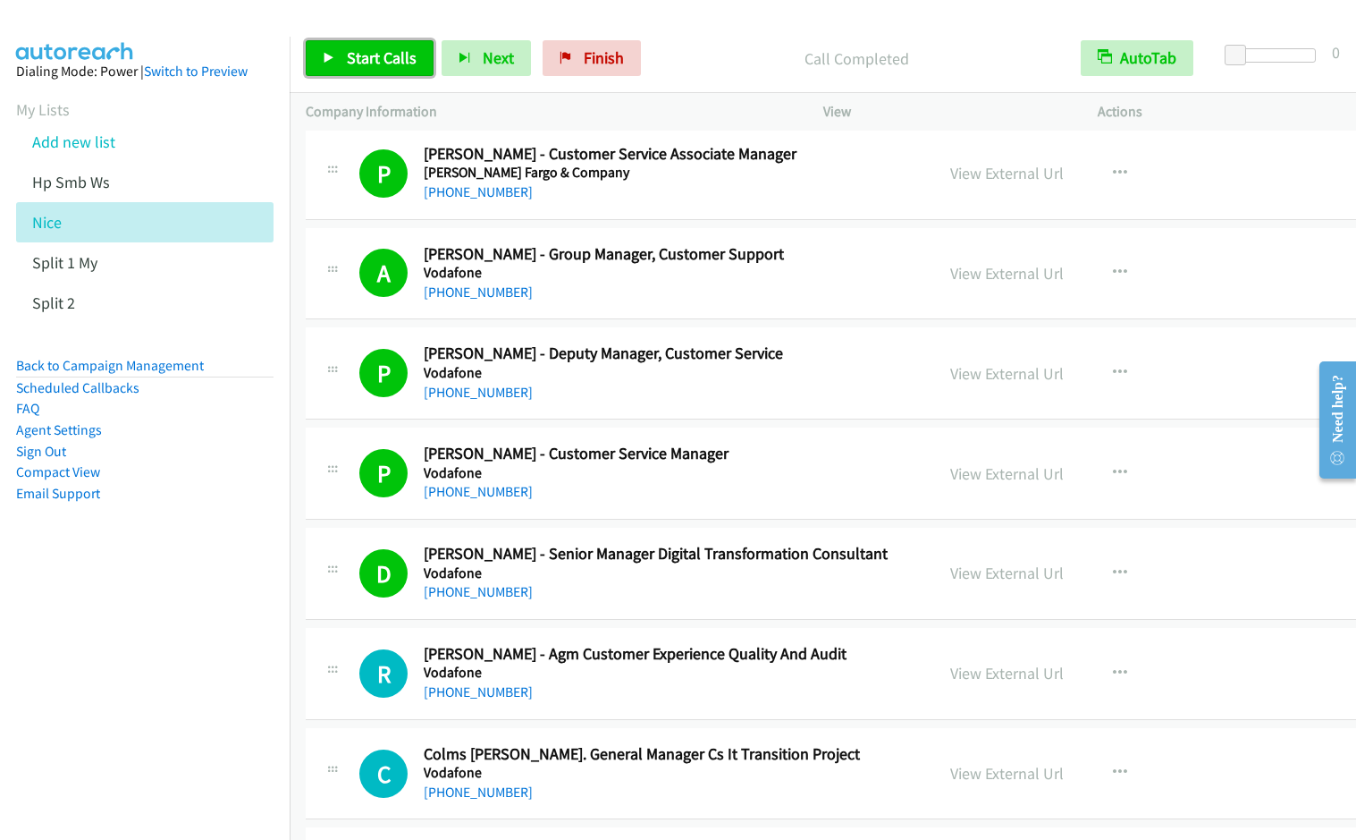
click at [392, 66] on span "Start Calls" at bounding box center [382, 57] width 70 height 21
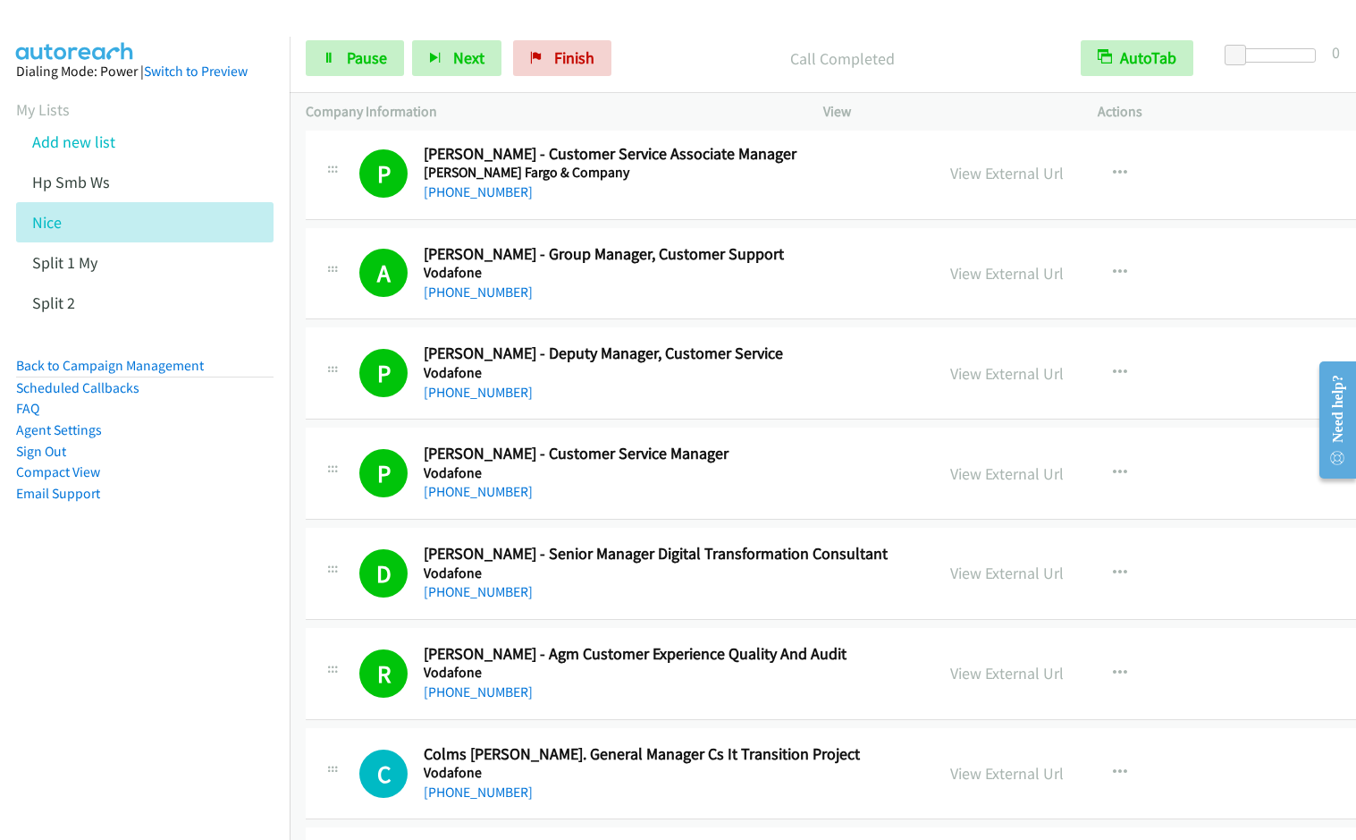
scroll to position [5871, 0]
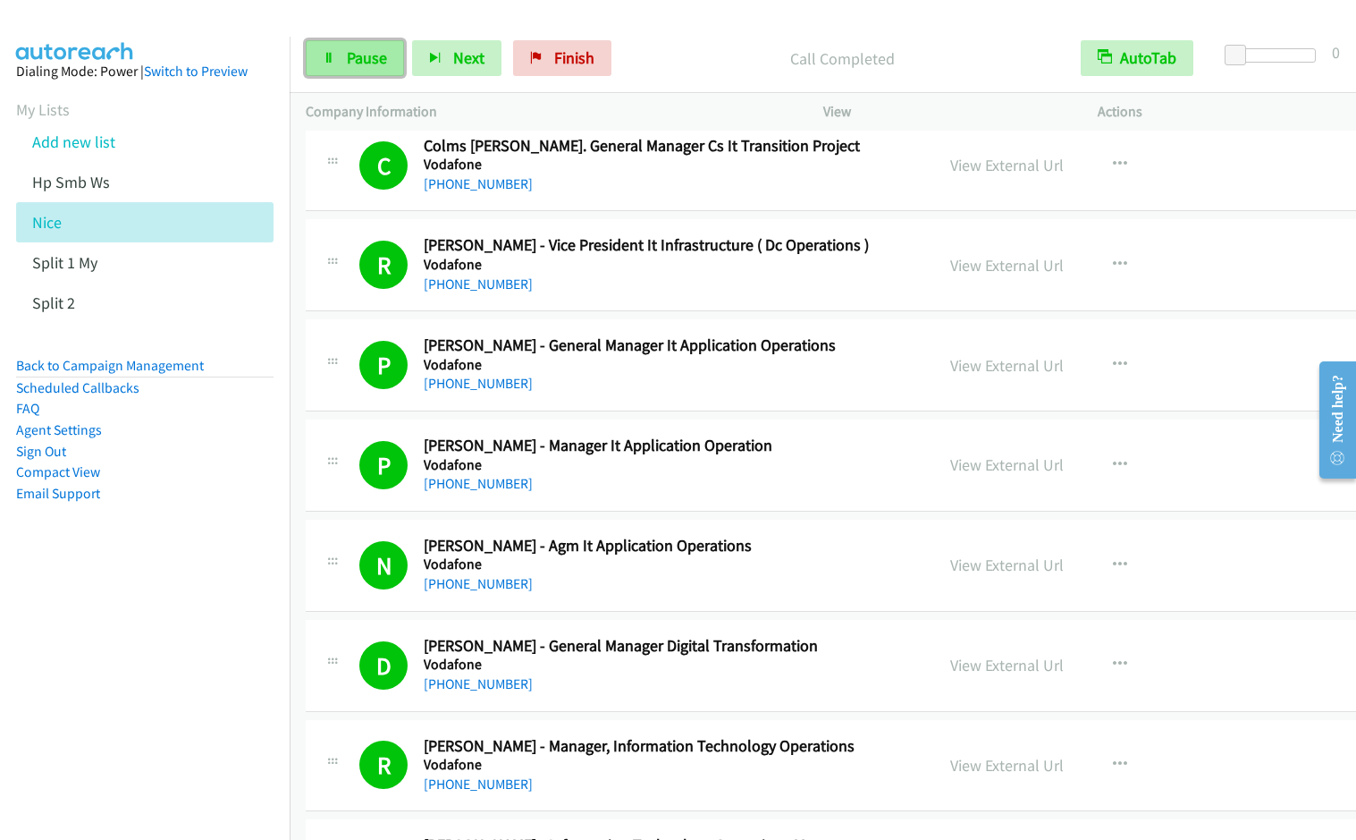
click at [370, 62] on span "Pause" at bounding box center [367, 57] width 40 height 21
click at [363, 61] on span "Start Calls" at bounding box center [382, 57] width 70 height 21
